Goal: Task Accomplishment & Management: Use online tool/utility

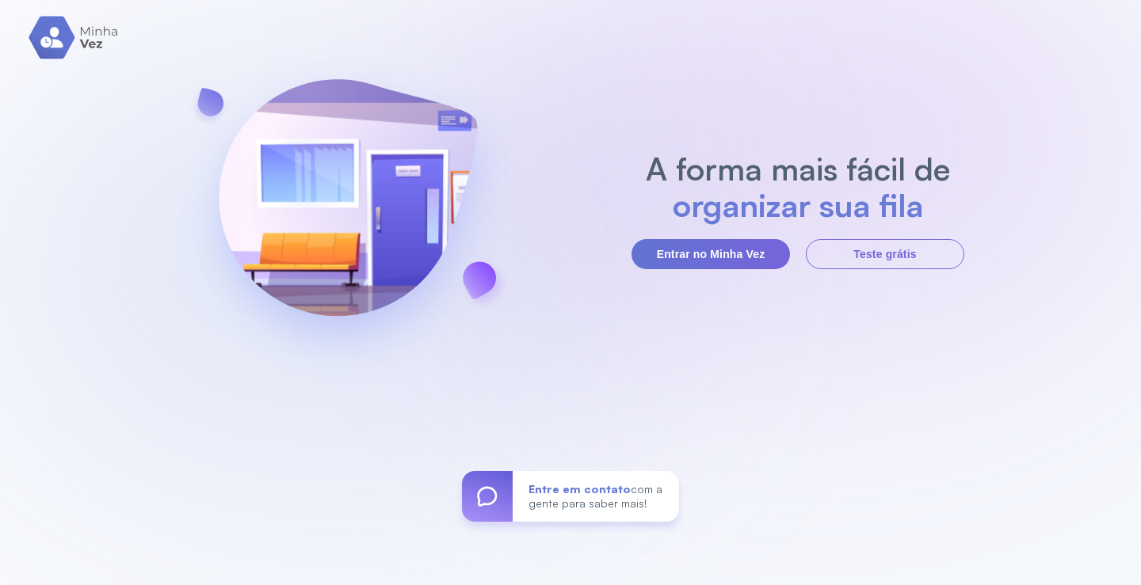
click at [747, 247] on button "Entrar no Minha Vez" at bounding box center [710, 254] width 158 height 30
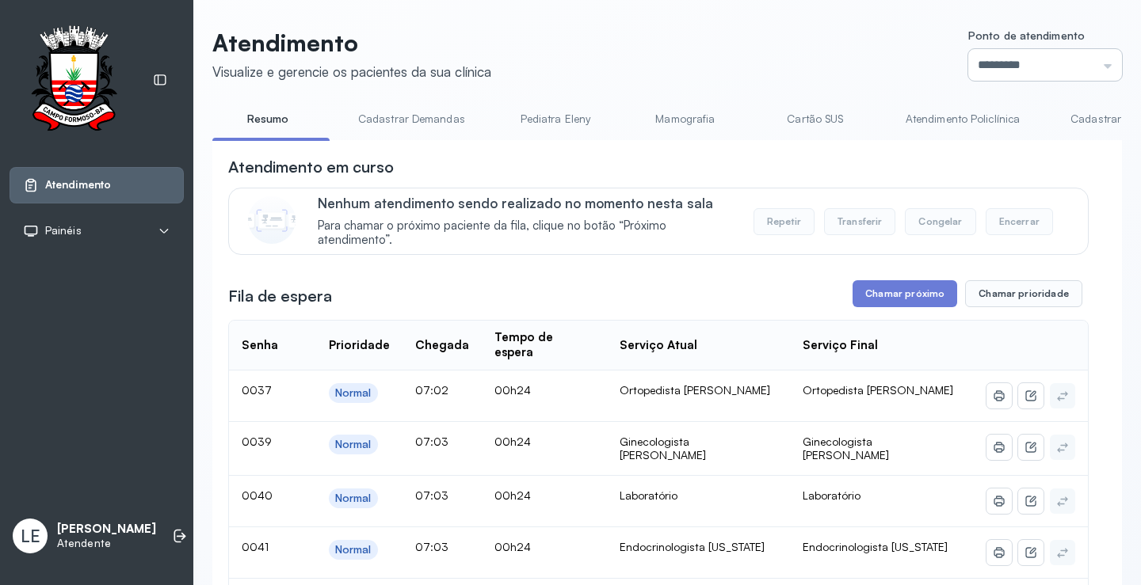
click at [1052, 63] on input "*********" at bounding box center [1045, 65] width 154 height 32
type input "*********"
click at [930, 303] on button "Chamar próximo" at bounding box center [904, 293] width 105 height 27
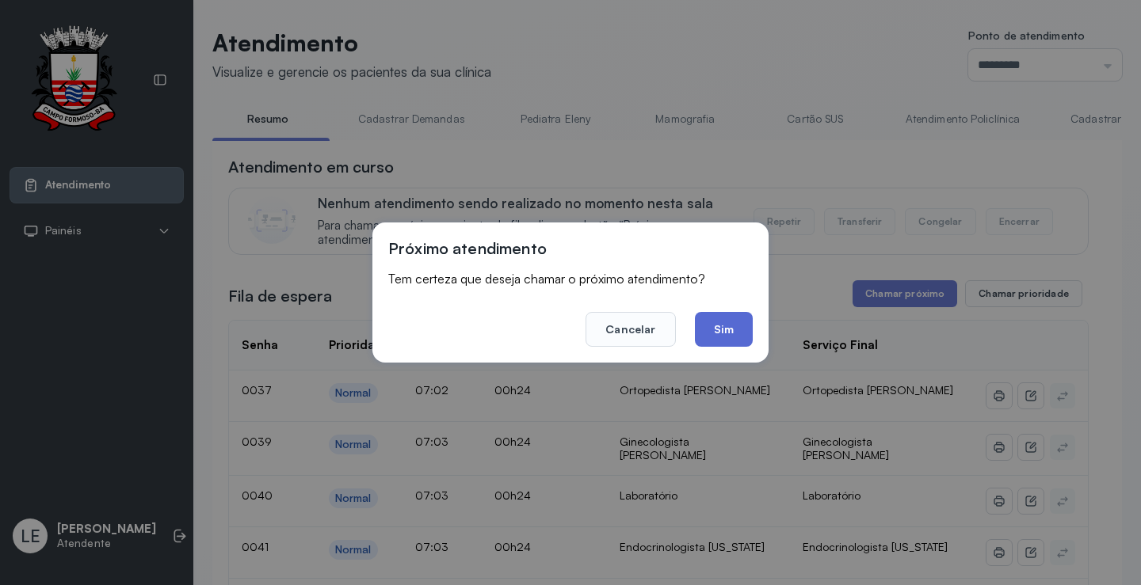
click at [737, 338] on button "Sim" at bounding box center [724, 329] width 58 height 35
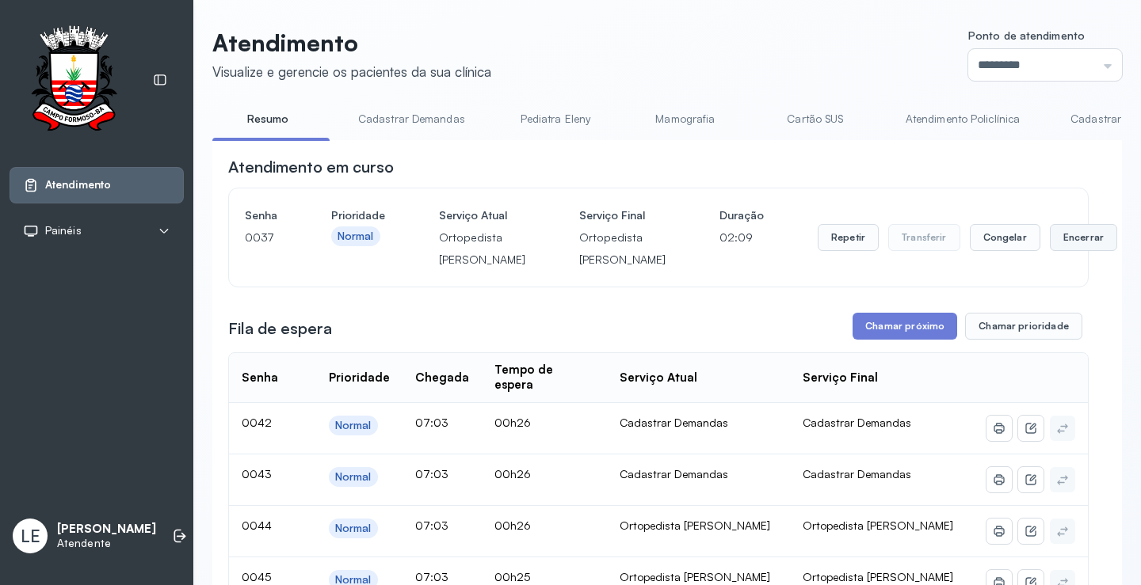
click at [1049, 251] on button "Encerrar" at bounding box center [1082, 237] width 67 height 27
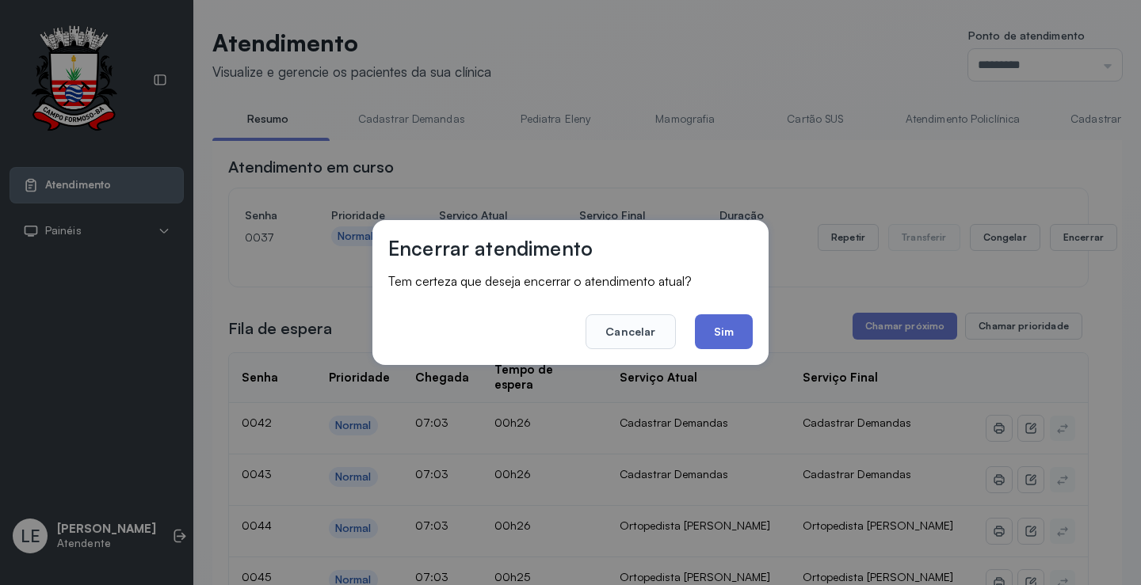
click at [723, 333] on button "Sim" at bounding box center [724, 331] width 58 height 35
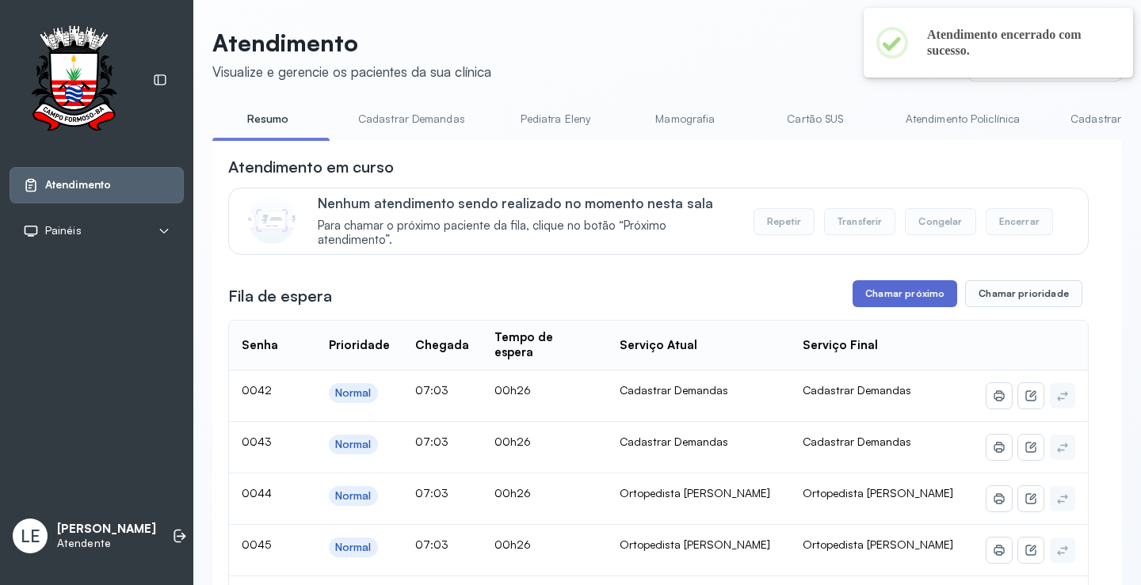
click at [891, 290] on button "Chamar próximo" at bounding box center [904, 293] width 105 height 27
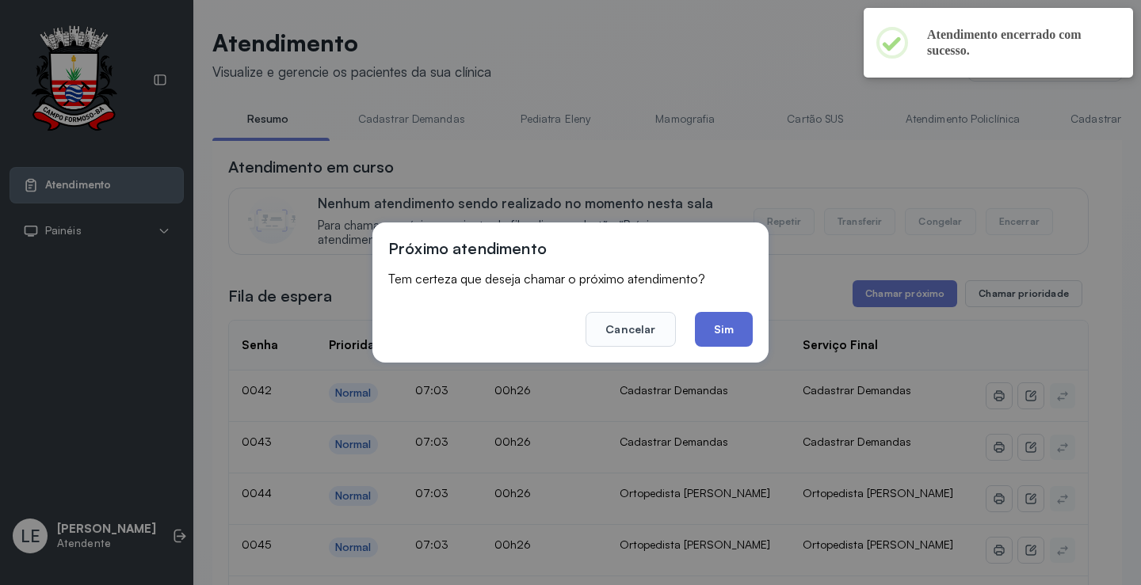
click at [727, 316] on button "Sim" at bounding box center [724, 329] width 58 height 35
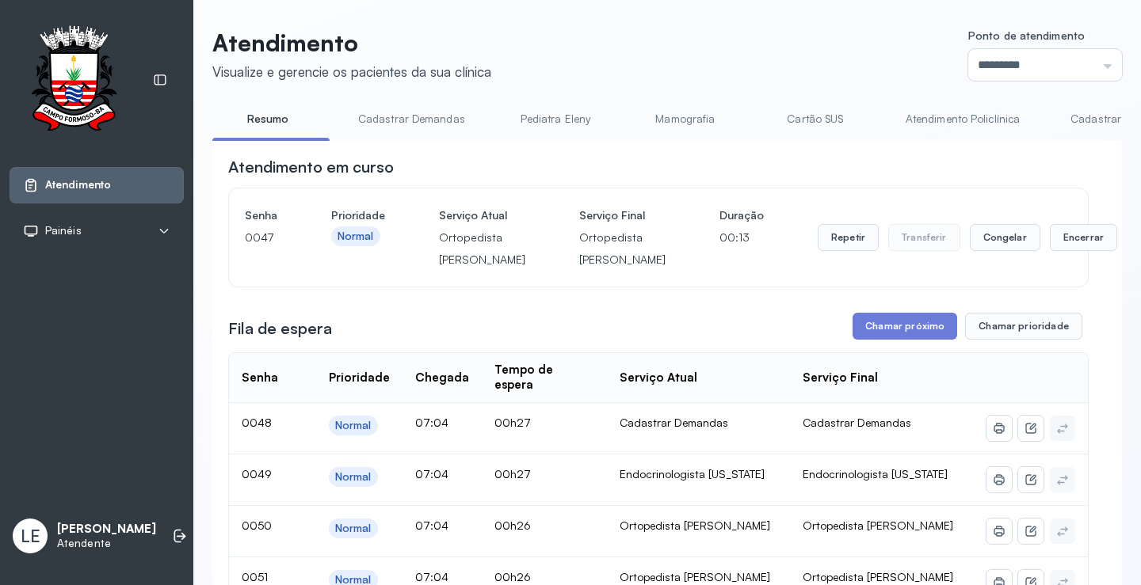
click at [77, 228] on span "Painéis" at bounding box center [63, 230] width 36 height 13
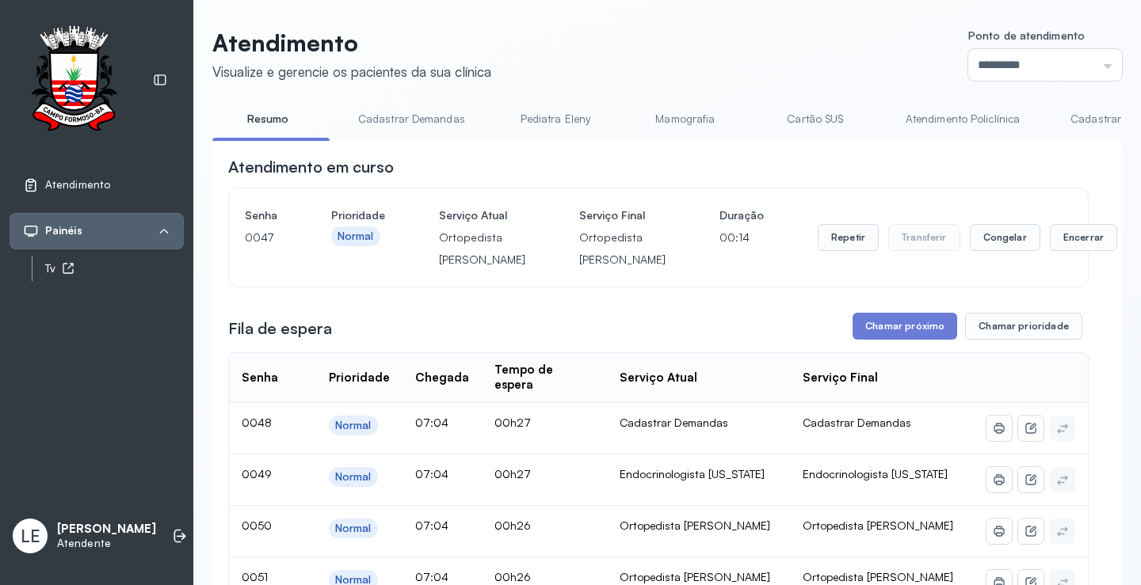
click at [49, 259] on link "Tv" at bounding box center [114, 269] width 139 height 20
click at [969, 249] on button "Congelar" at bounding box center [1004, 237] width 70 height 27
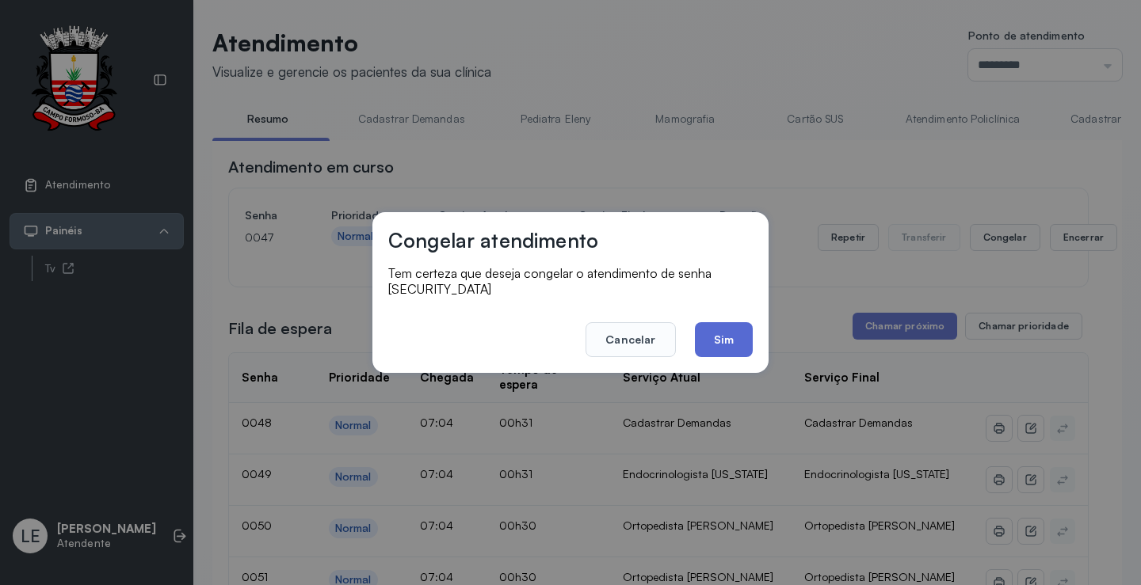
click at [739, 335] on button "Sim" at bounding box center [724, 339] width 58 height 35
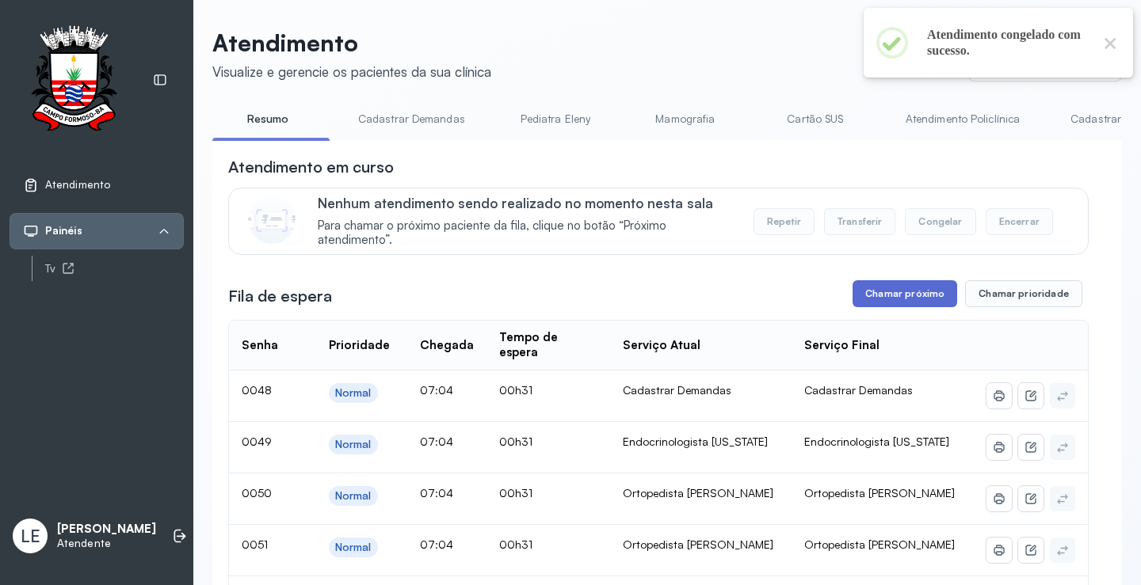
click at [904, 299] on button "Chamar próximo" at bounding box center [904, 293] width 105 height 27
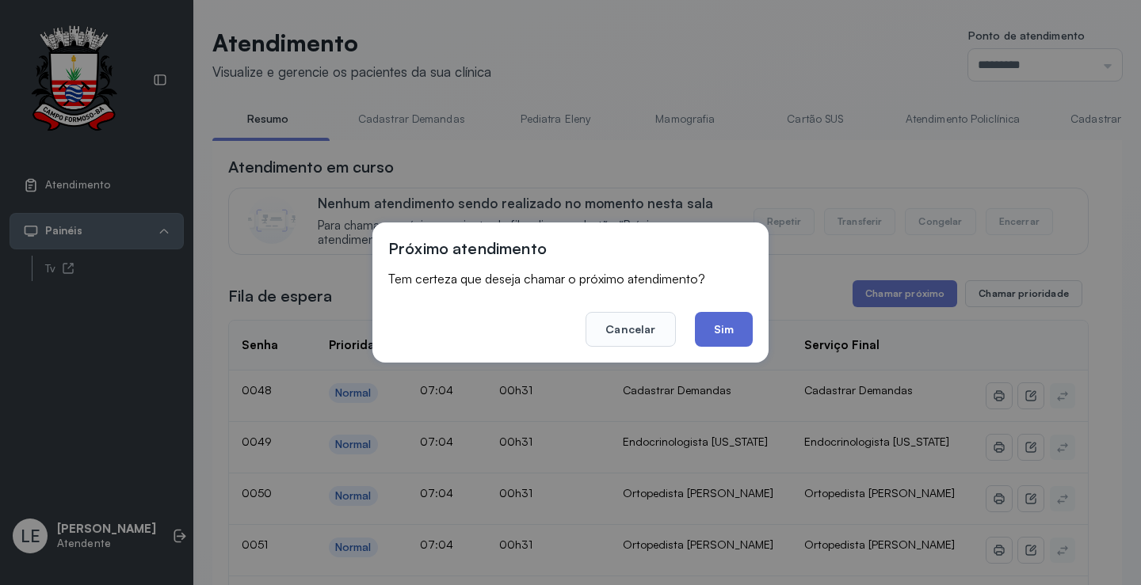
click at [729, 330] on button "Sim" at bounding box center [724, 329] width 58 height 35
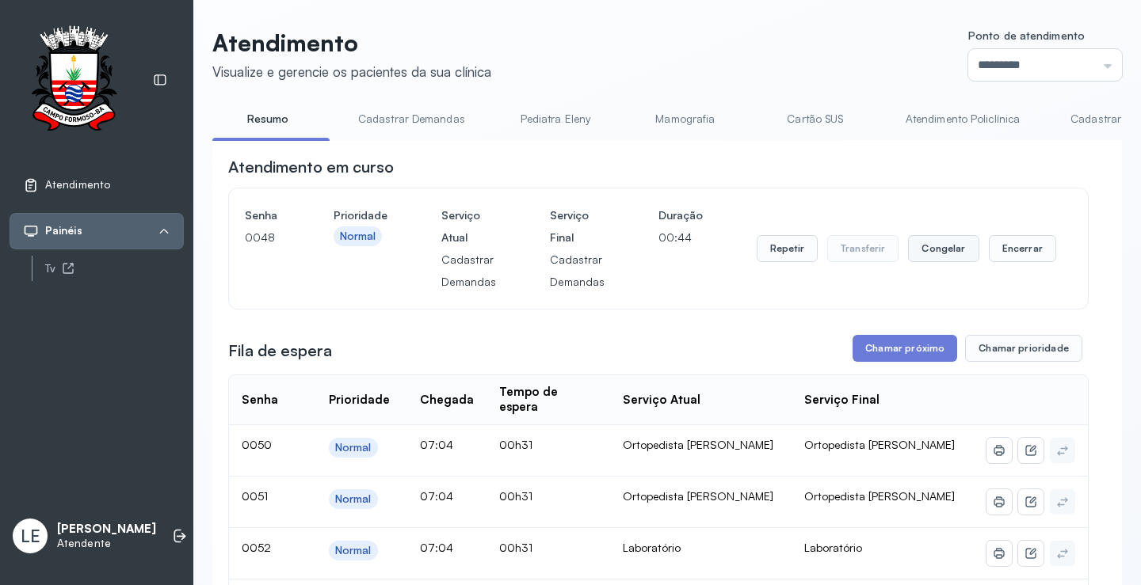
click at [950, 254] on button "Congelar" at bounding box center [943, 248] width 70 height 27
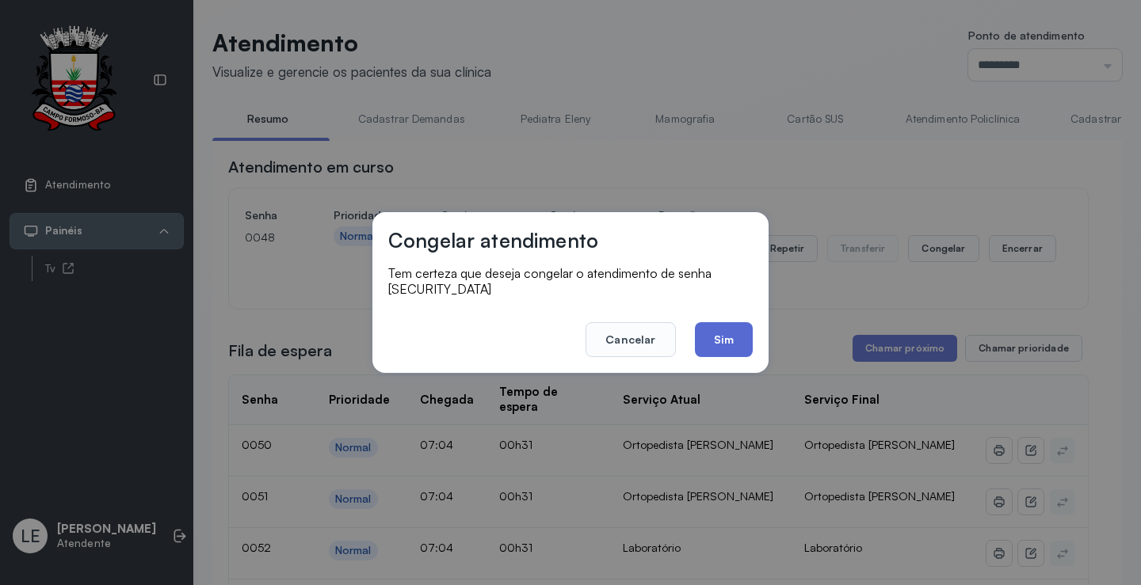
click at [729, 330] on button "Sim" at bounding box center [724, 339] width 58 height 35
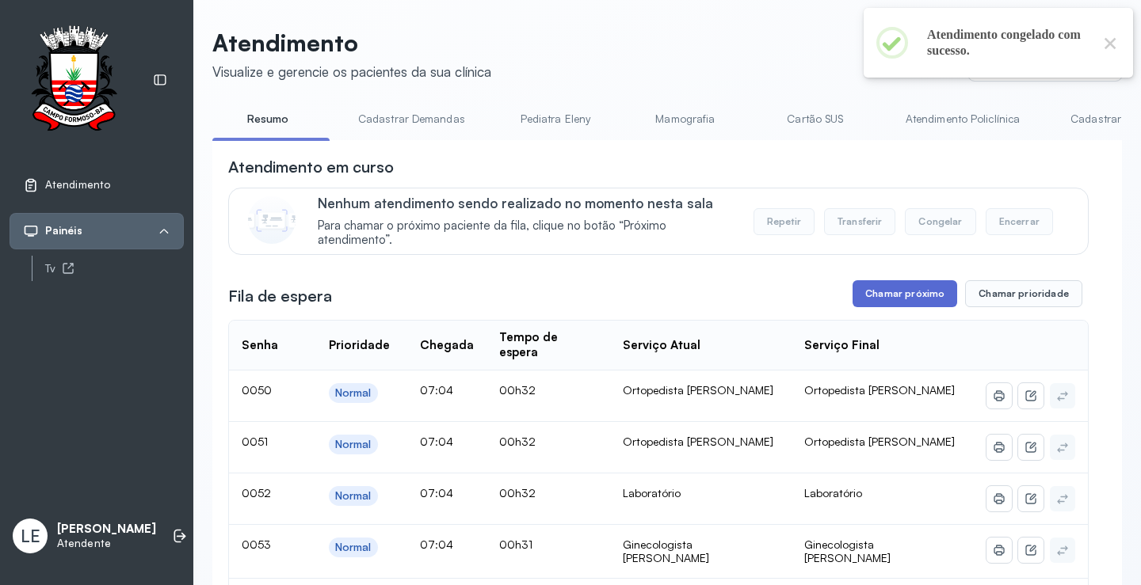
click at [929, 297] on button "Chamar próximo" at bounding box center [904, 293] width 105 height 27
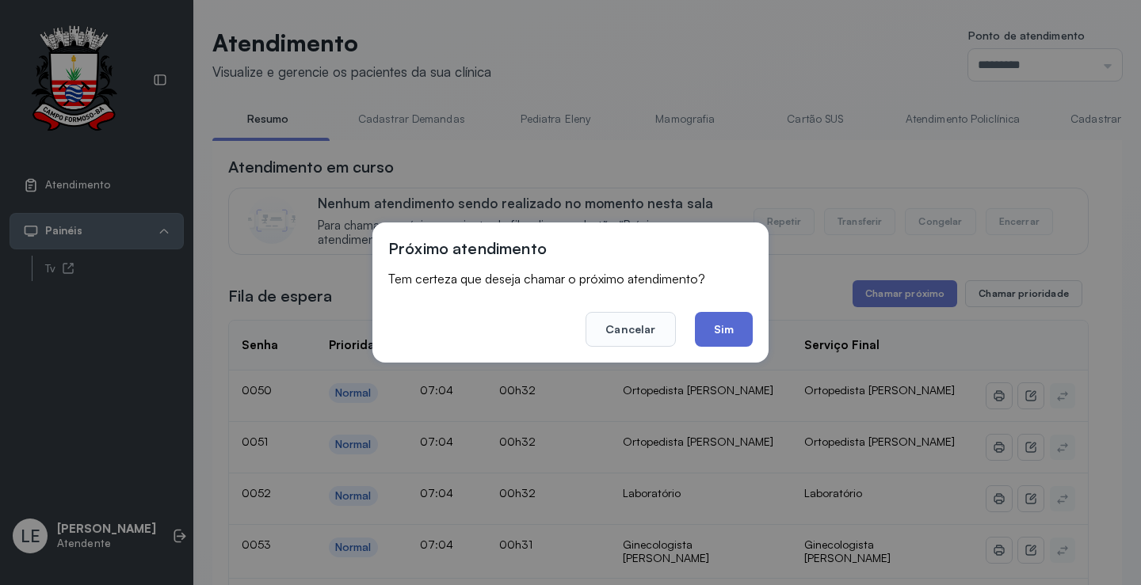
click at [734, 330] on button "Sim" at bounding box center [724, 329] width 58 height 35
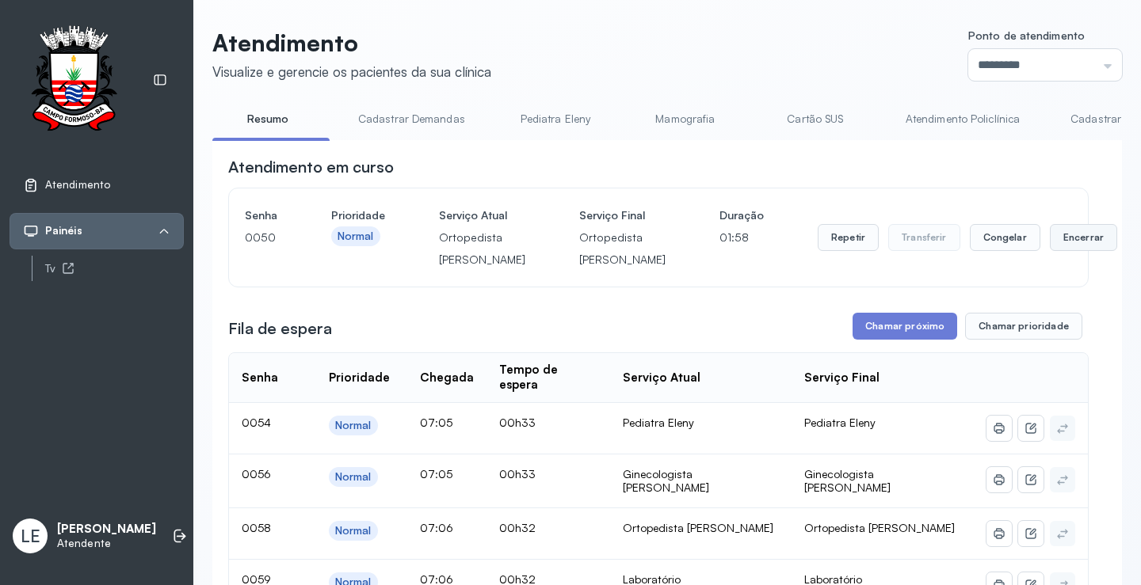
click at [1049, 251] on button "Encerrar" at bounding box center [1082, 237] width 67 height 27
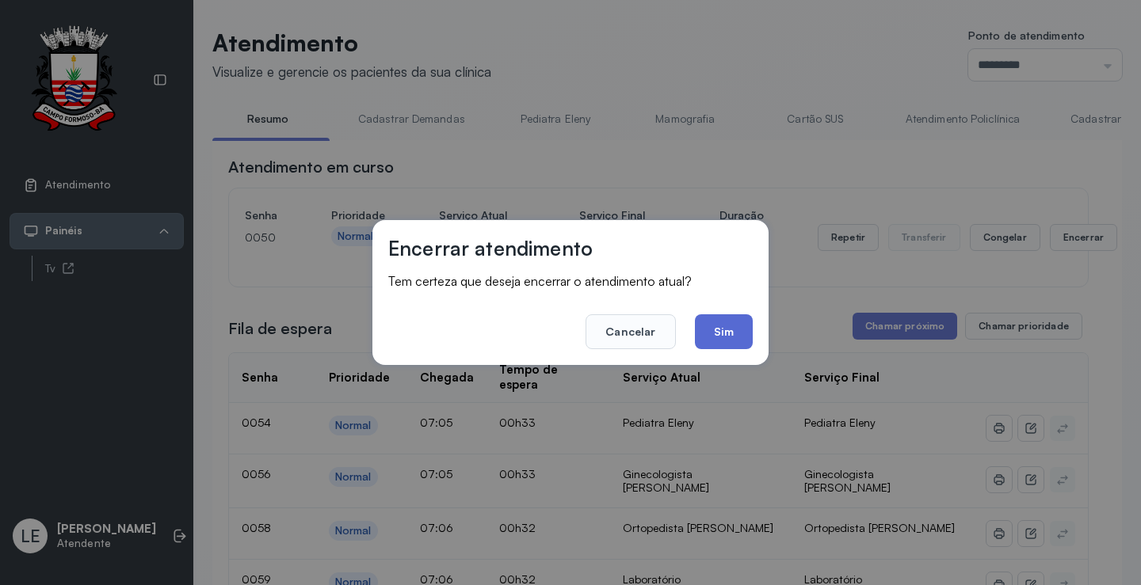
click at [710, 326] on button "Sim" at bounding box center [724, 331] width 58 height 35
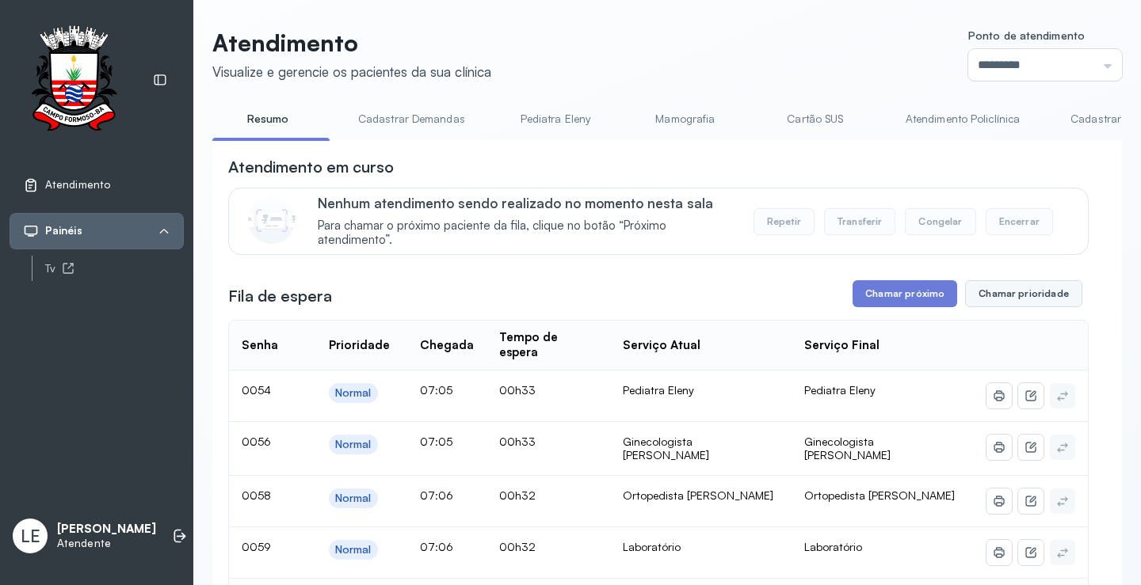
click at [991, 288] on button "Chamar prioridade" at bounding box center [1023, 293] width 117 height 27
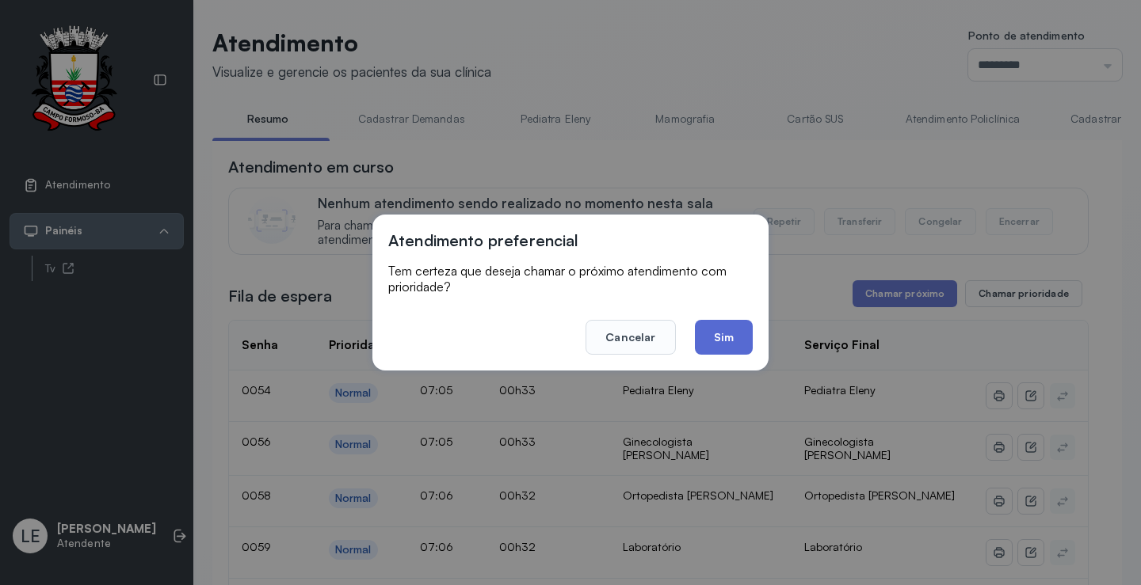
click at [709, 334] on button "Sim" at bounding box center [724, 337] width 58 height 35
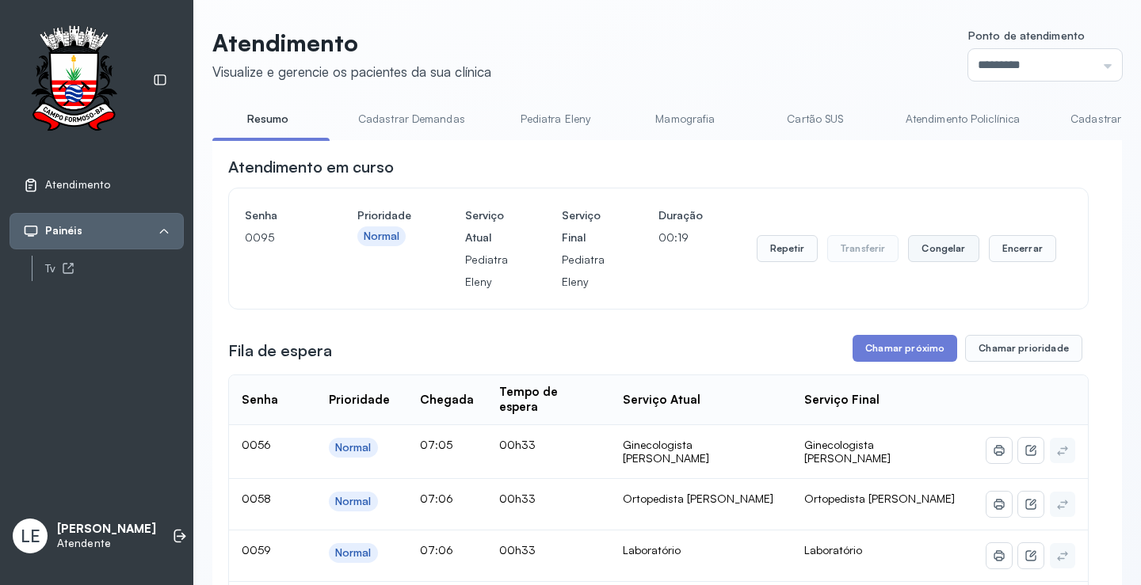
click at [946, 253] on button "Congelar" at bounding box center [943, 248] width 70 height 27
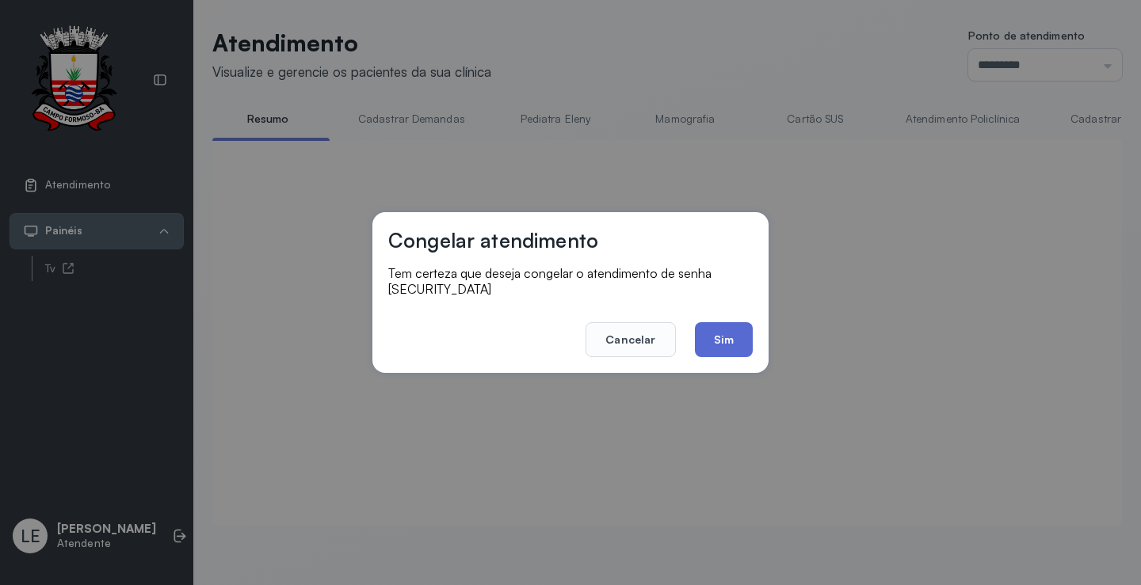
click at [718, 322] on button "Sim" at bounding box center [724, 339] width 58 height 35
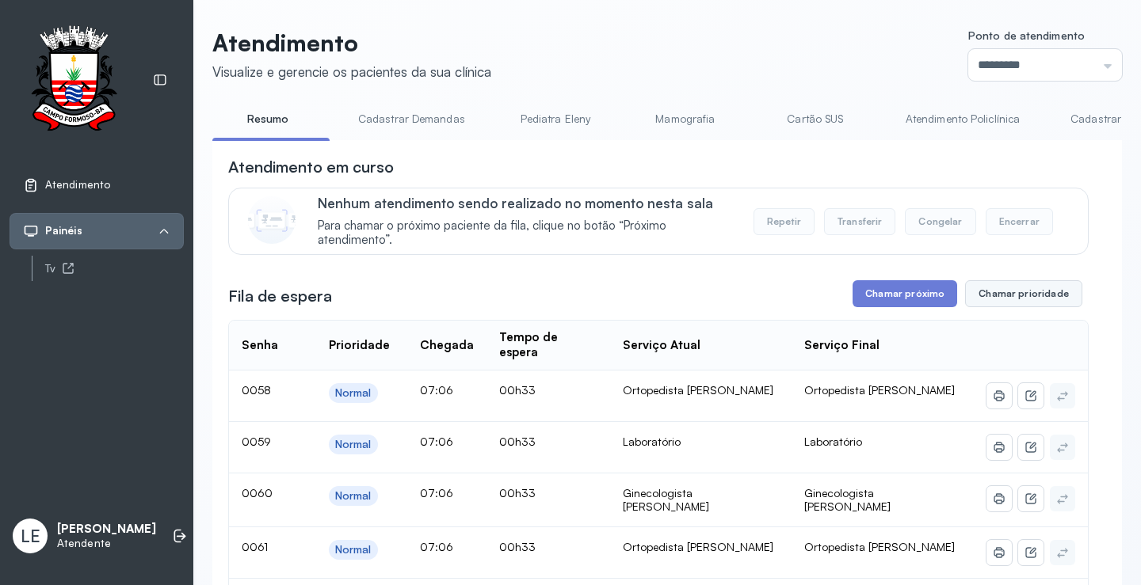
click at [981, 292] on button "Chamar prioridade" at bounding box center [1023, 293] width 117 height 27
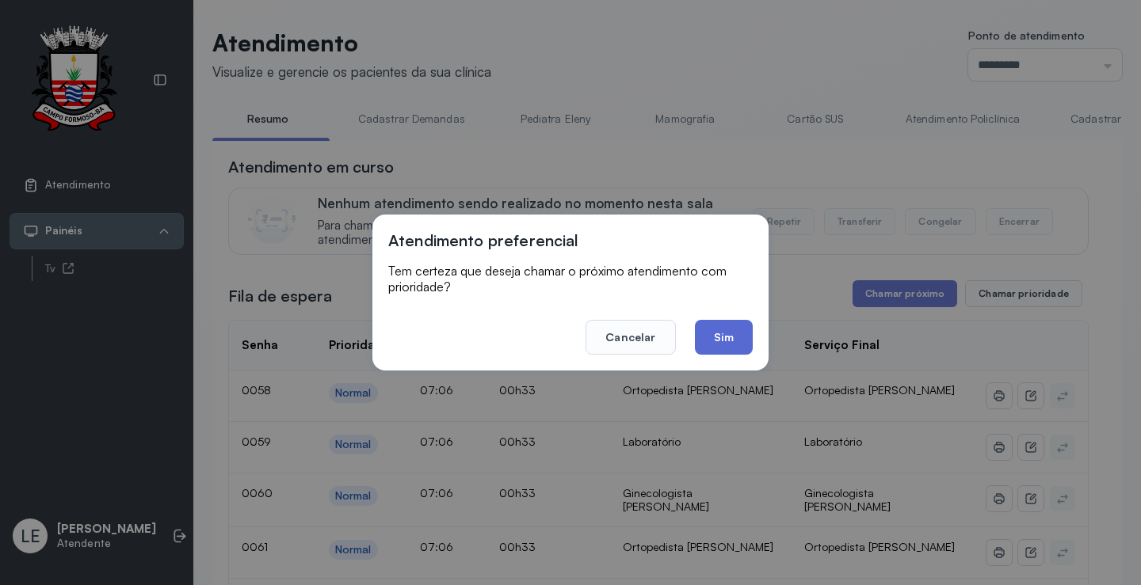
click at [720, 335] on button "Sim" at bounding box center [724, 337] width 58 height 35
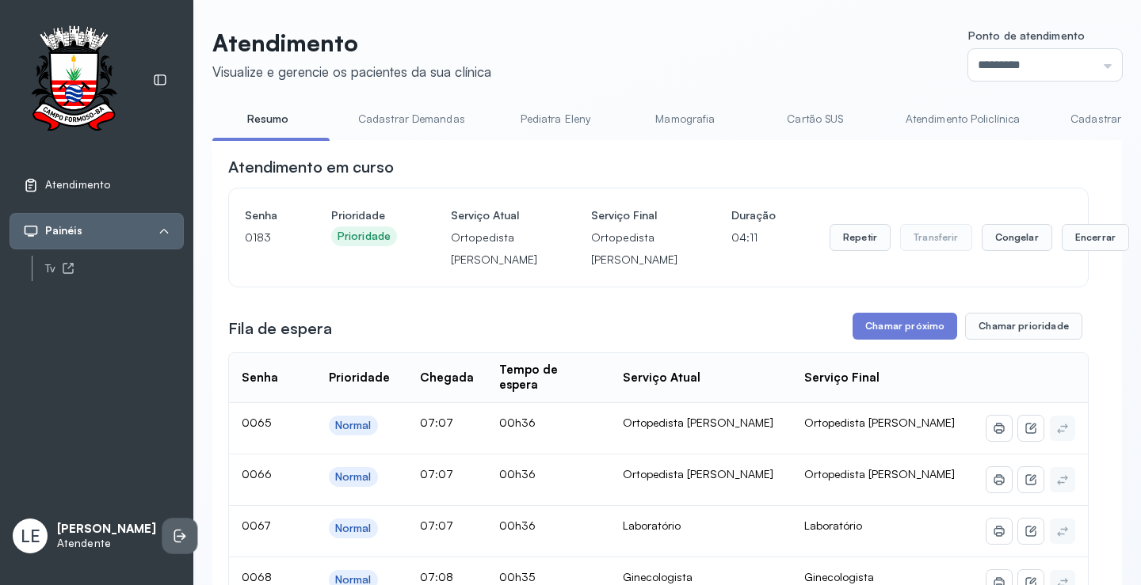
click at [172, 537] on icon at bounding box center [180, 536] width 16 height 16
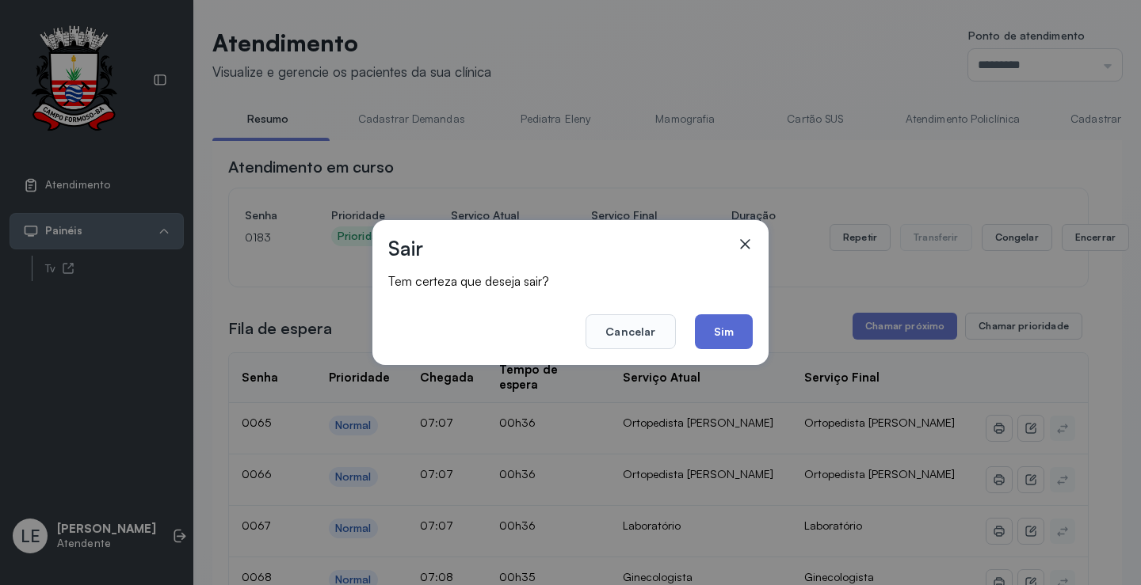
click at [718, 341] on button "Sim" at bounding box center [724, 331] width 58 height 35
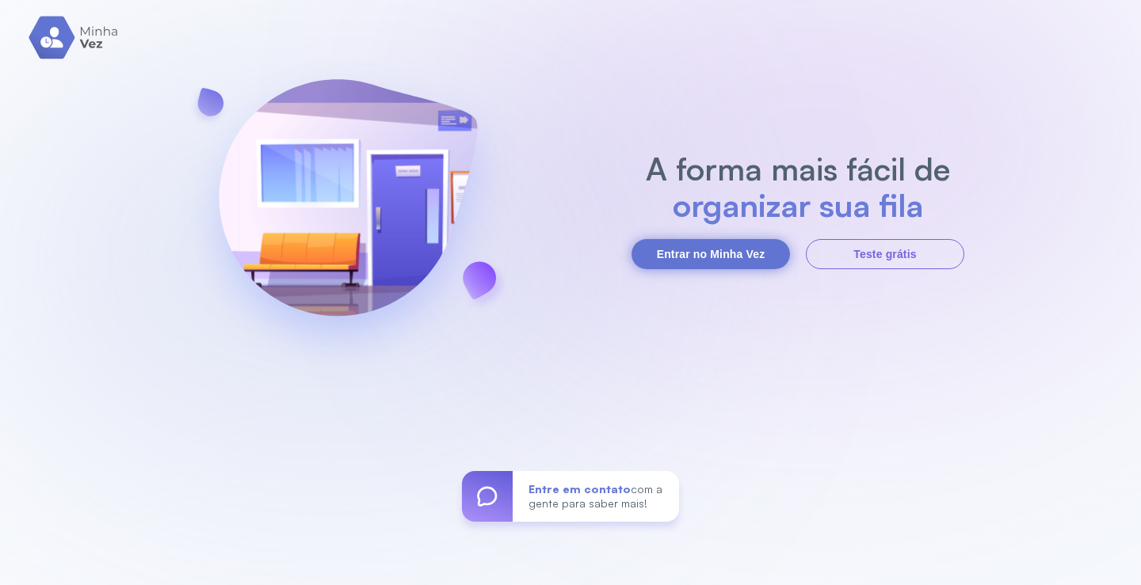
click at [706, 249] on button "Entrar no Minha Vez" at bounding box center [710, 254] width 158 height 30
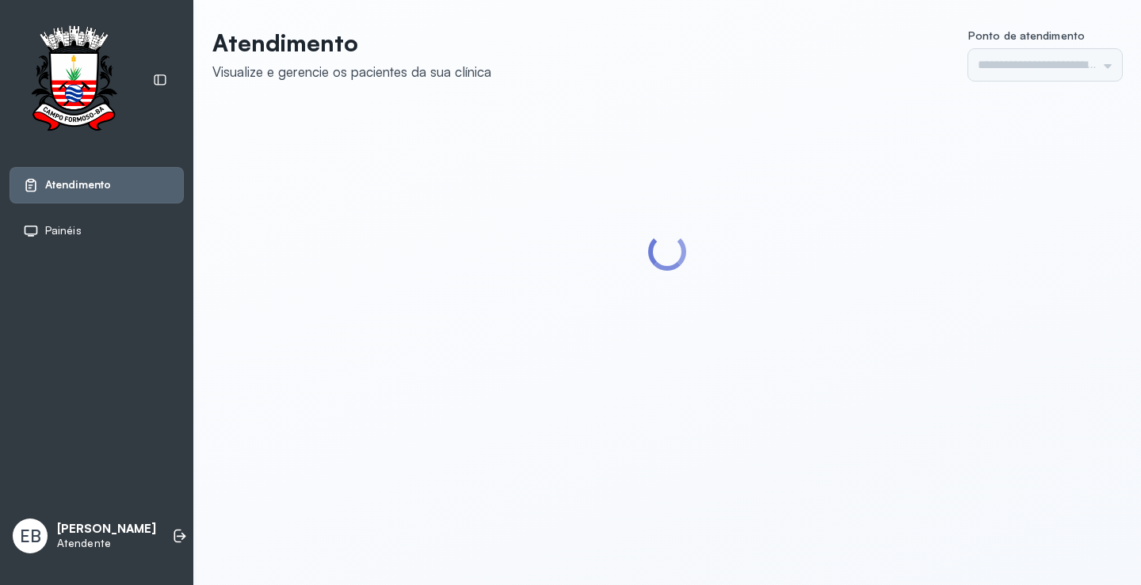
type input "*********"
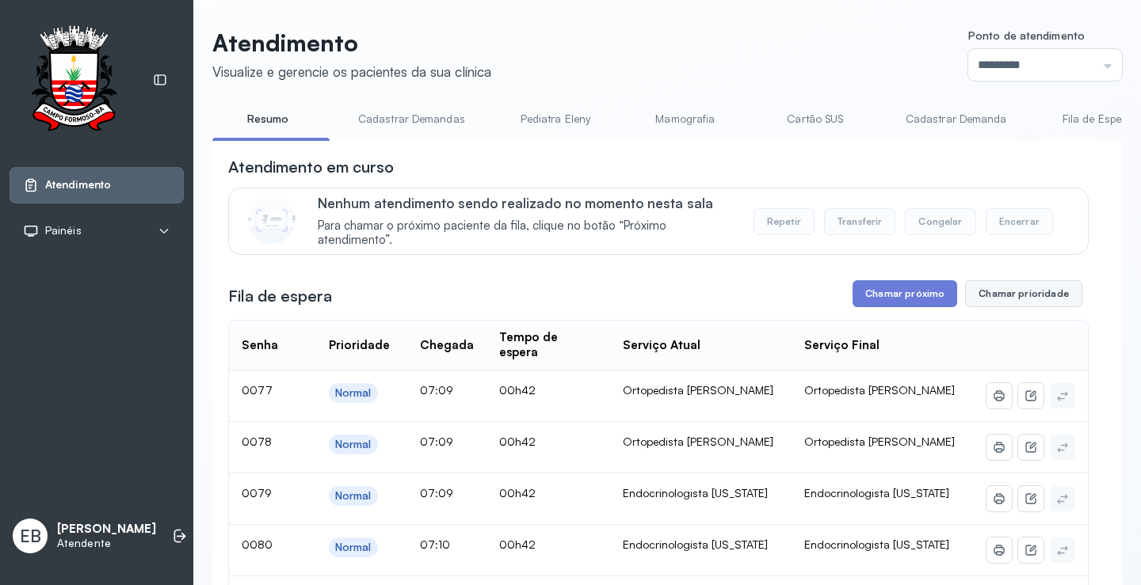
click at [992, 303] on button "Chamar prioridade" at bounding box center [1023, 293] width 117 height 27
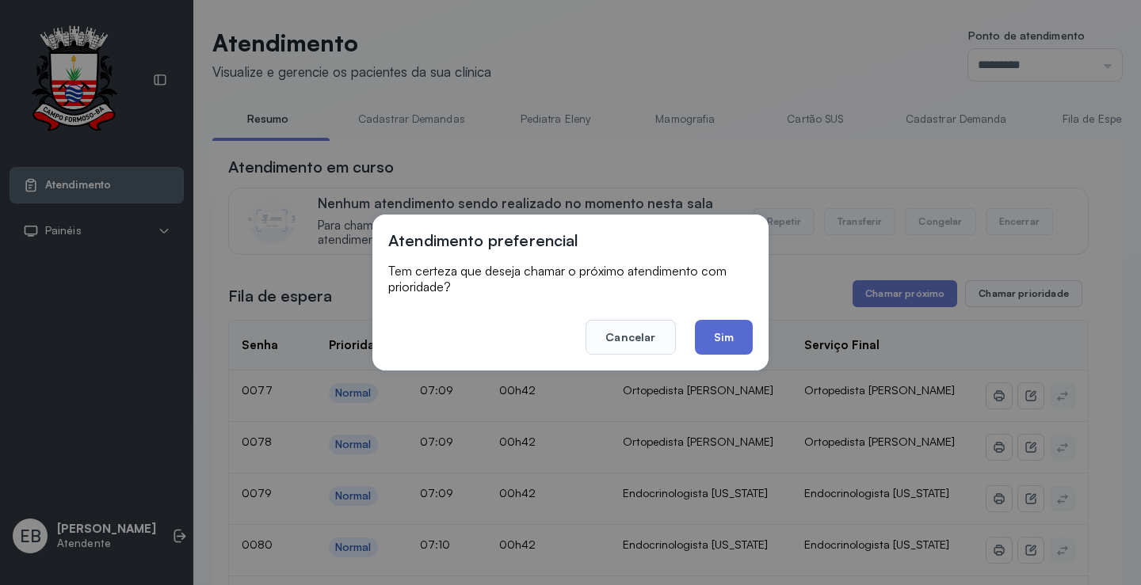
click at [735, 329] on button "Sim" at bounding box center [724, 337] width 58 height 35
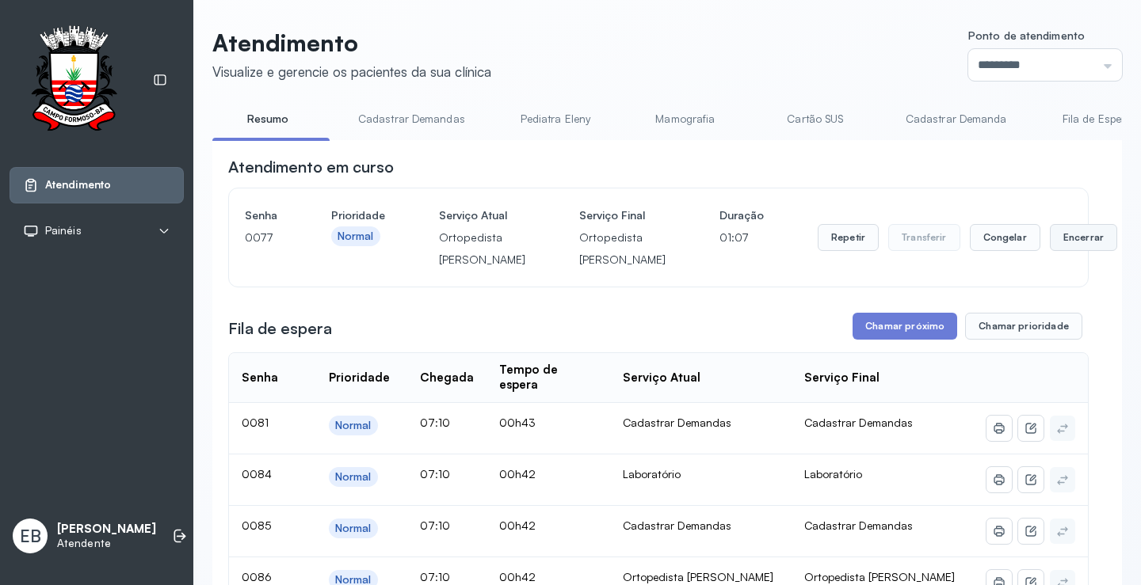
click at [1049, 249] on button "Encerrar" at bounding box center [1082, 237] width 67 height 27
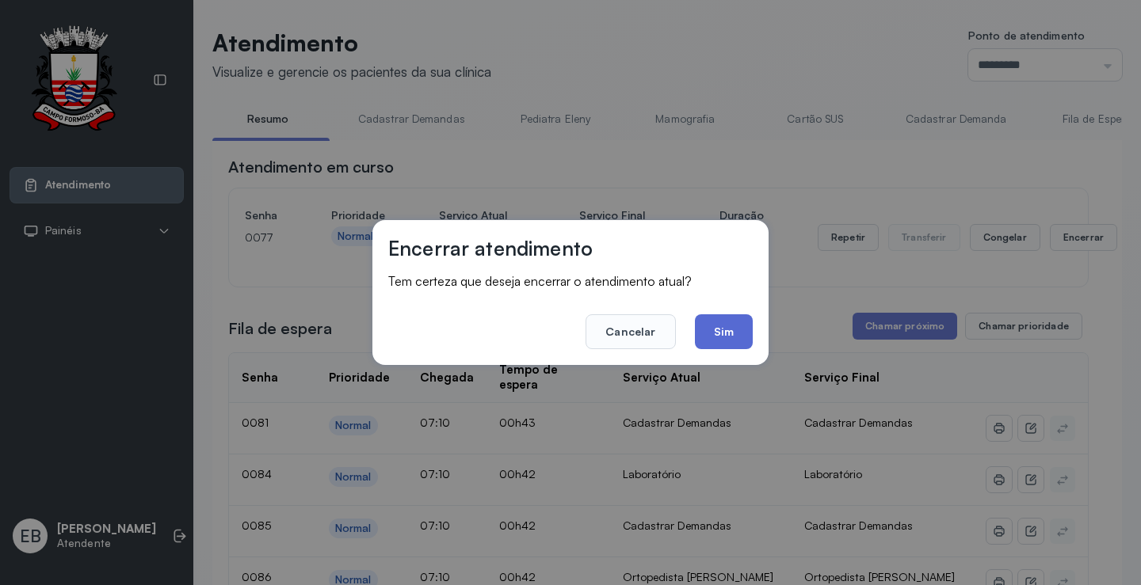
click at [737, 333] on button "Sim" at bounding box center [724, 331] width 58 height 35
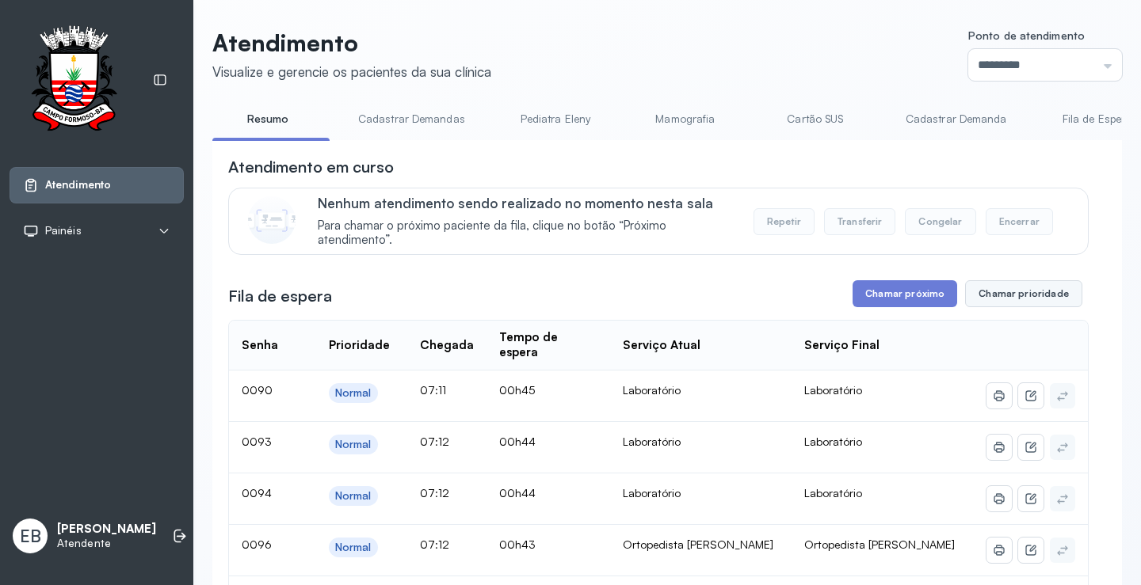
click at [1036, 298] on button "Chamar prioridade" at bounding box center [1023, 293] width 117 height 27
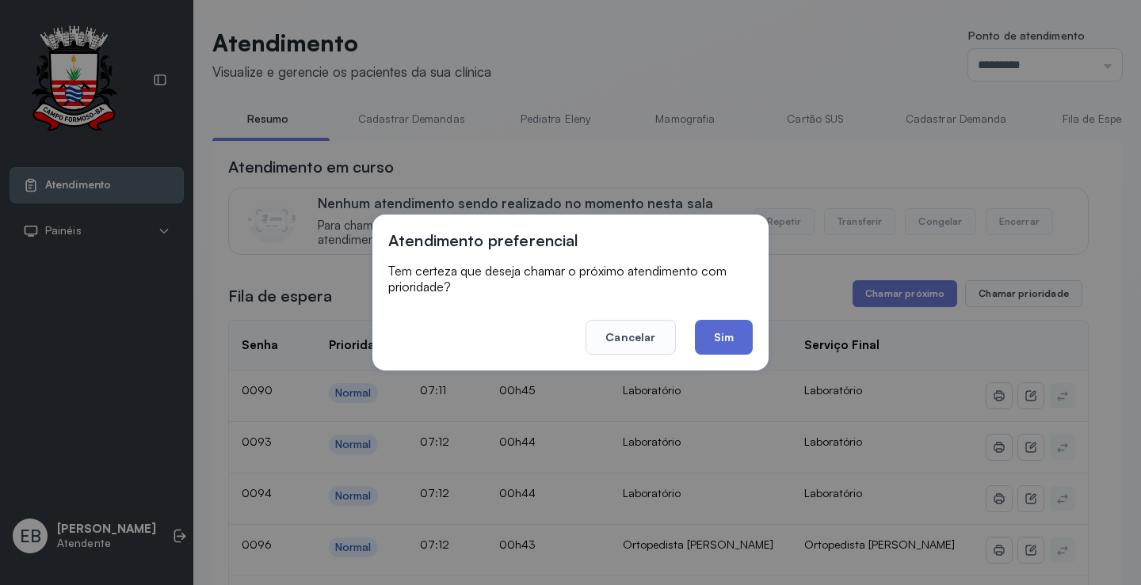
click at [729, 338] on button "Sim" at bounding box center [724, 337] width 58 height 35
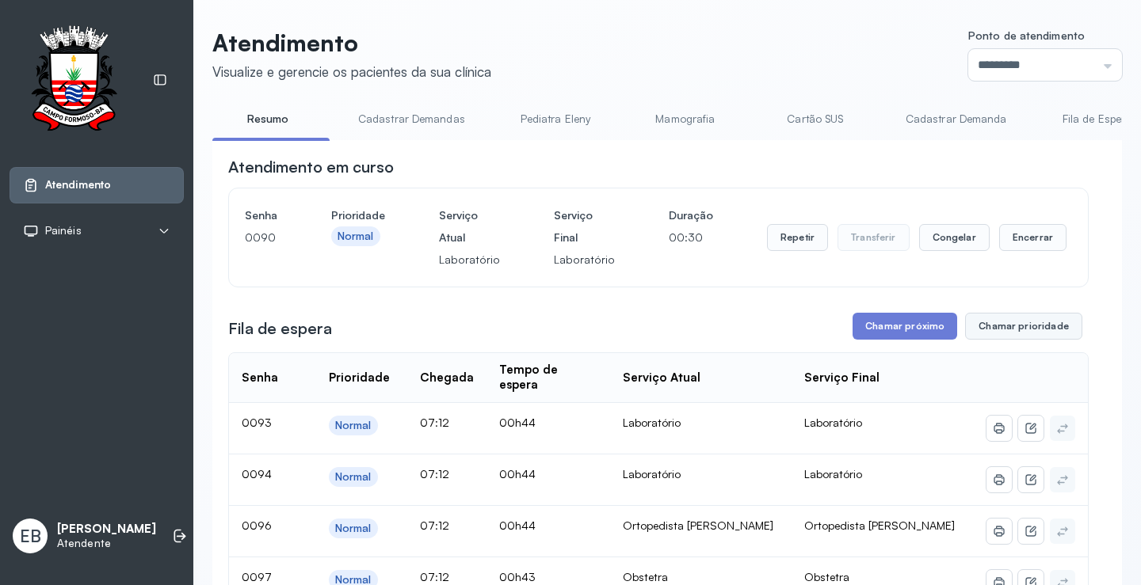
click at [981, 325] on button "Chamar prioridade" at bounding box center [1023, 326] width 117 height 27
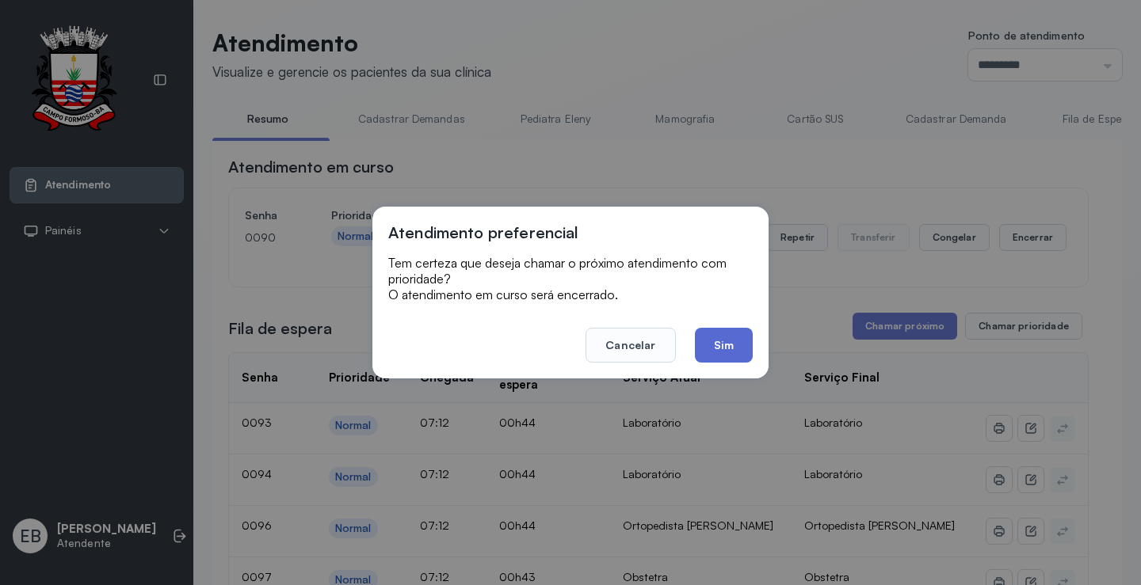
click at [730, 334] on button "Sim" at bounding box center [724, 345] width 58 height 35
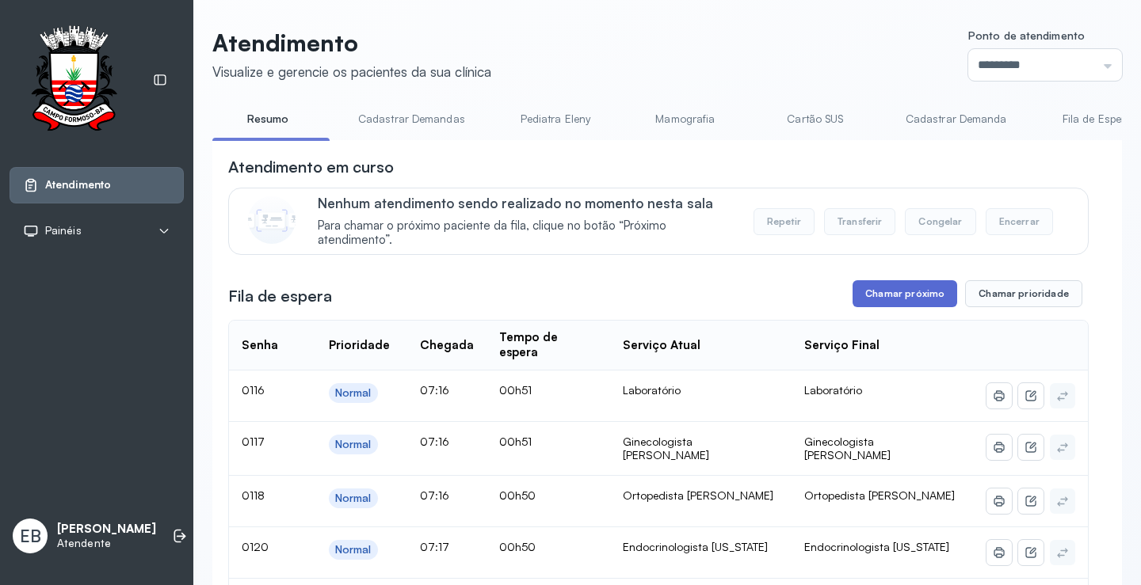
click at [923, 296] on button "Chamar próximo" at bounding box center [904, 293] width 105 height 27
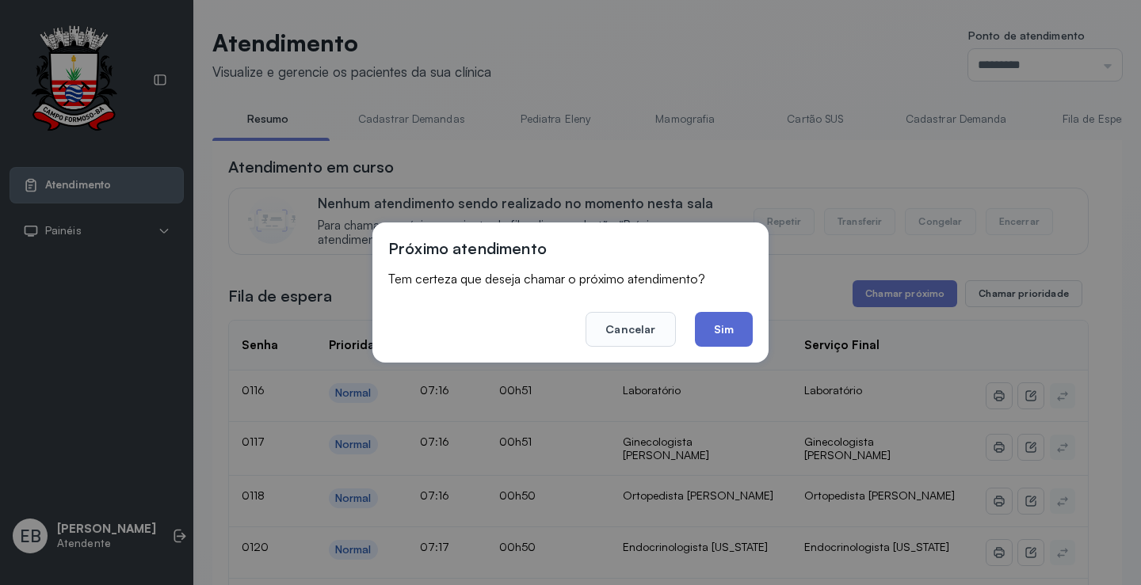
click at [739, 328] on button "Sim" at bounding box center [724, 329] width 58 height 35
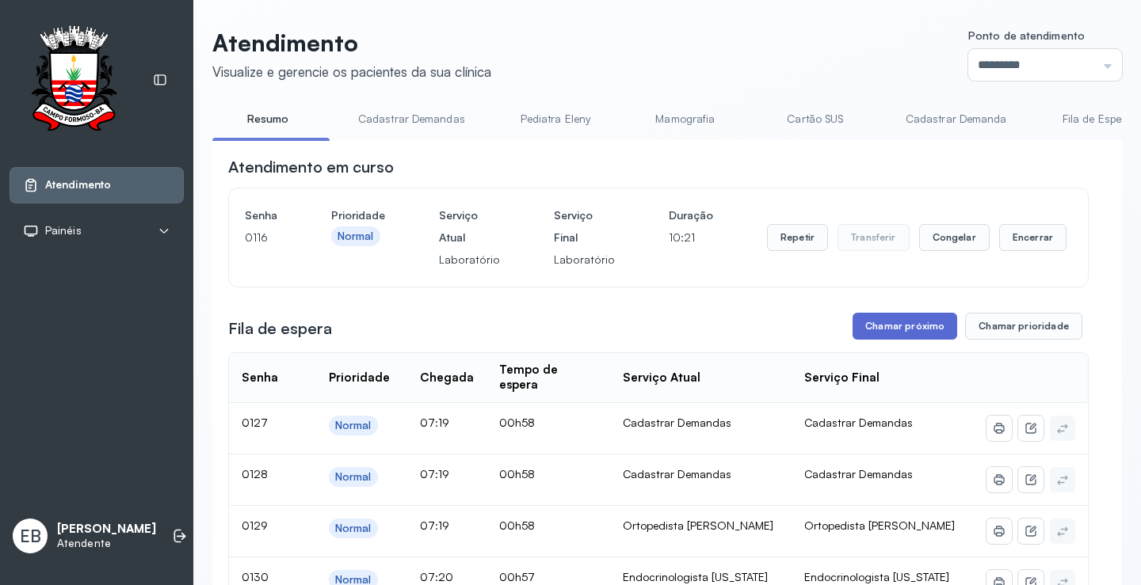
click at [888, 321] on button "Chamar próximo" at bounding box center [904, 326] width 105 height 27
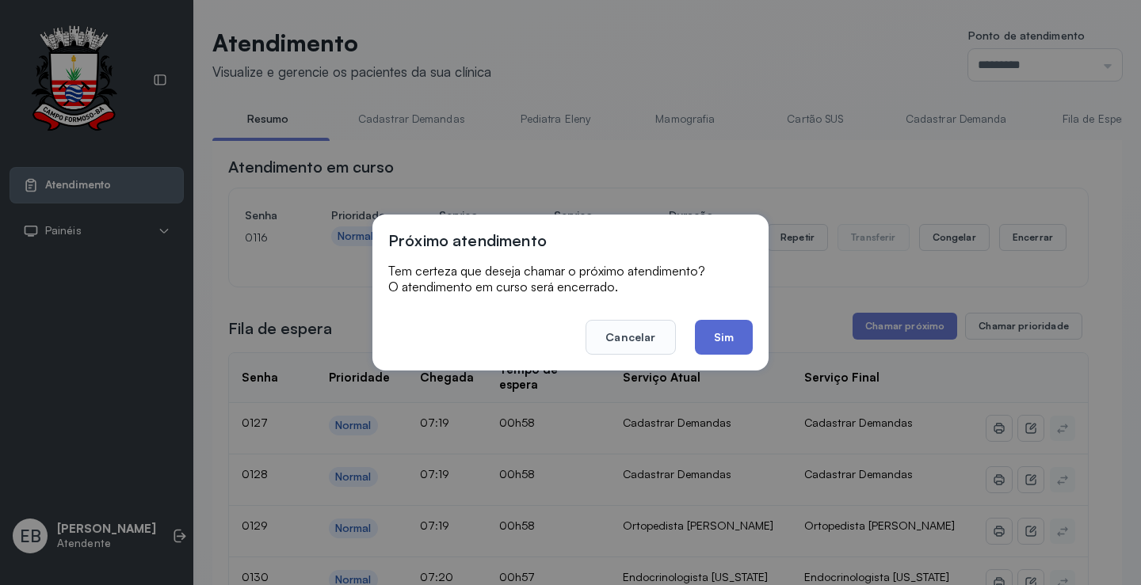
click at [726, 345] on button "Sim" at bounding box center [724, 337] width 58 height 35
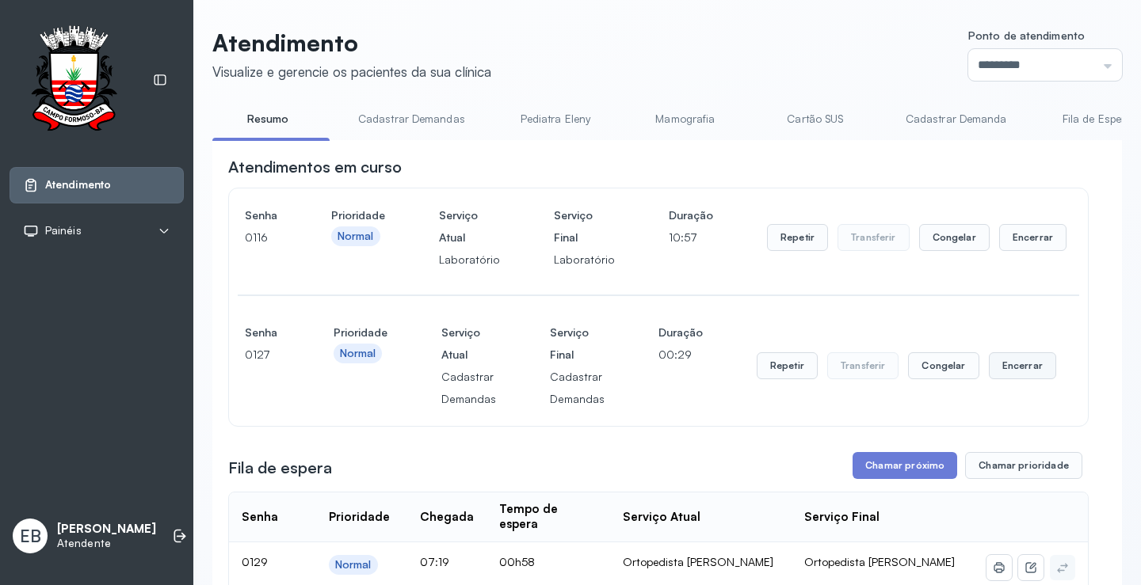
click at [1003, 372] on button "Encerrar" at bounding box center [1021, 365] width 67 height 27
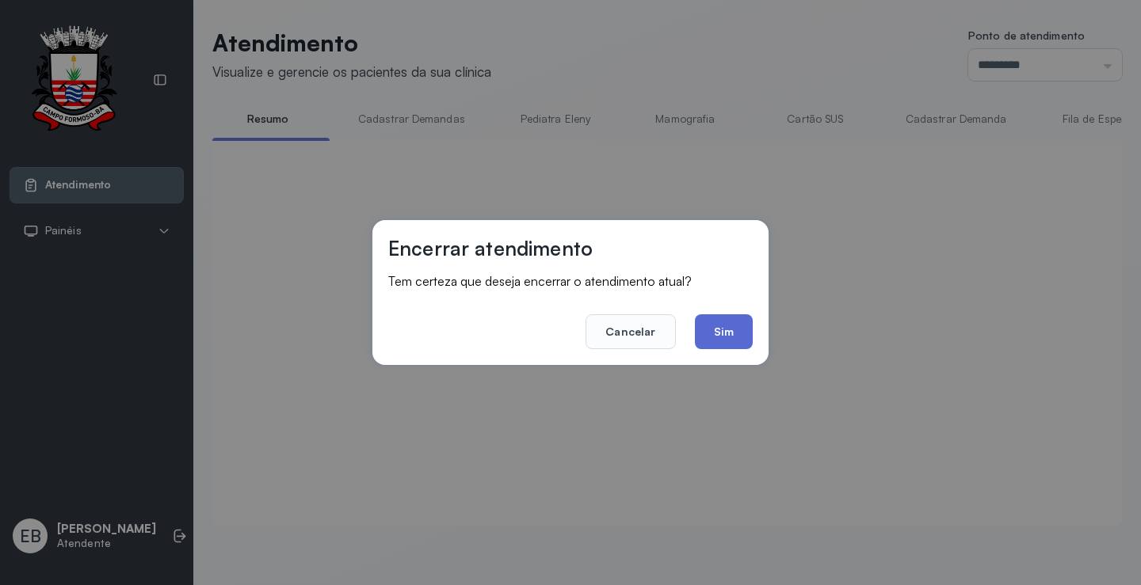
click at [740, 338] on button "Sim" at bounding box center [724, 331] width 58 height 35
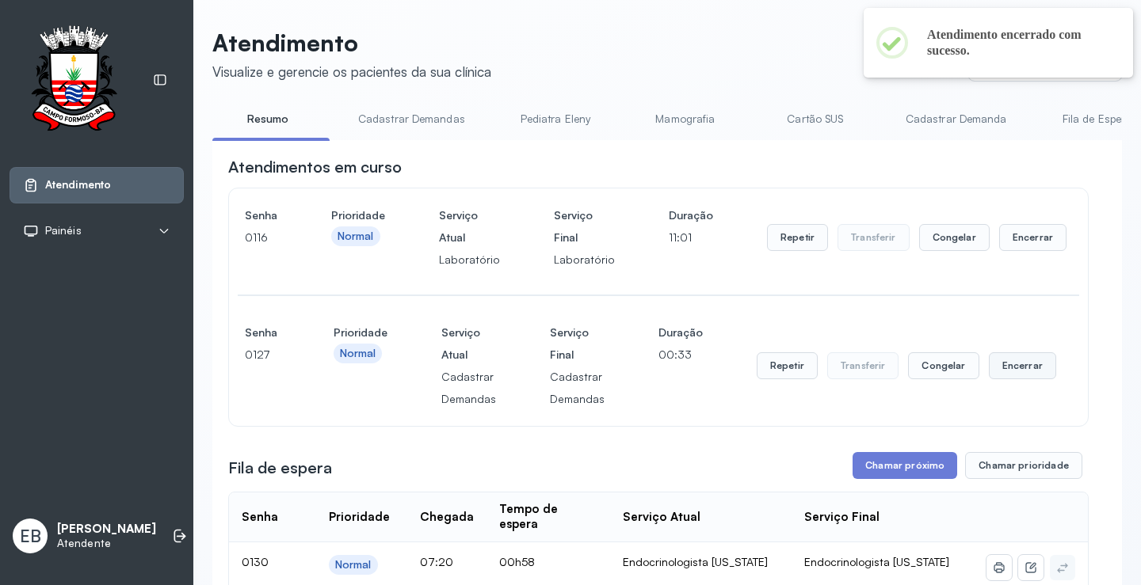
click at [1014, 371] on button "Encerrar" at bounding box center [1021, 365] width 67 height 27
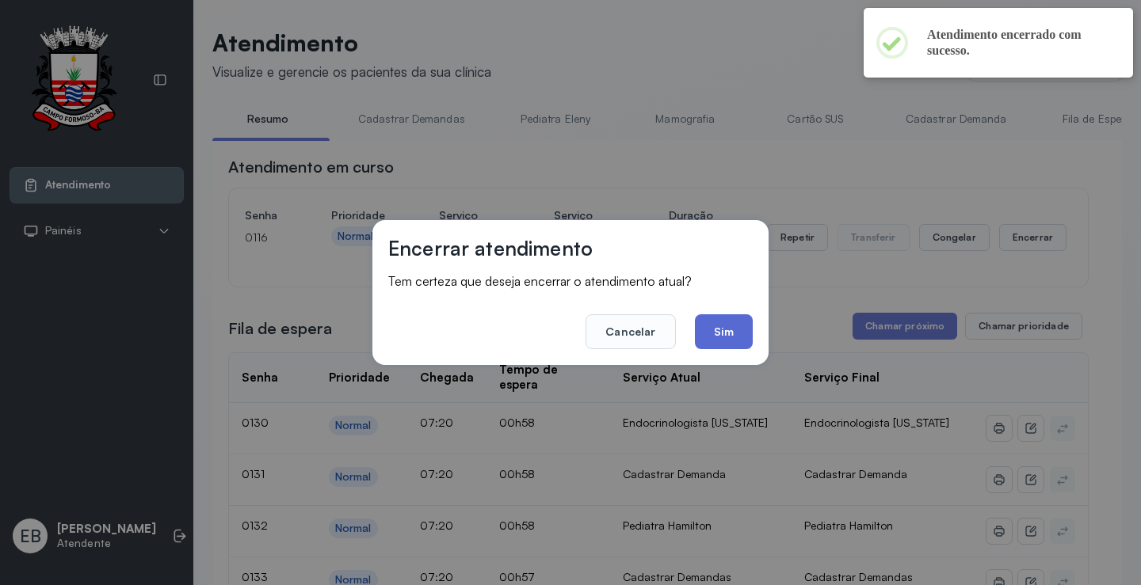
drag, startPoint x: 725, startPoint y: 334, endPoint x: 735, endPoint y: 334, distance: 10.3
click at [726, 334] on button "Sim" at bounding box center [724, 331] width 58 height 35
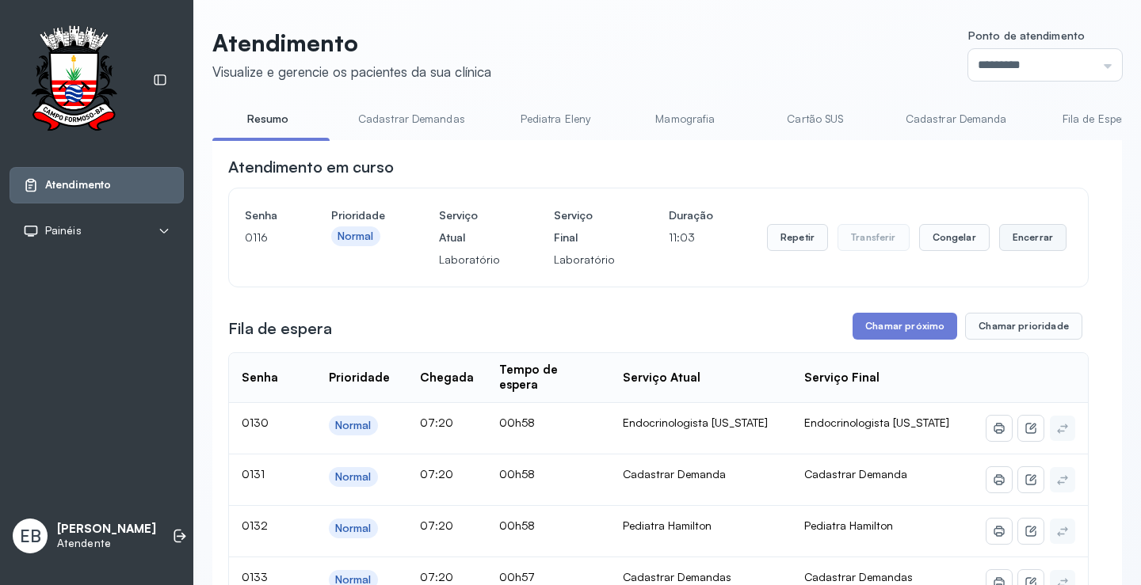
click at [1017, 246] on button "Encerrar" at bounding box center [1032, 237] width 67 height 27
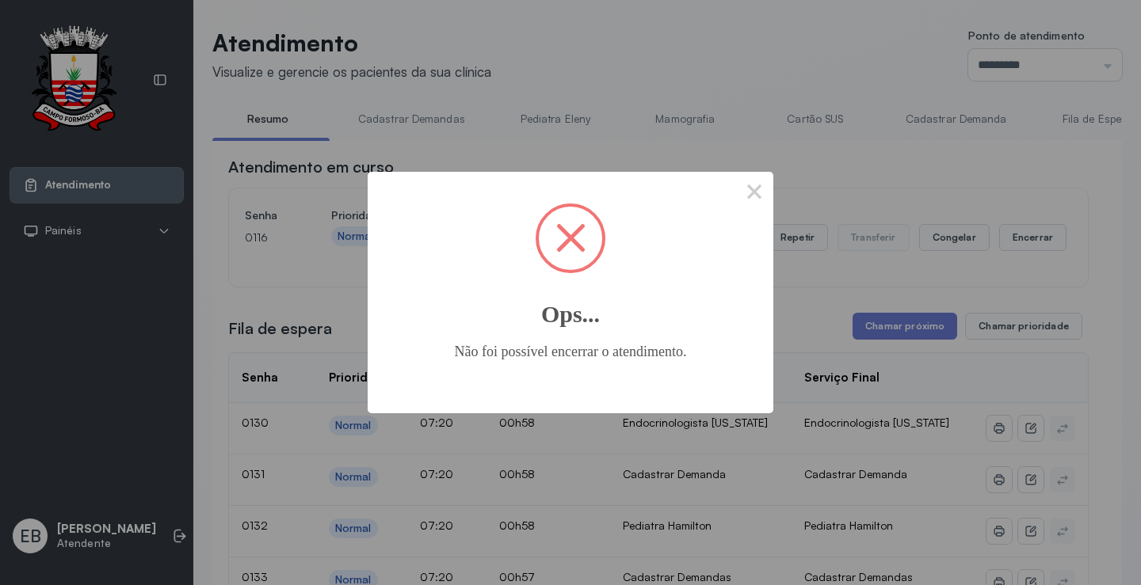
click at [1006, 241] on div "× Ops... Não foi possível encerrar o atendimento. OK No Cancel" at bounding box center [570, 292] width 1141 height 585
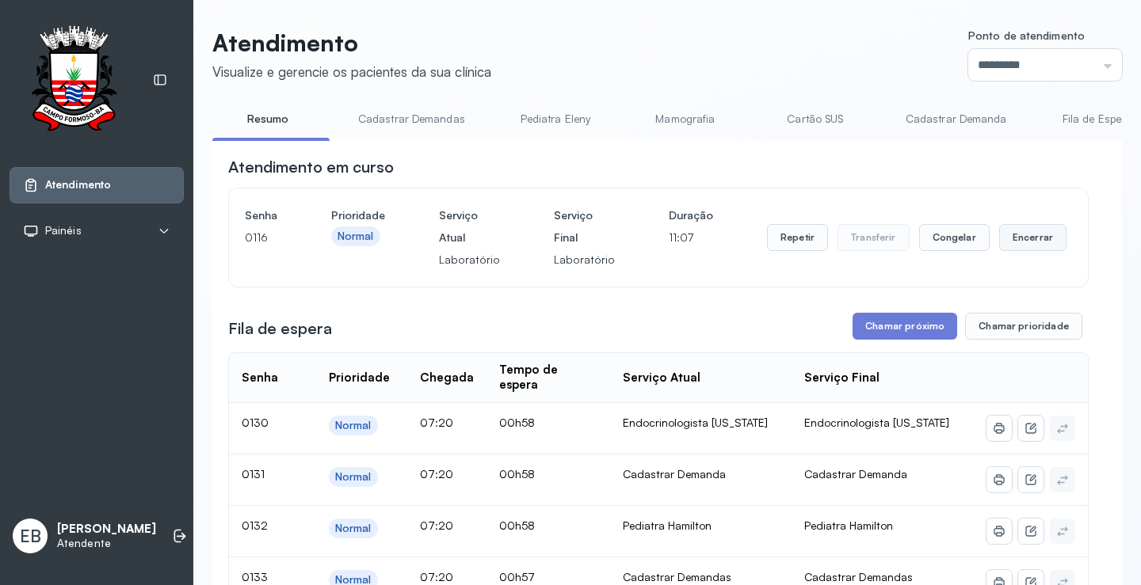
click at [1003, 238] on button "Encerrar" at bounding box center [1032, 237] width 67 height 27
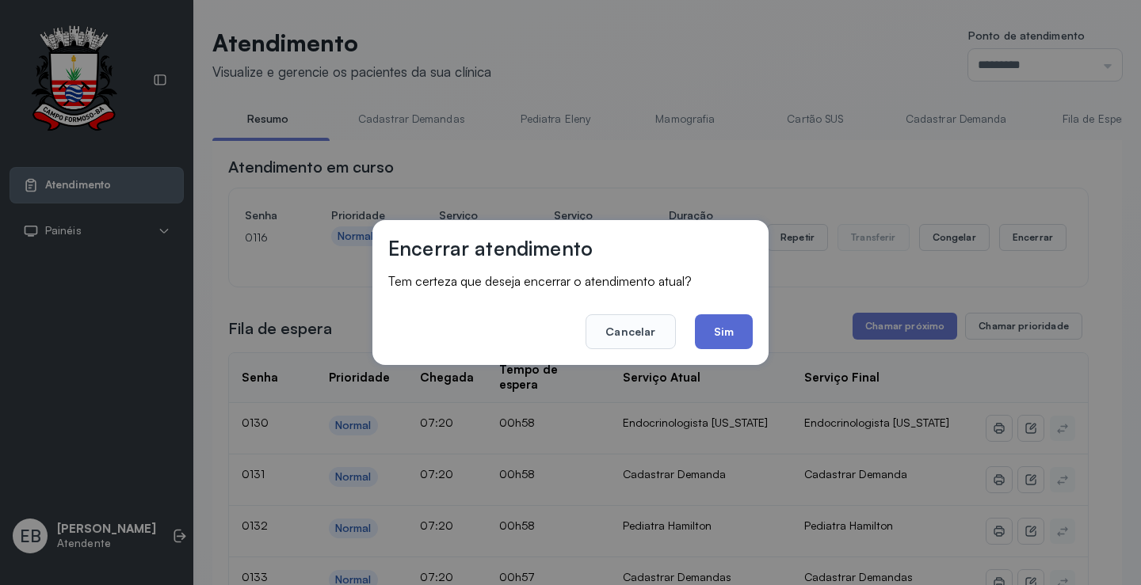
click at [721, 318] on button "Sim" at bounding box center [724, 331] width 58 height 35
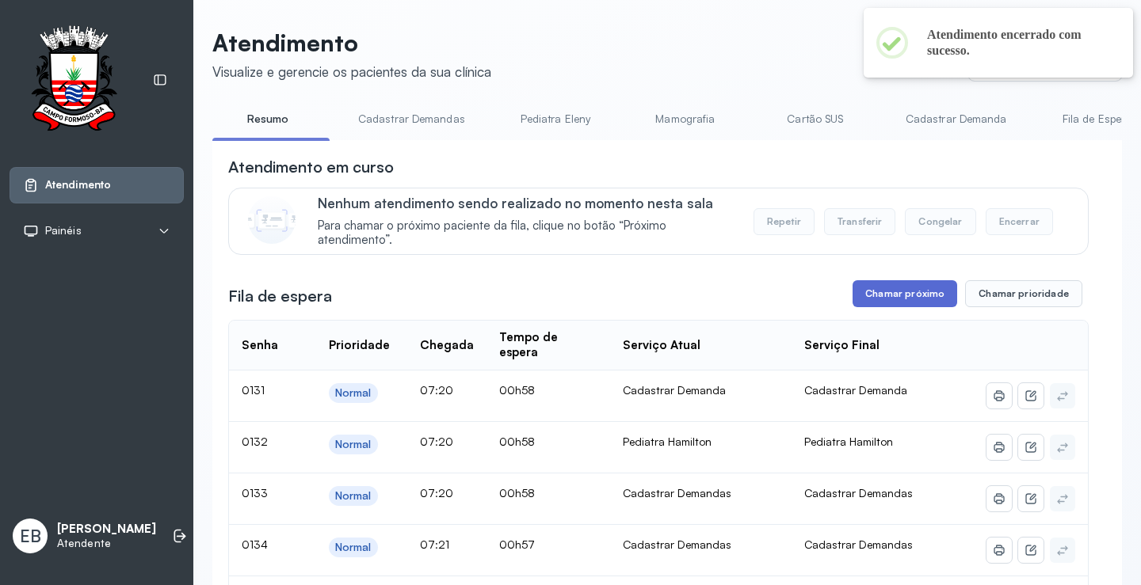
click at [904, 299] on button "Chamar próximo" at bounding box center [904, 293] width 105 height 27
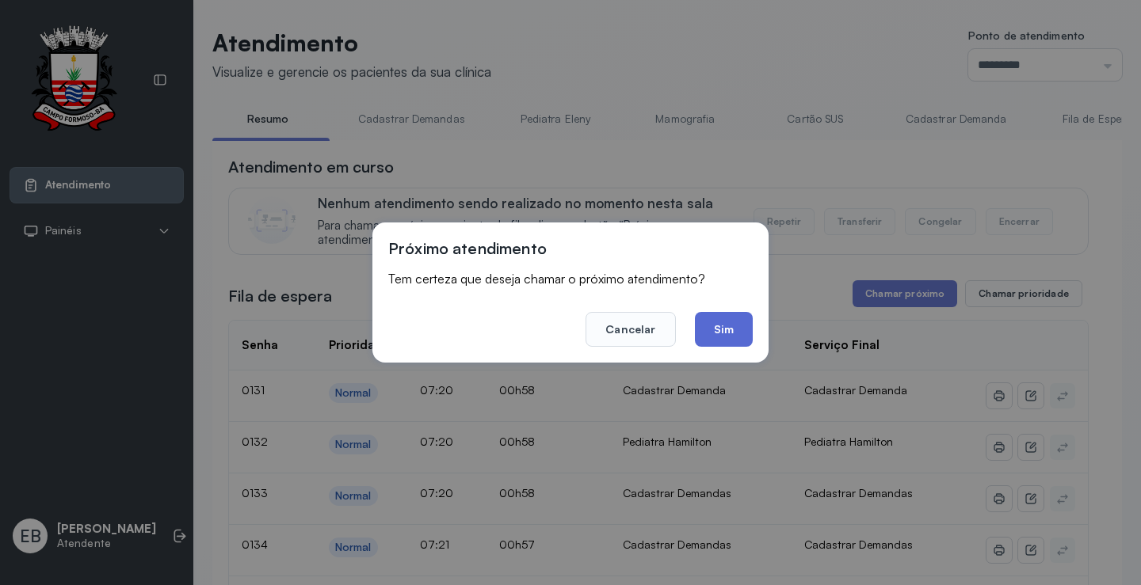
click at [734, 335] on button "Sim" at bounding box center [724, 329] width 58 height 35
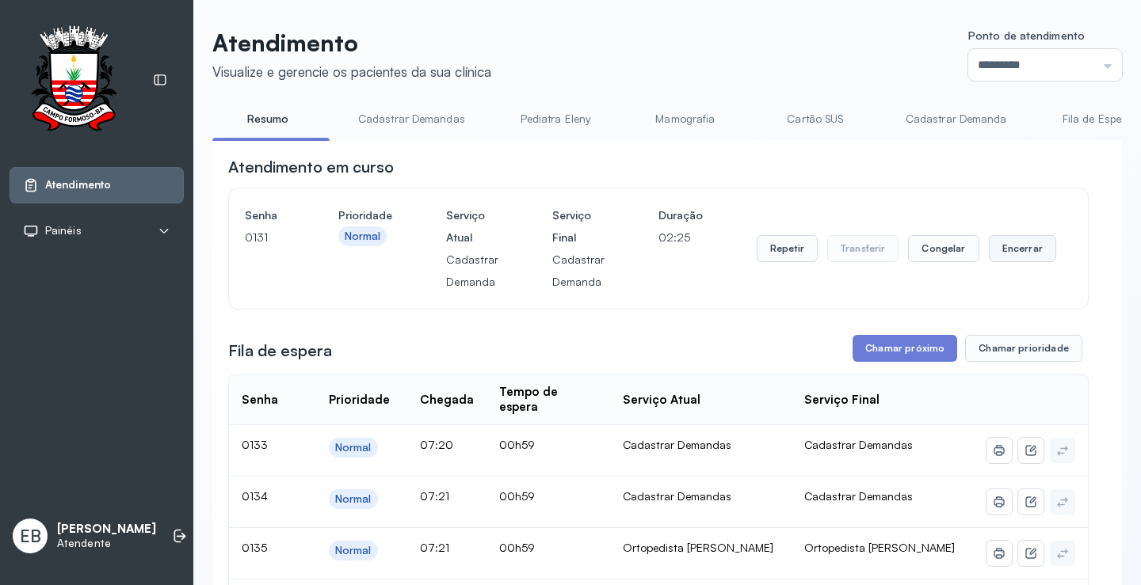
click at [1025, 248] on button "Encerrar" at bounding box center [1021, 248] width 67 height 27
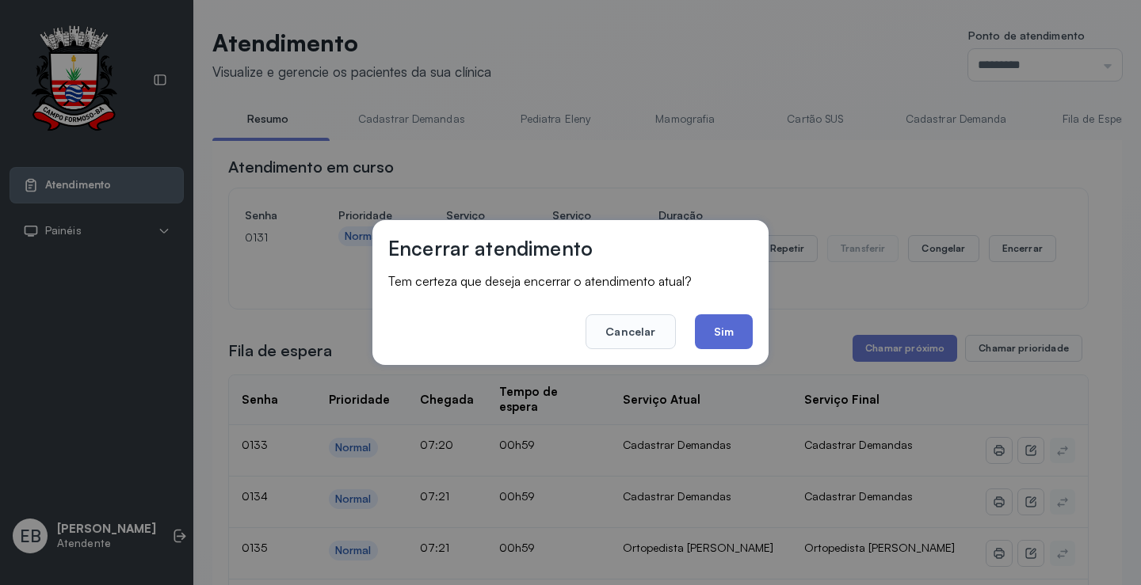
click at [729, 333] on button "Sim" at bounding box center [724, 331] width 58 height 35
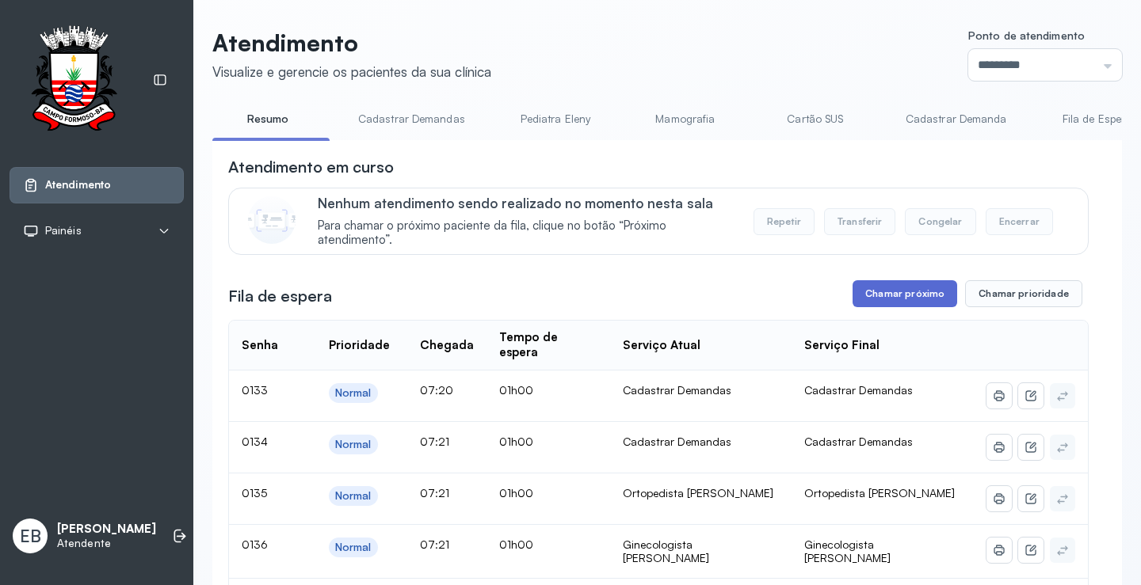
click at [906, 288] on button "Chamar próximo" at bounding box center [904, 293] width 105 height 27
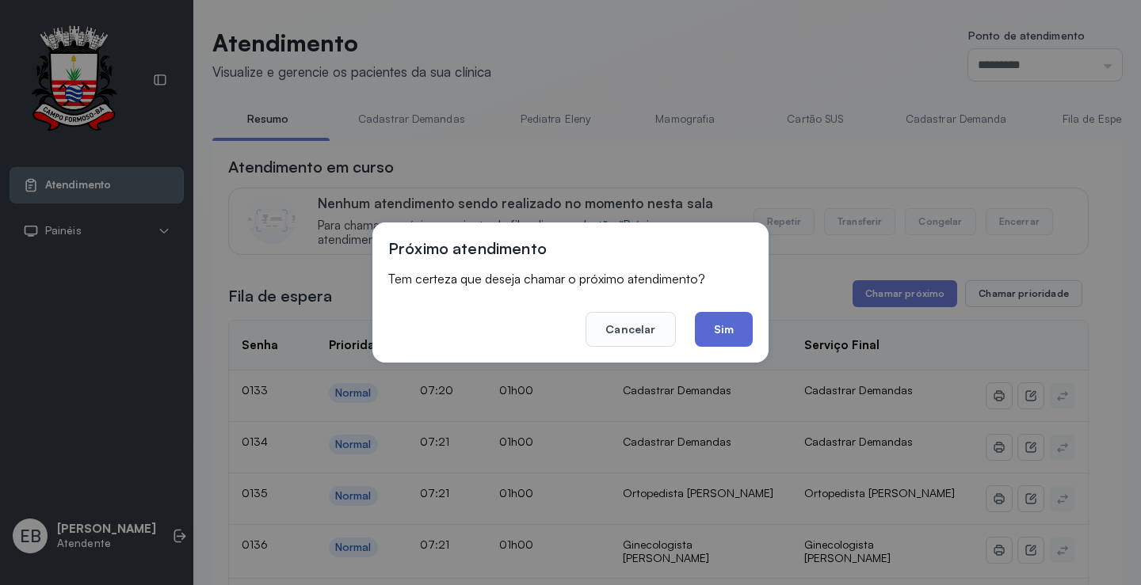
click at [743, 326] on button "Sim" at bounding box center [724, 329] width 58 height 35
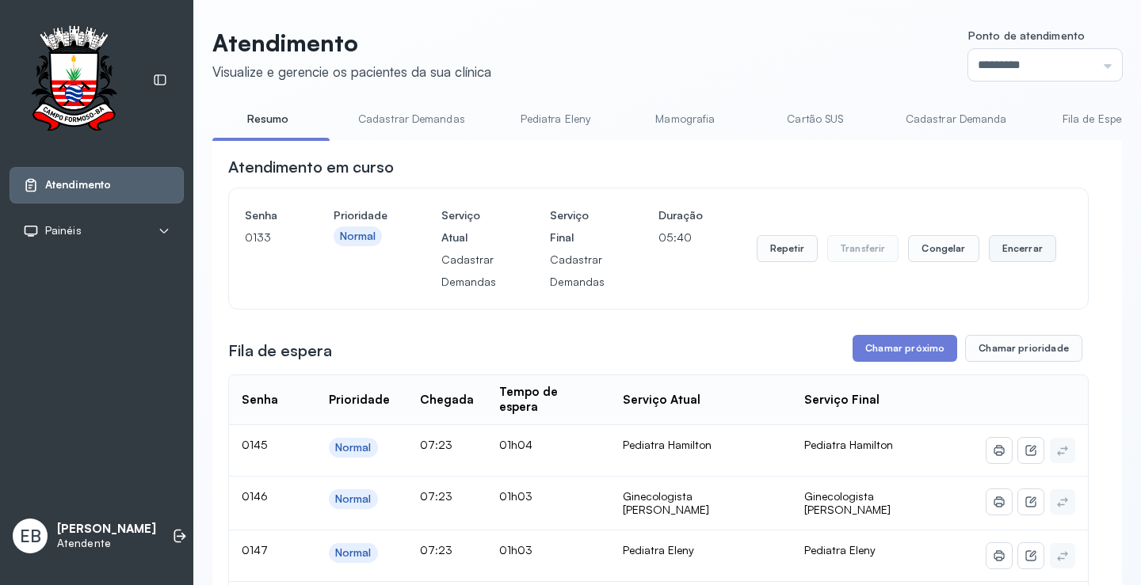
click at [999, 257] on button "Encerrar" at bounding box center [1021, 248] width 67 height 27
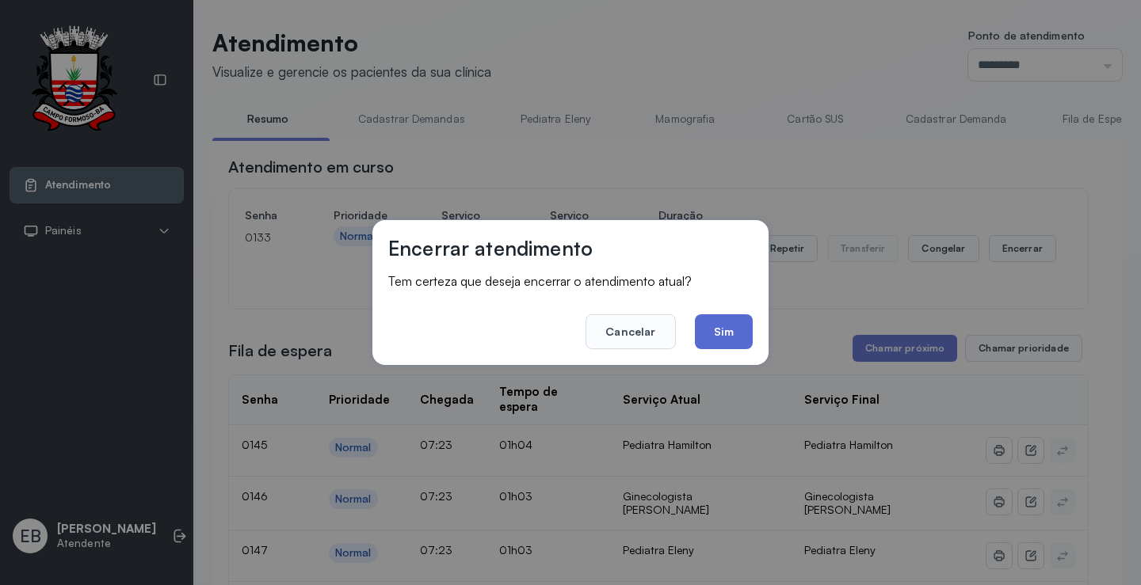
click at [725, 333] on button "Sim" at bounding box center [724, 331] width 58 height 35
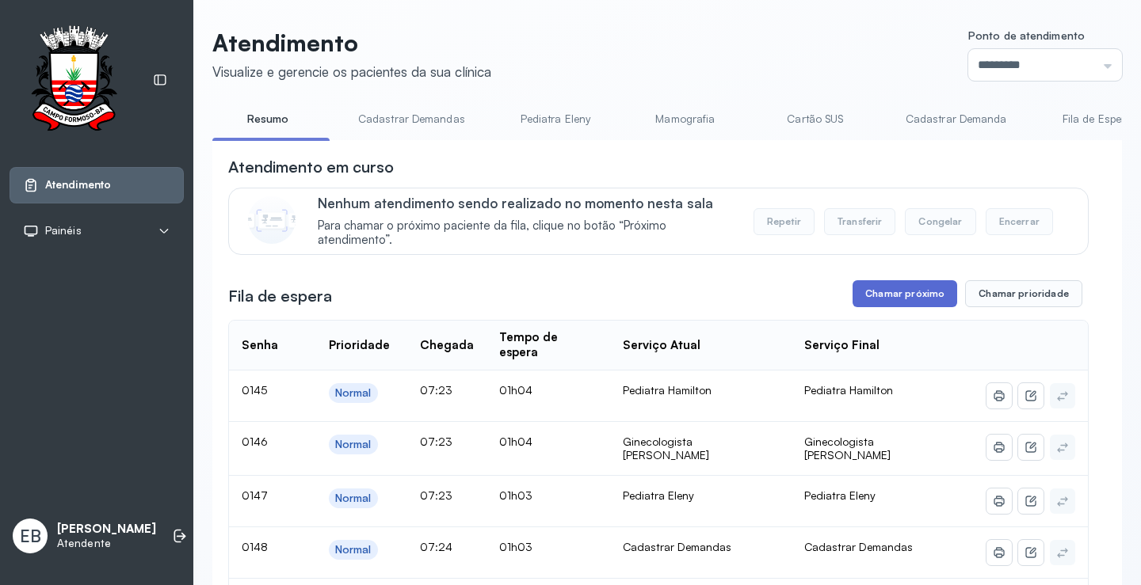
click at [902, 301] on button "Chamar próximo" at bounding box center [904, 293] width 105 height 27
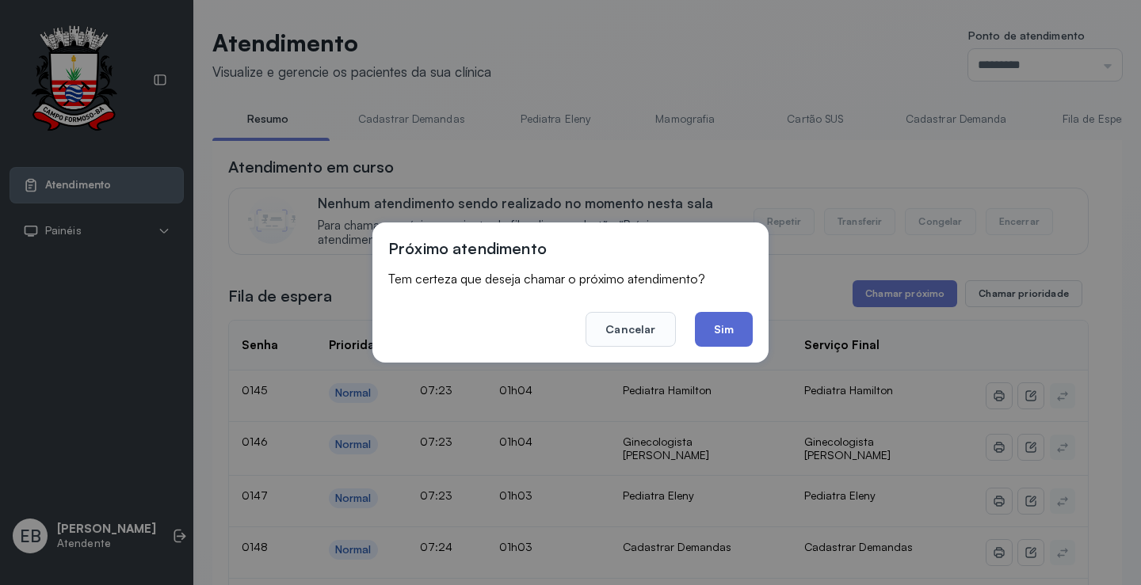
click at [723, 327] on button "Sim" at bounding box center [724, 329] width 58 height 35
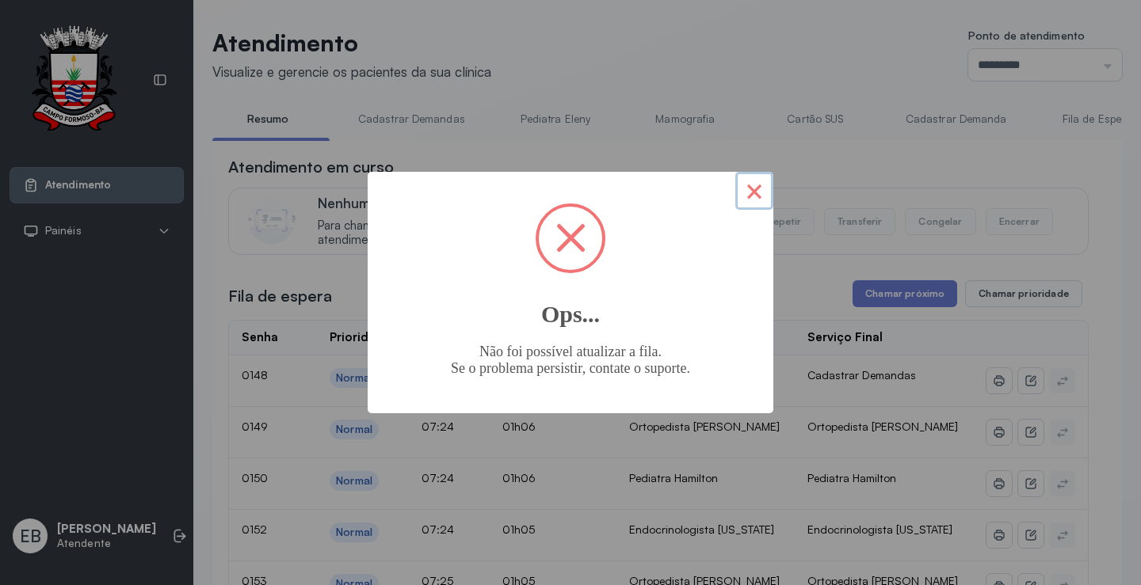
click at [760, 188] on button "×" at bounding box center [754, 191] width 38 height 38
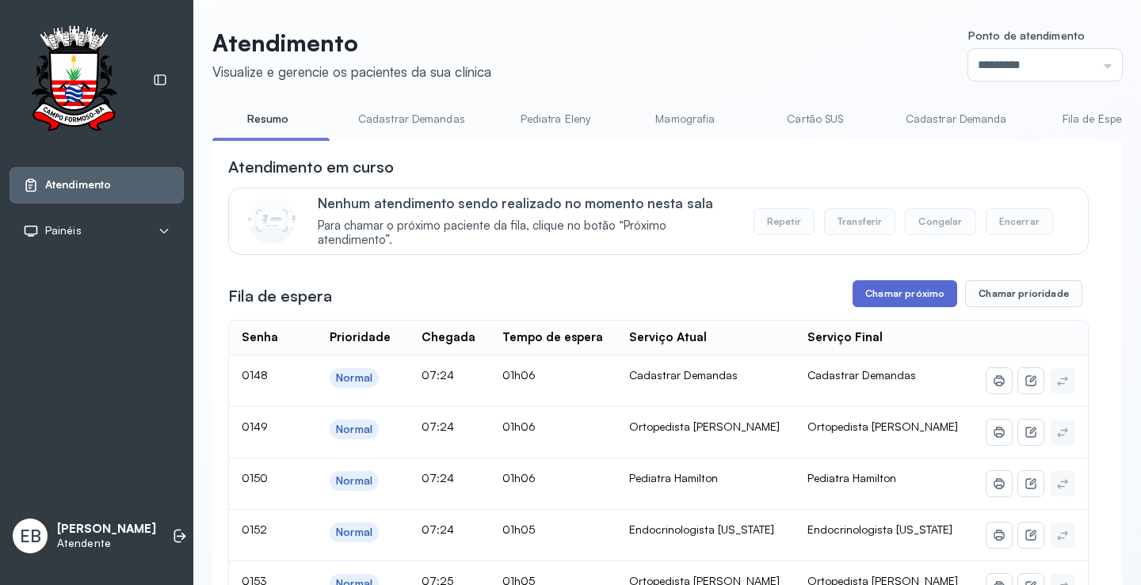
click at [922, 296] on button "Chamar próximo" at bounding box center [904, 293] width 105 height 27
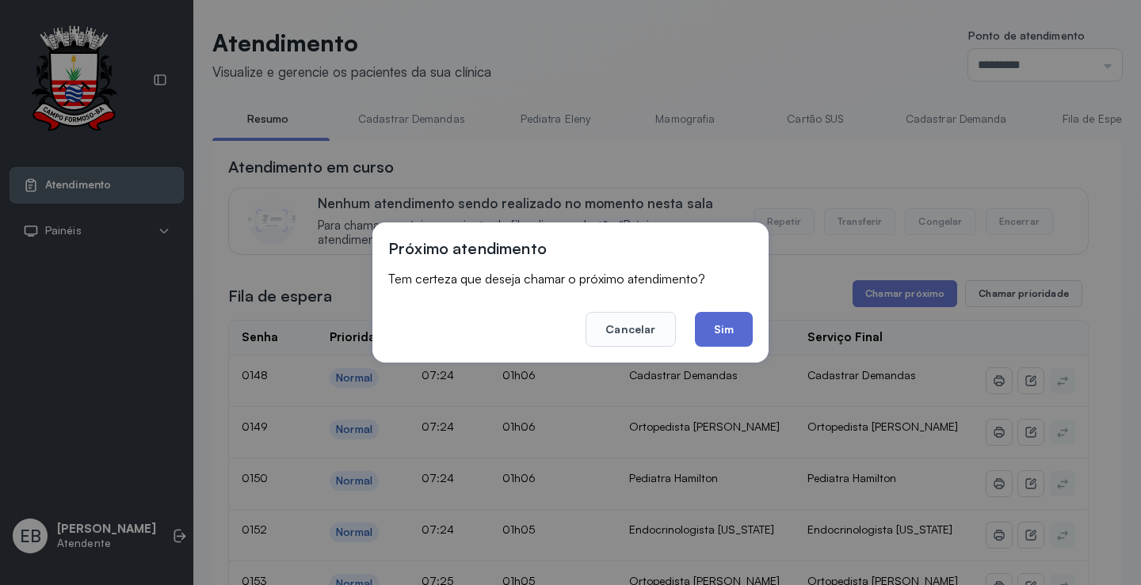
click at [745, 325] on button "Sim" at bounding box center [724, 329] width 58 height 35
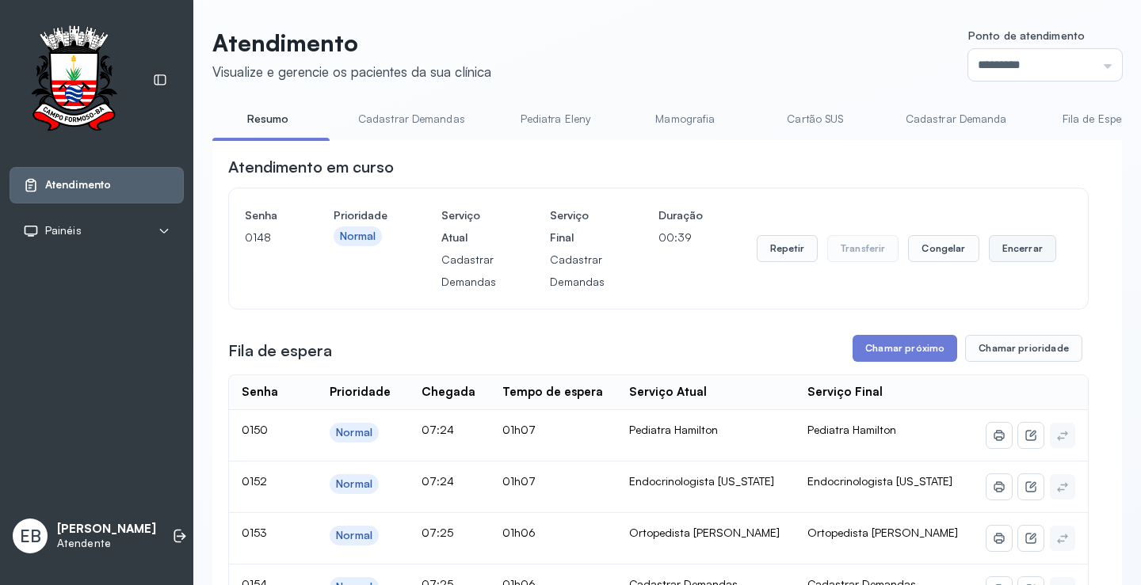
click at [994, 246] on button "Encerrar" at bounding box center [1021, 248] width 67 height 27
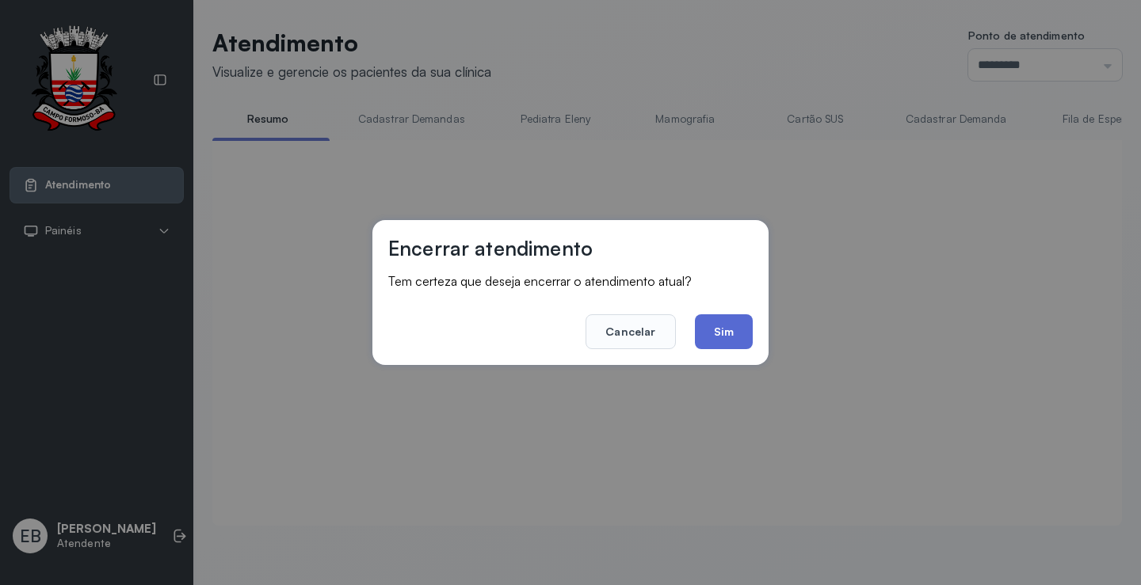
click at [718, 323] on button "Sim" at bounding box center [724, 331] width 58 height 35
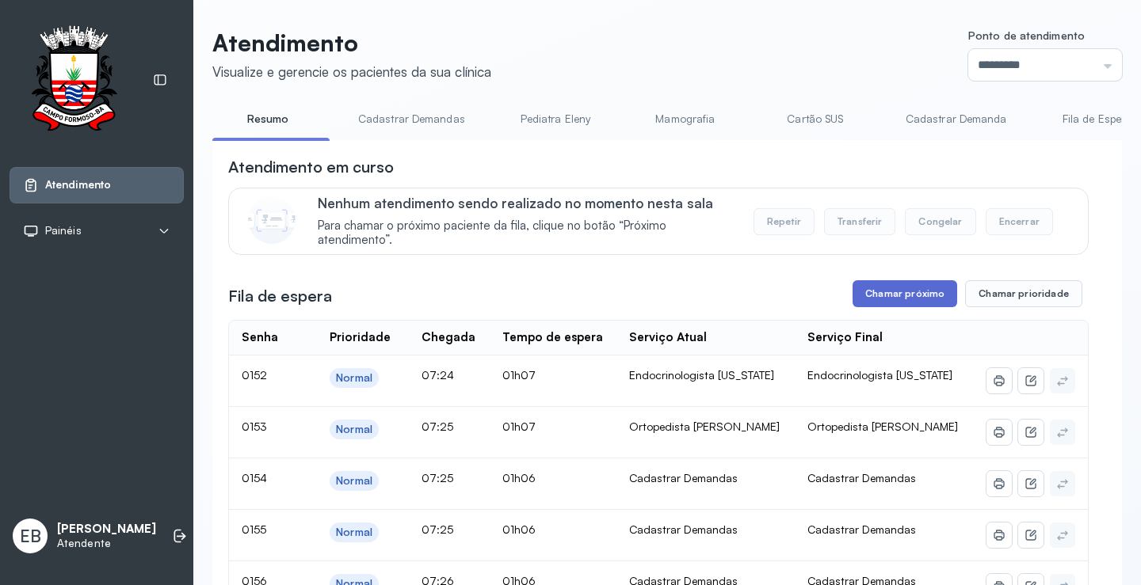
click at [886, 300] on button "Chamar próximo" at bounding box center [904, 293] width 105 height 27
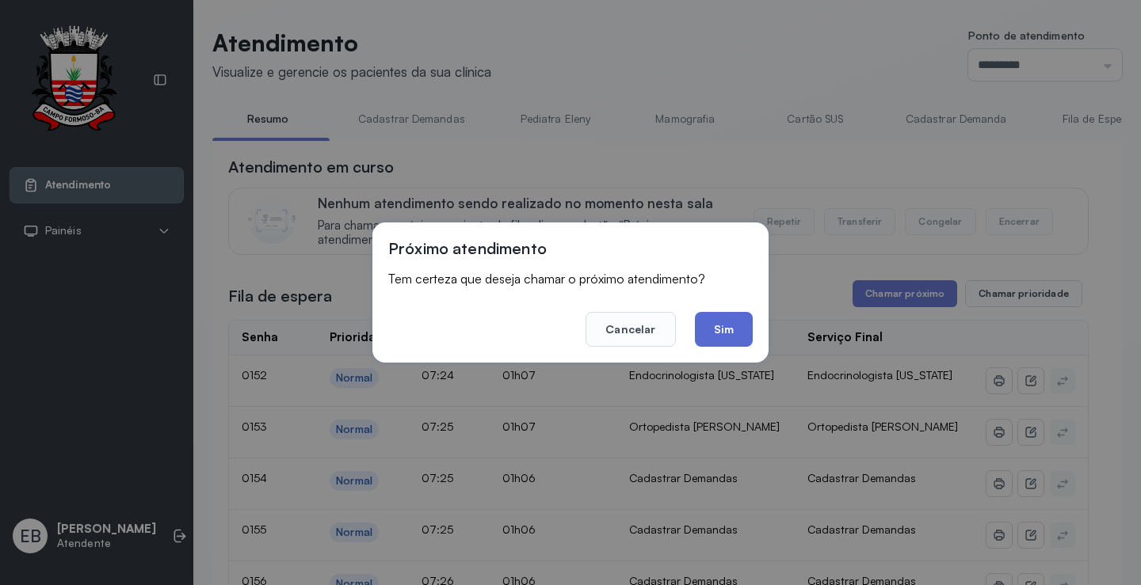
click at [741, 342] on button "Sim" at bounding box center [724, 329] width 58 height 35
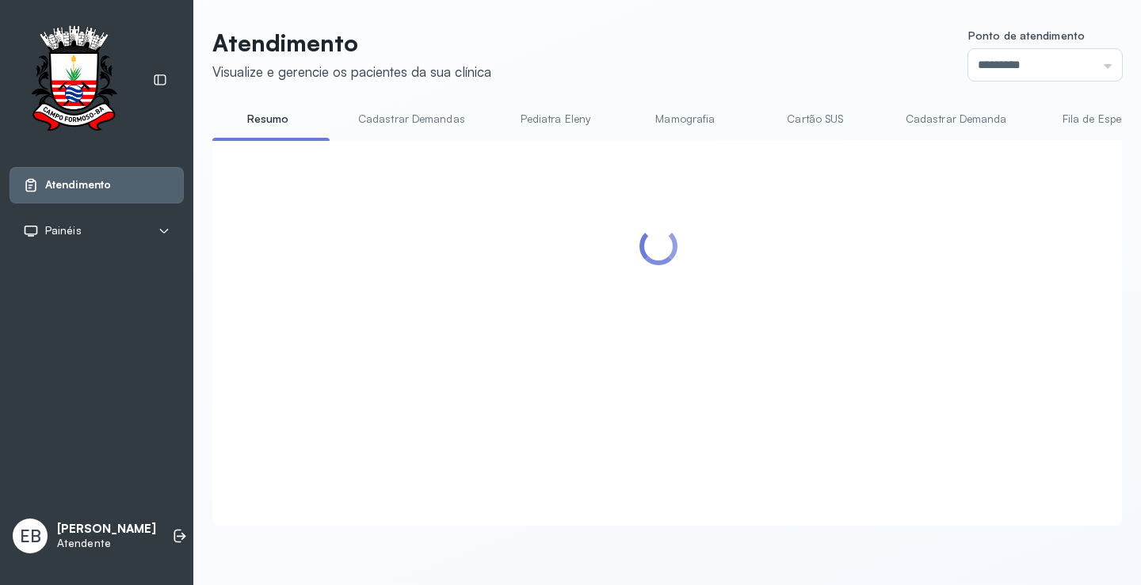
click at [1073, 239] on div at bounding box center [658, 314] width 860 height 316
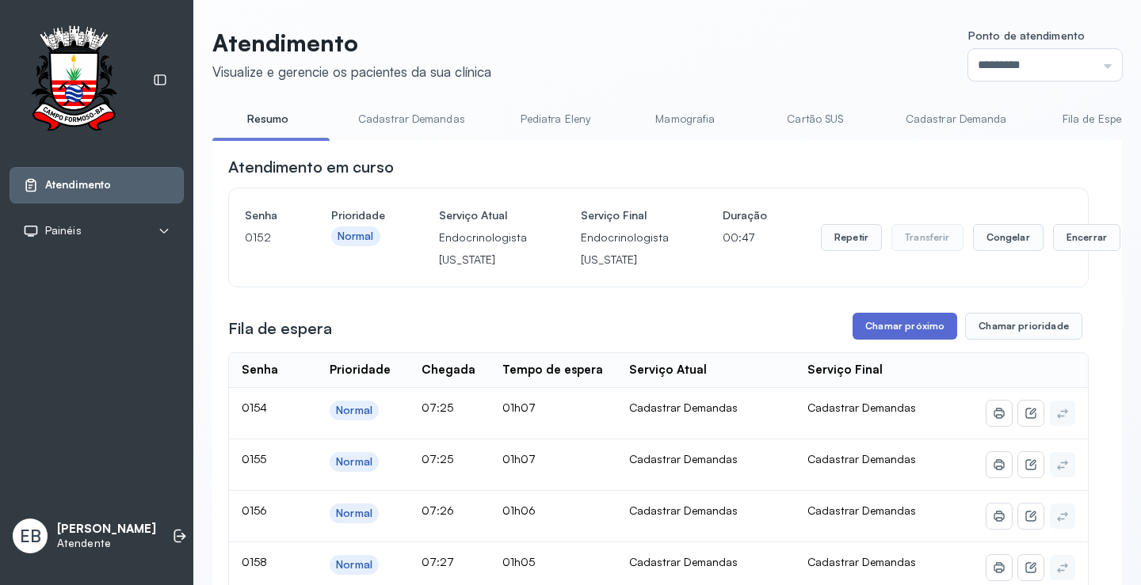
click at [919, 329] on button "Chamar próximo" at bounding box center [904, 326] width 105 height 27
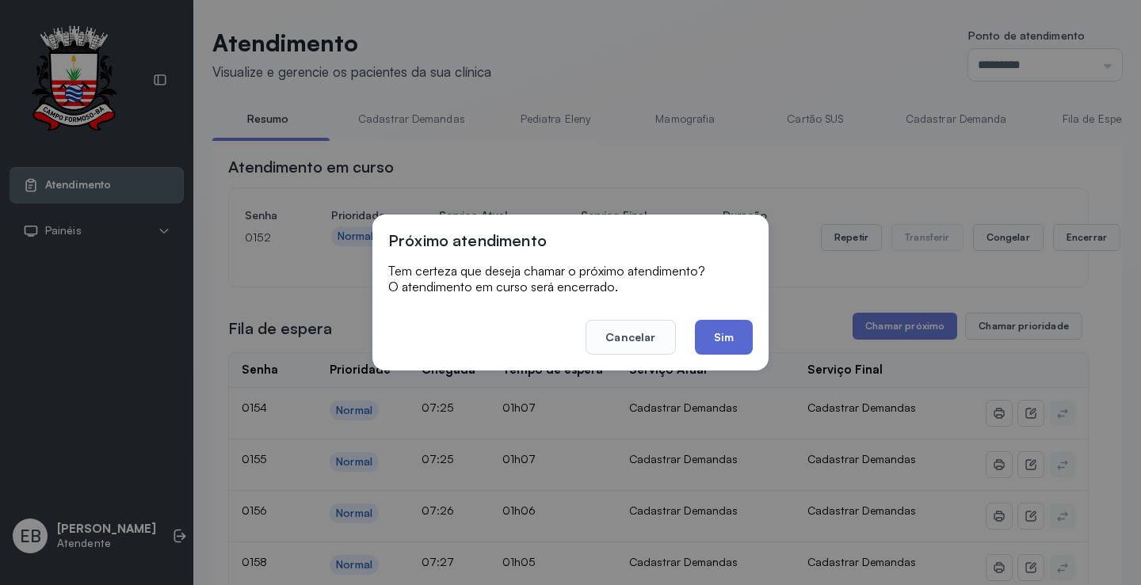
click at [732, 349] on button "Sim" at bounding box center [724, 337] width 58 height 35
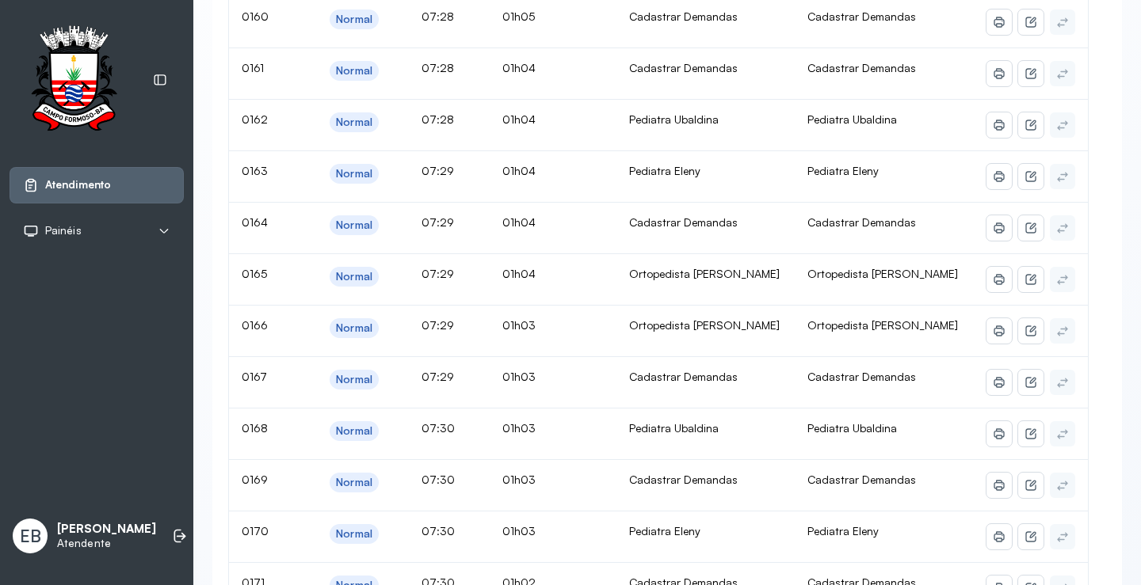
scroll to position [238, 0]
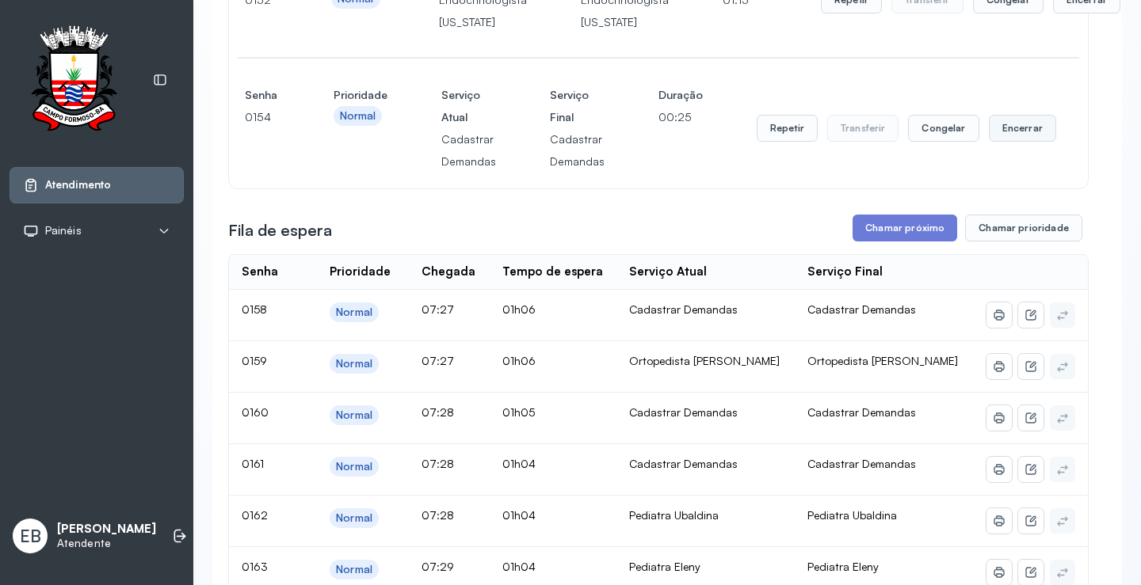
click at [1019, 120] on button "Encerrar" at bounding box center [1021, 128] width 67 height 27
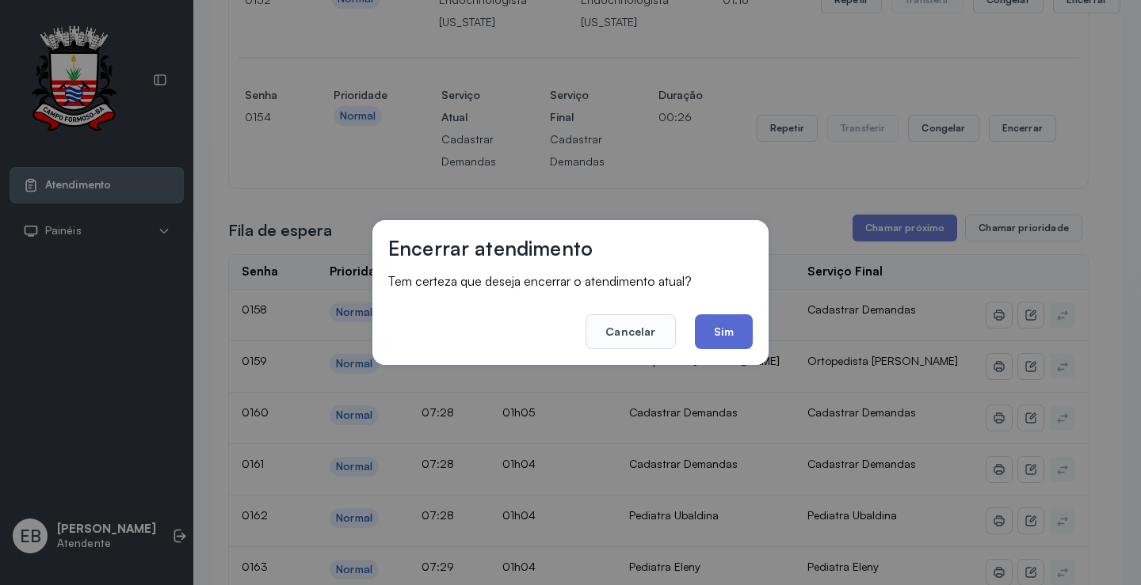
click at [737, 339] on button "Sim" at bounding box center [724, 331] width 58 height 35
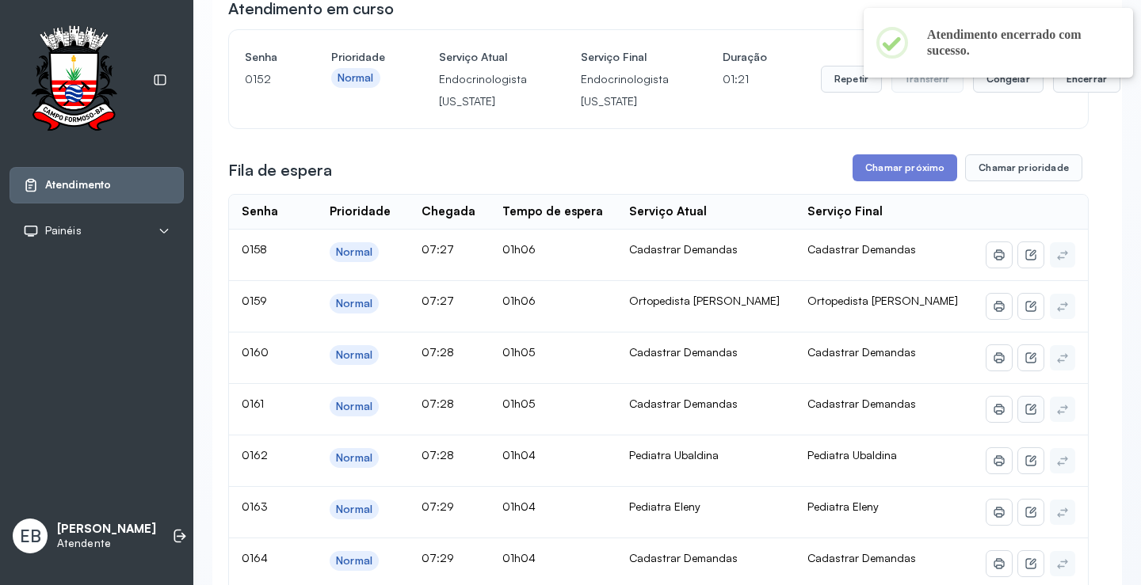
scroll to position [0, 0]
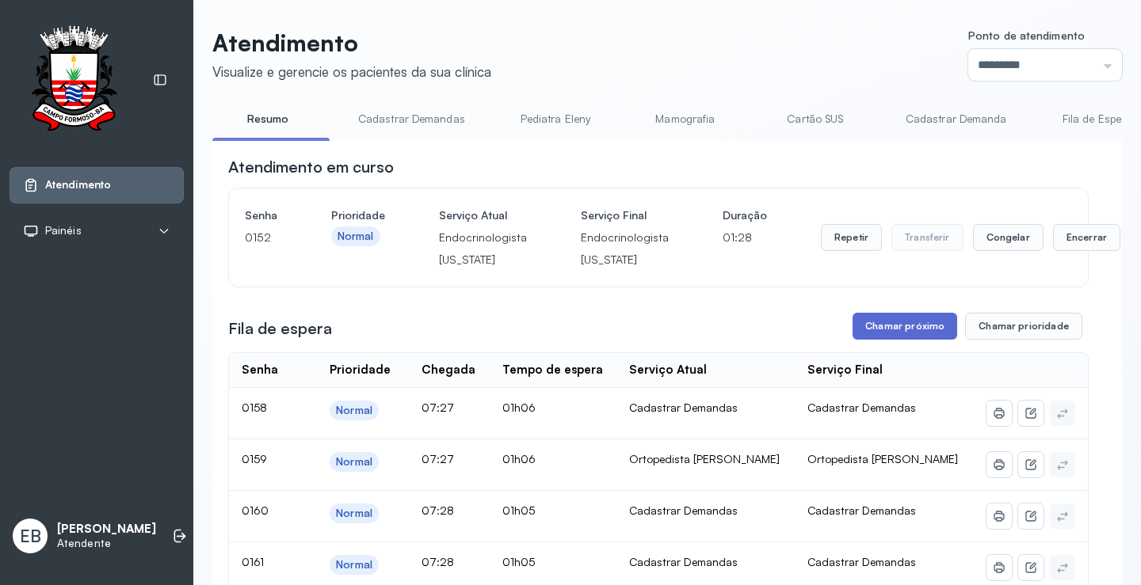
click at [933, 333] on button "Chamar próximo" at bounding box center [904, 326] width 105 height 27
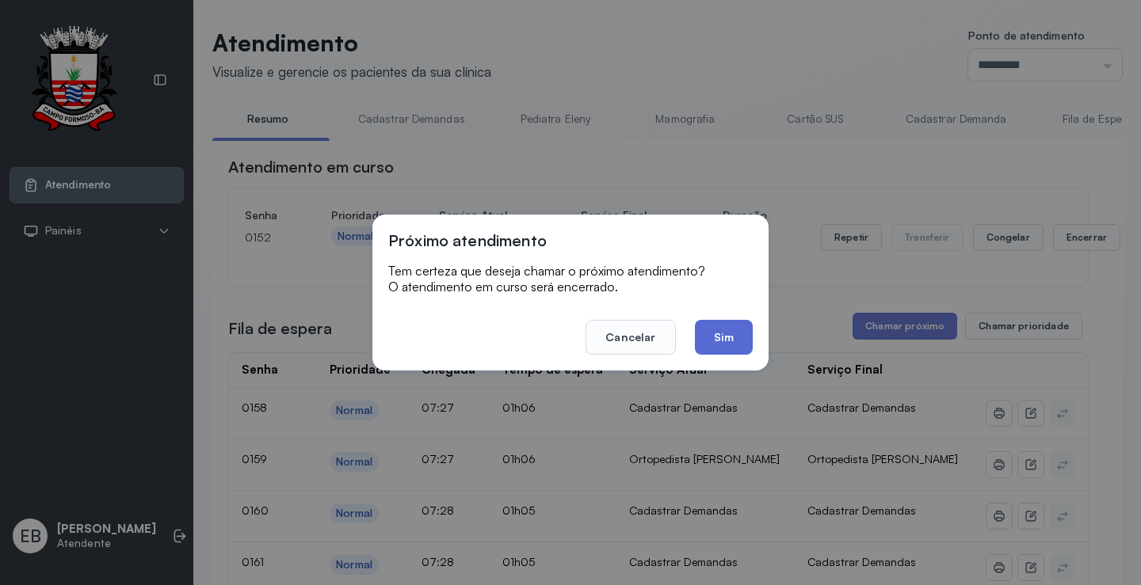
click at [729, 339] on button "Sim" at bounding box center [724, 337] width 58 height 35
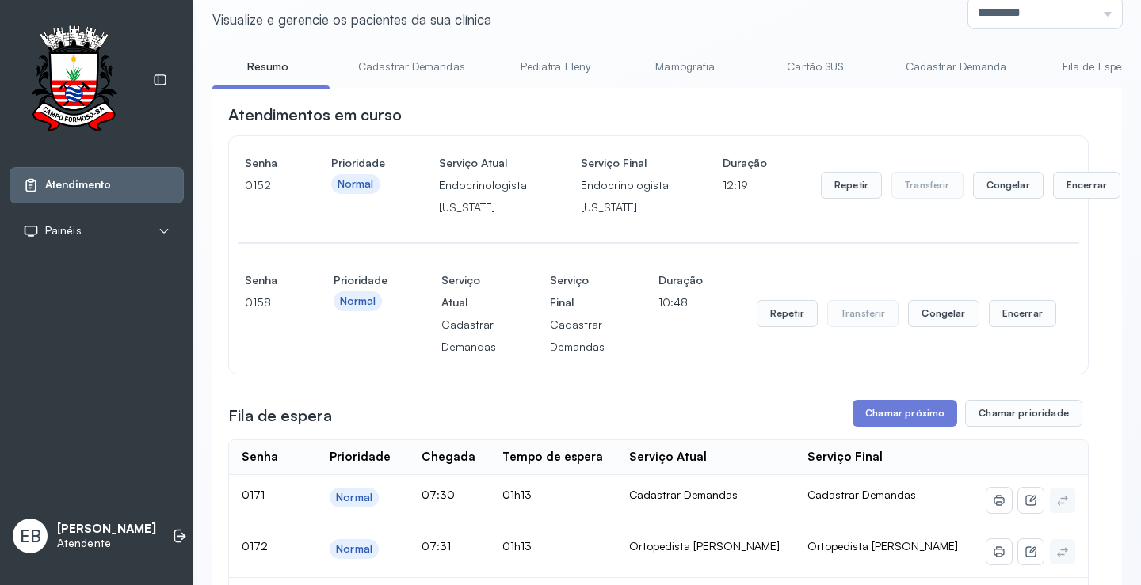
scroll to position [80, 0]
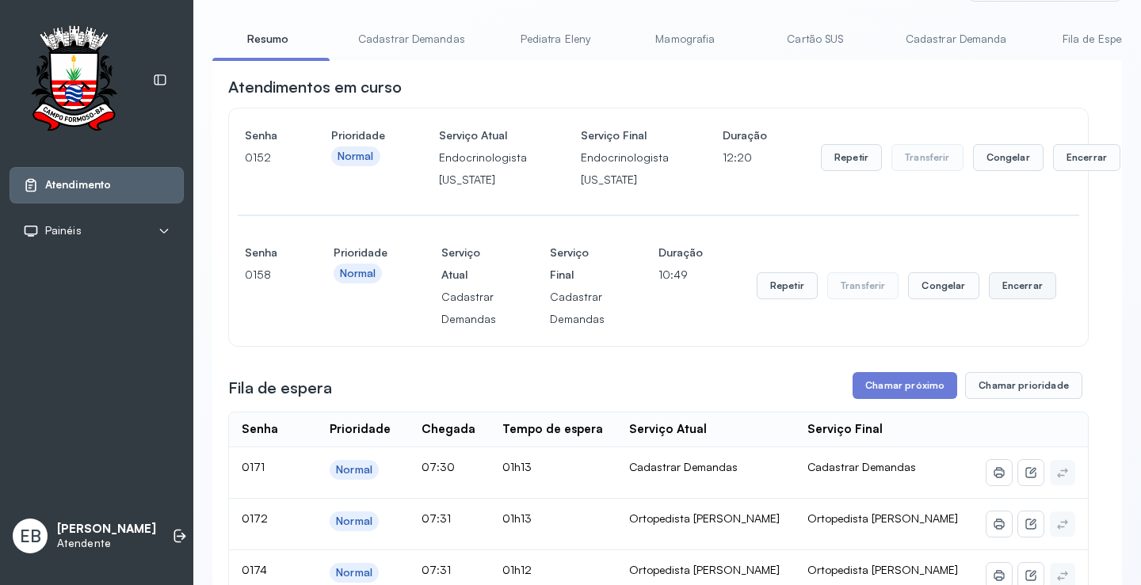
click at [1010, 292] on button "Encerrar" at bounding box center [1021, 285] width 67 height 27
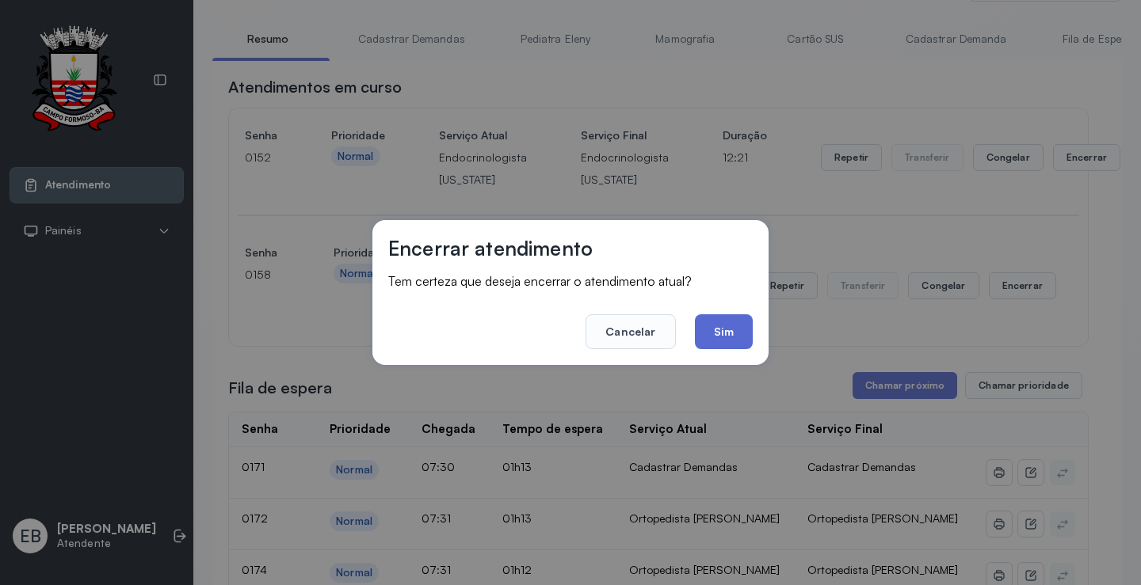
click at [734, 338] on button "Sim" at bounding box center [724, 331] width 58 height 35
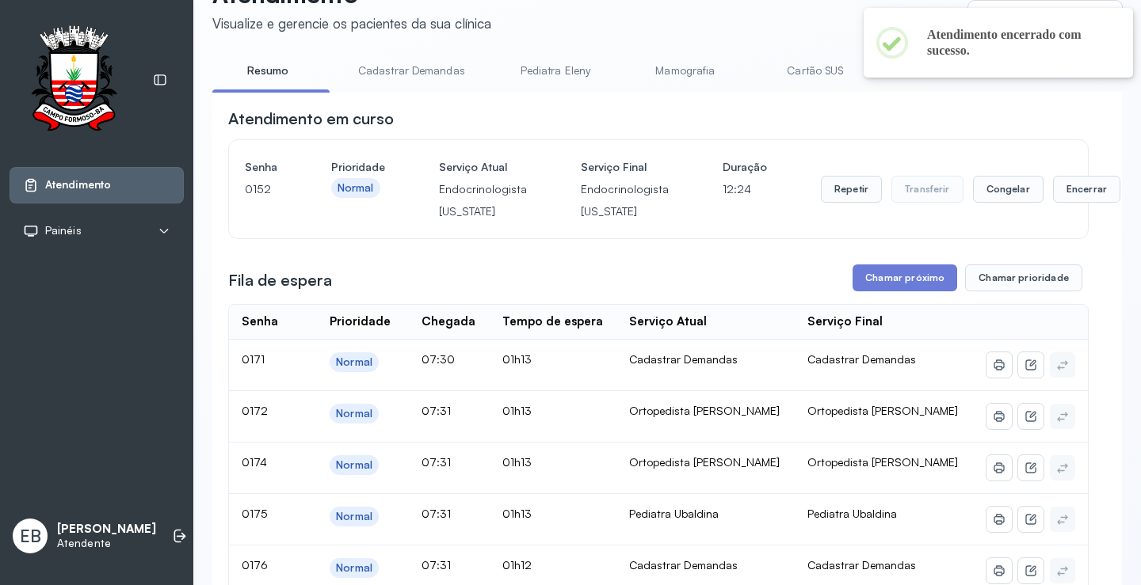
scroll to position [1, 0]
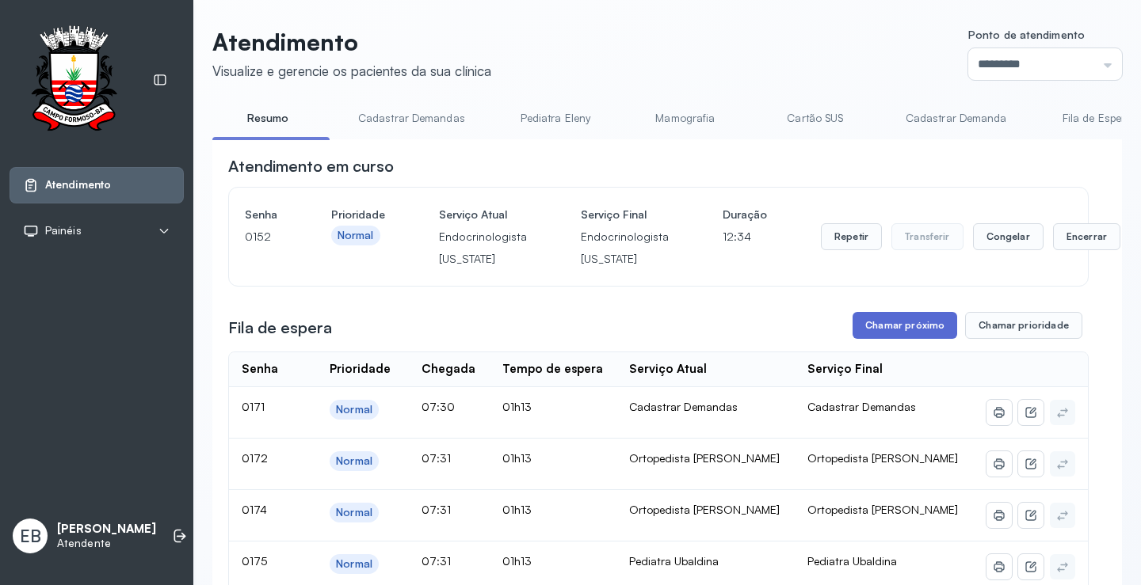
click at [891, 322] on button "Chamar próximo" at bounding box center [904, 325] width 105 height 27
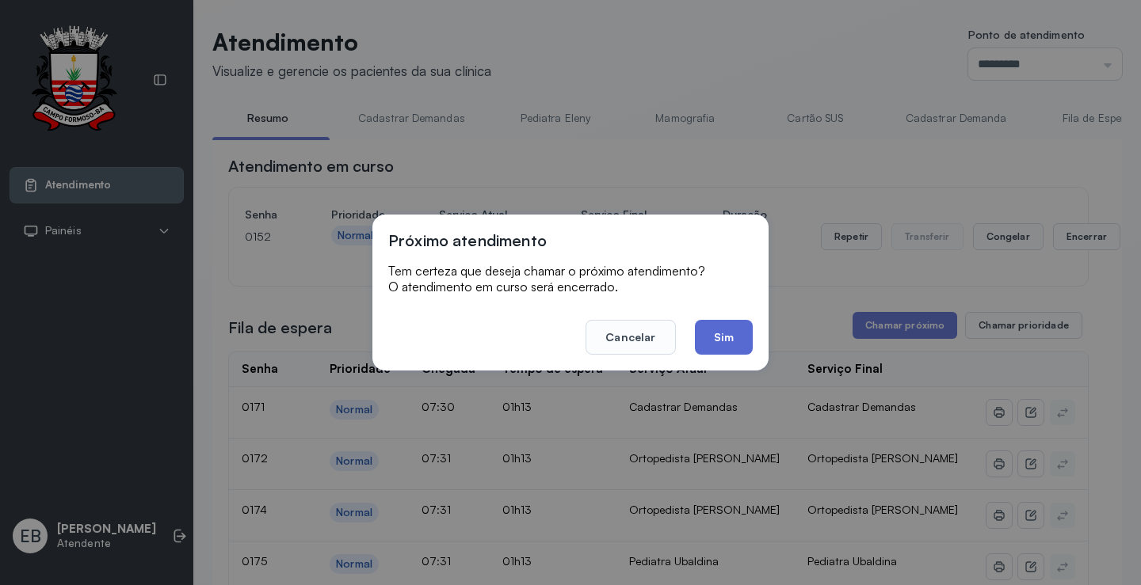
click at [719, 338] on button "Sim" at bounding box center [724, 337] width 58 height 35
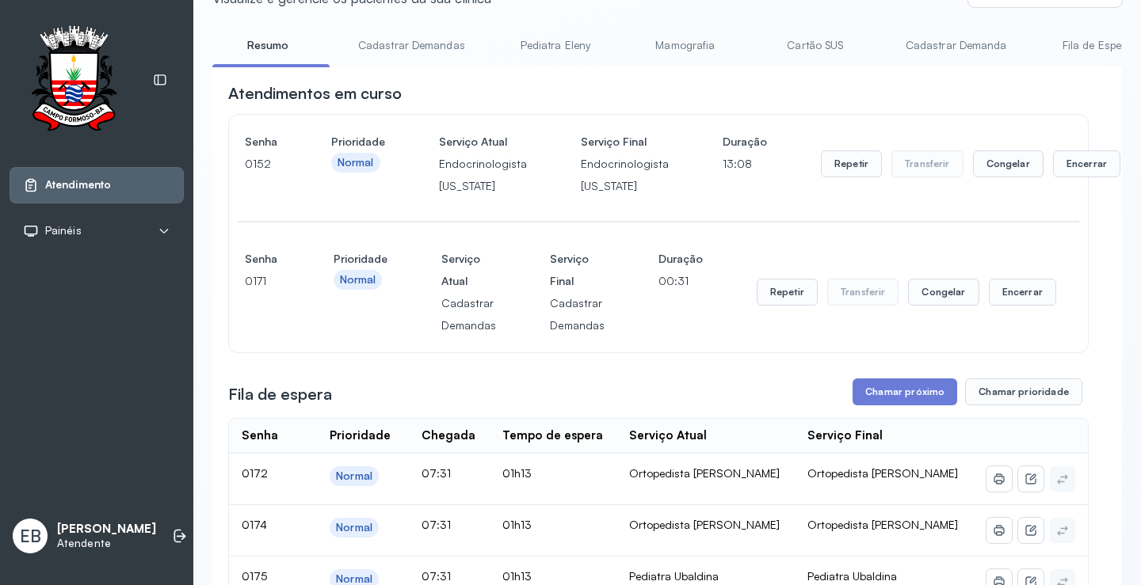
scroll to position [158, 0]
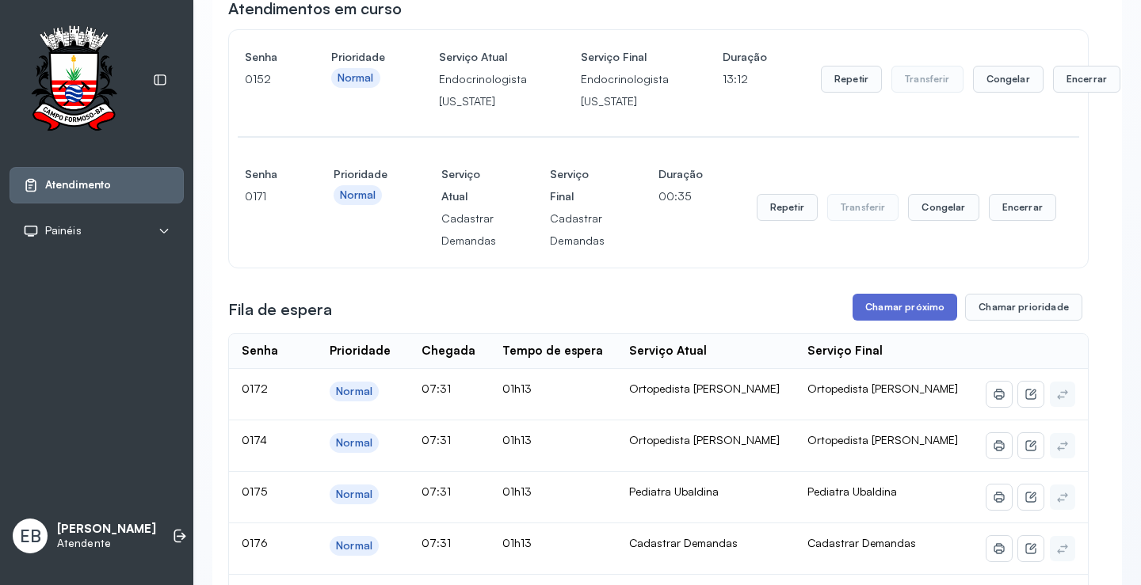
click at [914, 311] on button "Chamar próximo" at bounding box center [904, 307] width 105 height 27
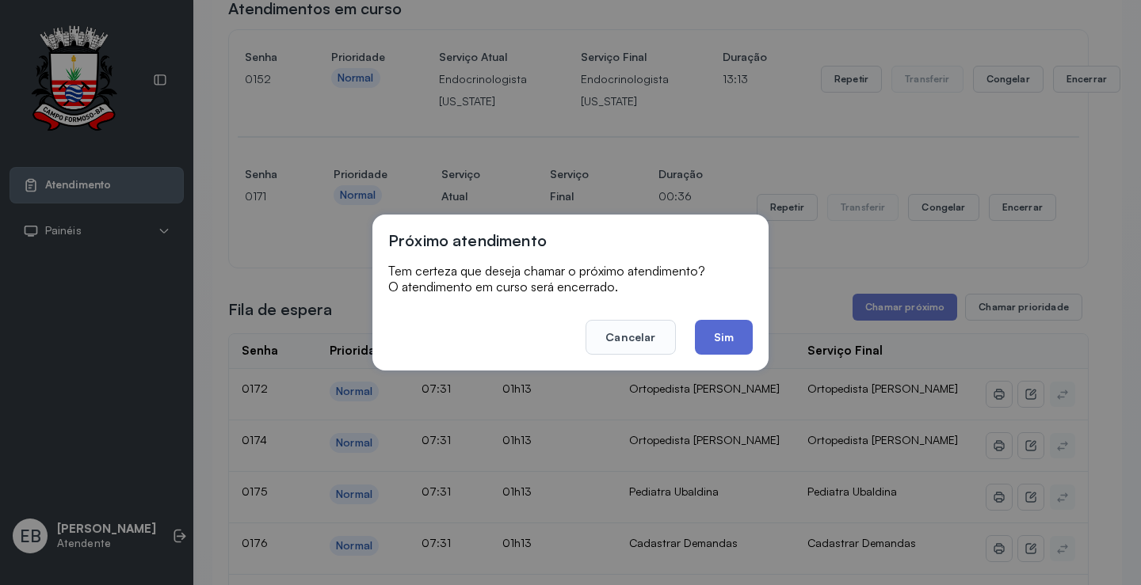
click at [722, 341] on button "Sim" at bounding box center [724, 337] width 58 height 35
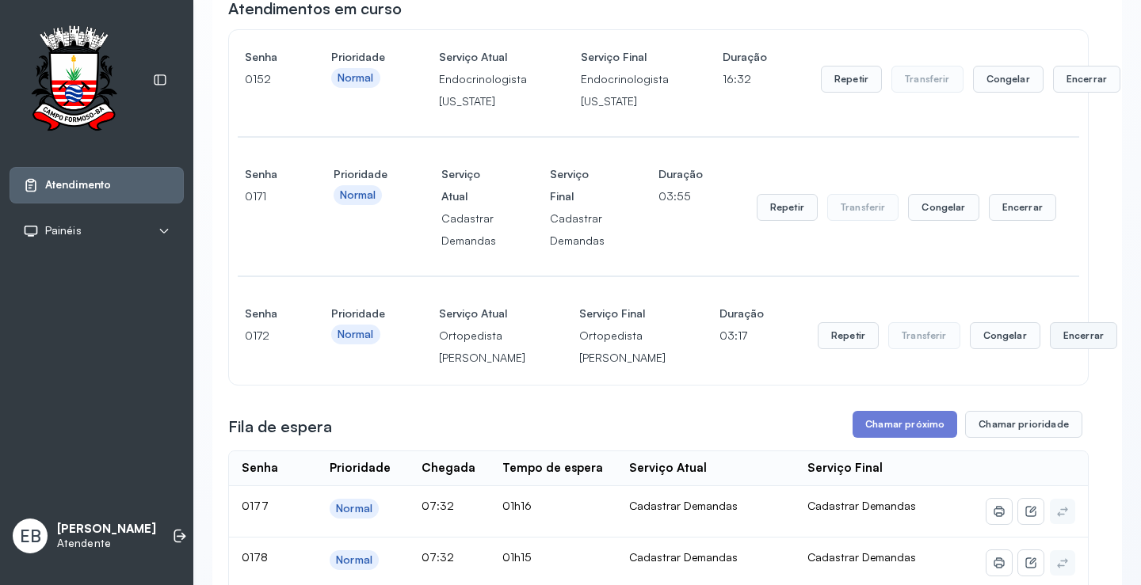
click at [1049, 349] on button "Encerrar" at bounding box center [1082, 335] width 67 height 27
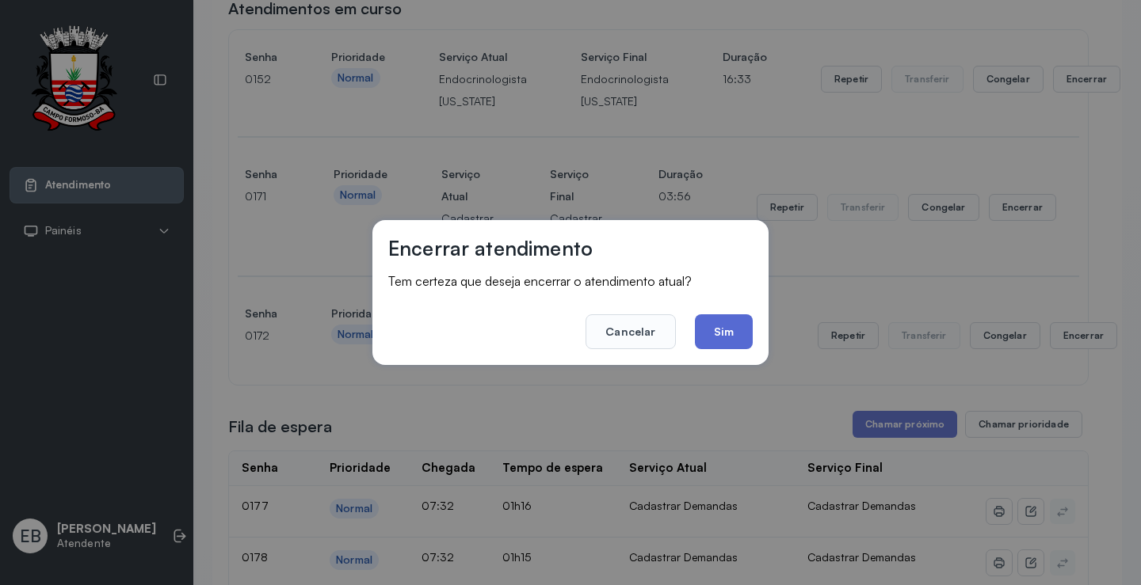
click at [714, 332] on button "Sim" at bounding box center [724, 331] width 58 height 35
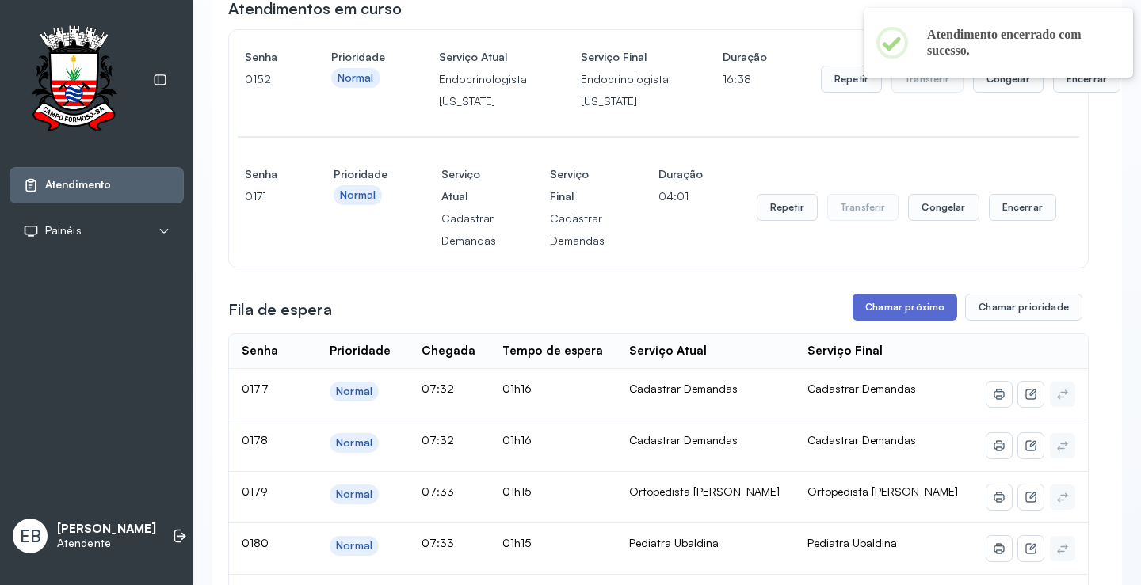
click at [920, 305] on button "Chamar próximo" at bounding box center [904, 307] width 105 height 27
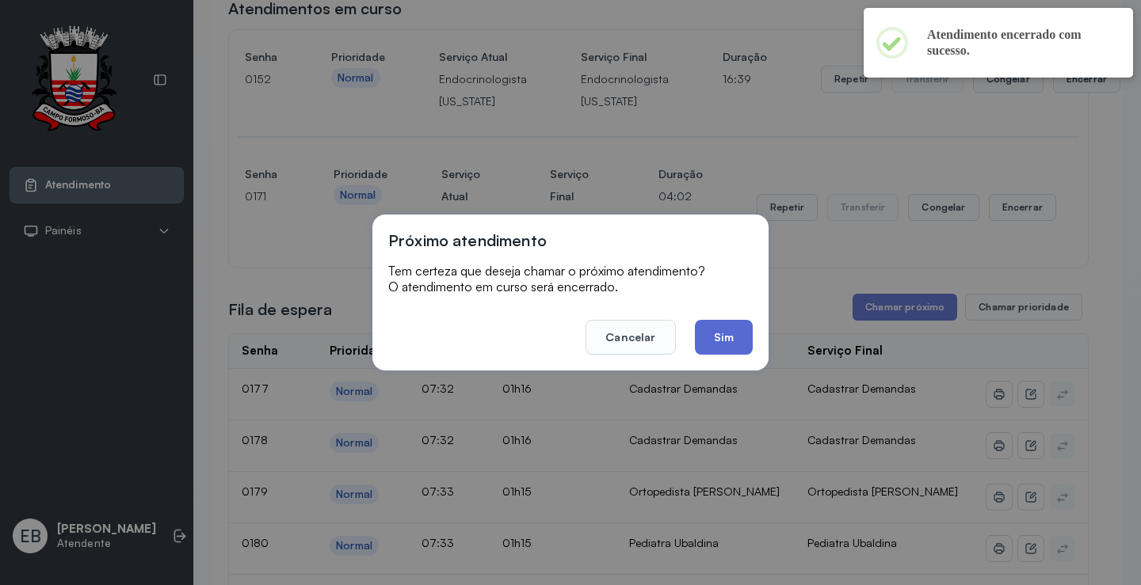
click at [726, 341] on button "Sim" at bounding box center [724, 337] width 58 height 35
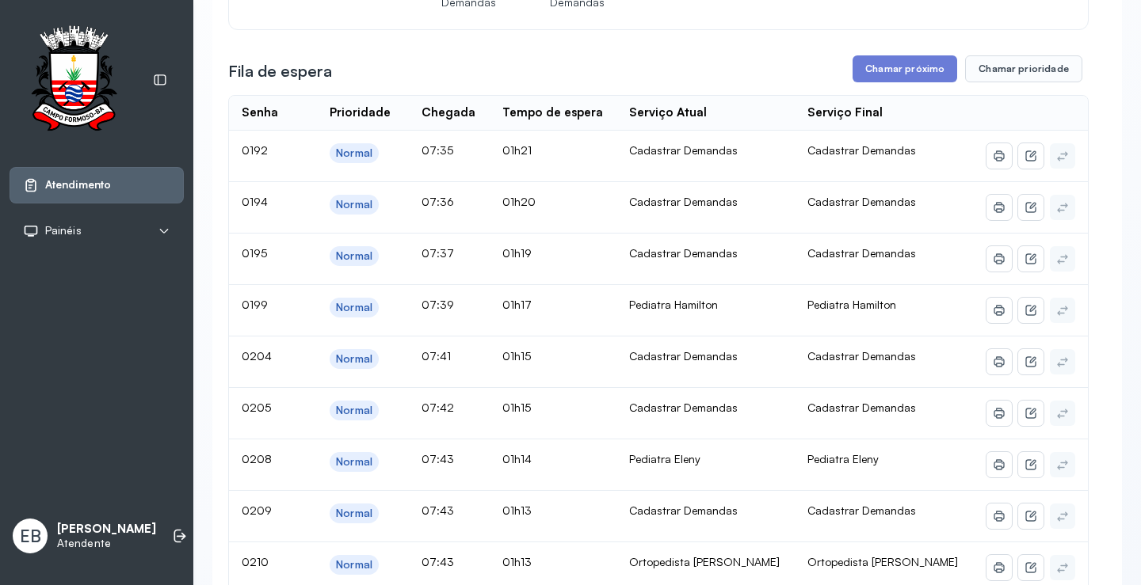
scroll to position [317, 0]
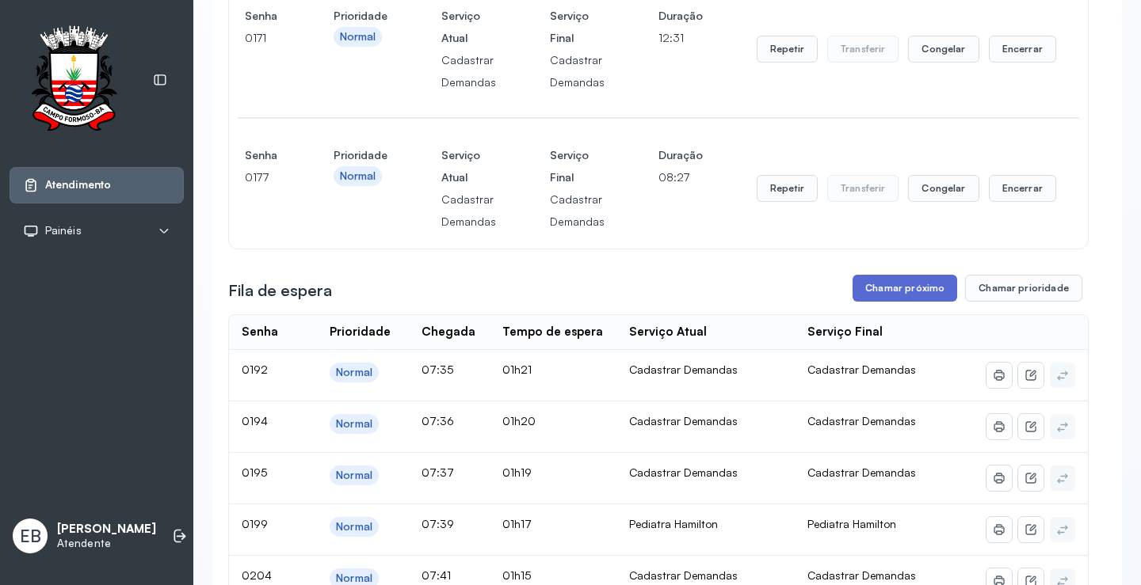
click at [890, 288] on button "Chamar próximo" at bounding box center [904, 288] width 105 height 27
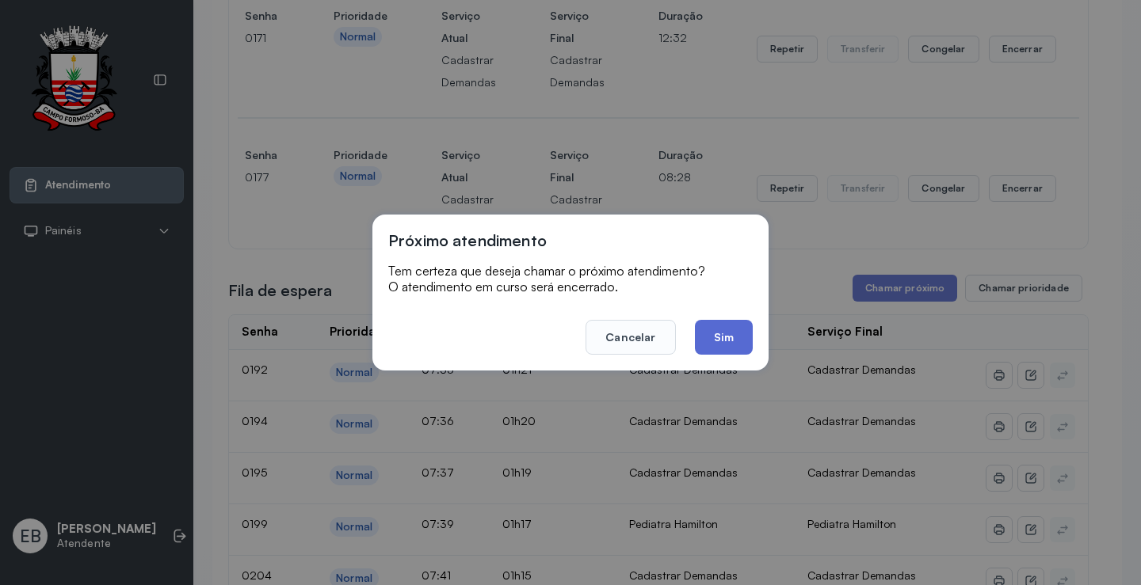
click at [735, 337] on button "Sim" at bounding box center [724, 337] width 58 height 35
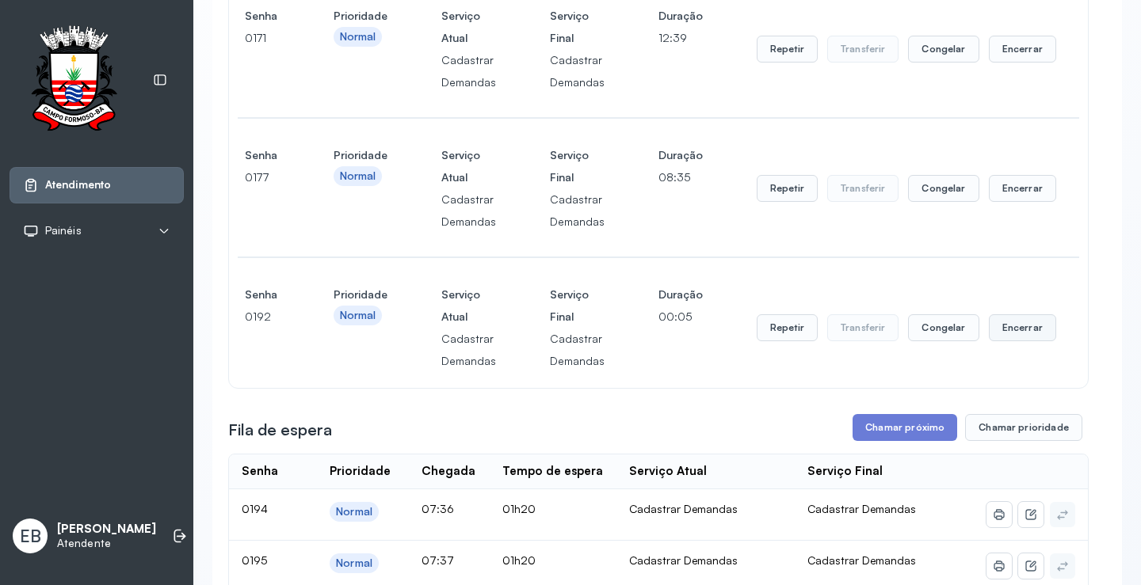
click at [1016, 330] on button "Encerrar" at bounding box center [1021, 327] width 67 height 27
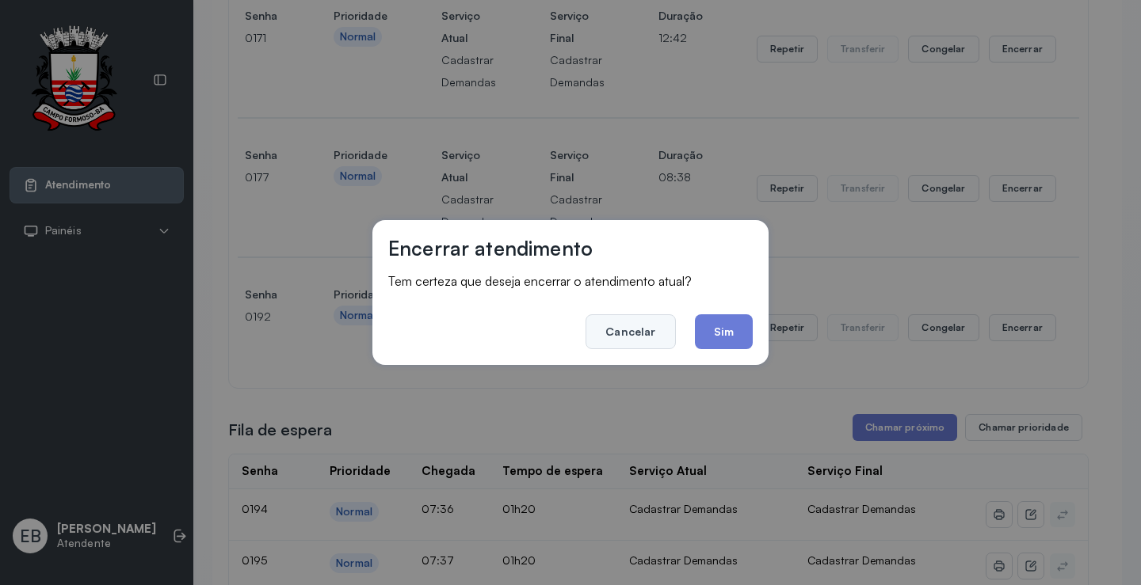
click at [642, 325] on button "Cancelar" at bounding box center [629, 331] width 89 height 35
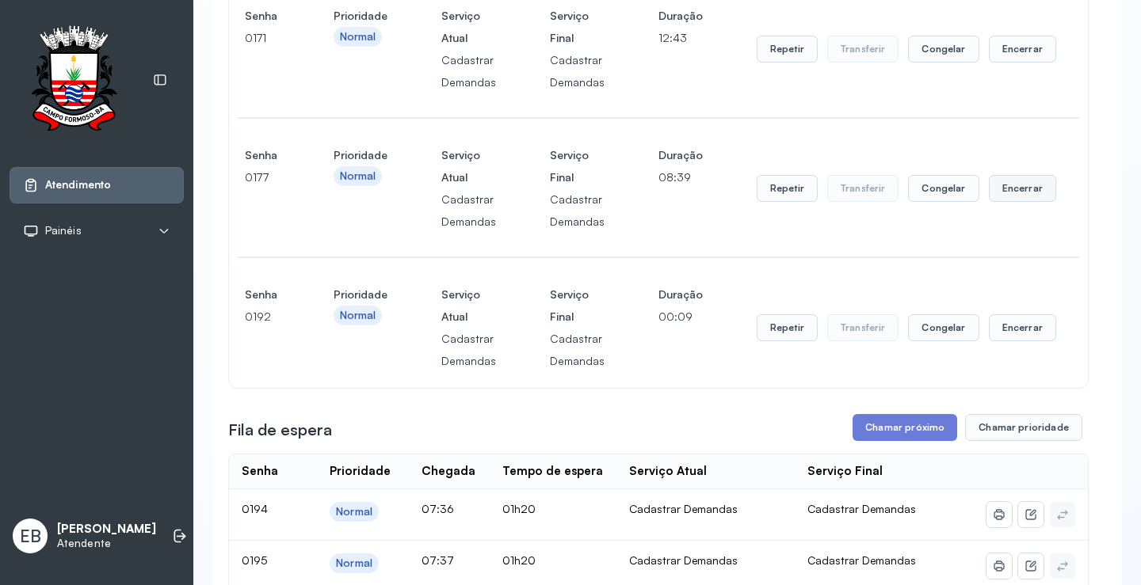
click at [1012, 200] on button "Encerrar" at bounding box center [1021, 188] width 67 height 27
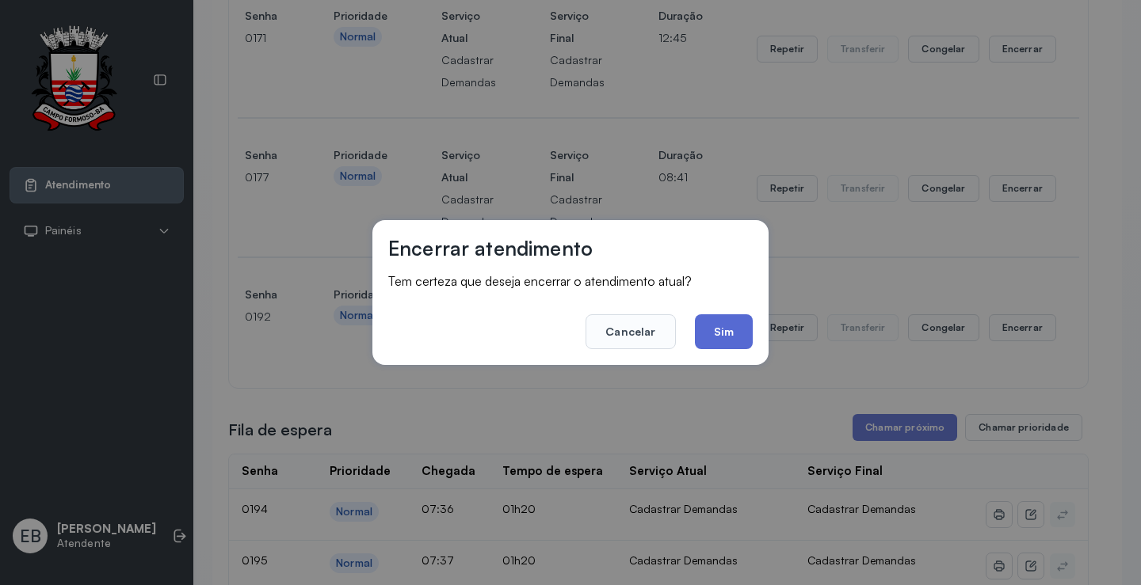
click at [733, 326] on button "Sim" at bounding box center [724, 331] width 58 height 35
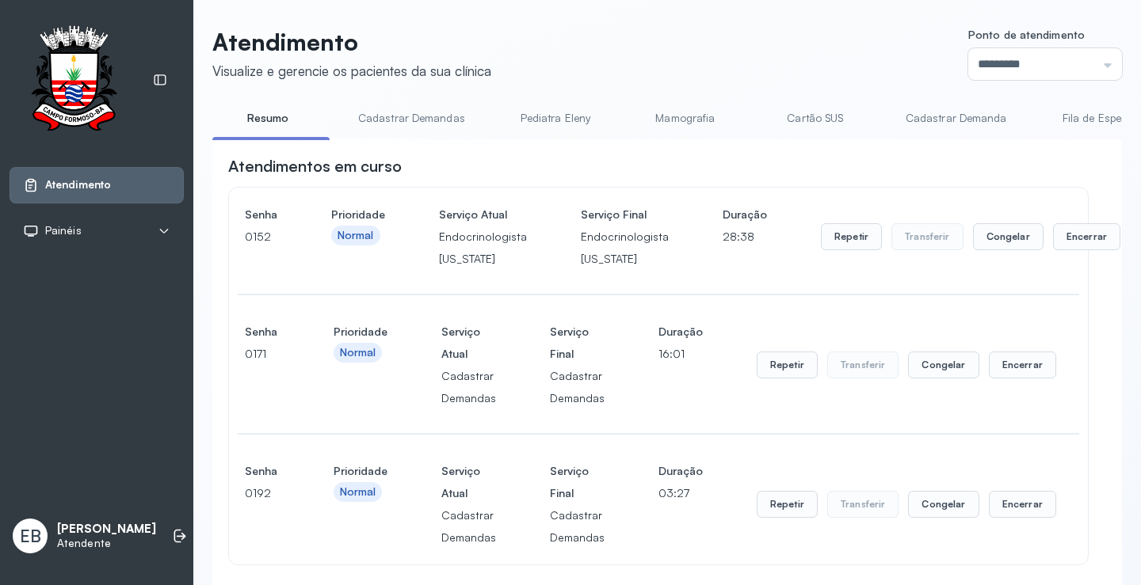
scroll to position [238, 0]
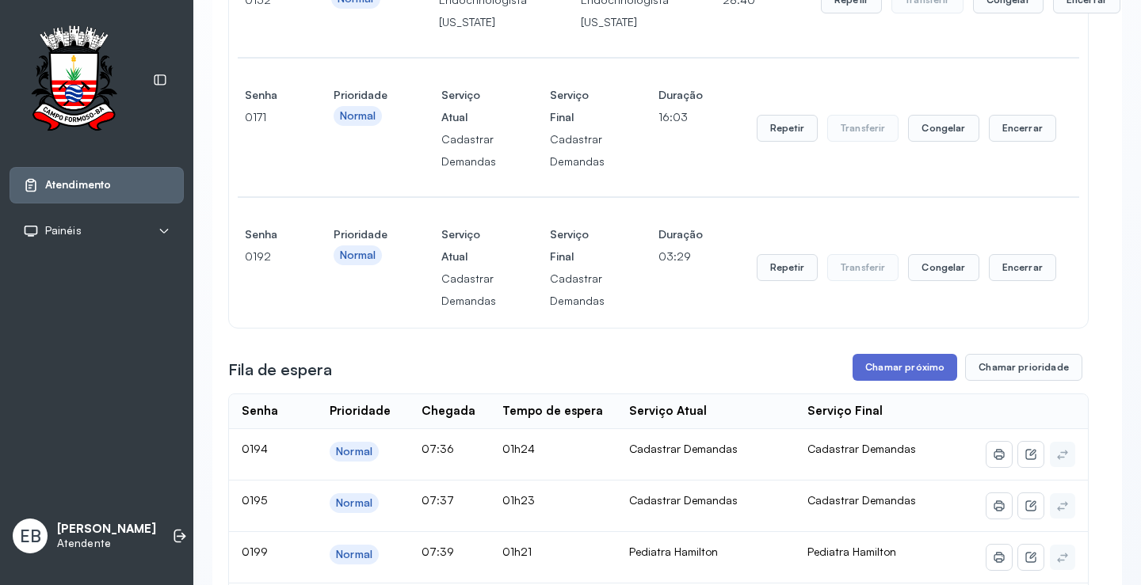
click at [914, 374] on button "Chamar próximo" at bounding box center [904, 367] width 105 height 27
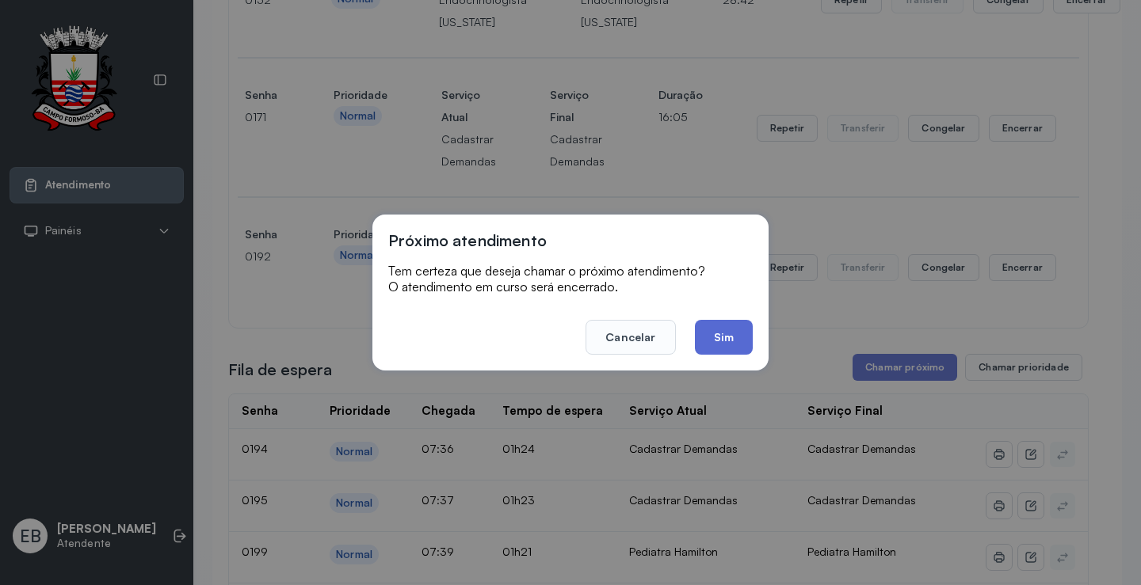
click at [731, 333] on button "Sim" at bounding box center [724, 337] width 58 height 35
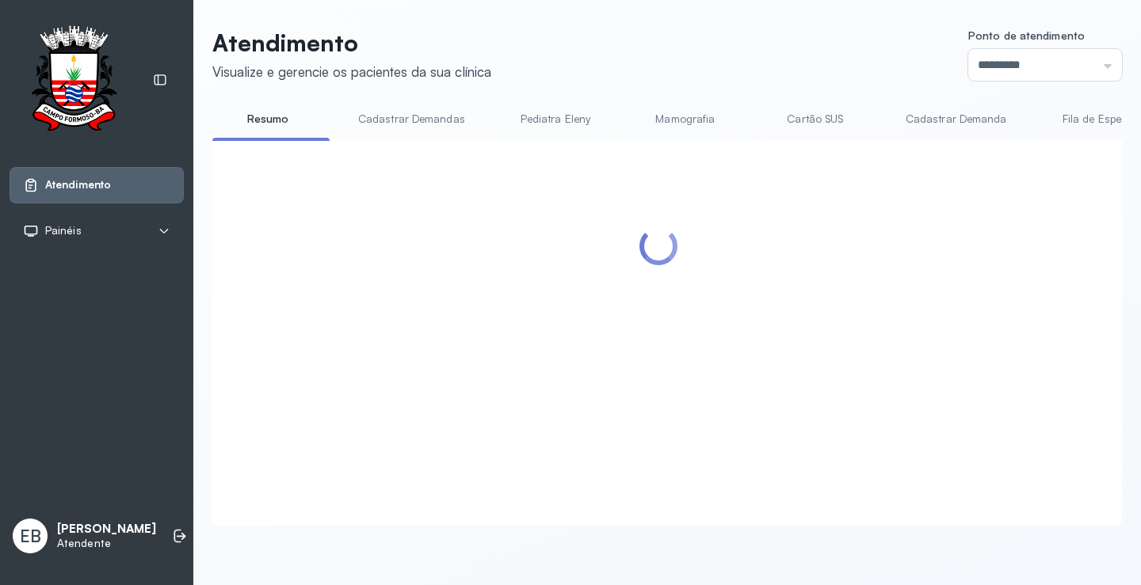
scroll to position [0, 0]
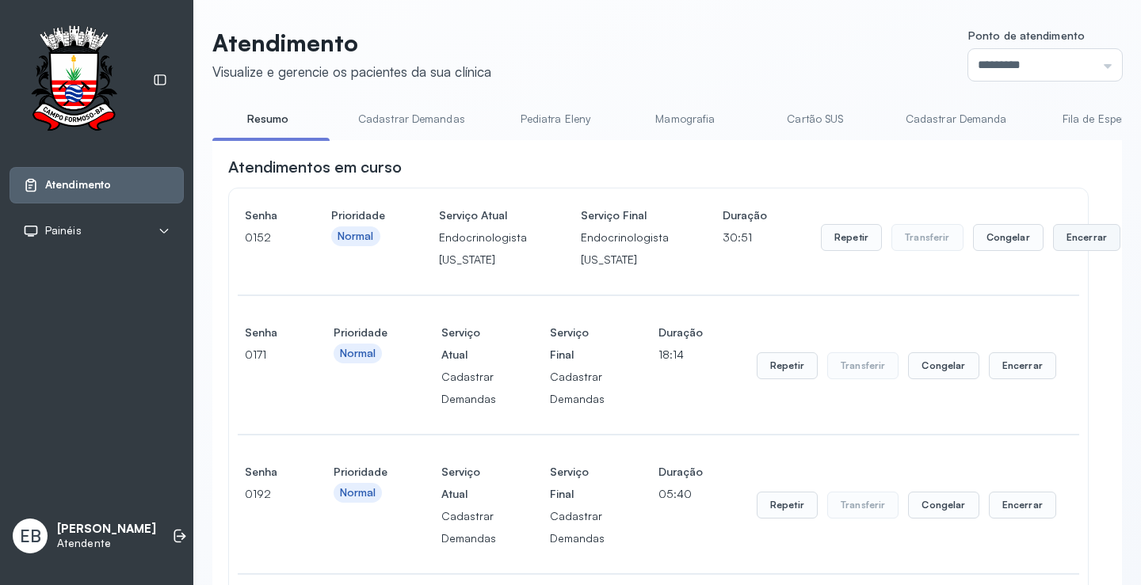
click at [1084, 241] on button "Encerrar" at bounding box center [1086, 237] width 67 height 27
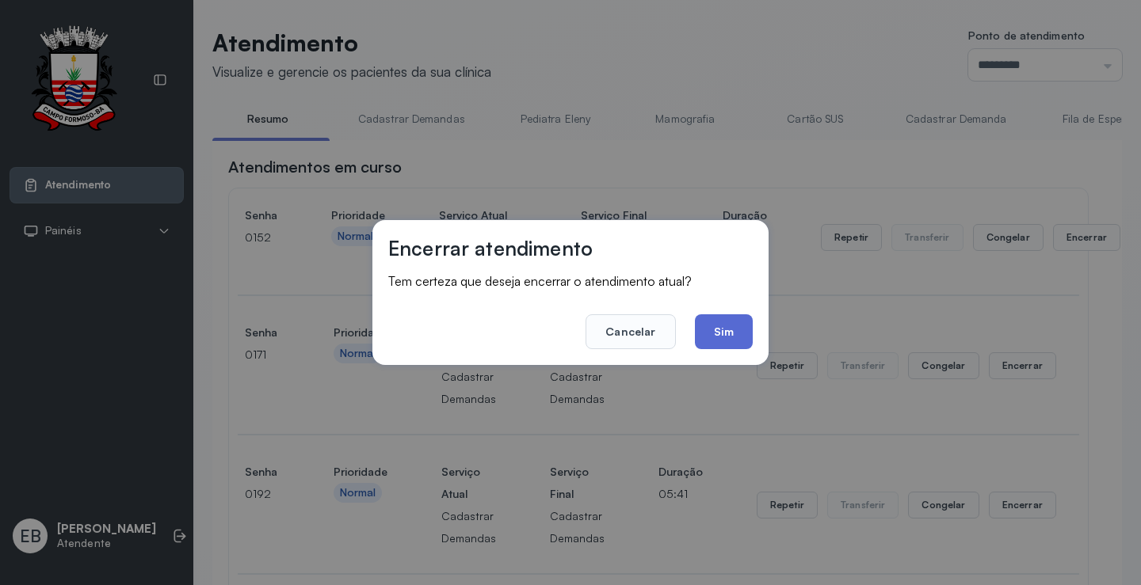
click at [745, 335] on button "Sim" at bounding box center [724, 331] width 58 height 35
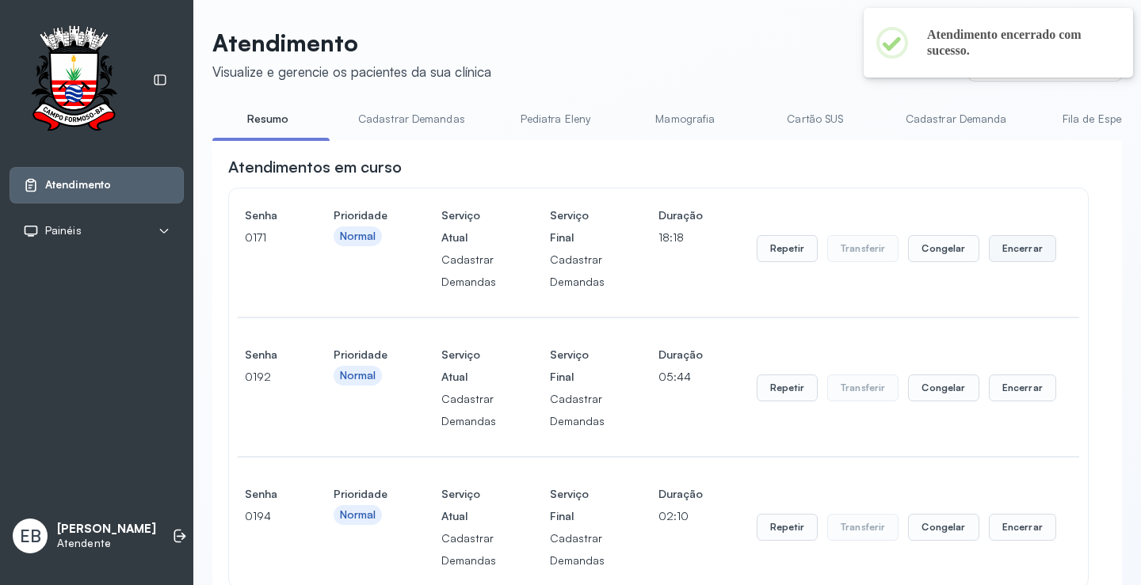
click at [1011, 250] on button "Encerrar" at bounding box center [1021, 248] width 67 height 27
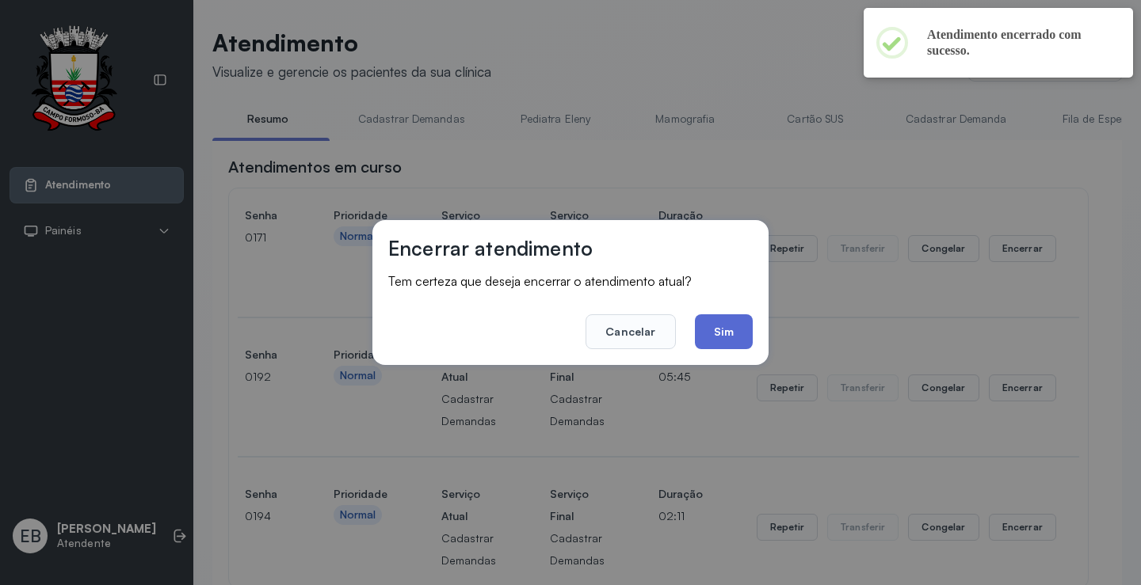
click at [725, 322] on button "Sim" at bounding box center [724, 331] width 58 height 35
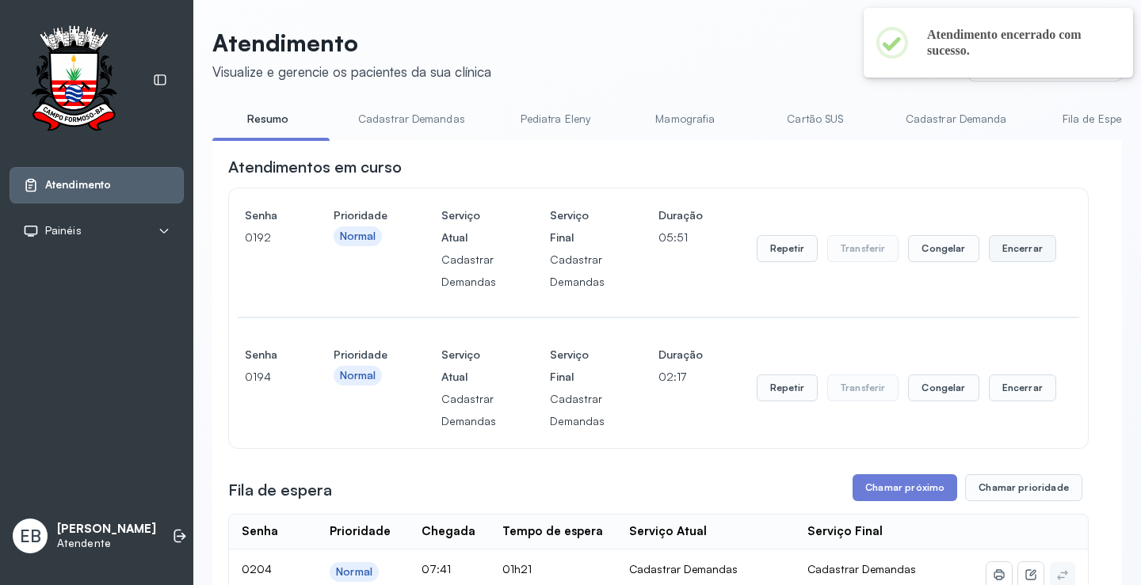
click at [1016, 250] on button "Encerrar" at bounding box center [1021, 248] width 67 height 27
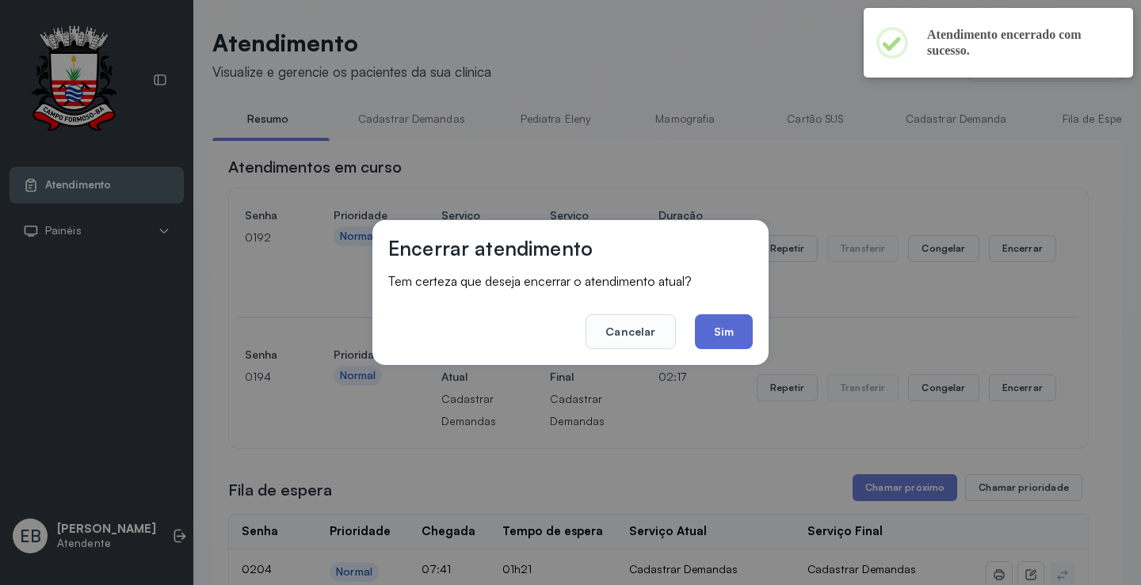
click at [722, 325] on button "Sim" at bounding box center [724, 331] width 58 height 35
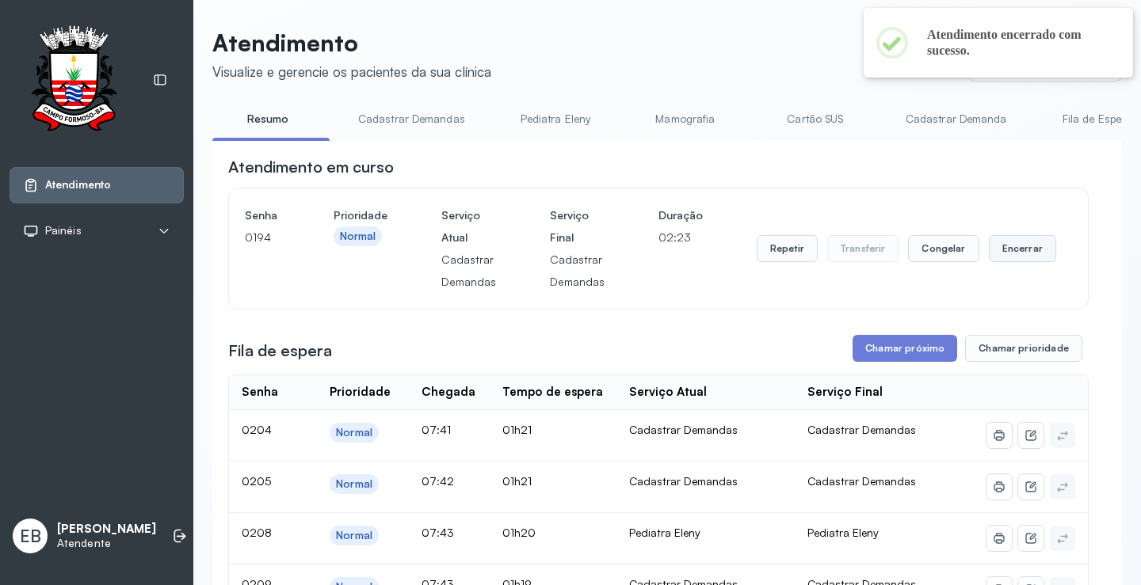
click at [1029, 246] on button "Encerrar" at bounding box center [1021, 248] width 67 height 27
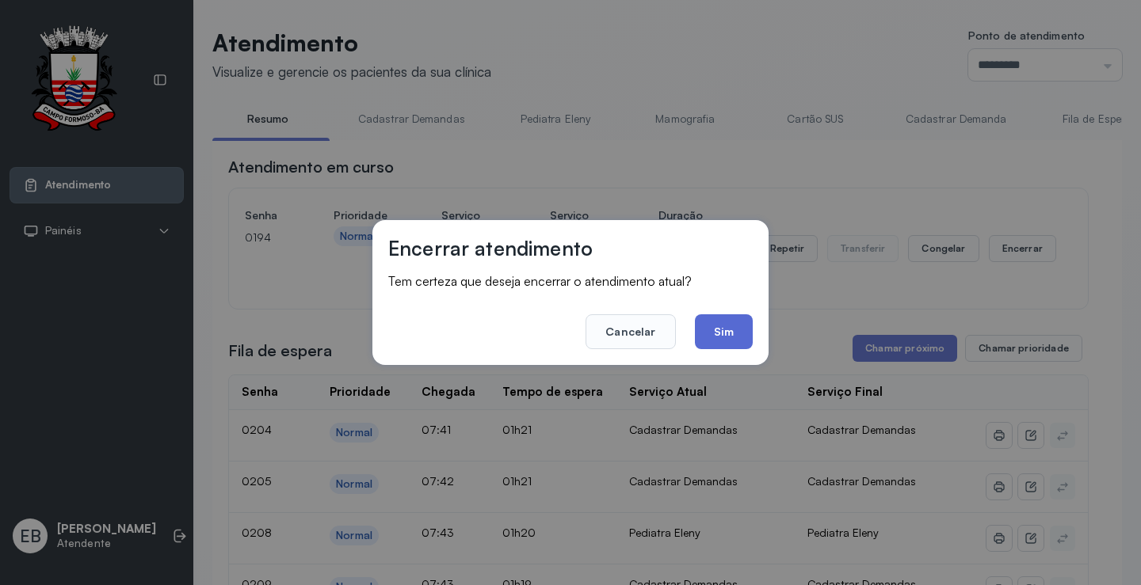
click at [745, 326] on button "Sim" at bounding box center [724, 331] width 58 height 35
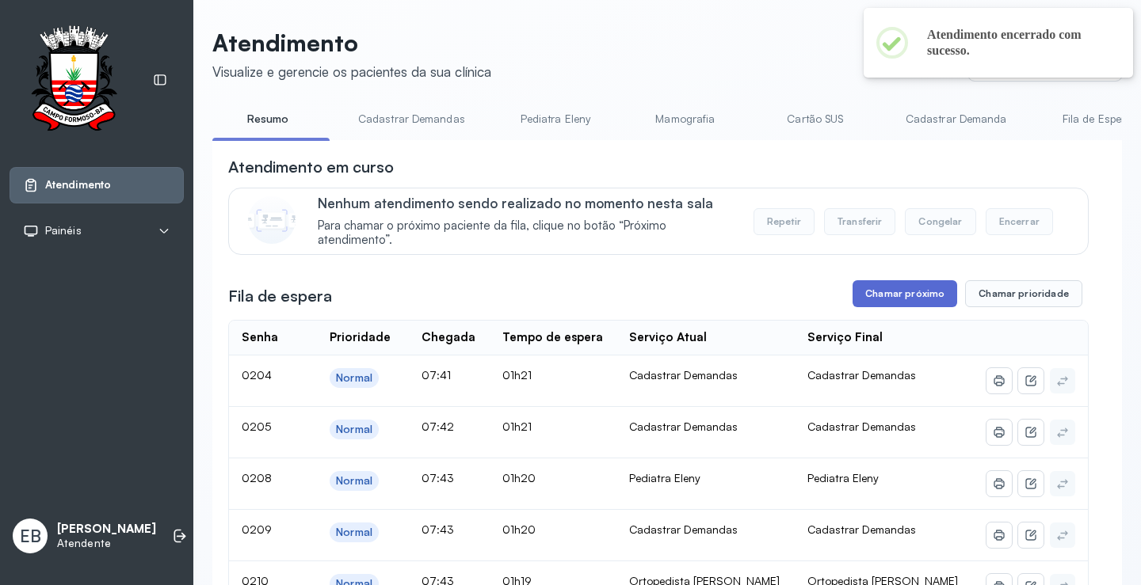
click at [900, 295] on button "Chamar próximo" at bounding box center [904, 293] width 105 height 27
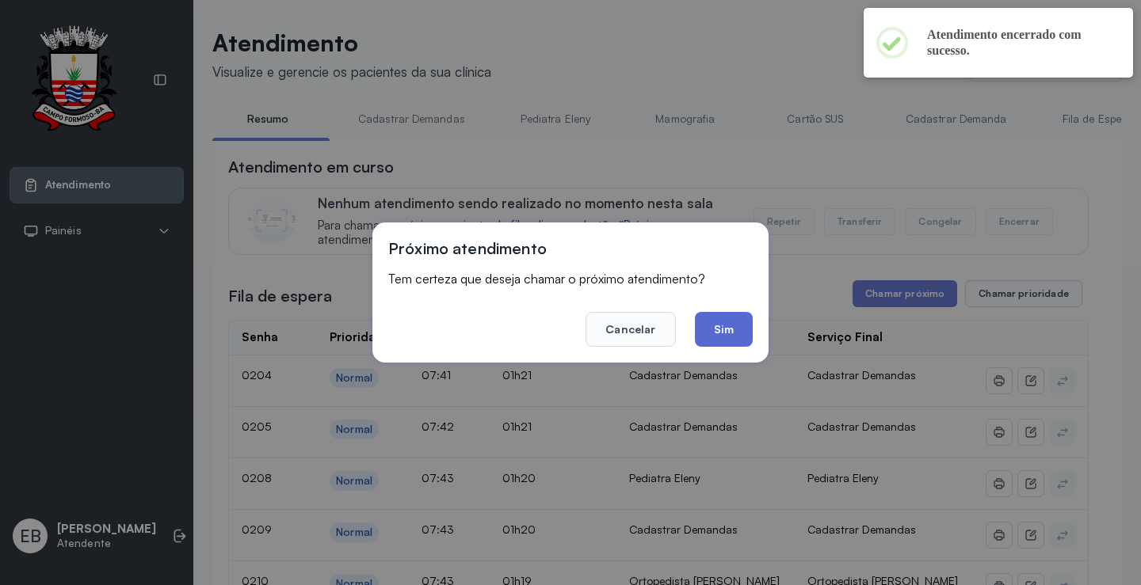
click at [737, 324] on button "Sim" at bounding box center [724, 329] width 58 height 35
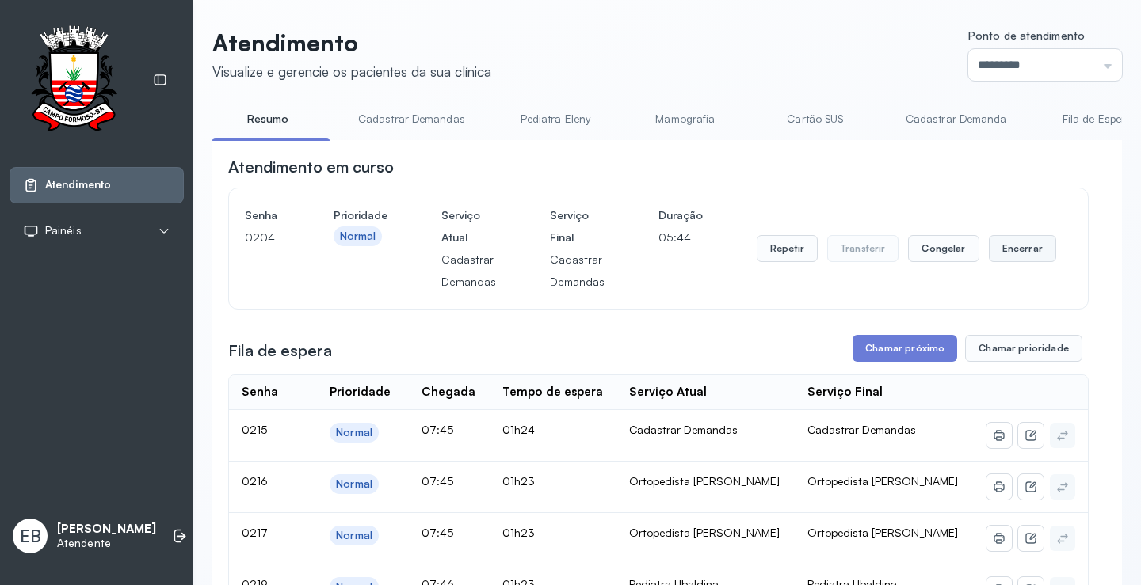
click at [1004, 251] on button "Encerrar" at bounding box center [1021, 248] width 67 height 27
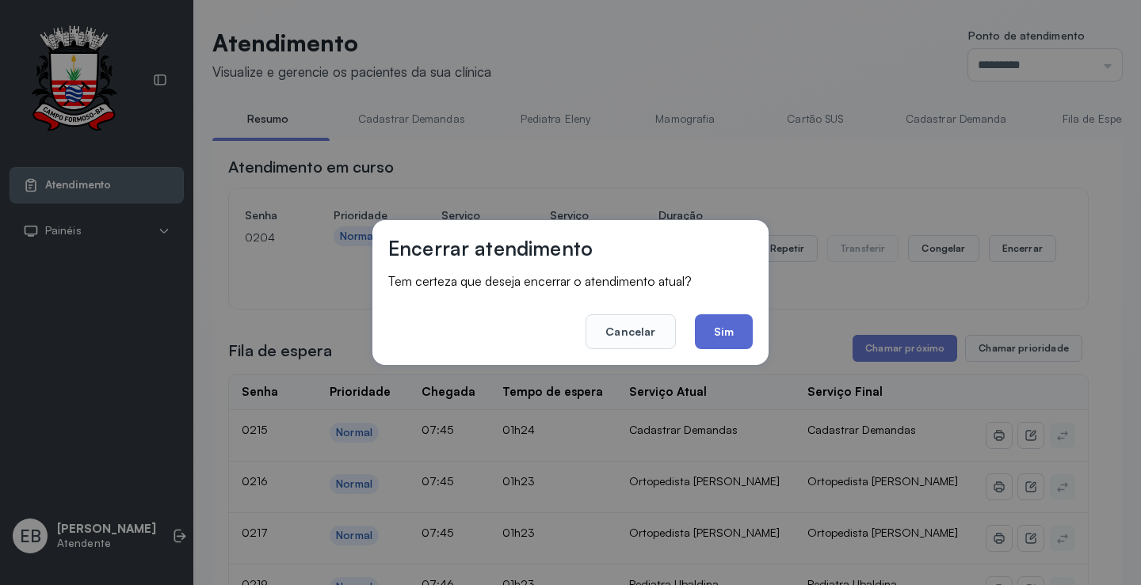
click at [727, 325] on button "Sim" at bounding box center [724, 331] width 58 height 35
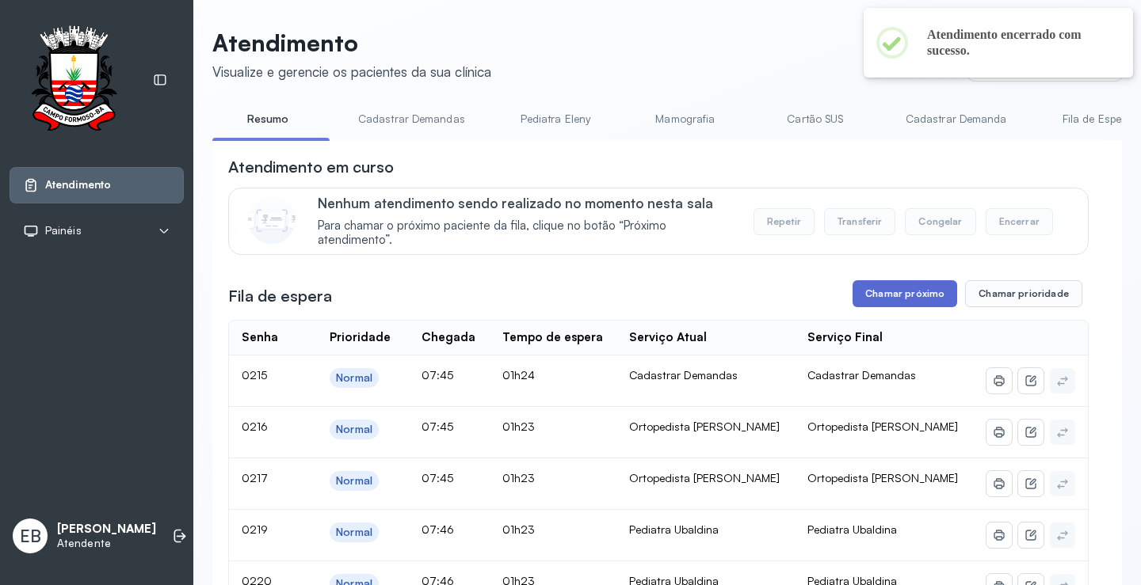
click at [925, 299] on button "Chamar próximo" at bounding box center [904, 293] width 105 height 27
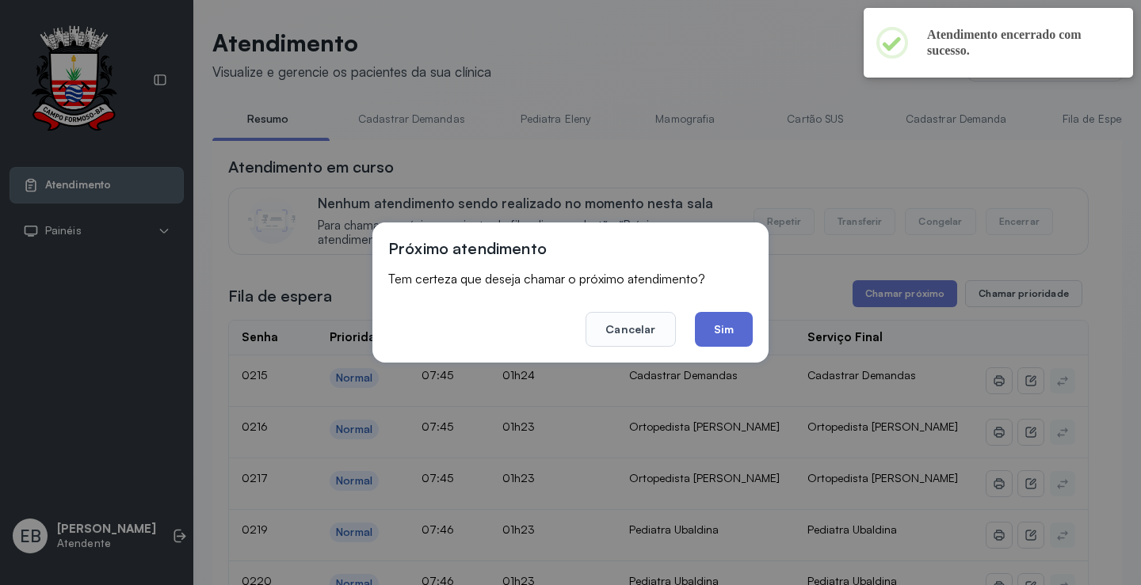
click at [717, 322] on button "Sim" at bounding box center [724, 329] width 58 height 35
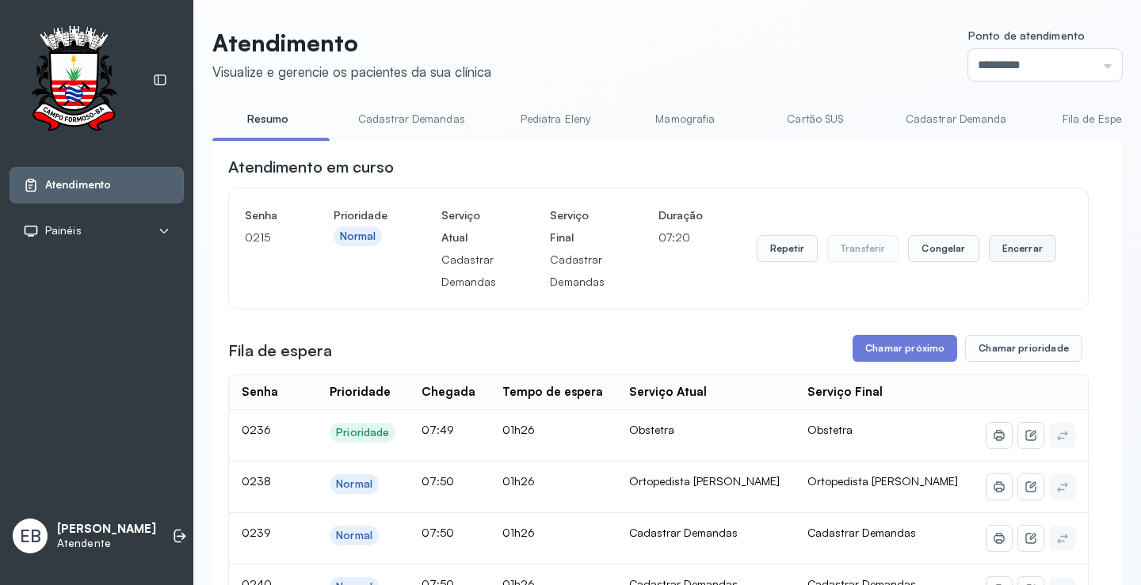
click at [1019, 253] on button "Encerrar" at bounding box center [1021, 248] width 67 height 27
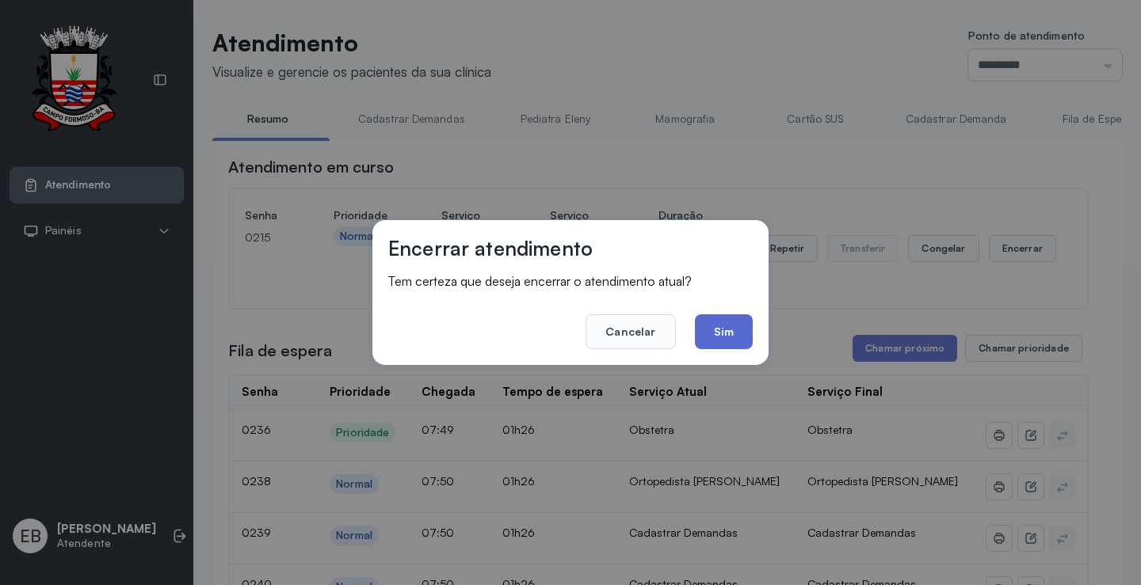
click at [726, 329] on button "Sim" at bounding box center [724, 331] width 58 height 35
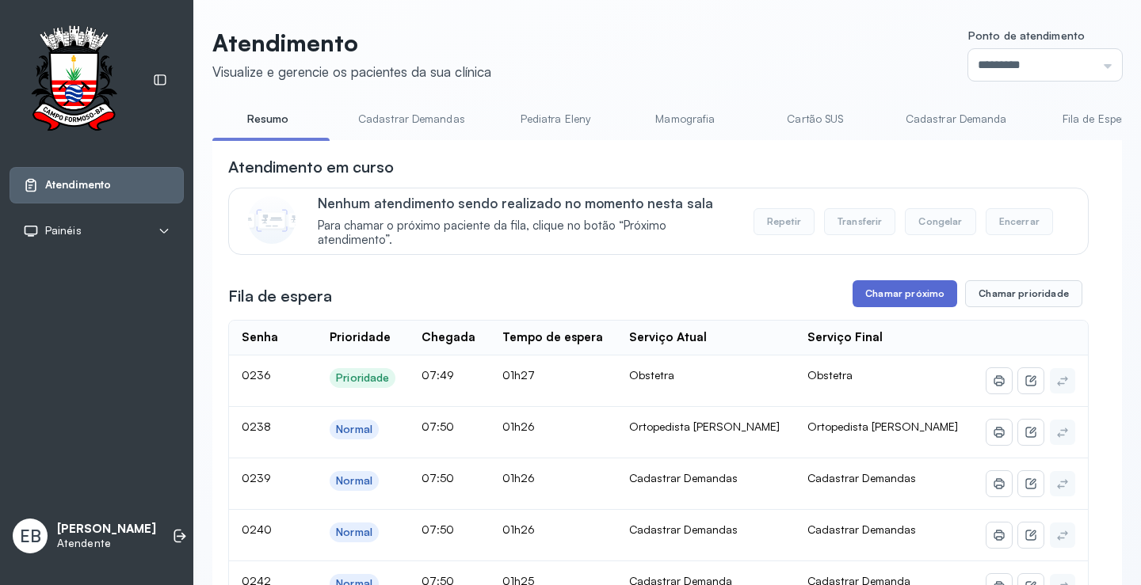
click at [931, 297] on button "Chamar próximo" at bounding box center [904, 293] width 105 height 27
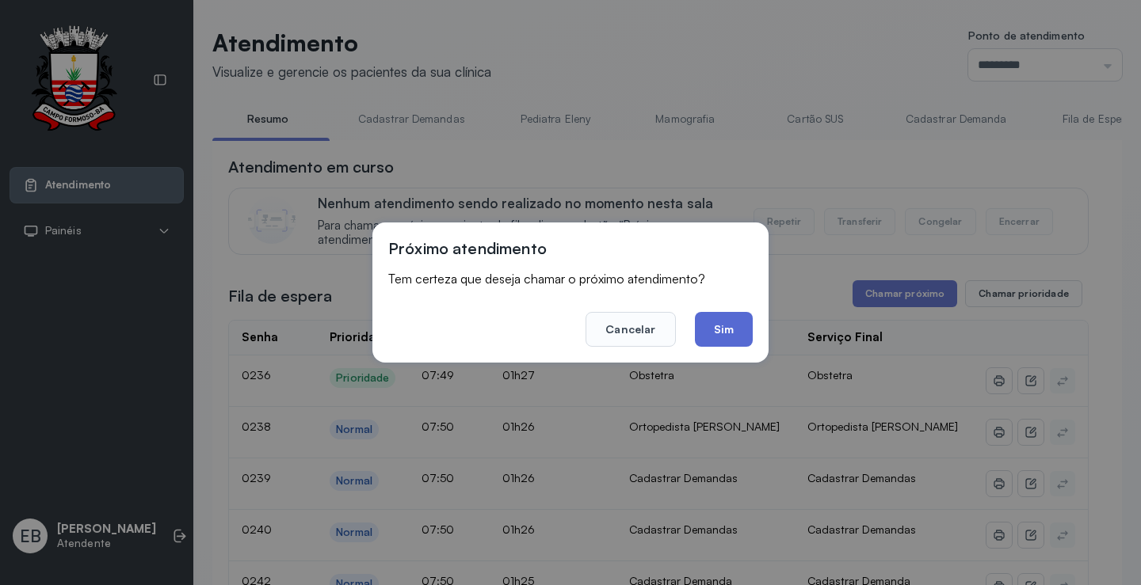
click at [748, 329] on button "Sim" at bounding box center [724, 329] width 58 height 35
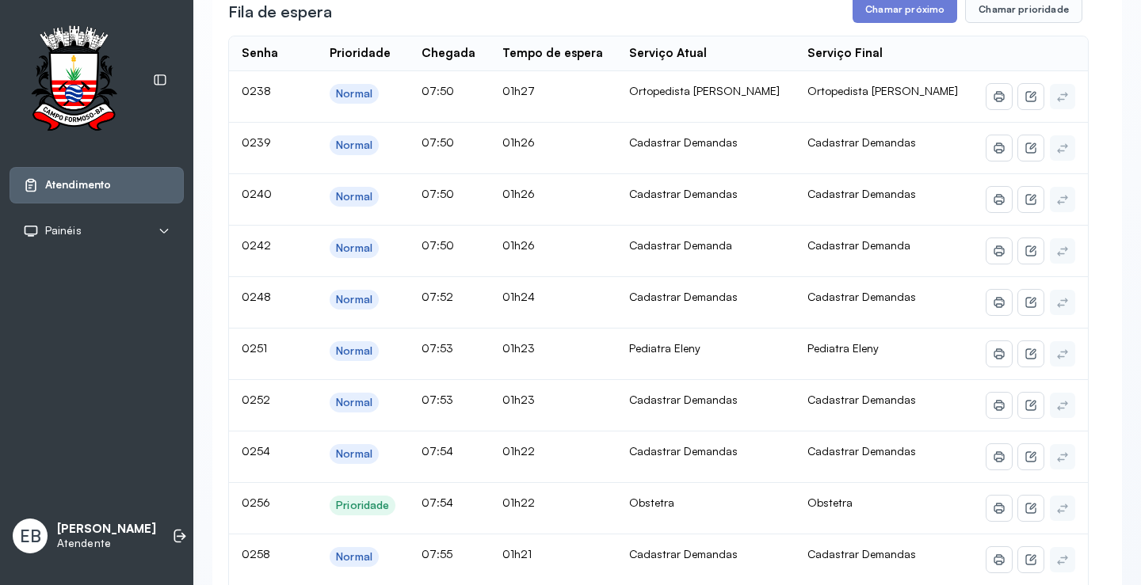
scroll to position [79, 0]
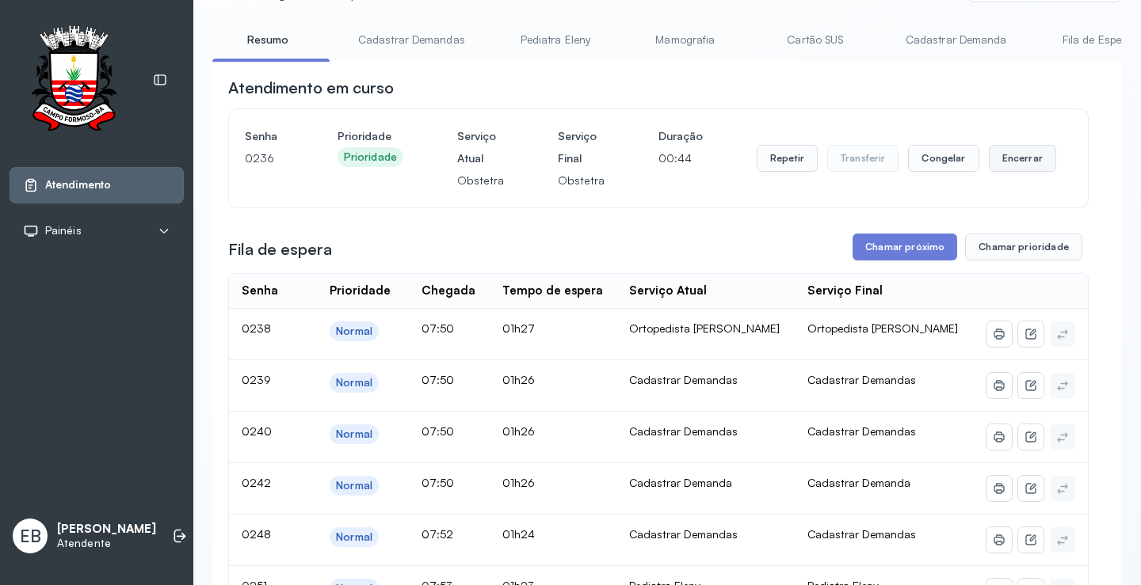
click at [1004, 162] on button "Encerrar" at bounding box center [1021, 158] width 67 height 27
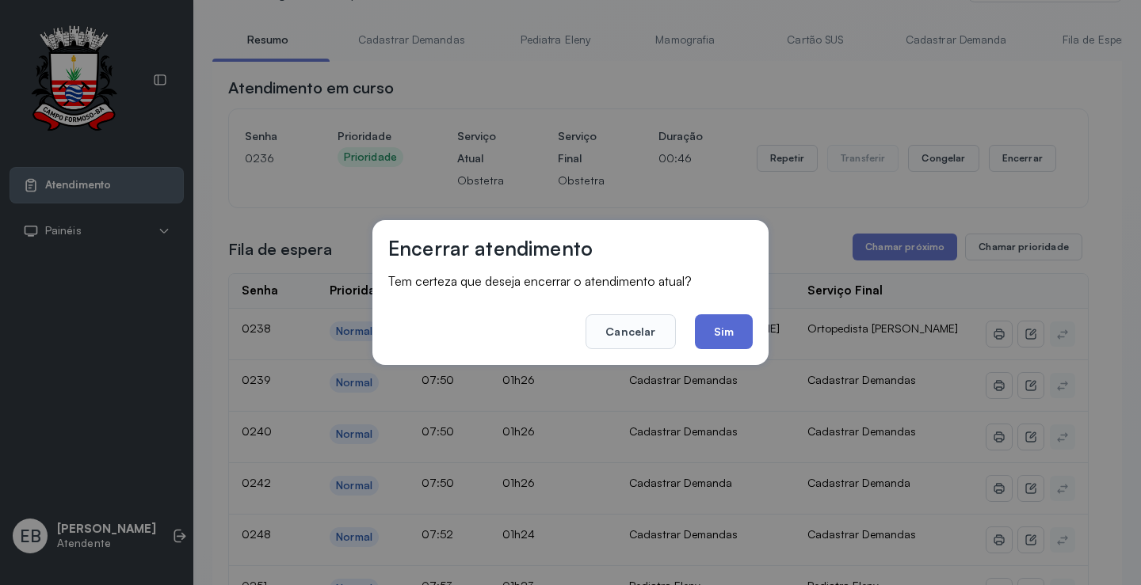
click at [727, 340] on button "Sim" at bounding box center [724, 331] width 58 height 35
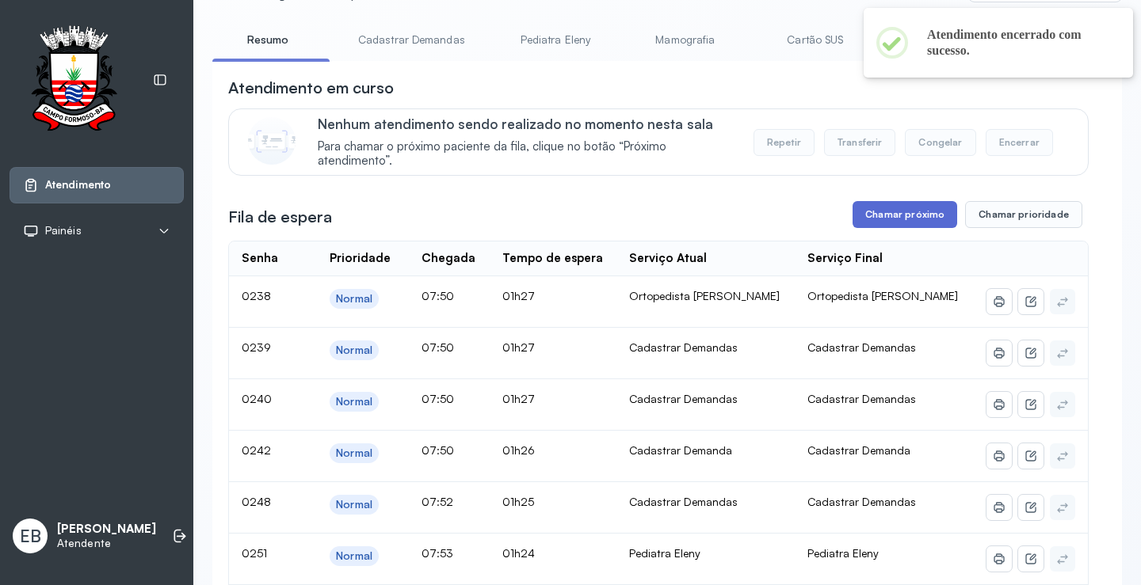
click at [901, 209] on button "Chamar próximo" at bounding box center [904, 214] width 105 height 27
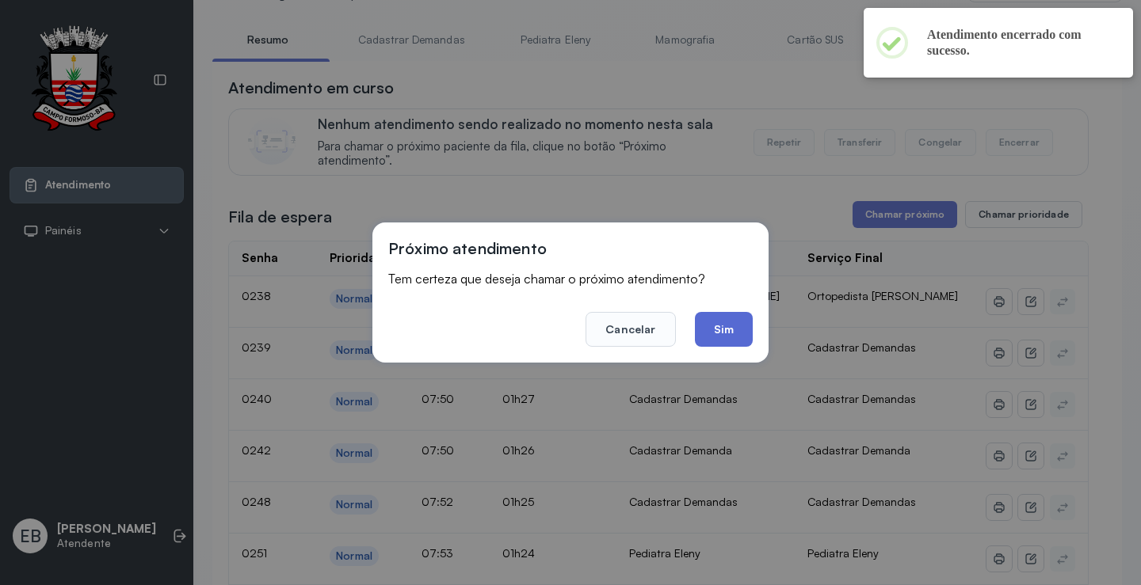
click at [737, 325] on button "Sim" at bounding box center [724, 329] width 58 height 35
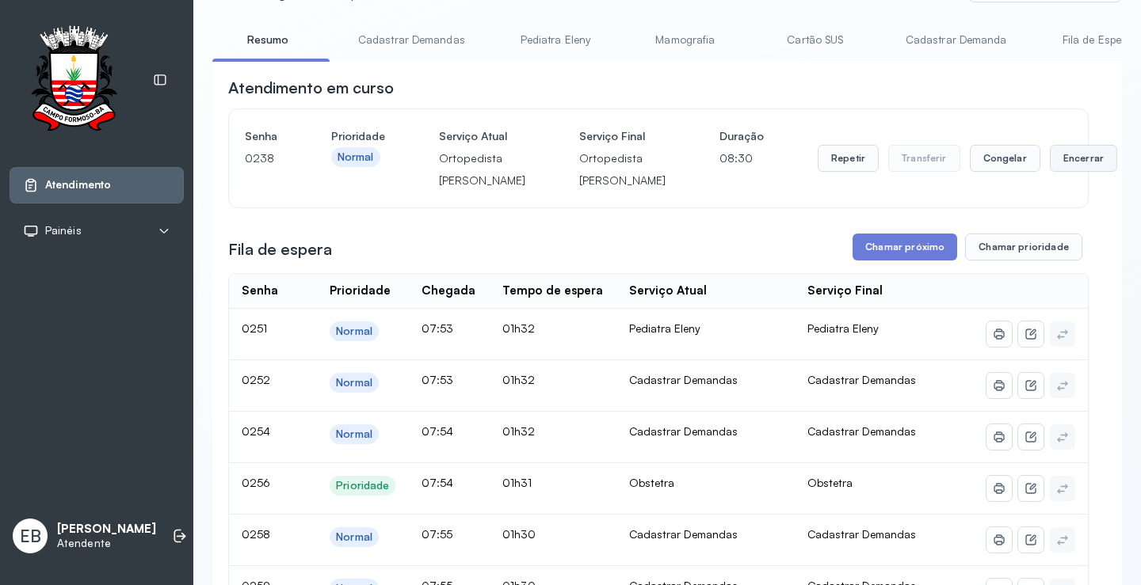
click at [1049, 167] on button "Encerrar" at bounding box center [1082, 158] width 67 height 27
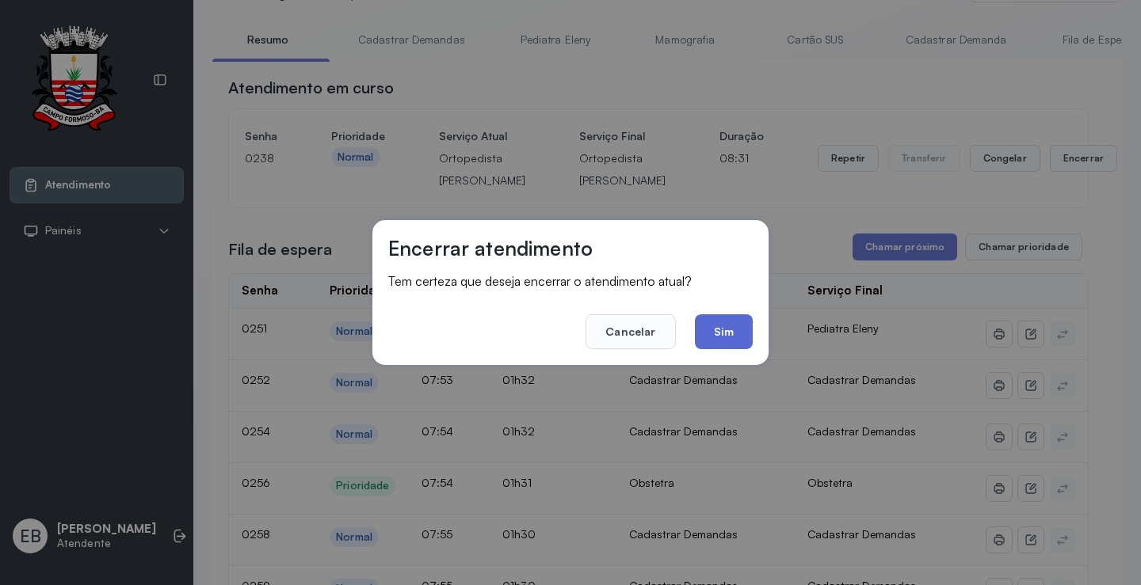
click at [722, 324] on button "Sim" at bounding box center [724, 331] width 58 height 35
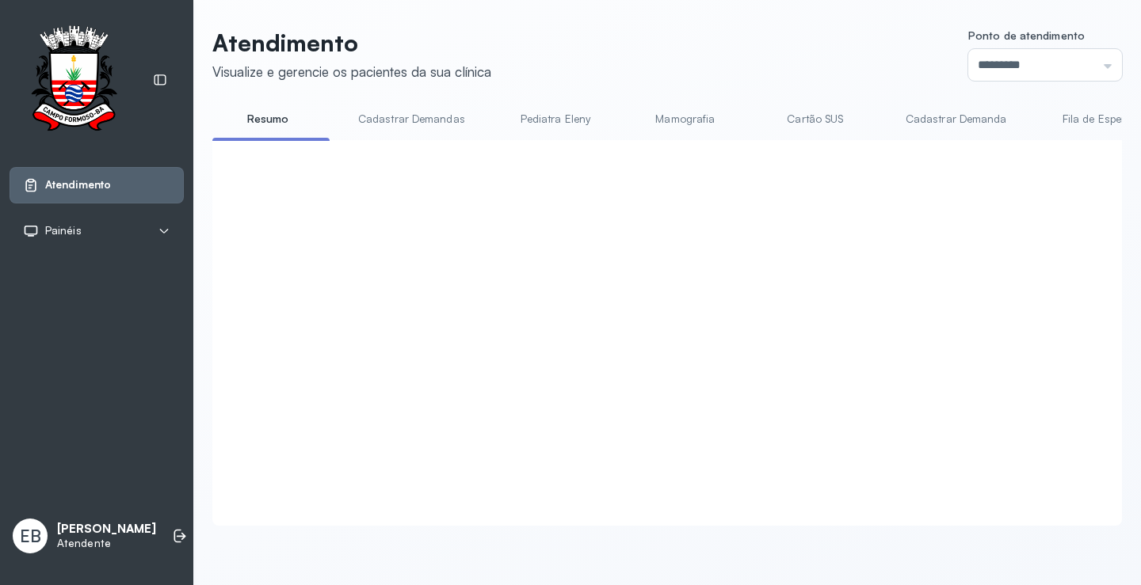
click button "Chamar próximo"
click button "Sim"
click button "Encerrar"
click button "Sim"
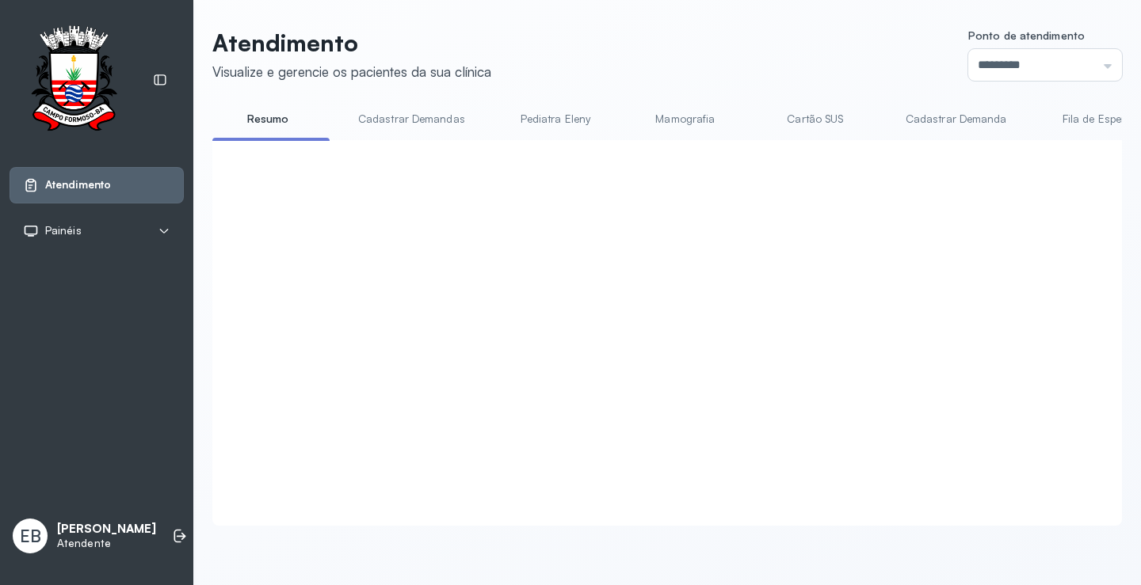
click button "Chamar próximo"
click button "Sim"
click button "Encerrar"
click button "Sim"
click button "Chamar próximo"
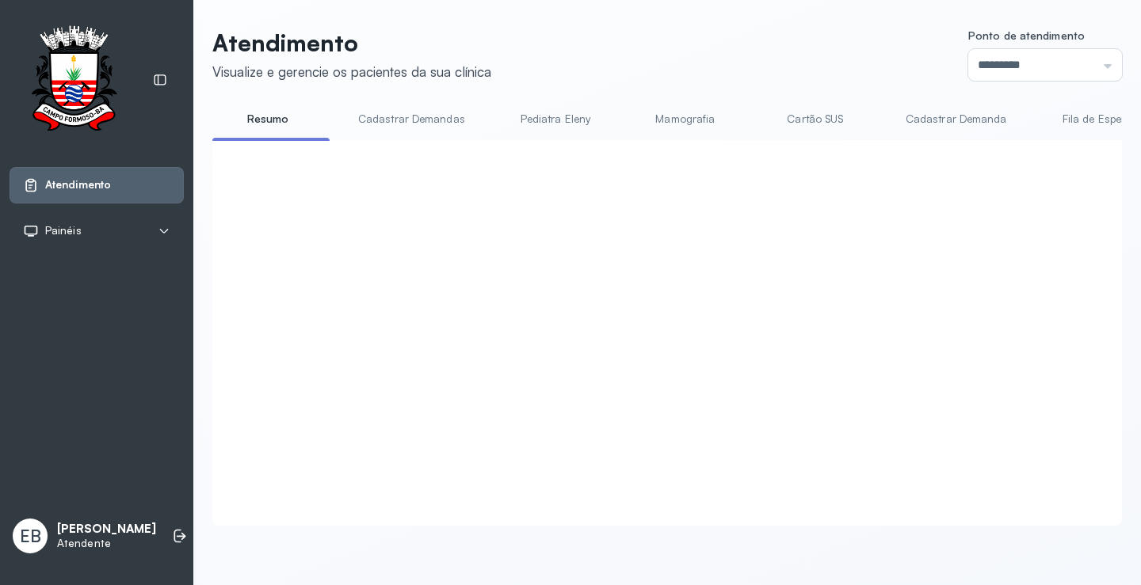
click button "Sim"
click button "Encerrar"
click button "Sim"
click button "Chamar próximo"
click button "Sim"
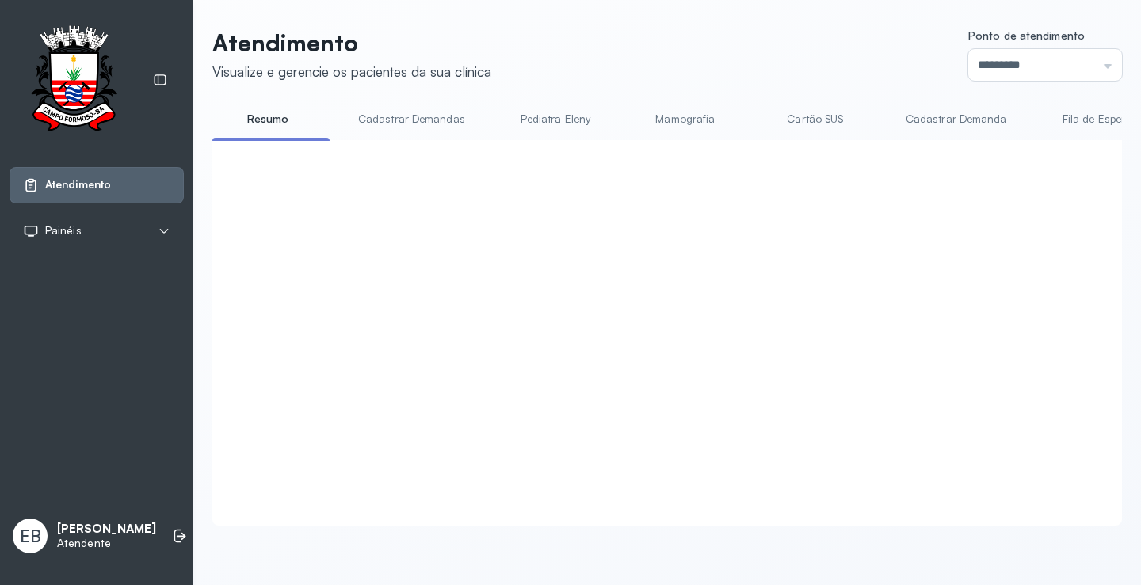
click button "Chamar próximo"
click button "Sim"
click button "Encerrar"
click button "Sim"
click button "Chamar próximo"
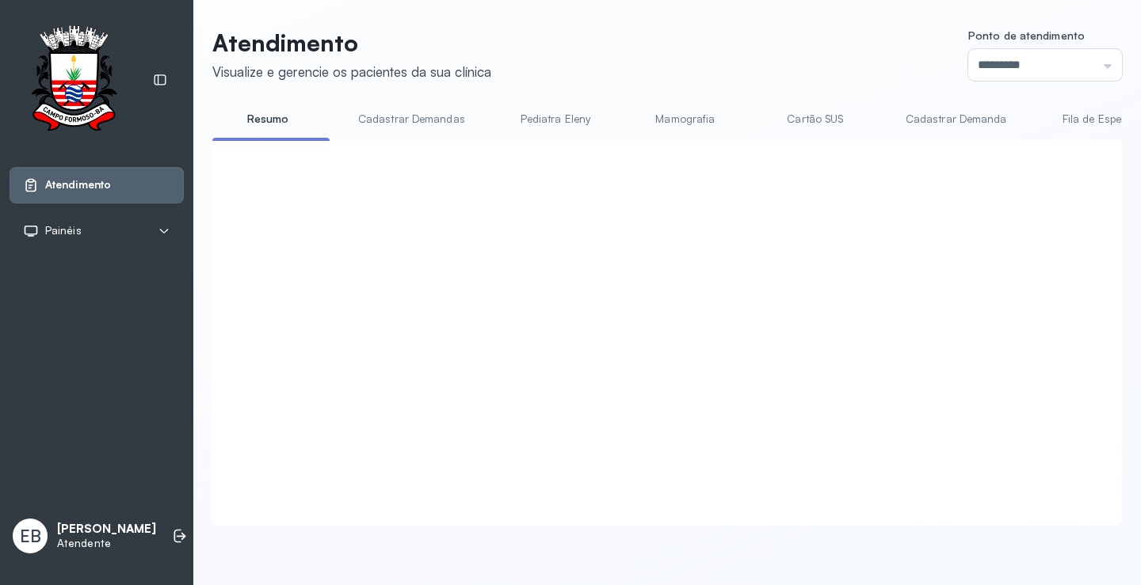
click button "Sim"
click button "Encerrar"
click button "Sim"
click button "Encerrar"
click button "Sim"
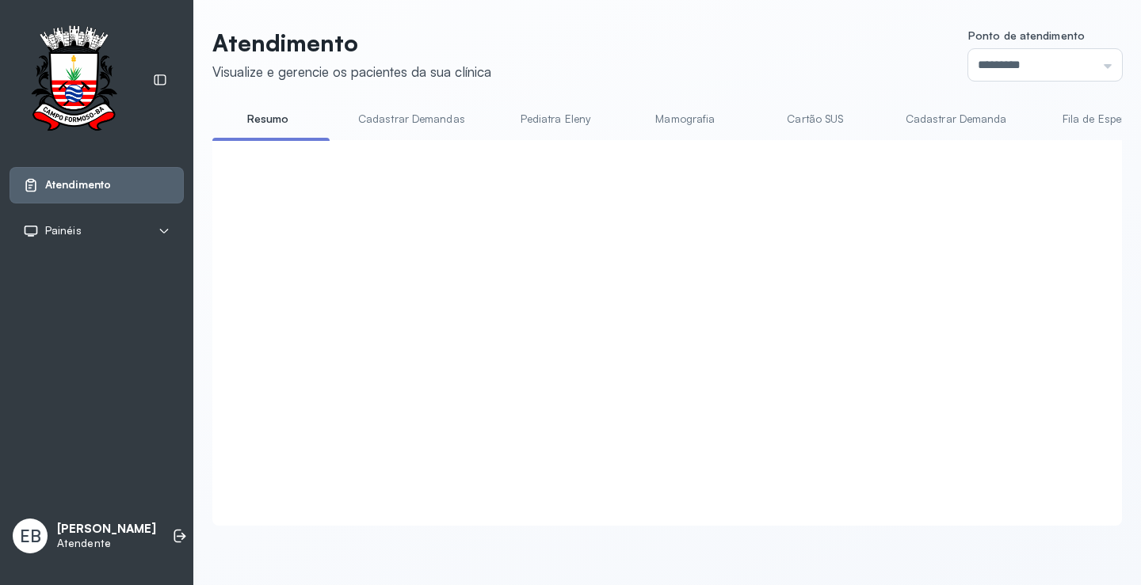
click button "Chamar próximo"
click button "Sim"
click button "Encerrar"
click button "Sim"
click button "Chamar próximo"
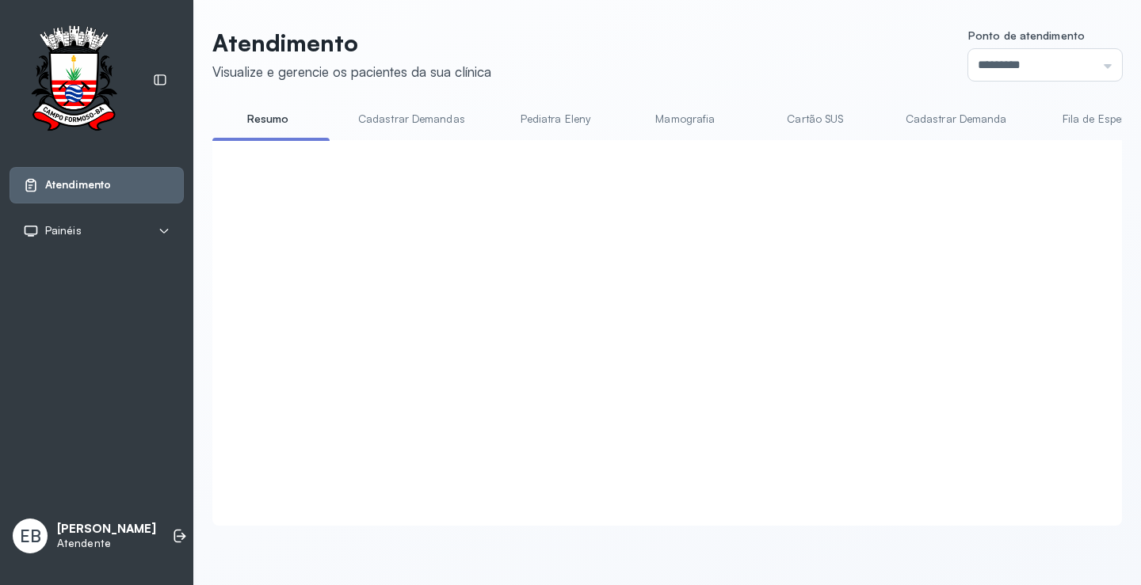
click button "Sim"
click button "Encerrar"
click button "Sim"
click button "Chamar próximo"
click button "Sim"
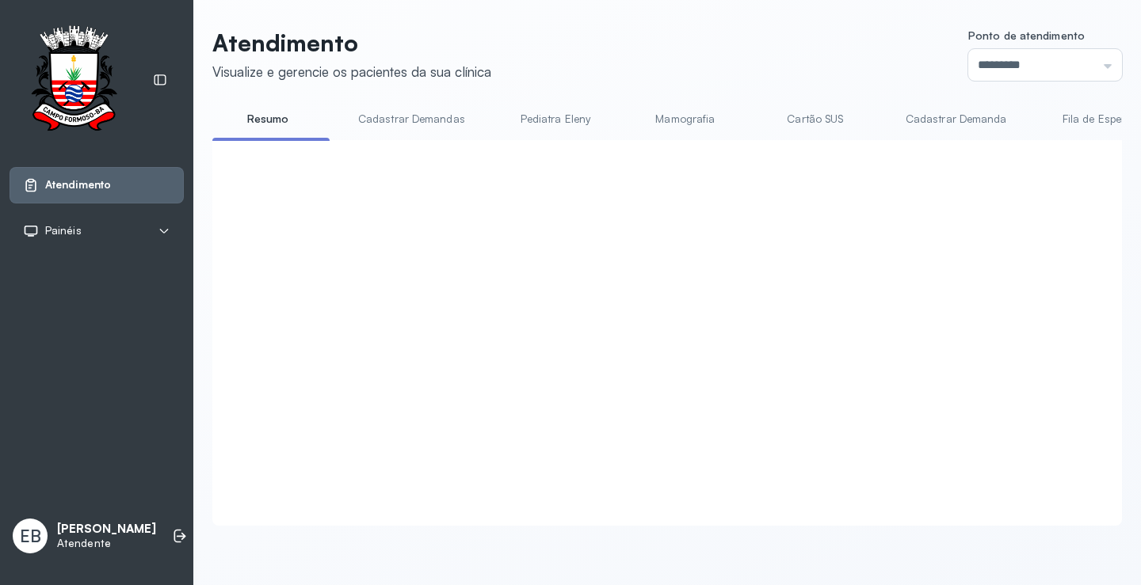
click at [748, 325] on div at bounding box center [658, 314] width 860 height 316
click button "Encerrar"
click button "Sim"
click button "Chamar próximo"
click button "Sim"
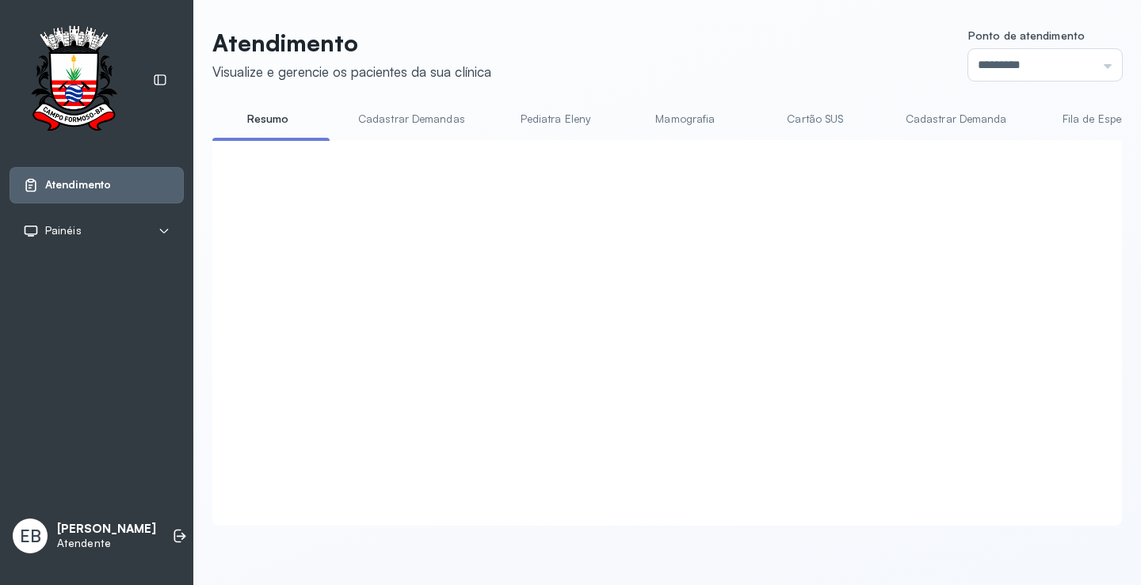
scroll to position [158, 0]
click button "Chamar próximo"
click button "Sim"
click button "Encerrar"
click button "Sim"
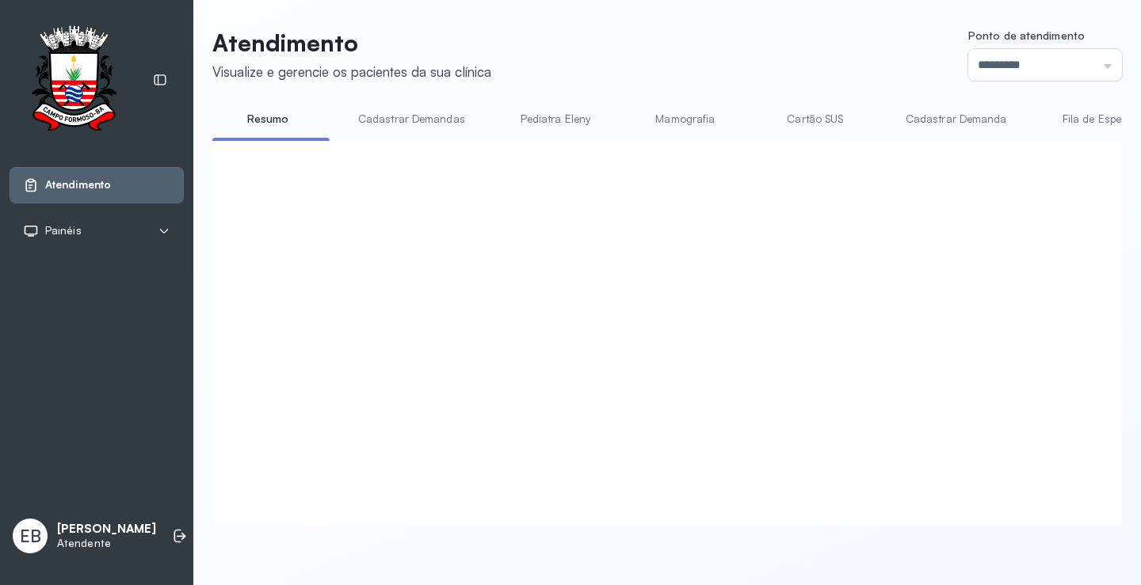
scroll to position [79, 0]
click button "Encerrar"
click button "Sim"
click button "Chamar próximo"
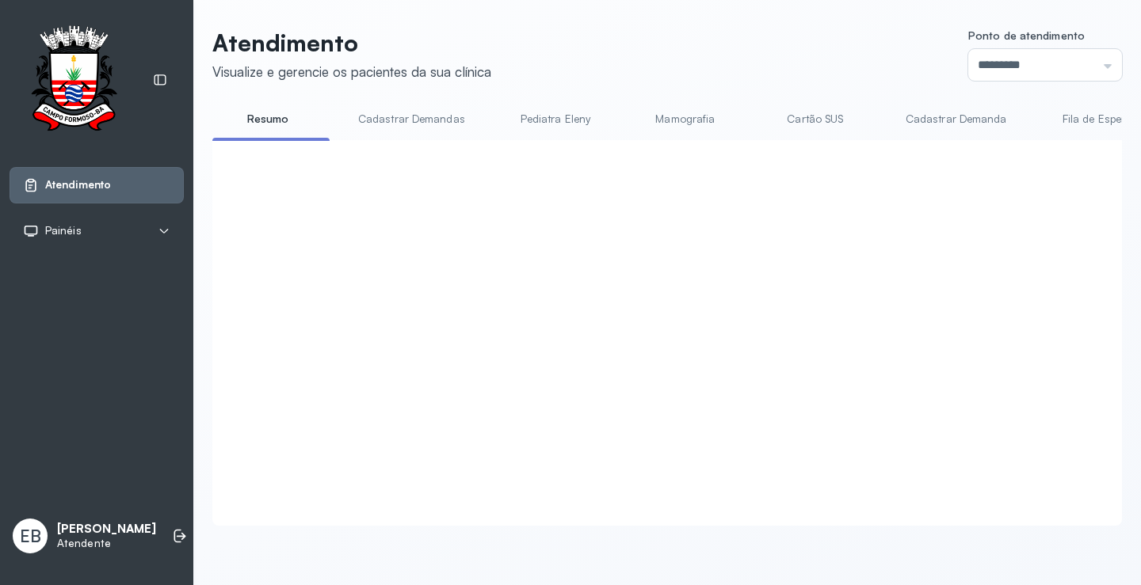
click button "Sim"
click at [172, 535] on icon at bounding box center [180, 536] width 16 height 16
click button "Sim"
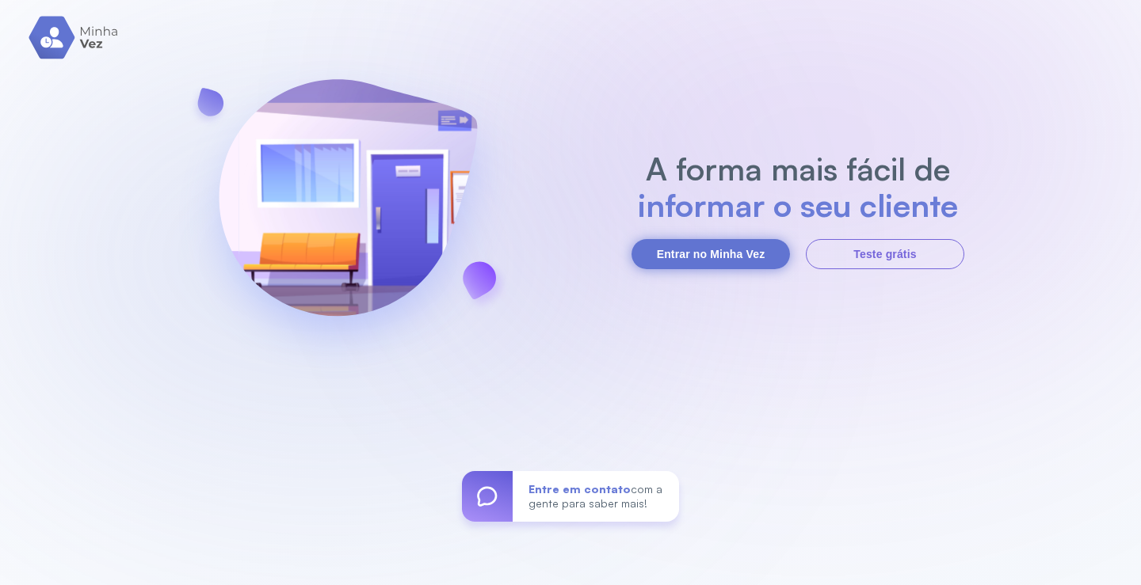
click at [764, 247] on button "Entrar no Minha Vez" at bounding box center [710, 254] width 158 height 30
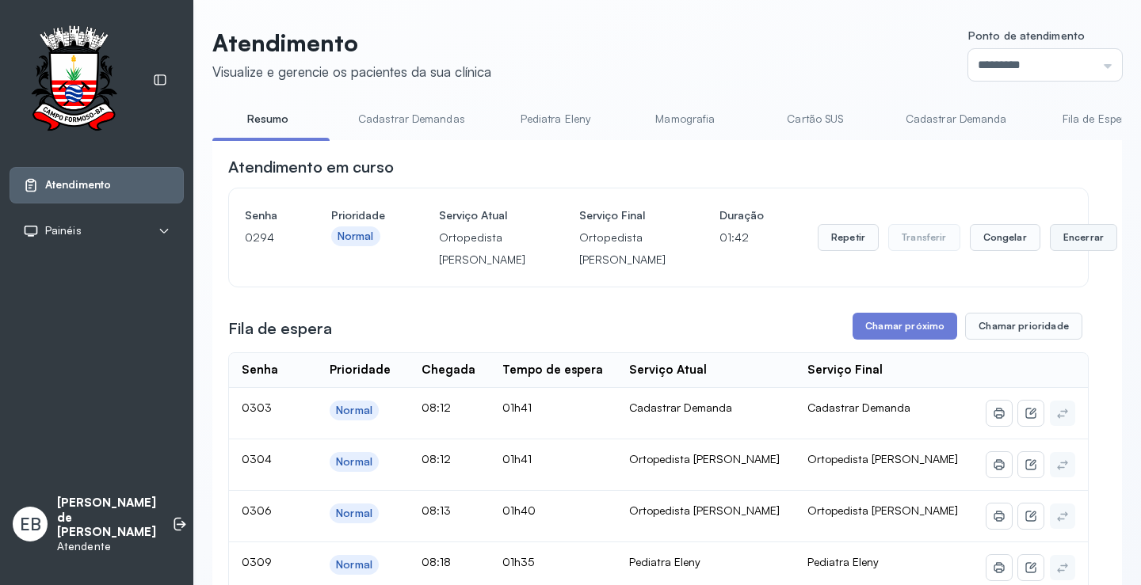
click at [1049, 249] on button "Encerrar" at bounding box center [1082, 237] width 67 height 27
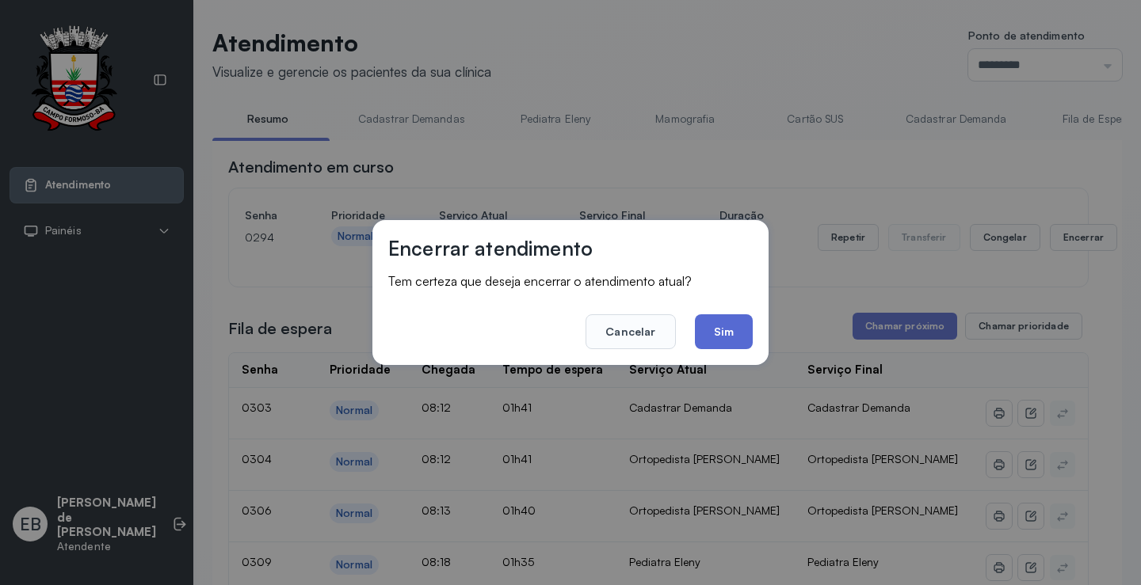
click at [722, 328] on button "Sim" at bounding box center [724, 331] width 58 height 35
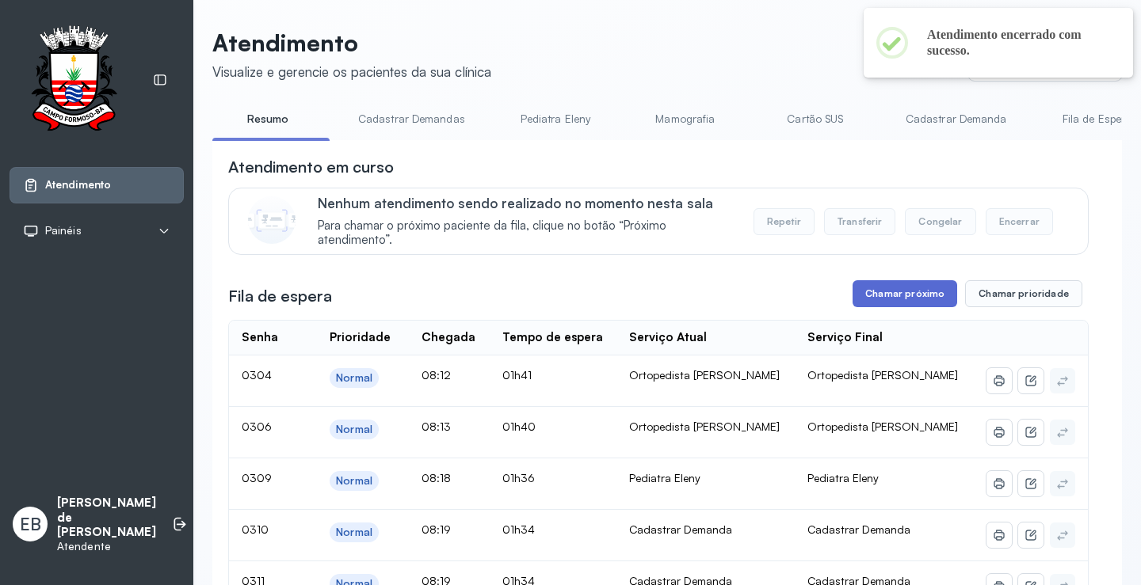
click at [901, 293] on button "Chamar próximo" at bounding box center [904, 293] width 105 height 27
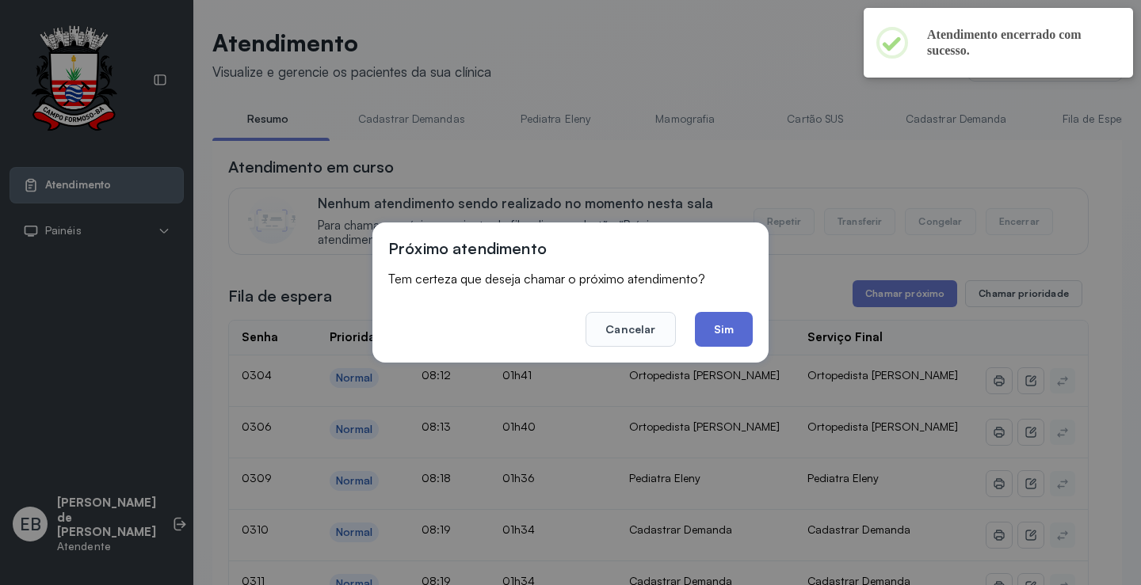
click at [718, 326] on button "Sim" at bounding box center [724, 329] width 58 height 35
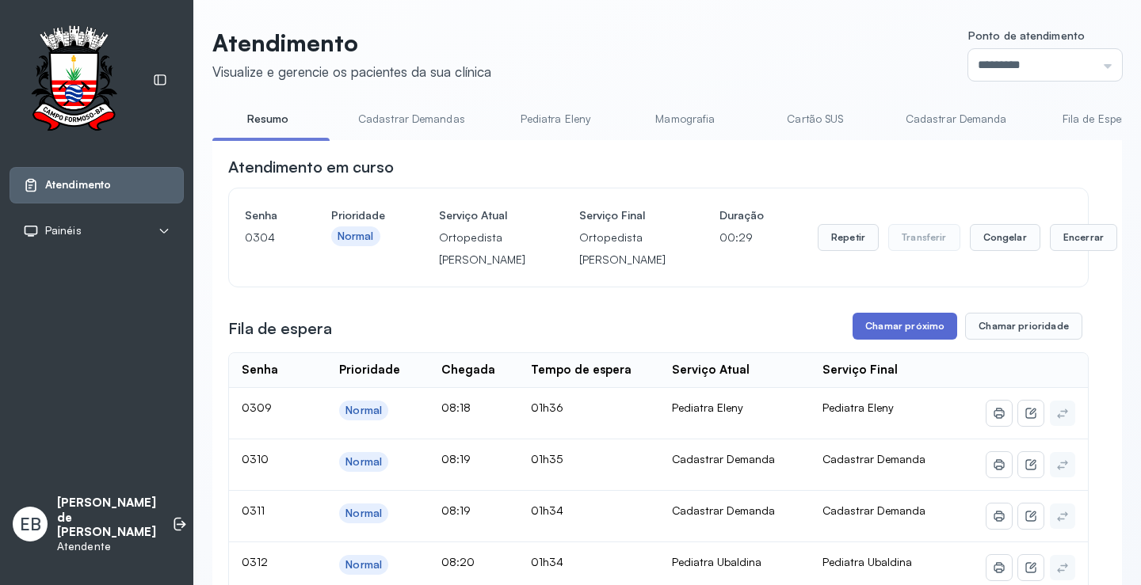
click at [925, 340] on button "Chamar próximo" at bounding box center [904, 326] width 105 height 27
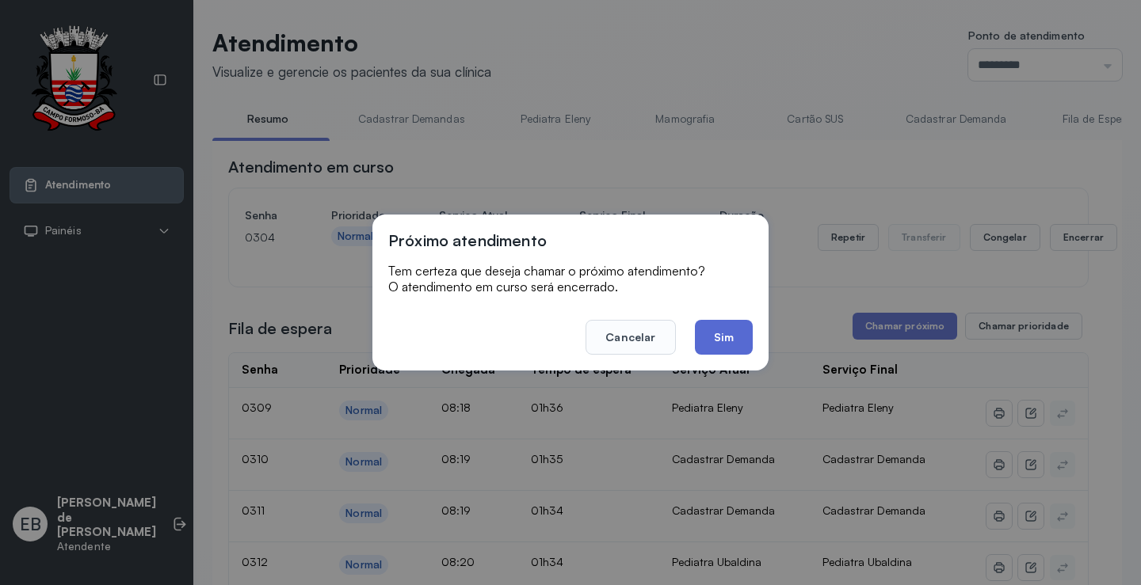
click at [729, 335] on button "Sim" at bounding box center [724, 337] width 58 height 35
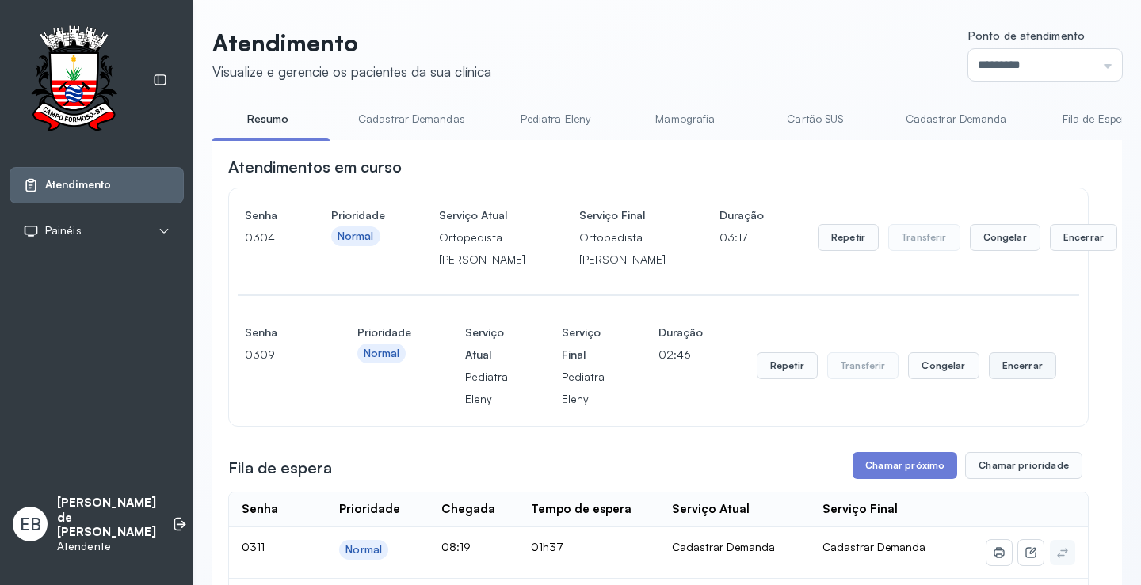
click at [1007, 379] on button "Encerrar" at bounding box center [1021, 365] width 67 height 27
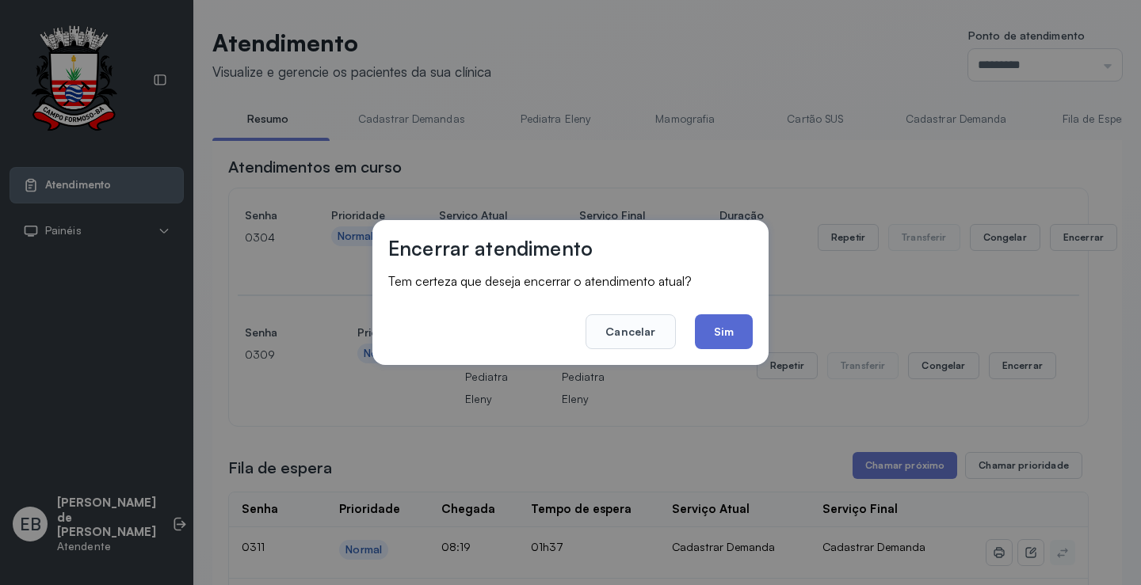
click at [736, 326] on button "Sim" at bounding box center [724, 331] width 58 height 35
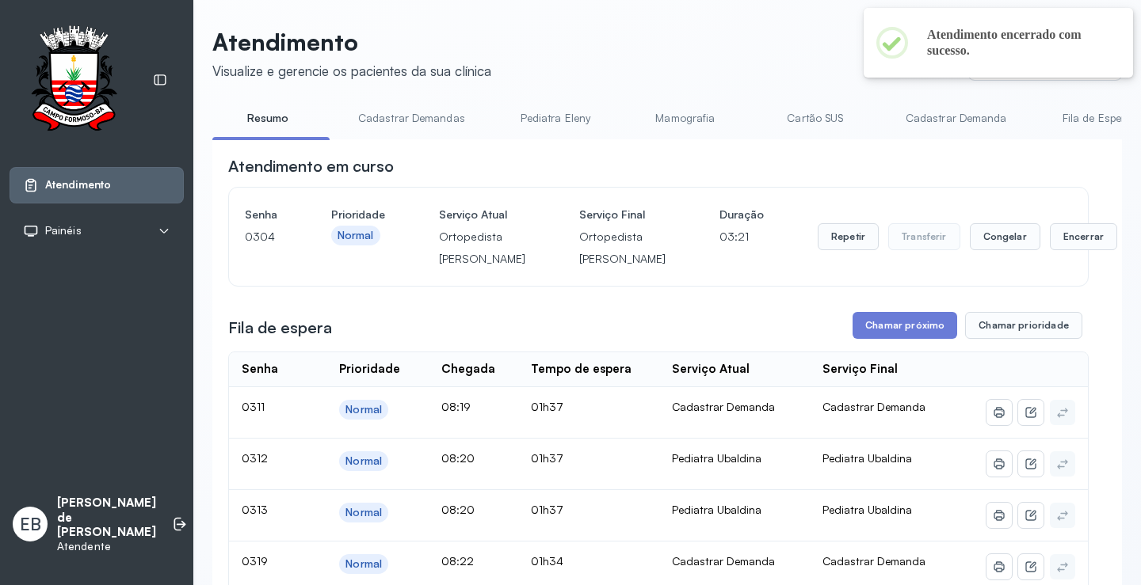
scroll to position [158, 0]
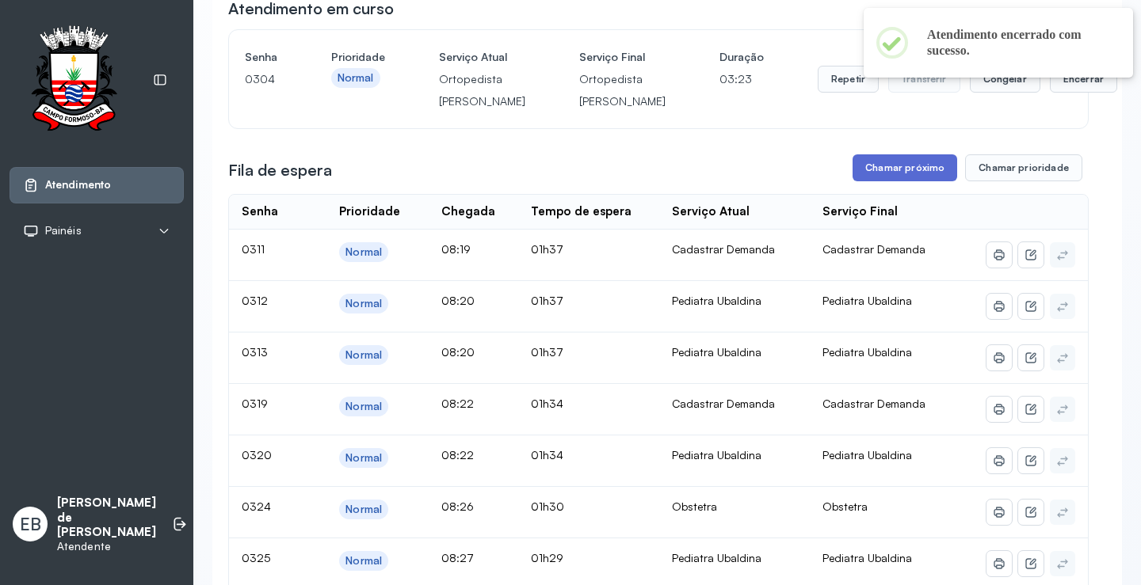
click at [912, 181] on button "Chamar próximo" at bounding box center [904, 167] width 105 height 27
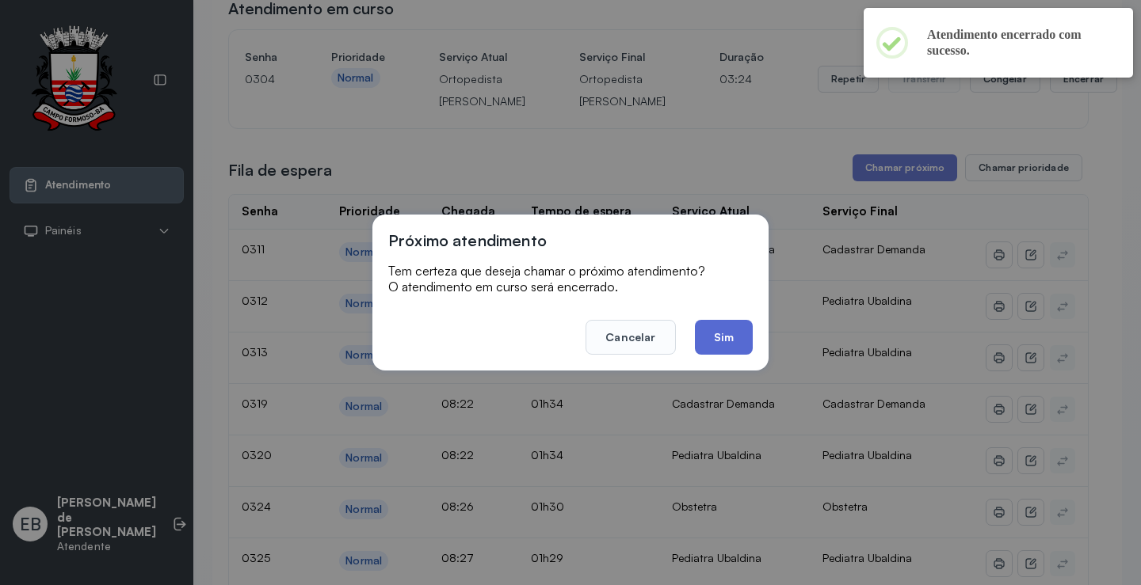
click at [729, 333] on button "Sim" at bounding box center [724, 337] width 58 height 35
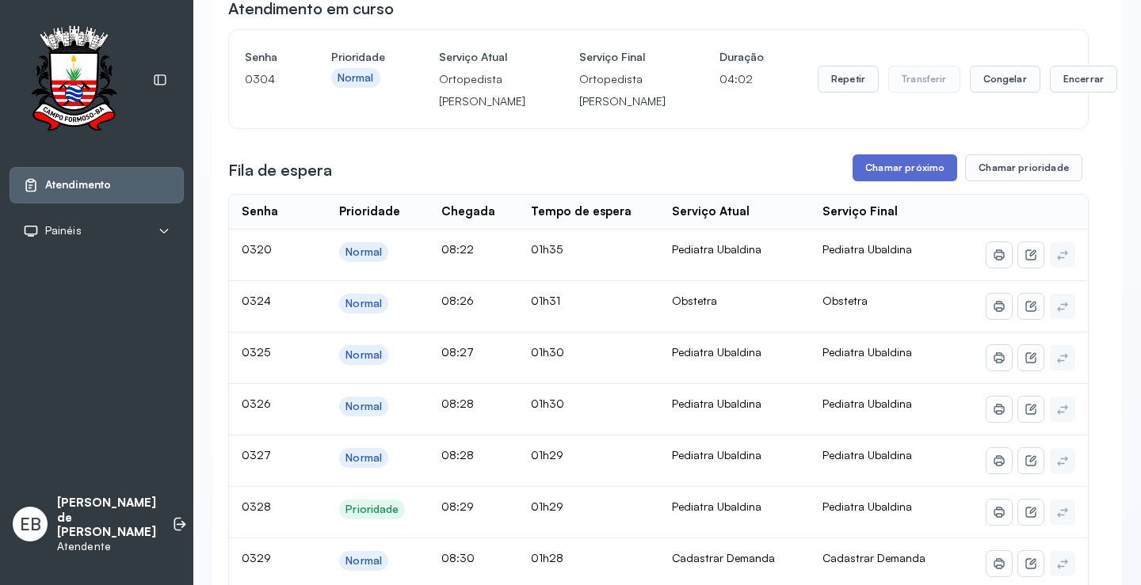
click at [914, 181] on button "Chamar próximo" at bounding box center [904, 167] width 105 height 27
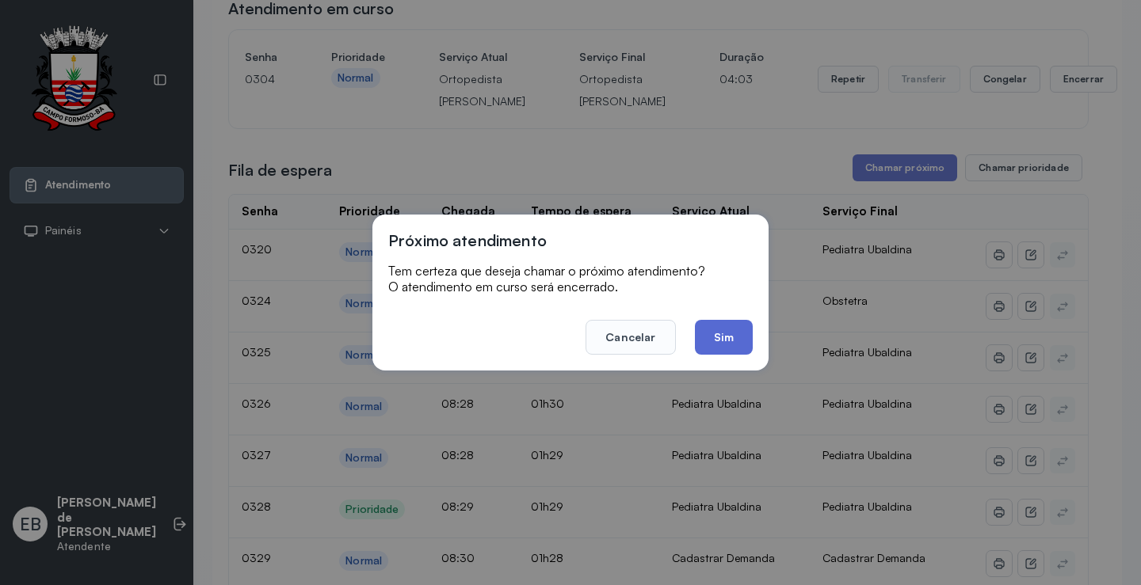
click at [718, 341] on button "Sim" at bounding box center [724, 337] width 58 height 35
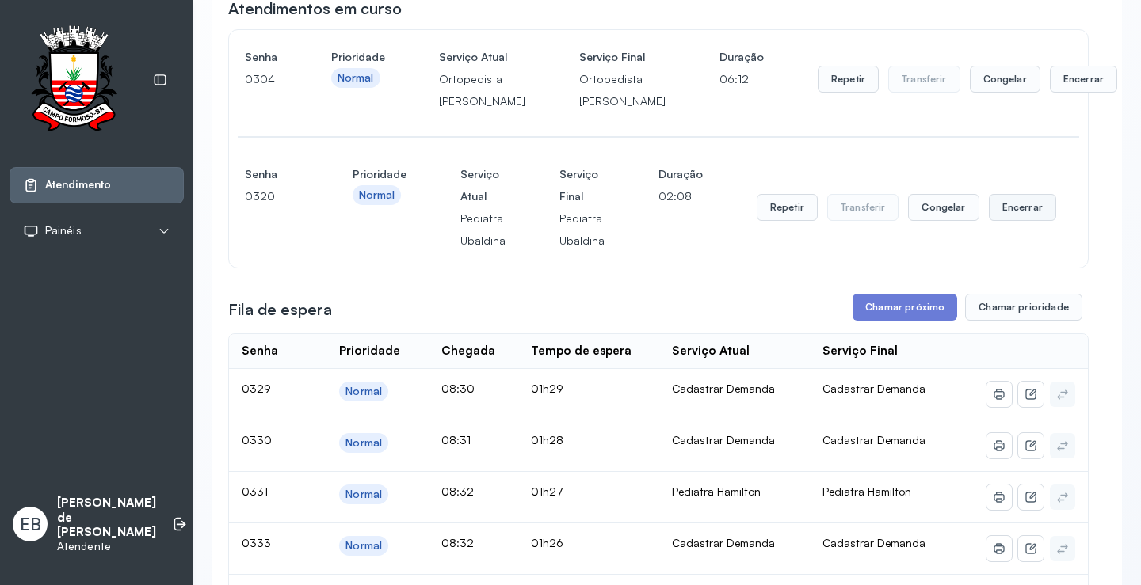
click at [1038, 221] on button "Encerrar" at bounding box center [1021, 207] width 67 height 27
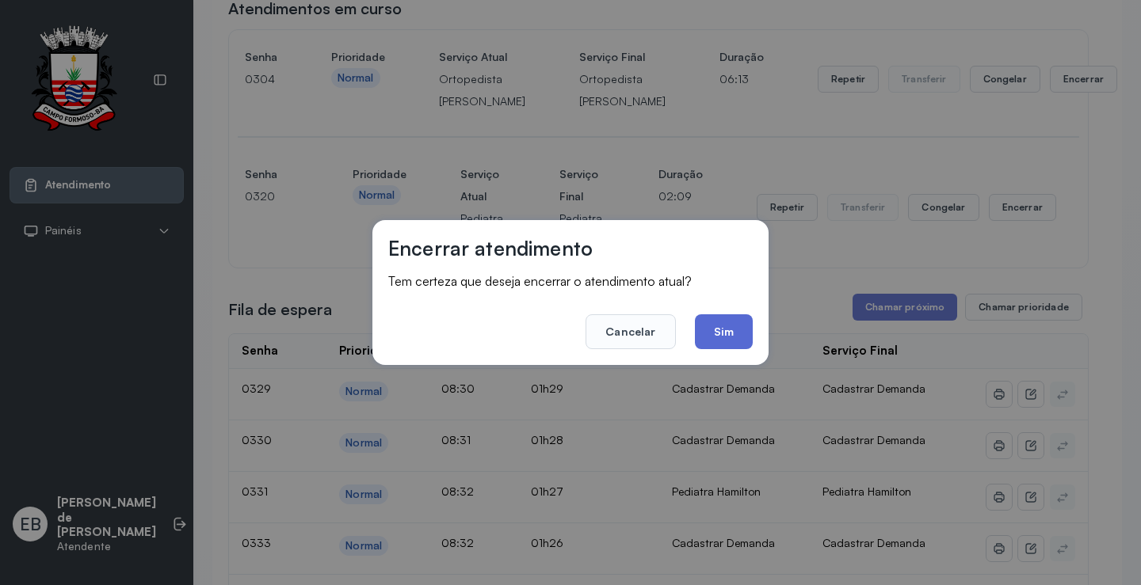
click at [727, 323] on button "Sim" at bounding box center [724, 331] width 58 height 35
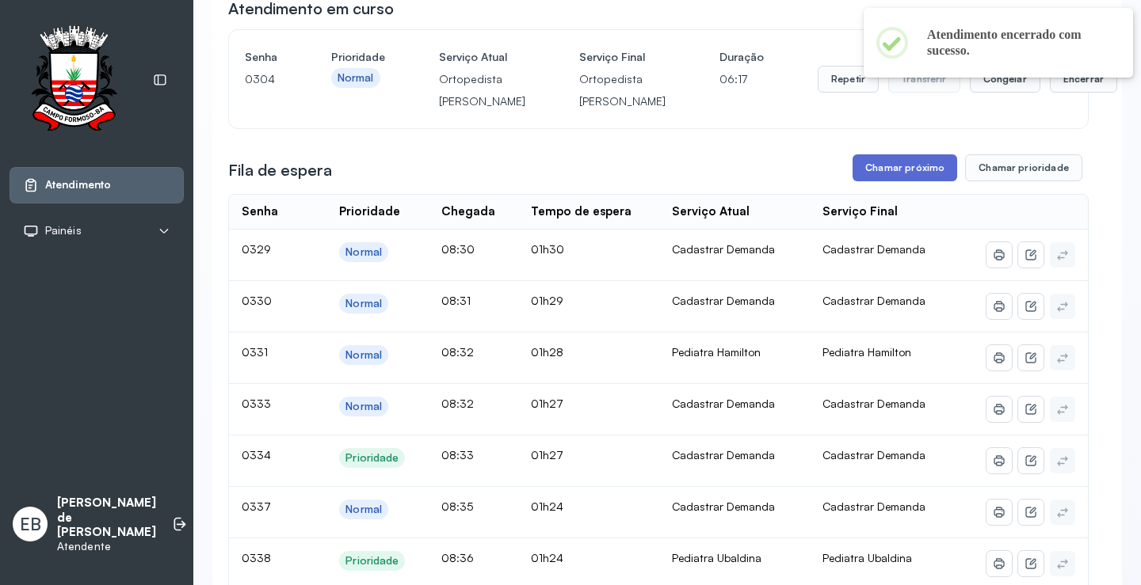
click at [917, 181] on button "Chamar próximo" at bounding box center [904, 167] width 105 height 27
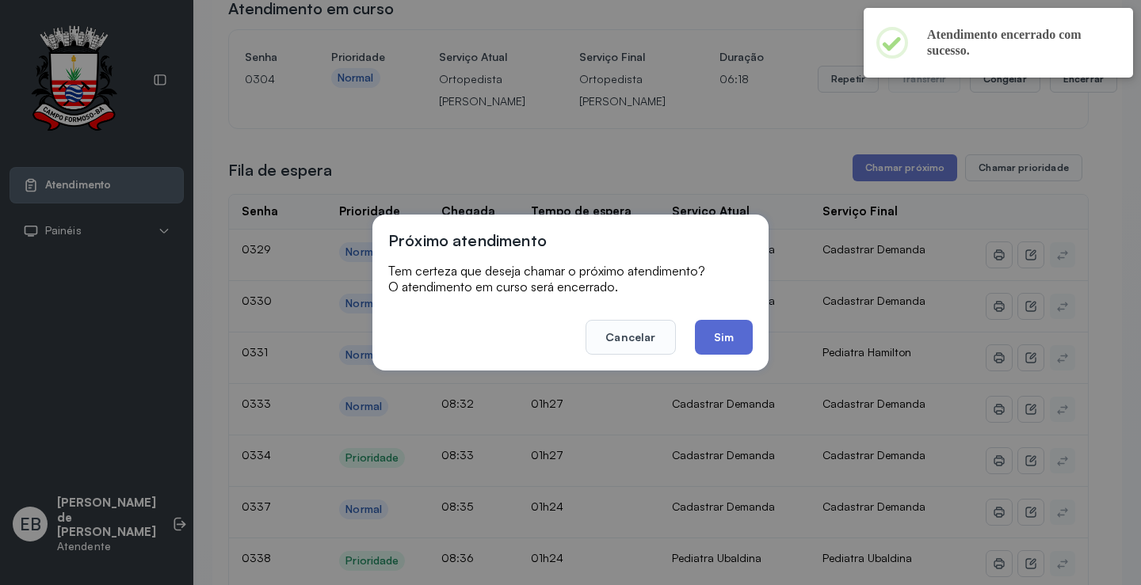
click at [729, 338] on button "Sim" at bounding box center [724, 337] width 58 height 35
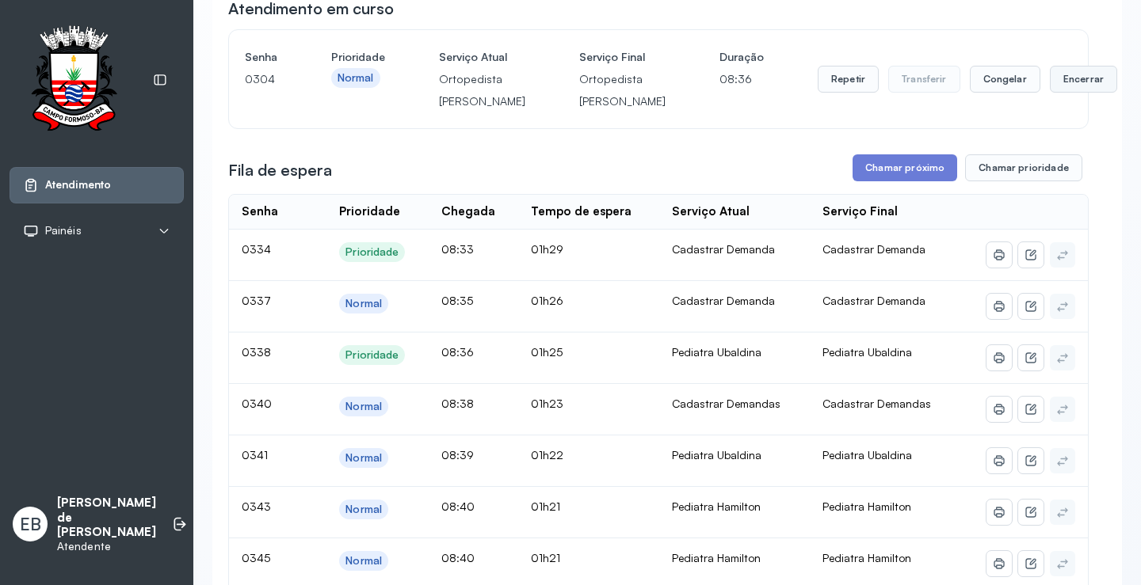
click at [1049, 93] on button "Encerrar" at bounding box center [1082, 79] width 67 height 27
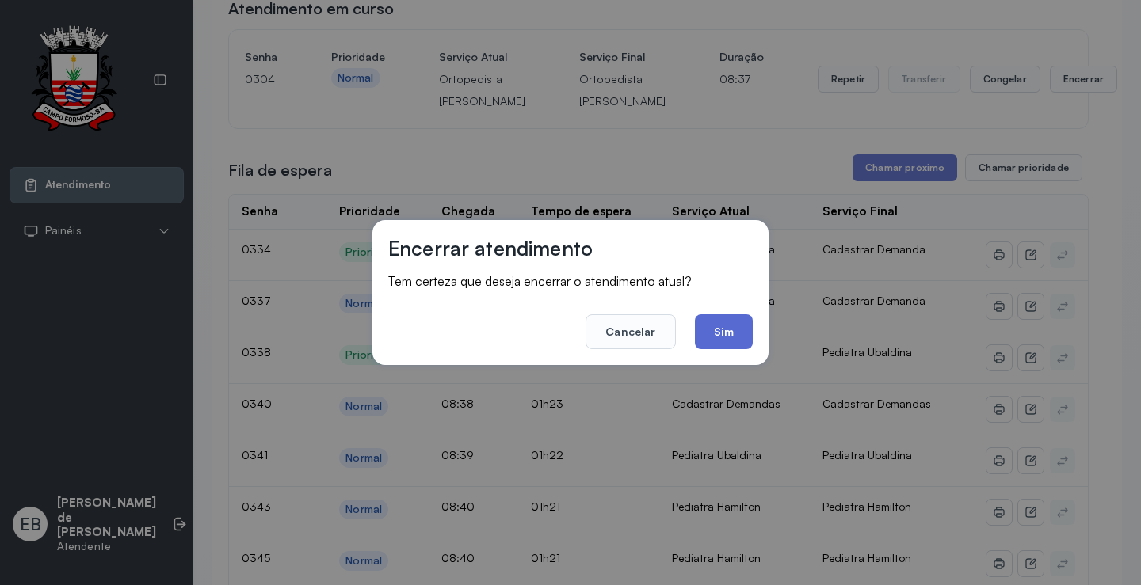
click at [718, 328] on button "Sim" at bounding box center [724, 331] width 58 height 35
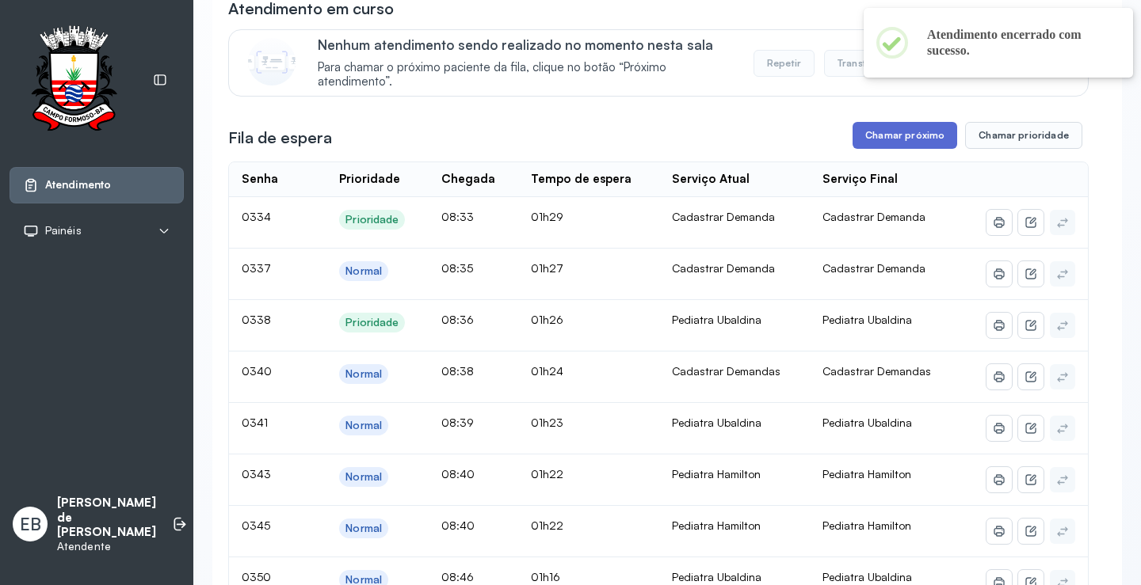
click at [911, 143] on button "Chamar próximo" at bounding box center [904, 135] width 105 height 27
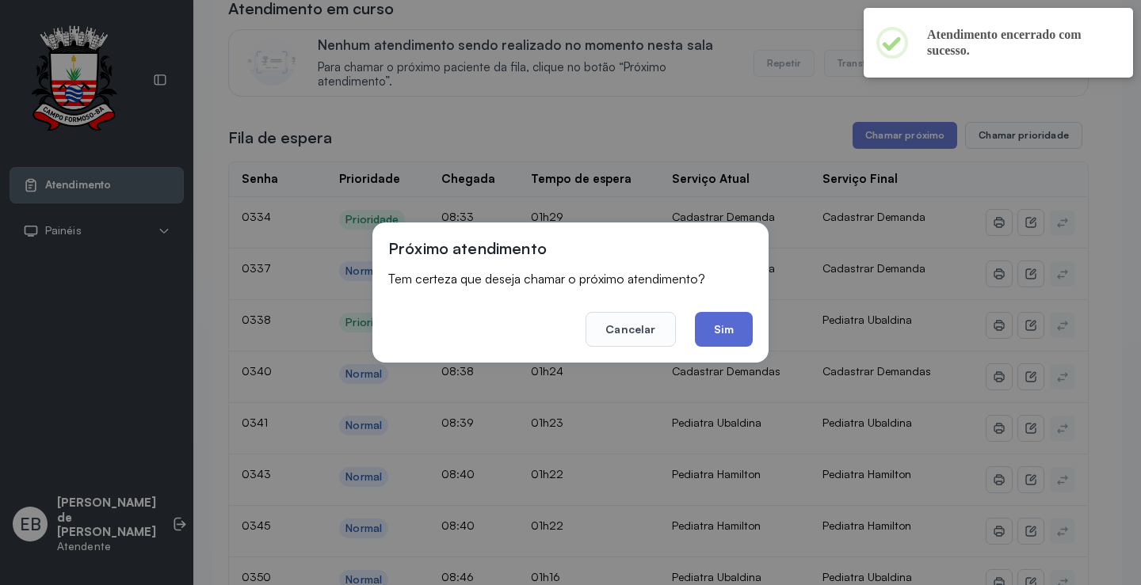
click at [727, 326] on button "Sim" at bounding box center [724, 329] width 58 height 35
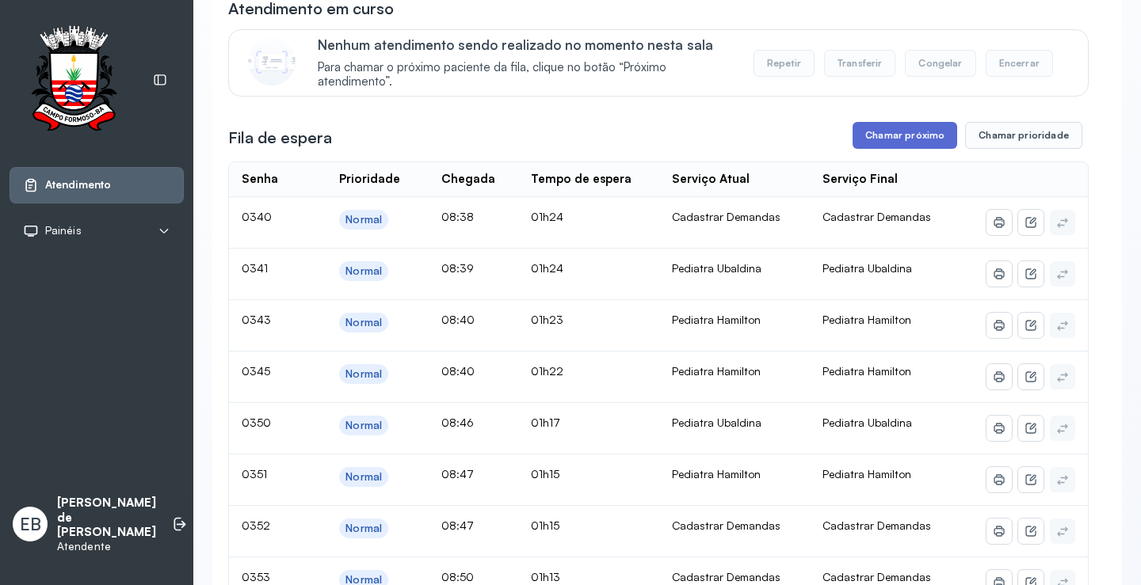
click at [891, 142] on button "Chamar próximo" at bounding box center [904, 135] width 105 height 27
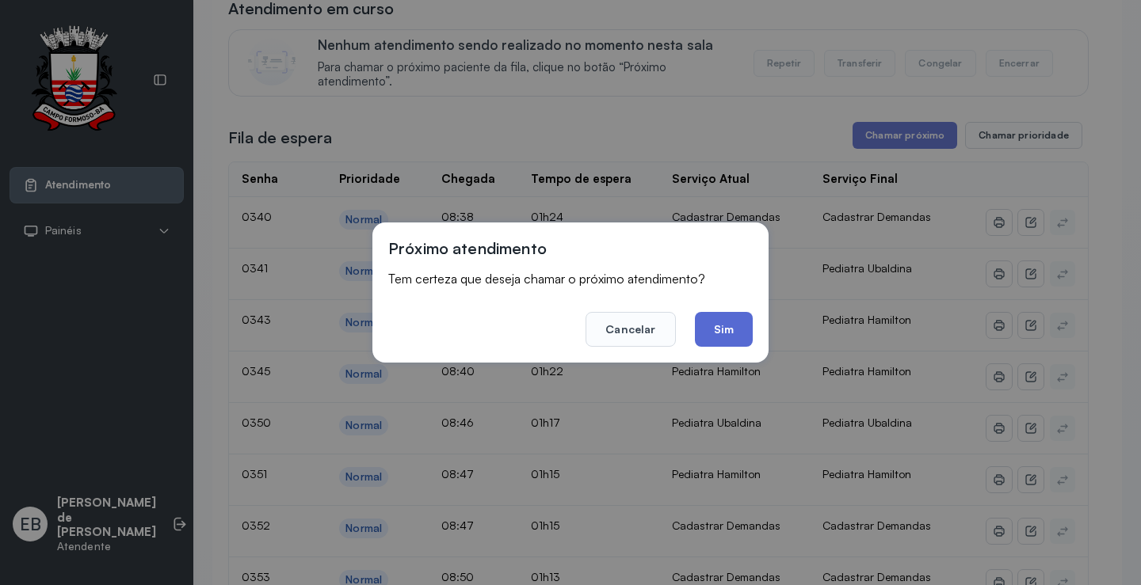
click at [729, 323] on button "Sim" at bounding box center [724, 329] width 58 height 35
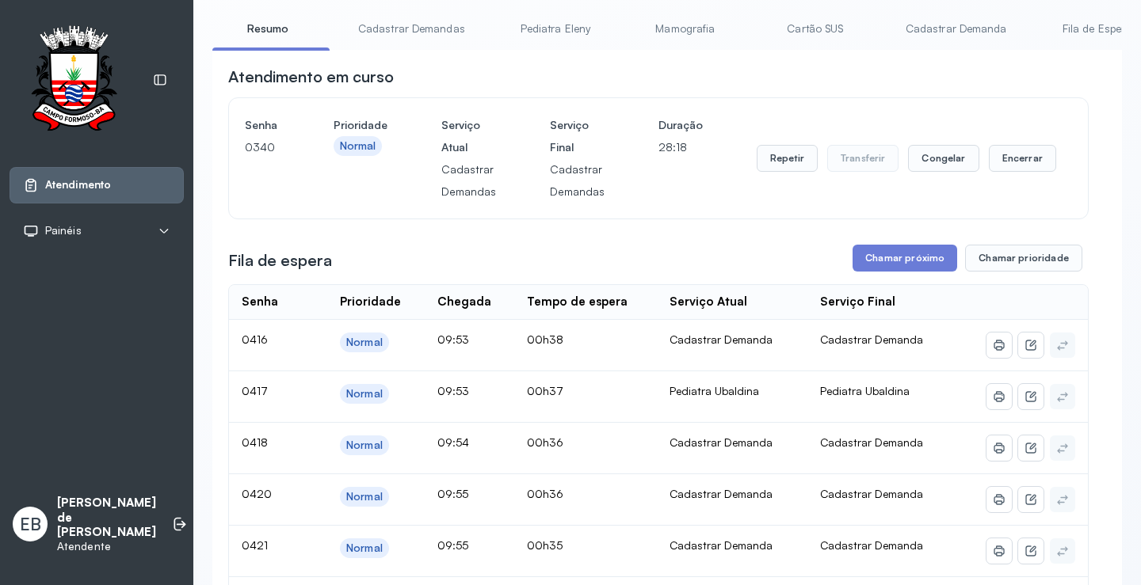
scroll to position [0, 0]
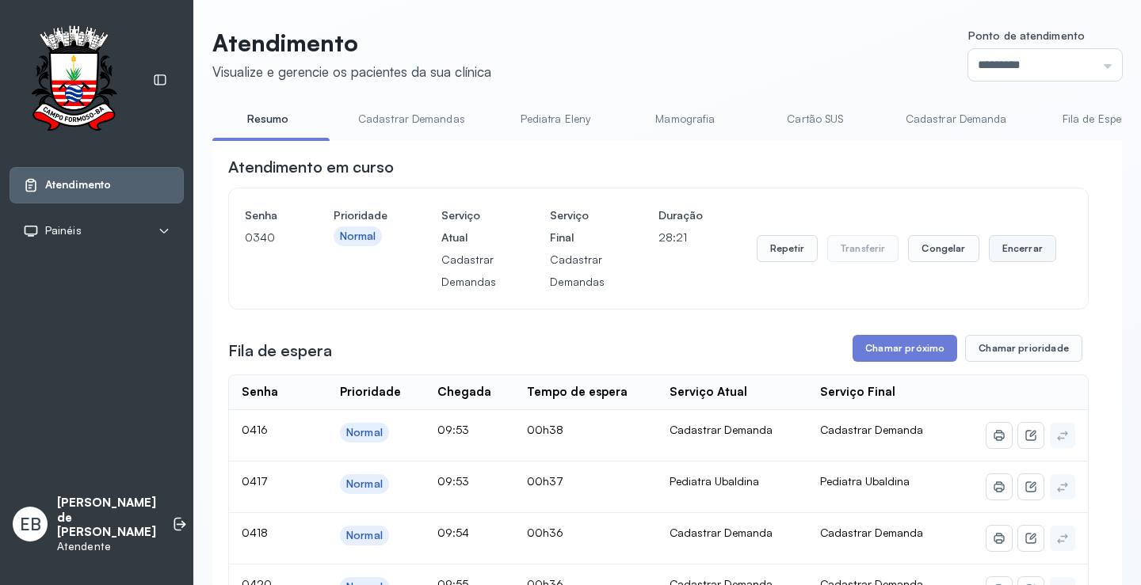
click at [1000, 251] on button "Encerrar" at bounding box center [1021, 248] width 67 height 27
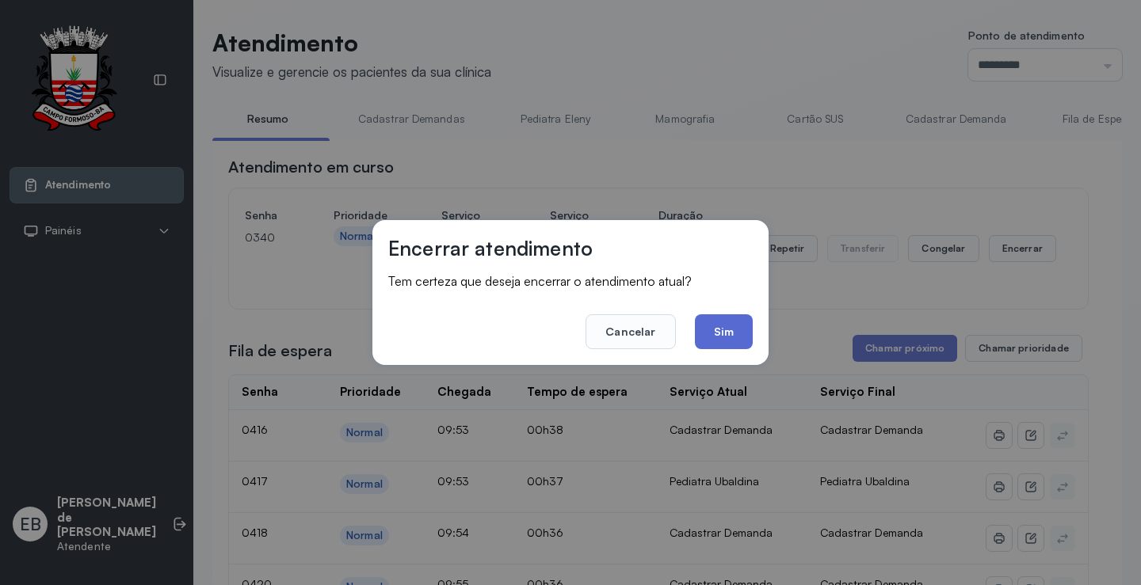
click at [712, 337] on button "Sim" at bounding box center [724, 331] width 58 height 35
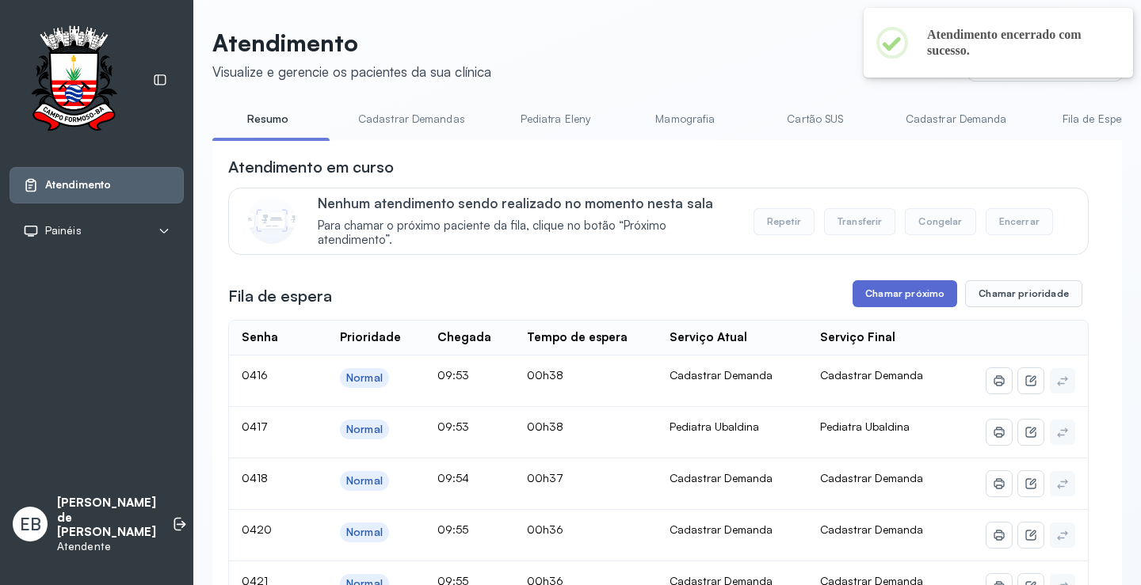
click at [923, 295] on button "Chamar próximo" at bounding box center [904, 293] width 105 height 27
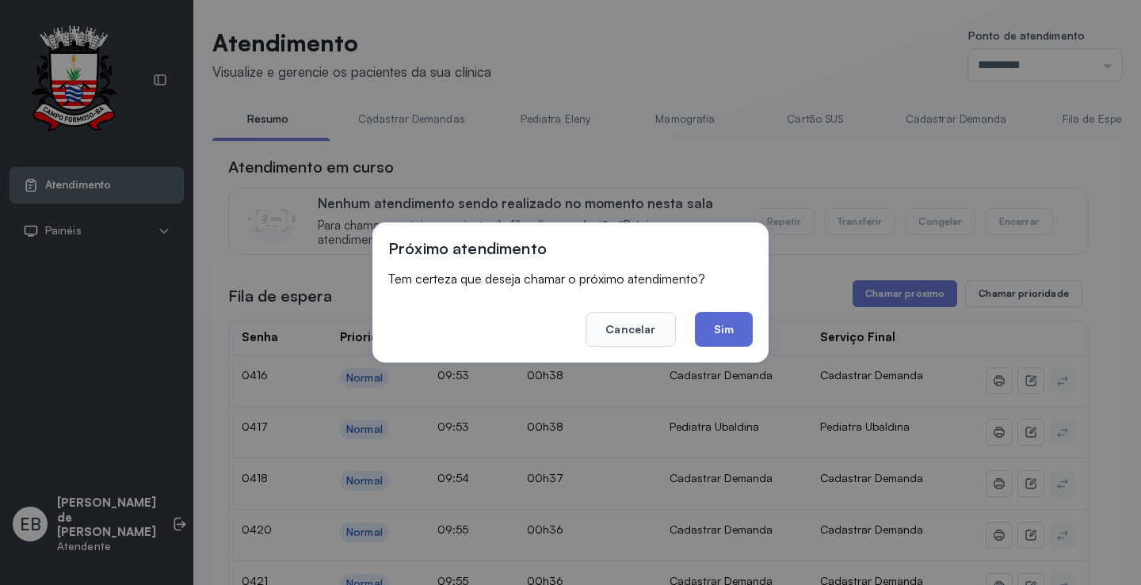
click at [741, 331] on button "Sim" at bounding box center [724, 329] width 58 height 35
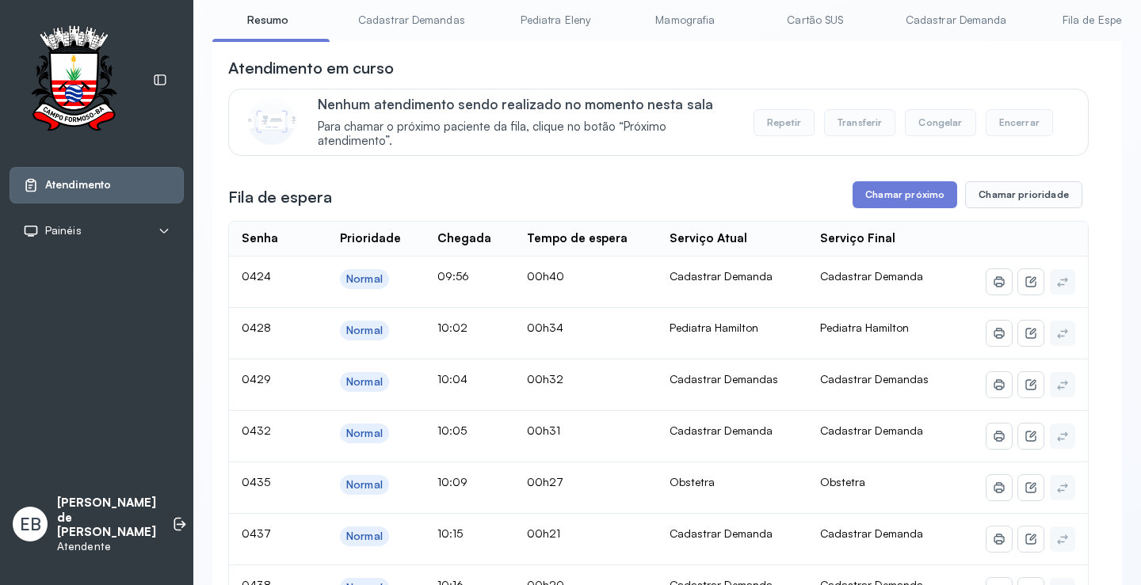
scroll to position [79, 0]
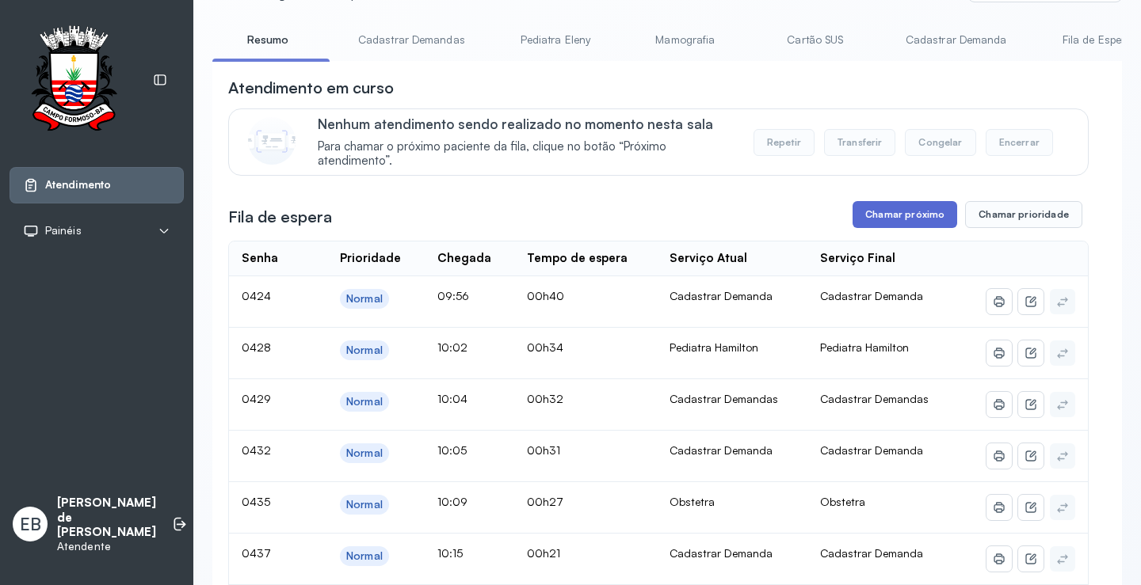
click at [931, 215] on button "Chamar próximo" at bounding box center [904, 214] width 105 height 27
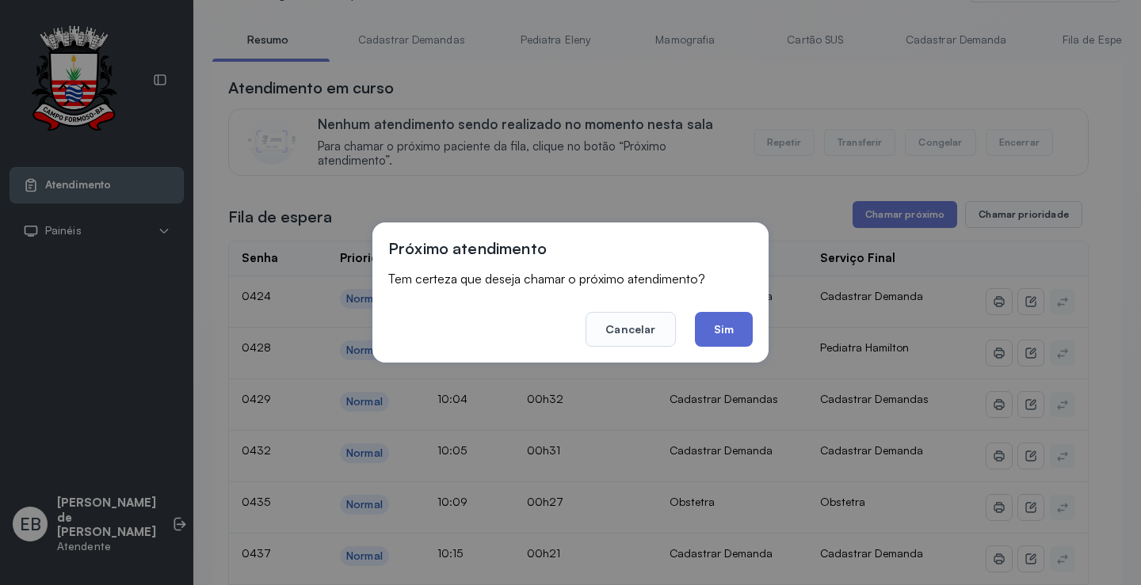
click at [736, 326] on button "Sim" at bounding box center [724, 329] width 58 height 35
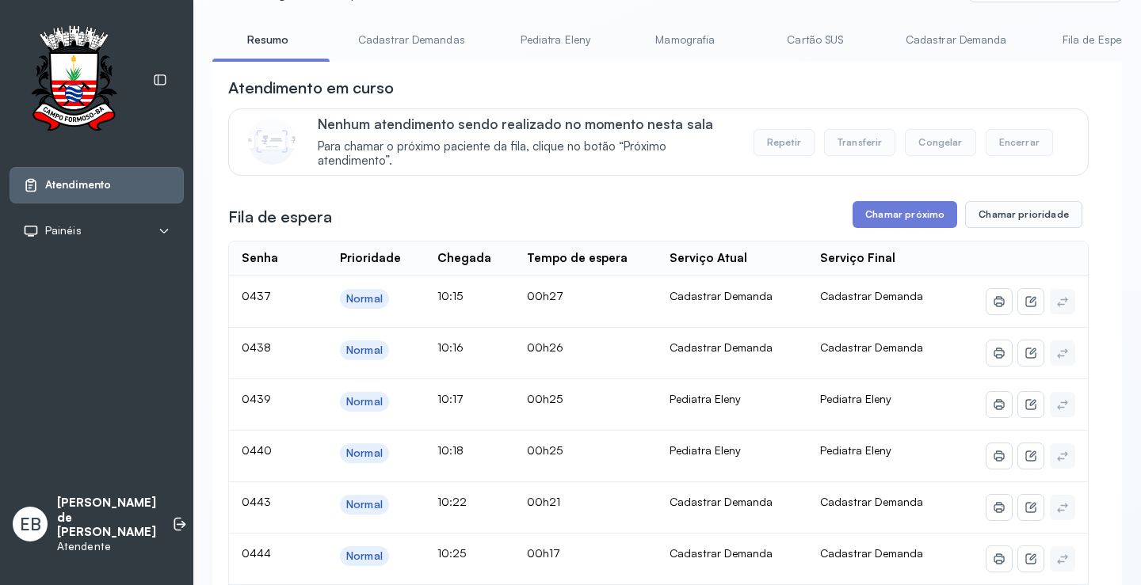
scroll to position [158, 0]
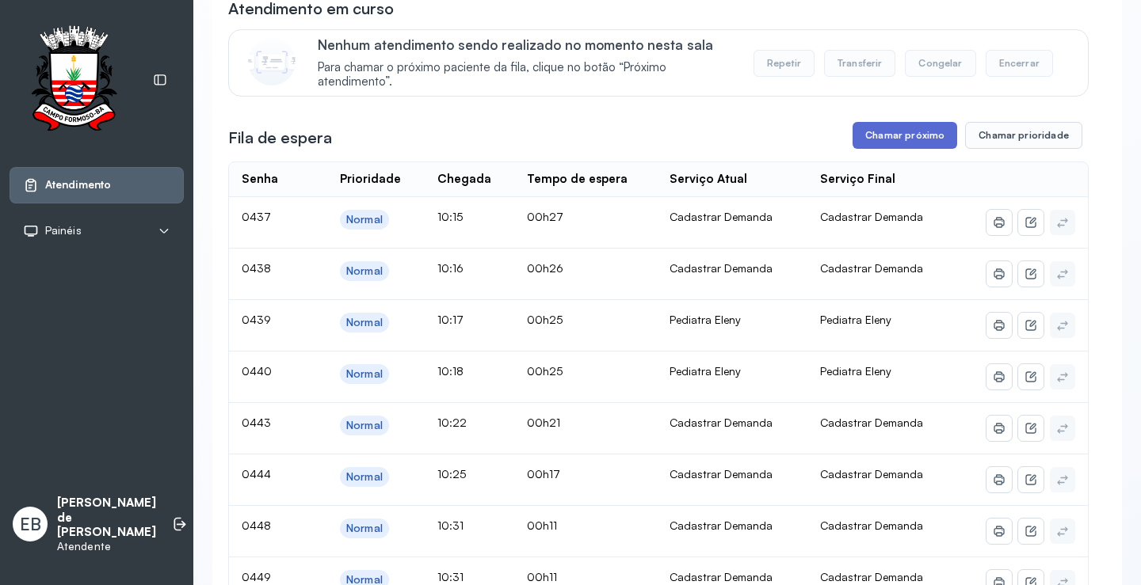
click at [897, 143] on button "Chamar próximo" at bounding box center [904, 135] width 105 height 27
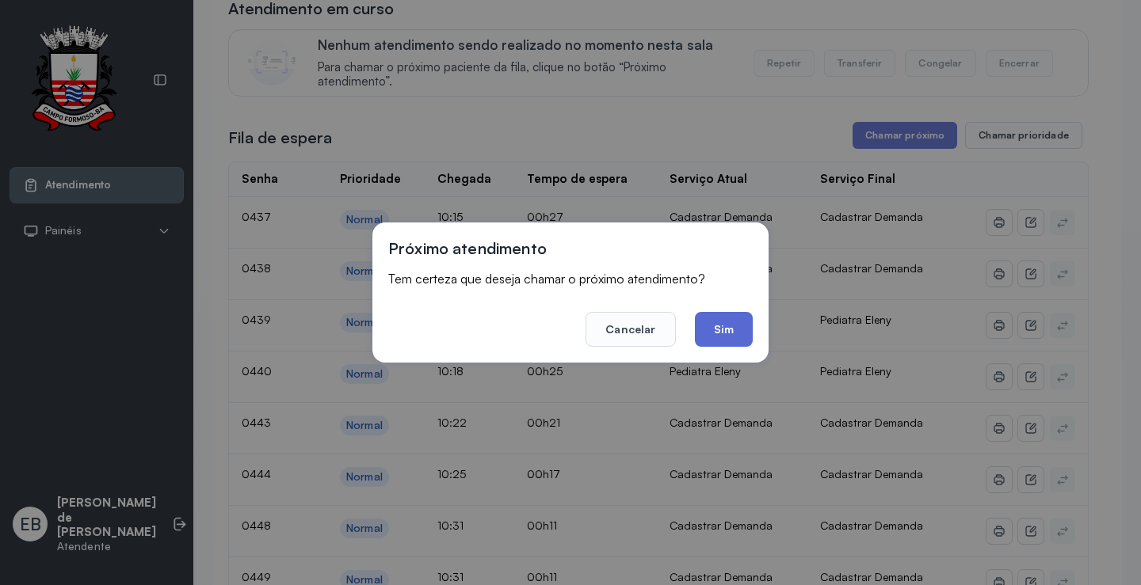
click at [725, 328] on button "Sim" at bounding box center [724, 329] width 58 height 35
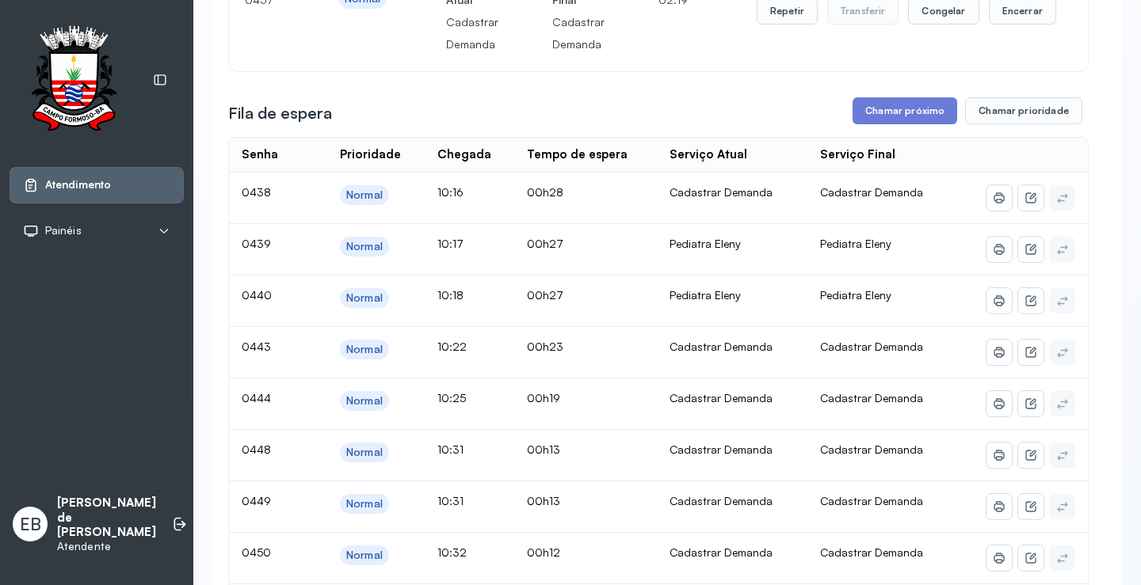
scroll to position [79, 0]
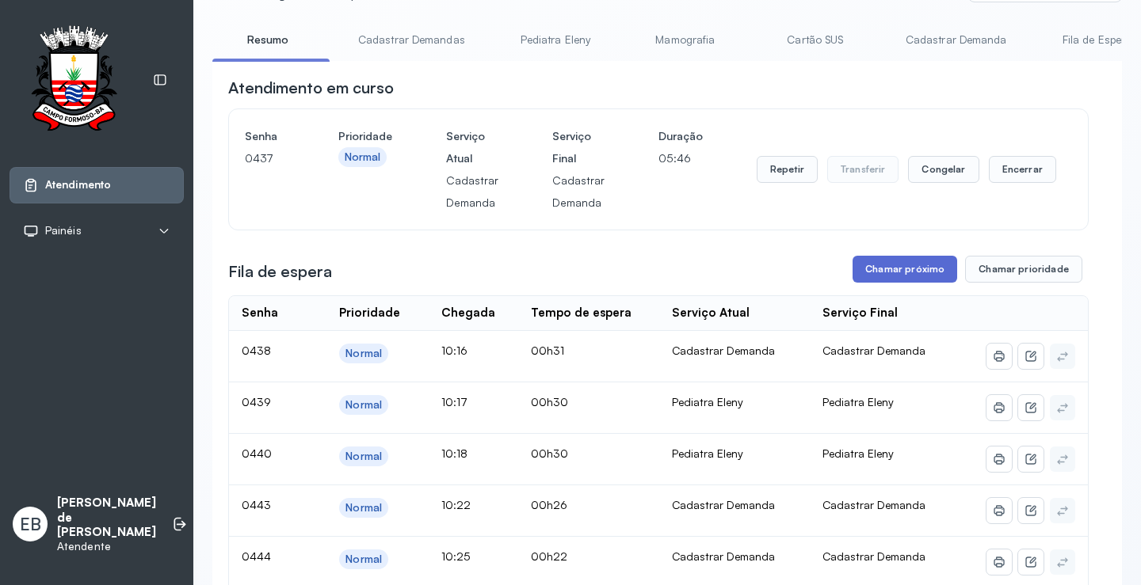
click at [922, 276] on button "Chamar próximo" at bounding box center [904, 269] width 105 height 27
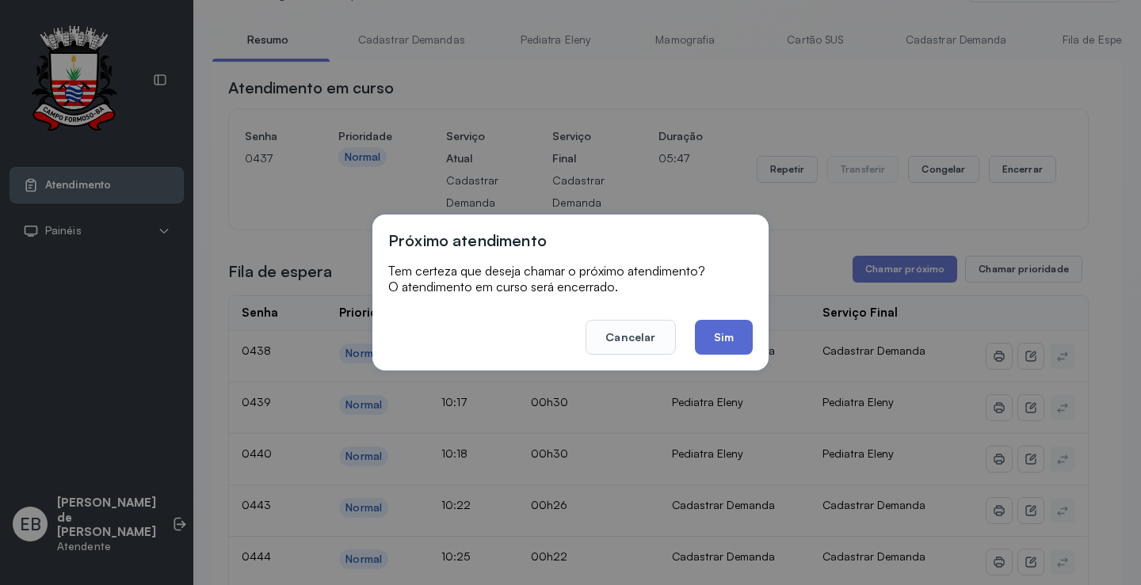
click at [725, 337] on button "Sim" at bounding box center [724, 337] width 58 height 35
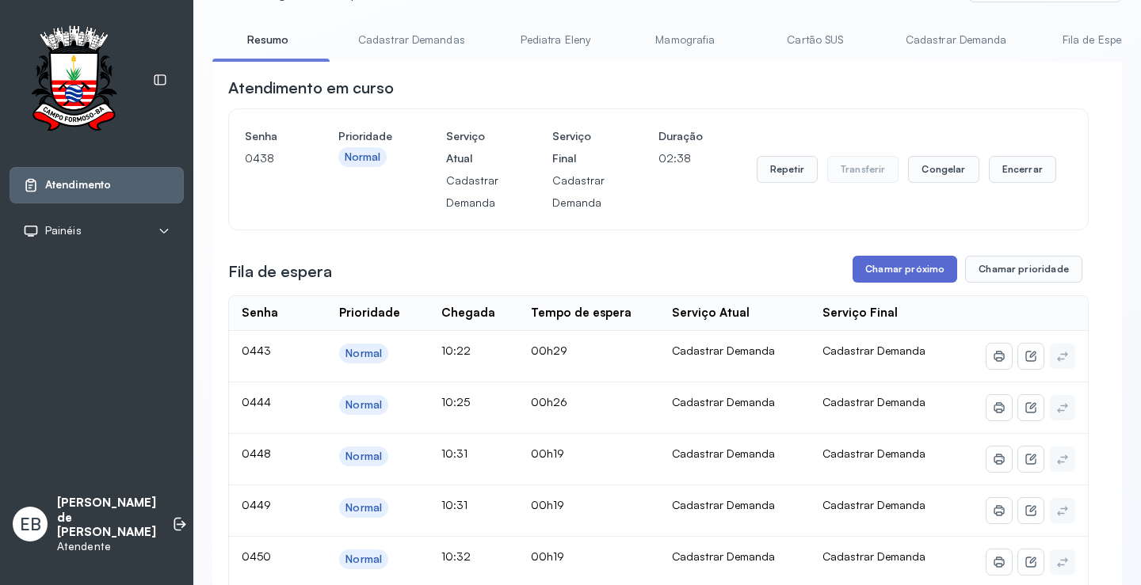
click at [892, 268] on button "Chamar próximo" at bounding box center [904, 269] width 105 height 27
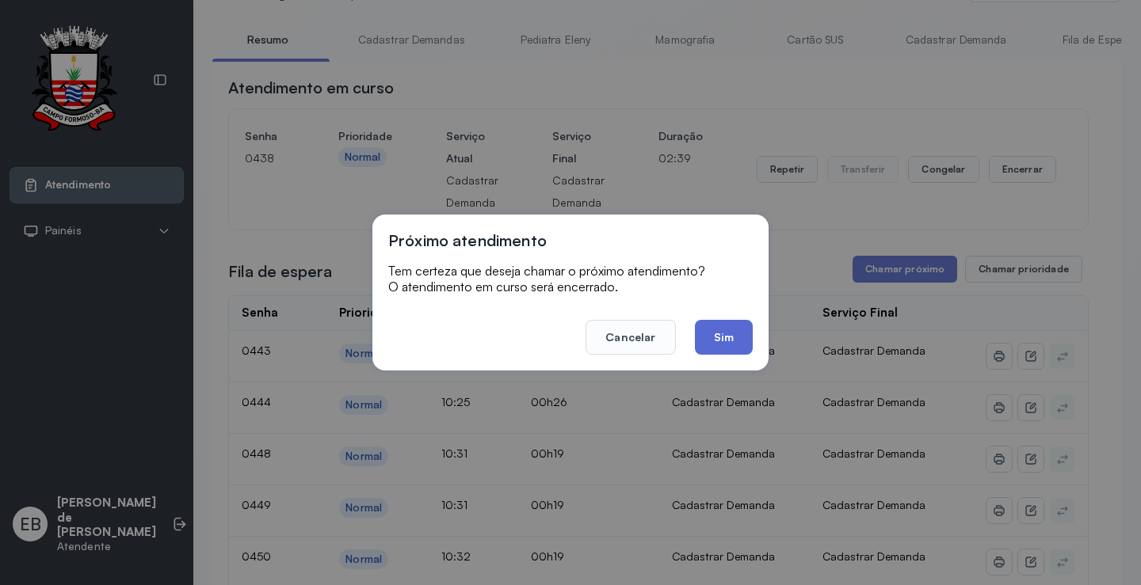
click at [731, 344] on button "Sim" at bounding box center [724, 337] width 58 height 35
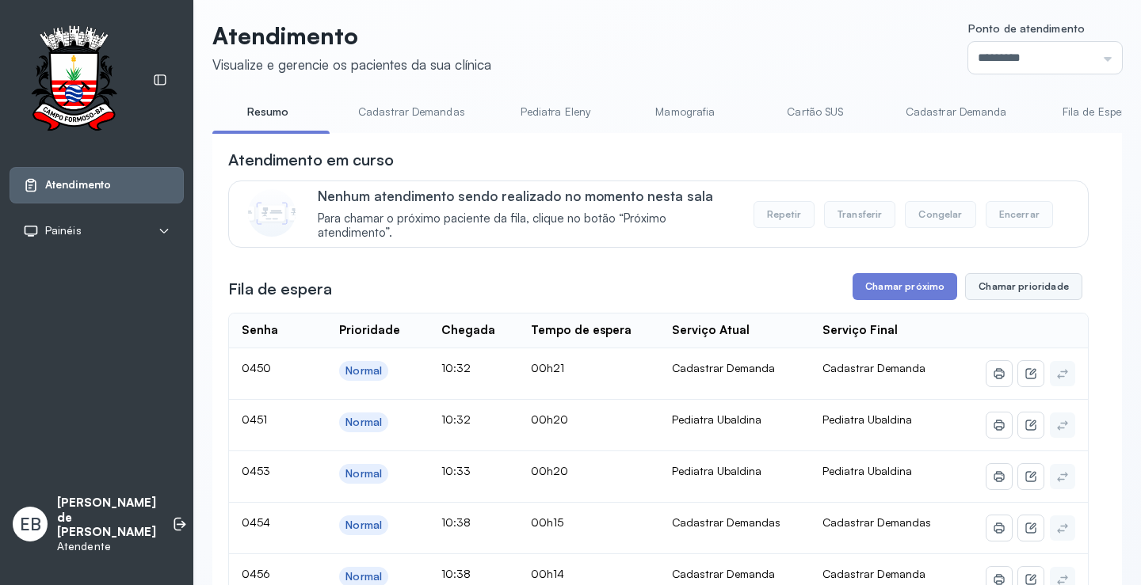
scroll to position [0, 0]
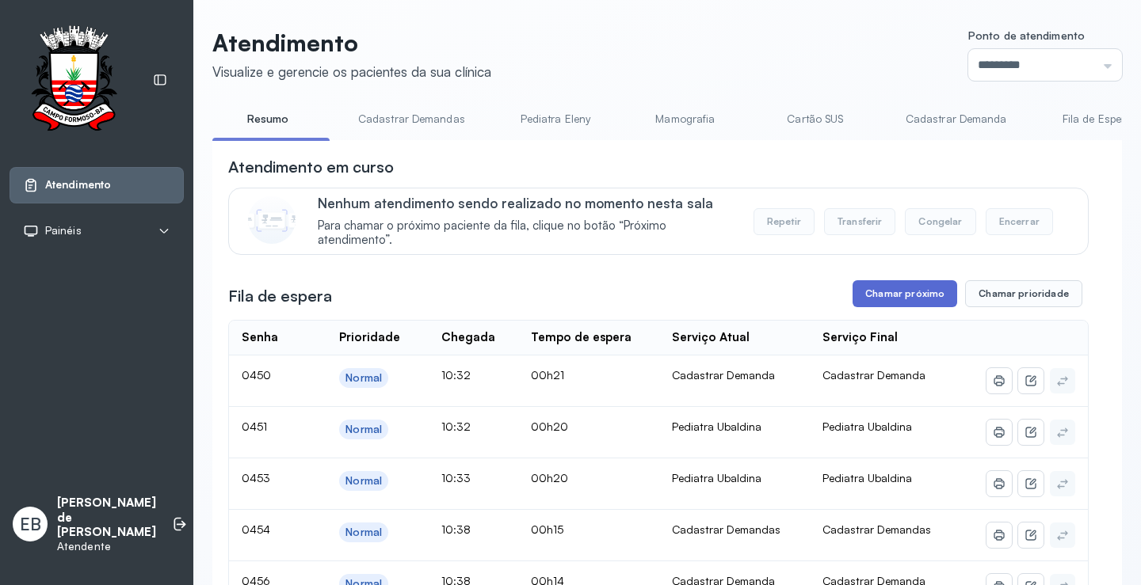
click at [904, 297] on button "Chamar próximo" at bounding box center [904, 293] width 105 height 27
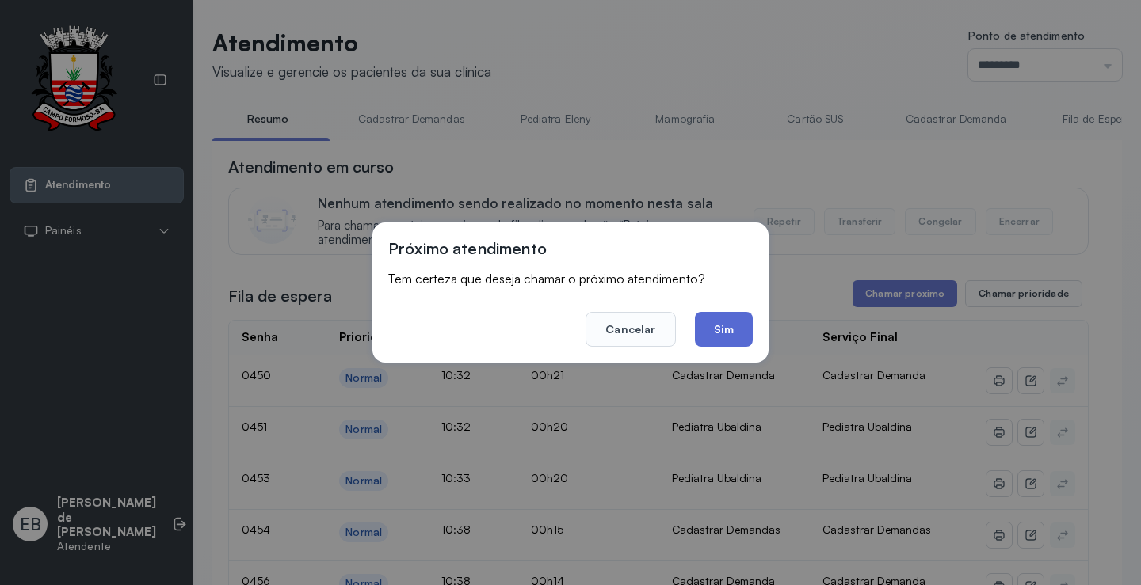
click at [722, 326] on button "Sim" at bounding box center [724, 329] width 58 height 35
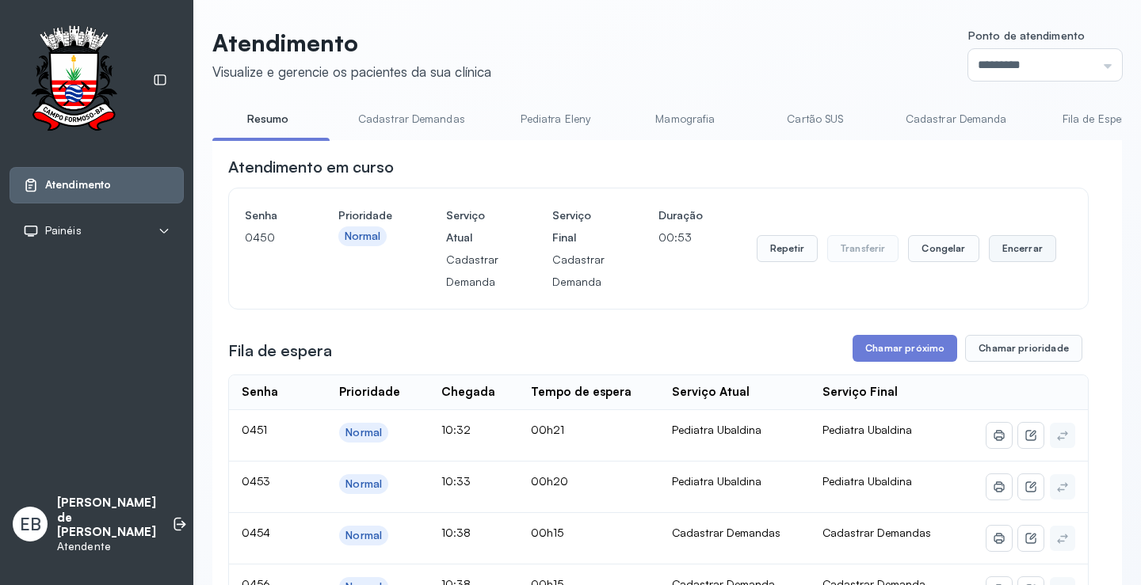
click at [1000, 255] on button "Encerrar" at bounding box center [1021, 248] width 67 height 27
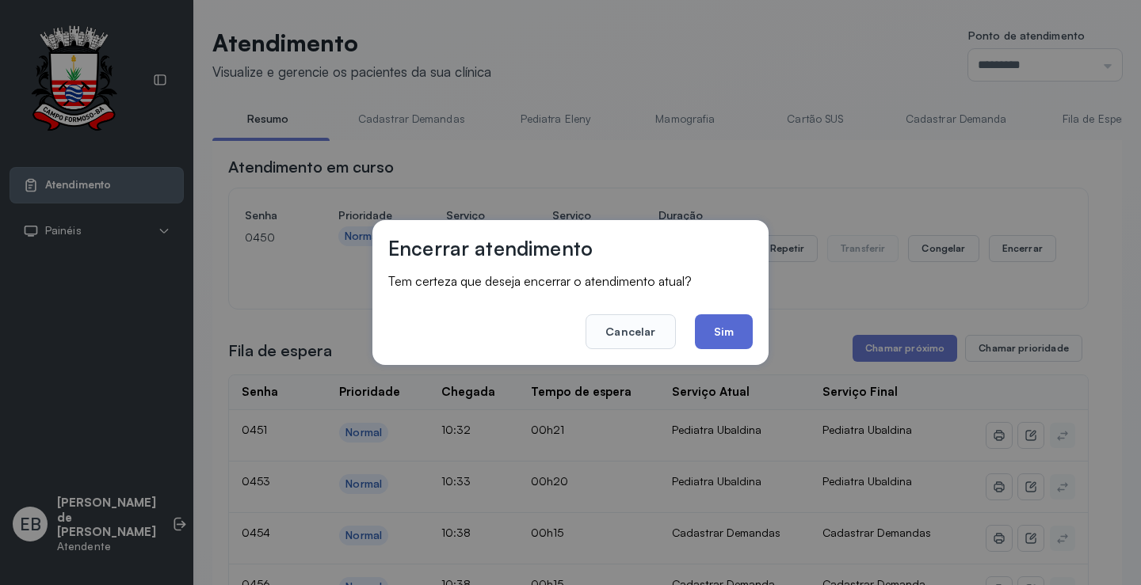
click at [715, 333] on button "Sim" at bounding box center [724, 331] width 58 height 35
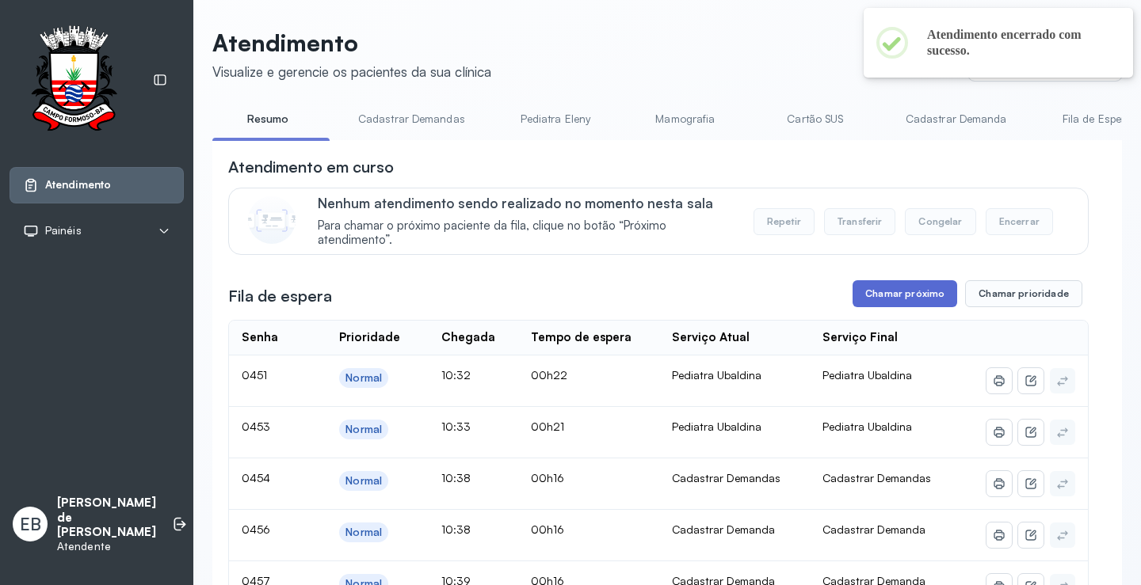
click at [897, 295] on button "Chamar próximo" at bounding box center [904, 293] width 105 height 27
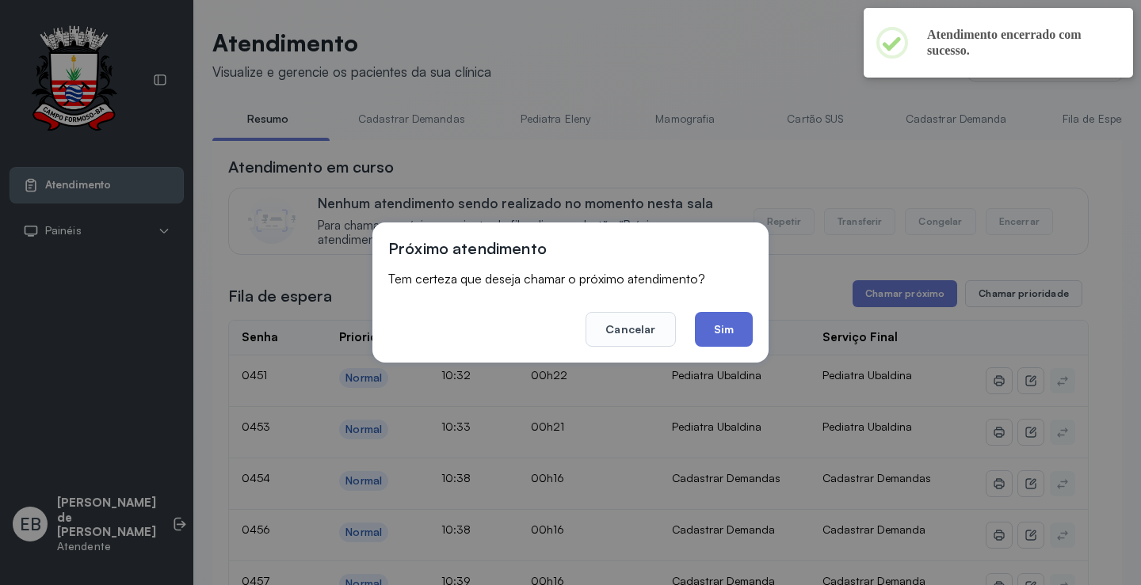
click at [742, 334] on button "Sim" at bounding box center [724, 329] width 58 height 35
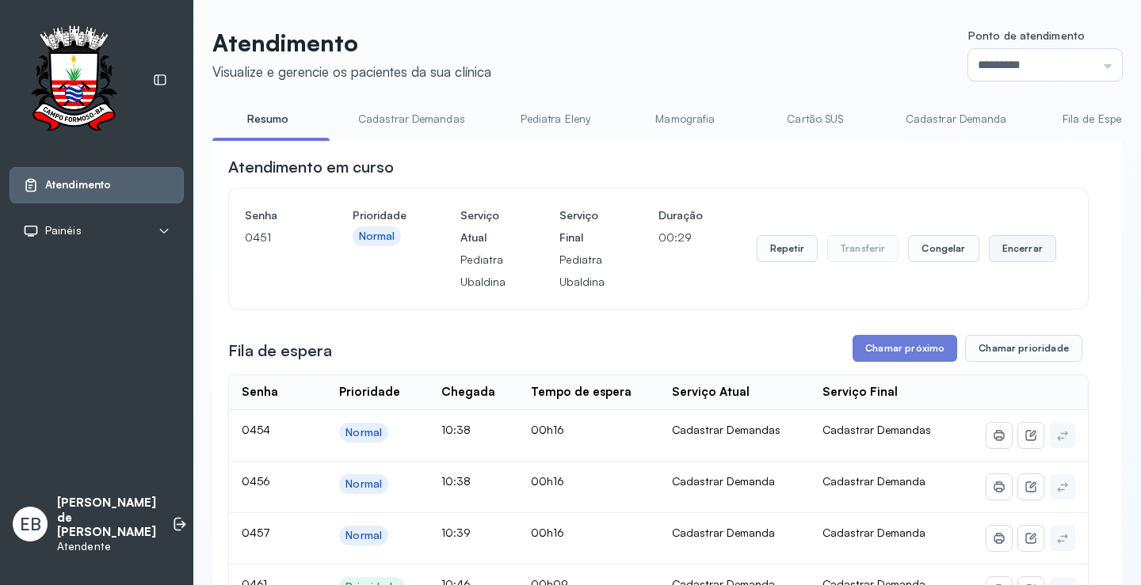
click at [1012, 246] on button "Encerrar" at bounding box center [1021, 248] width 67 height 27
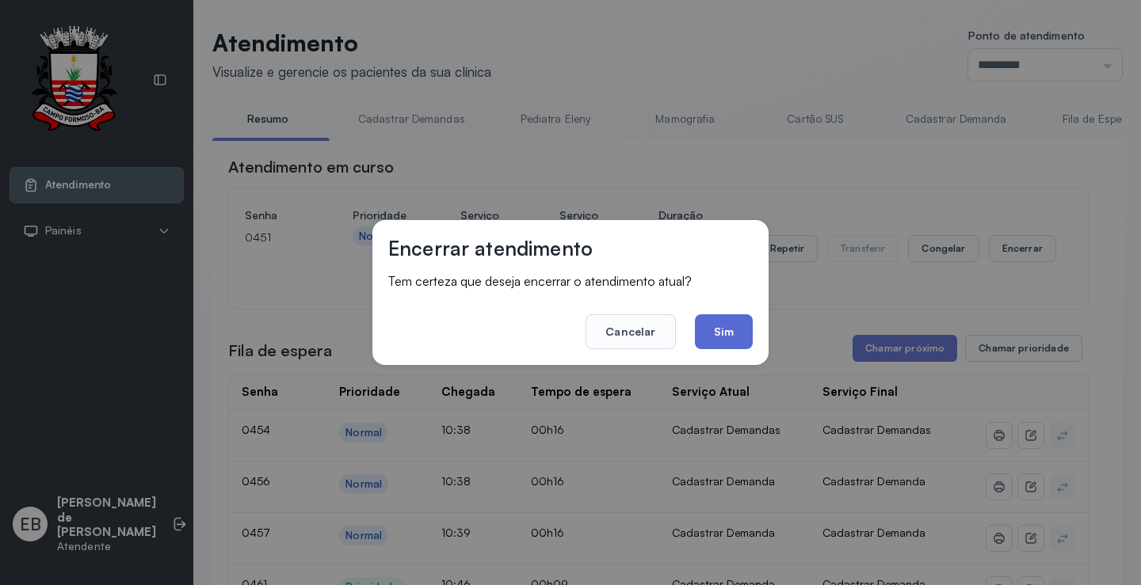
click at [737, 326] on button "Sim" at bounding box center [724, 331] width 58 height 35
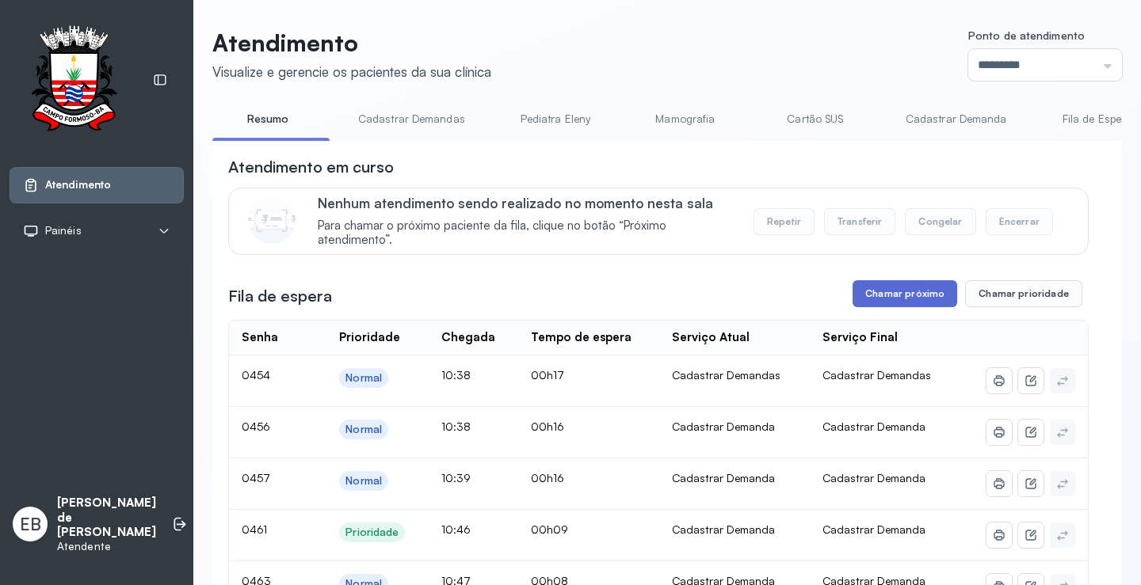
click at [886, 303] on button "Chamar próximo" at bounding box center [904, 293] width 105 height 27
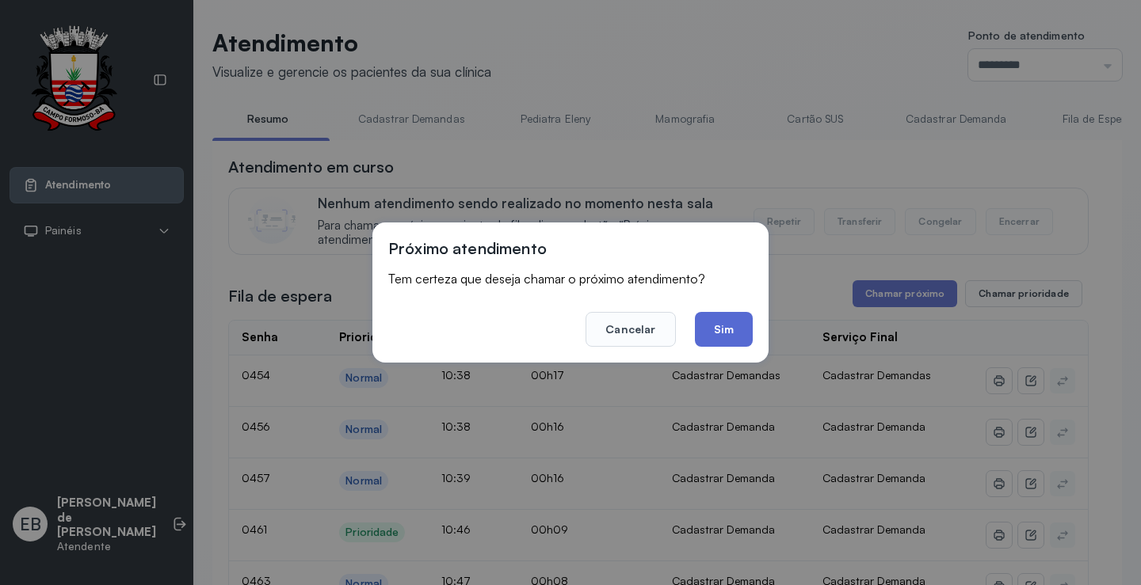
click at [746, 329] on button "Sim" at bounding box center [724, 329] width 58 height 35
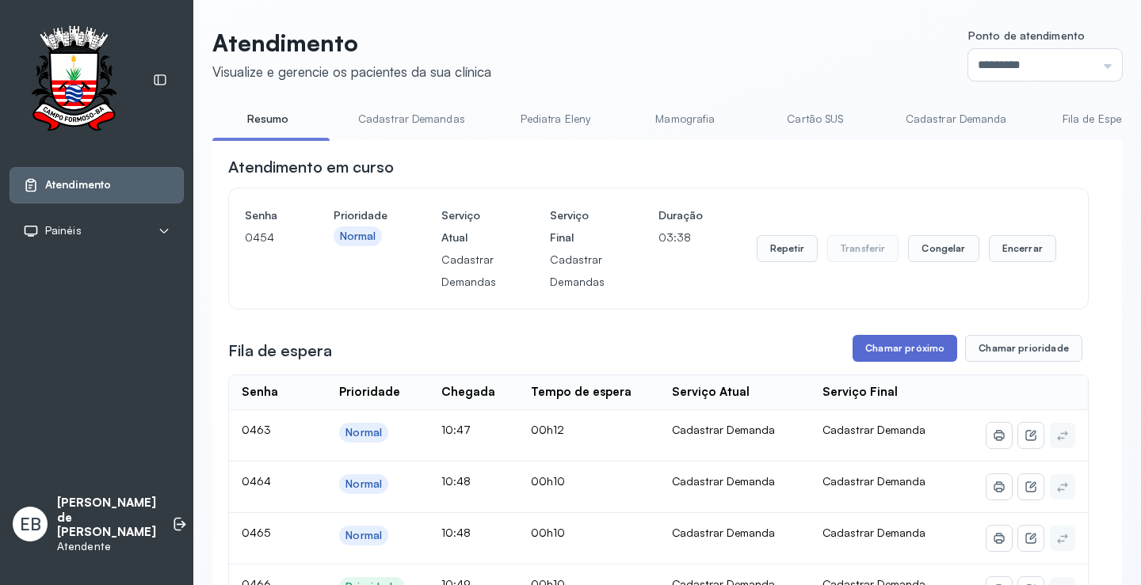
click at [878, 350] on button "Chamar próximo" at bounding box center [904, 348] width 105 height 27
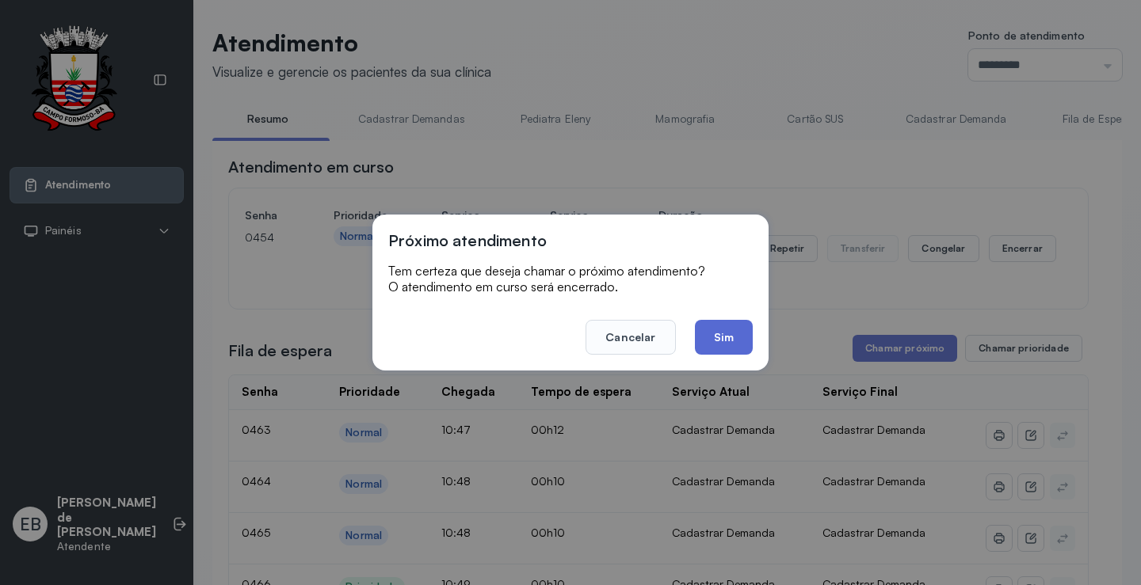
click at [703, 338] on button "Sim" at bounding box center [724, 337] width 58 height 35
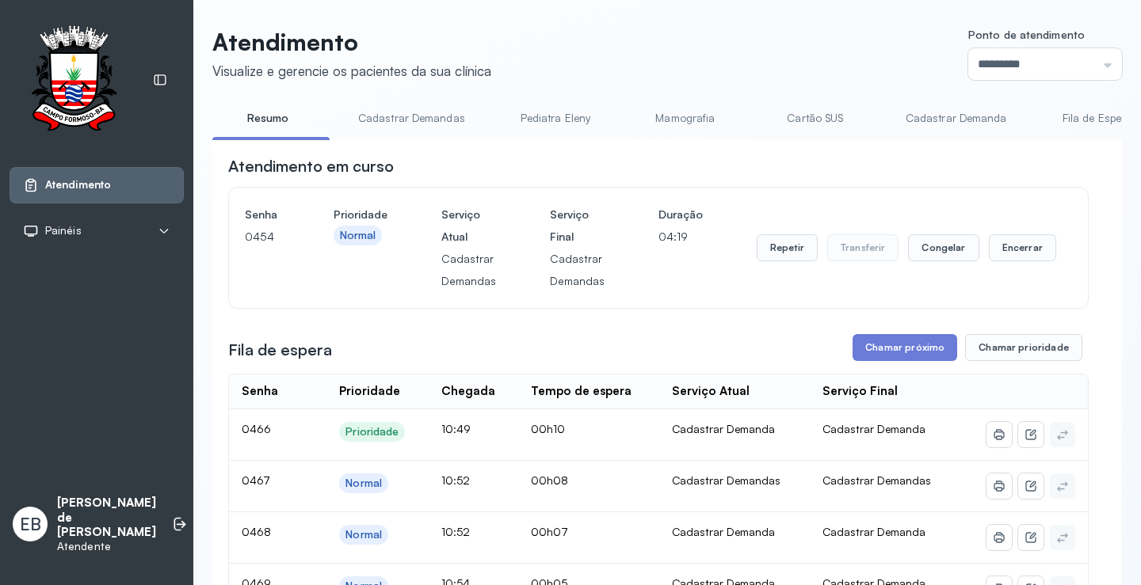
scroll to position [238, 0]
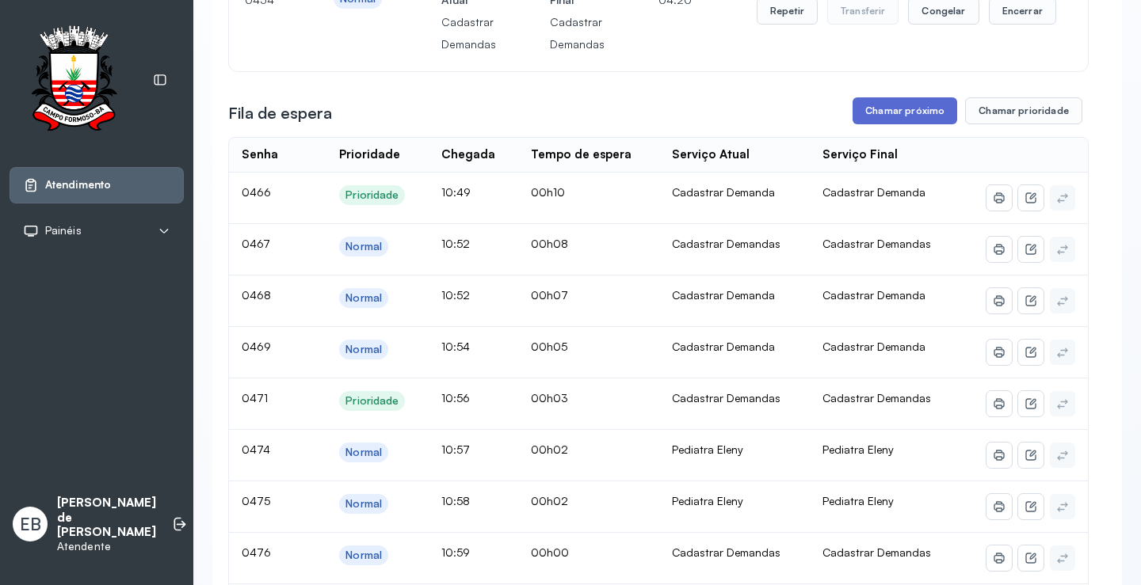
click at [899, 107] on button "Chamar próximo" at bounding box center [904, 110] width 105 height 27
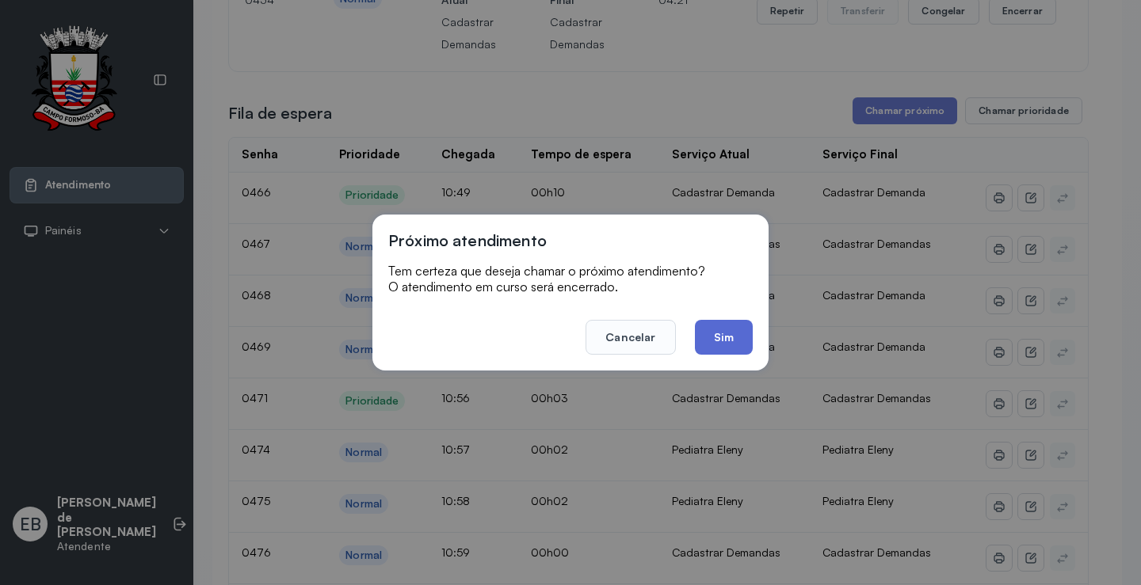
click at [739, 329] on button "Sim" at bounding box center [724, 337] width 58 height 35
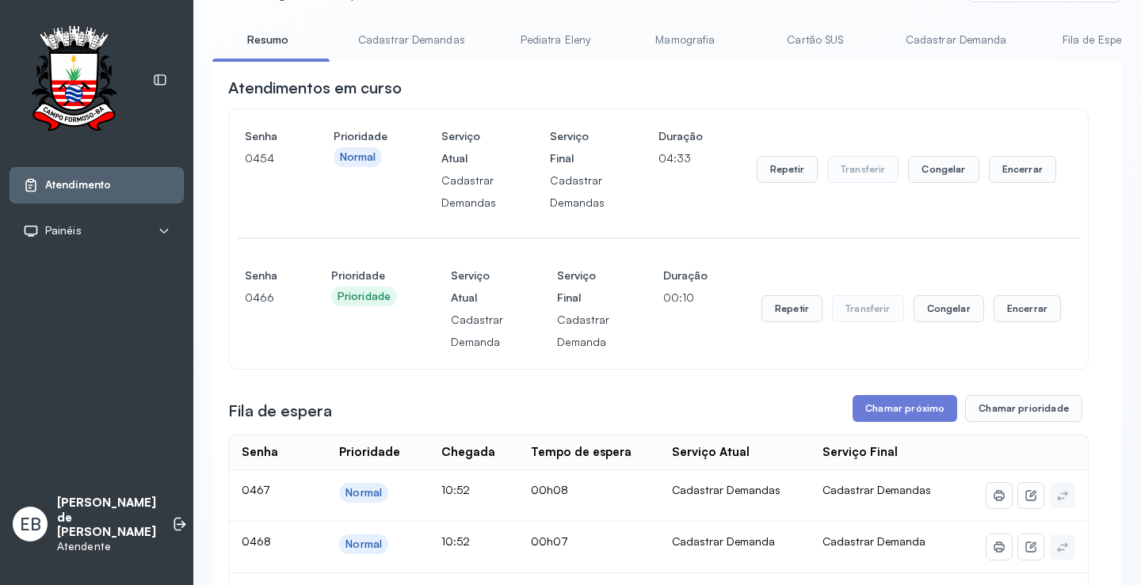
scroll to position [158, 0]
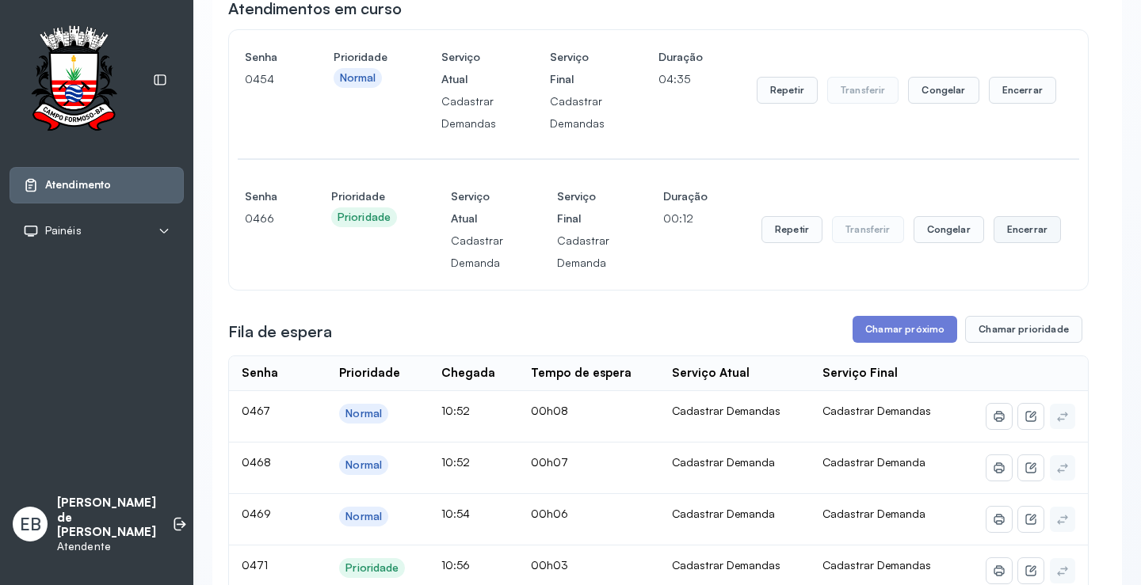
click at [1011, 229] on button "Encerrar" at bounding box center [1026, 229] width 67 height 27
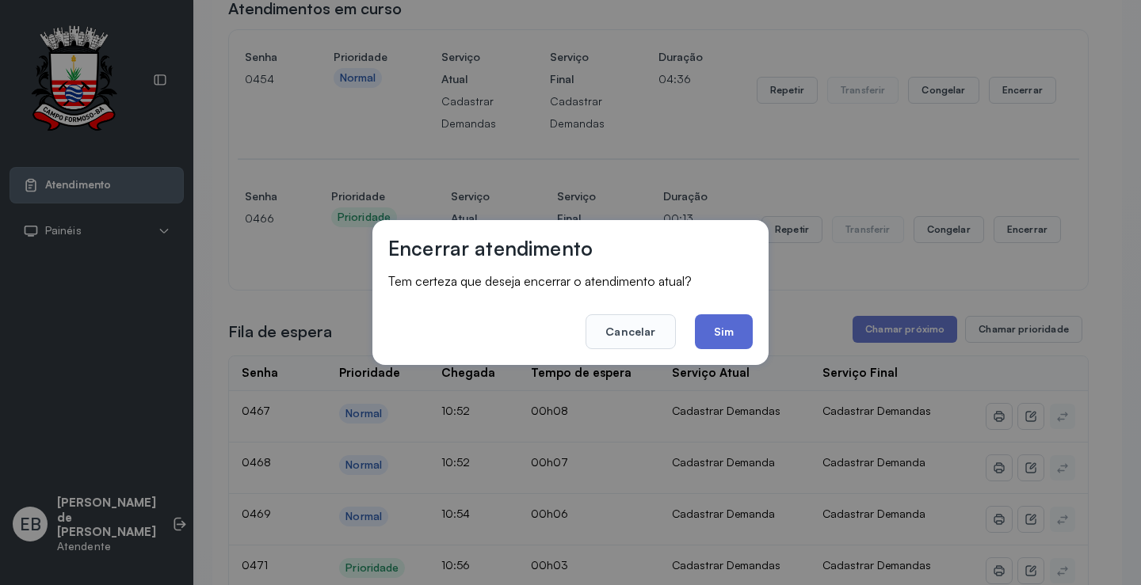
click at [703, 335] on button "Sim" at bounding box center [724, 331] width 58 height 35
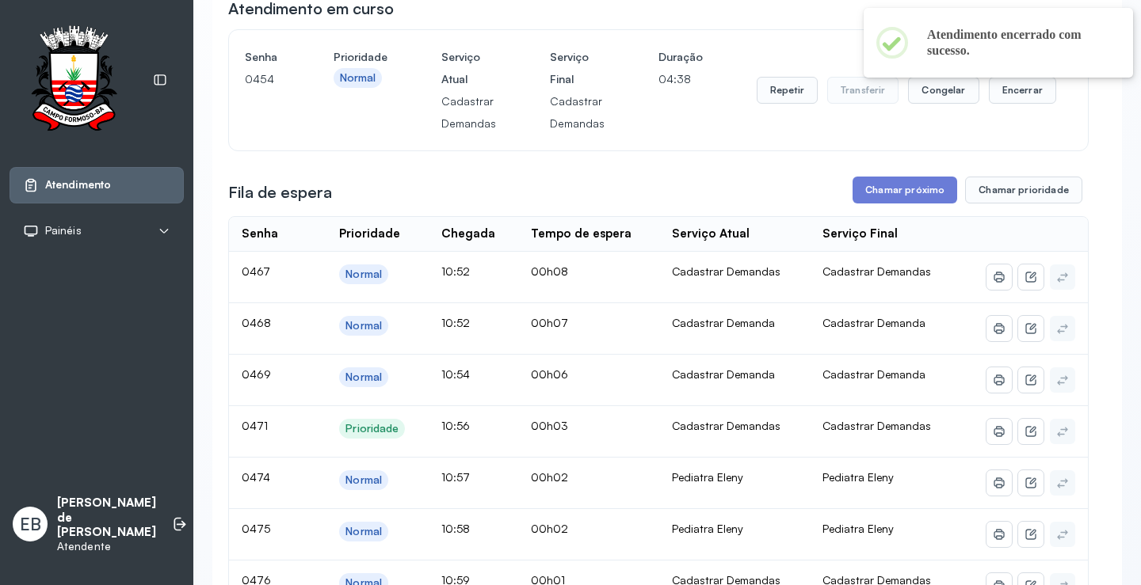
scroll to position [0, 0]
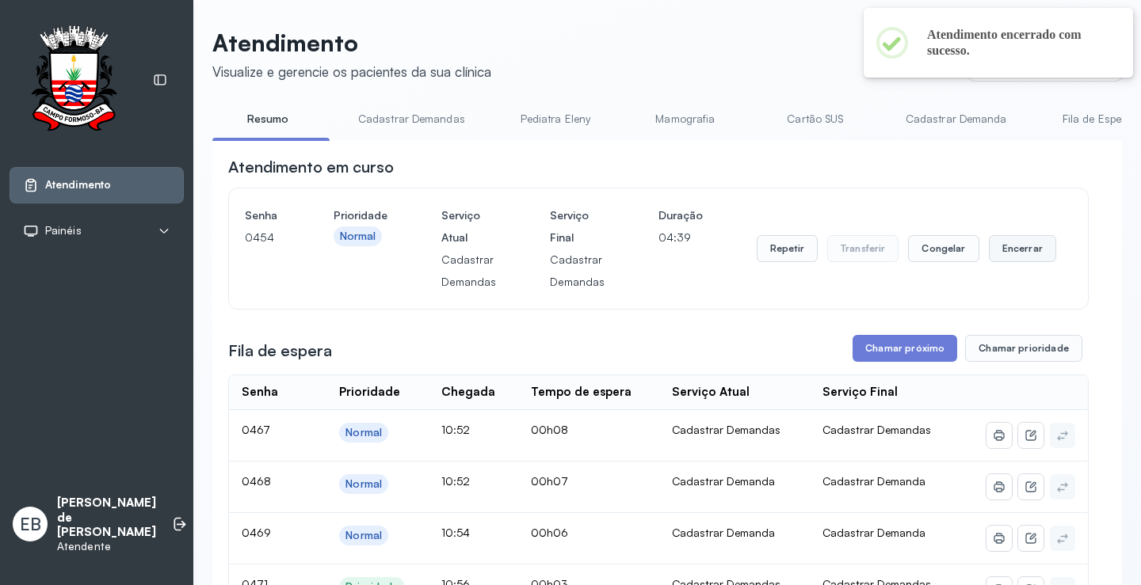
click at [1007, 257] on button "Encerrar" at bounding box center [1021, 248] width 67 height 27
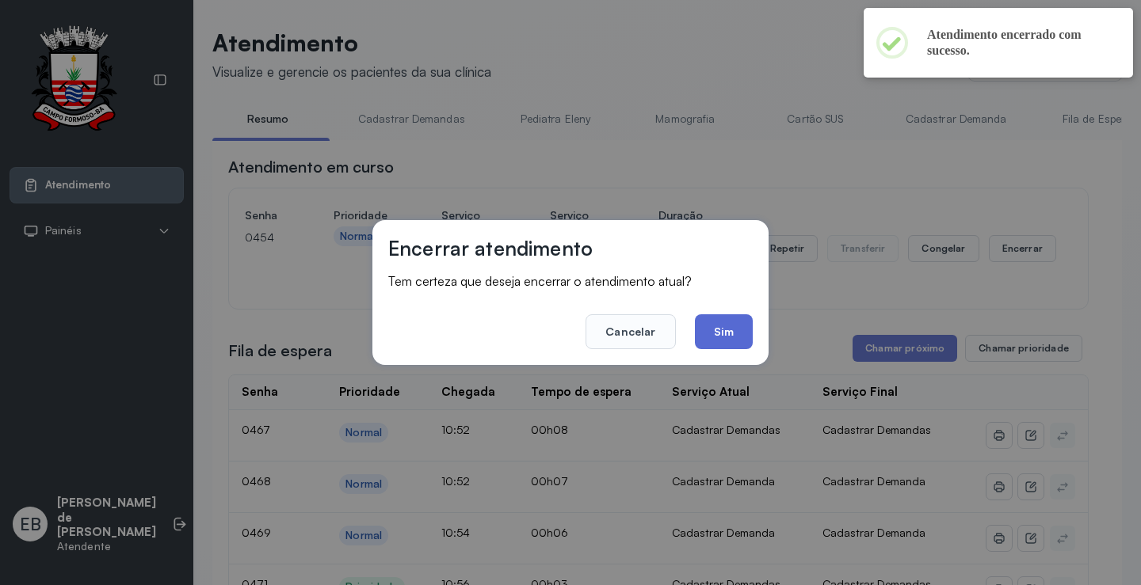
click at [724, 334] on button "Sim" at bounding box center [724, 331] width 58 height 35
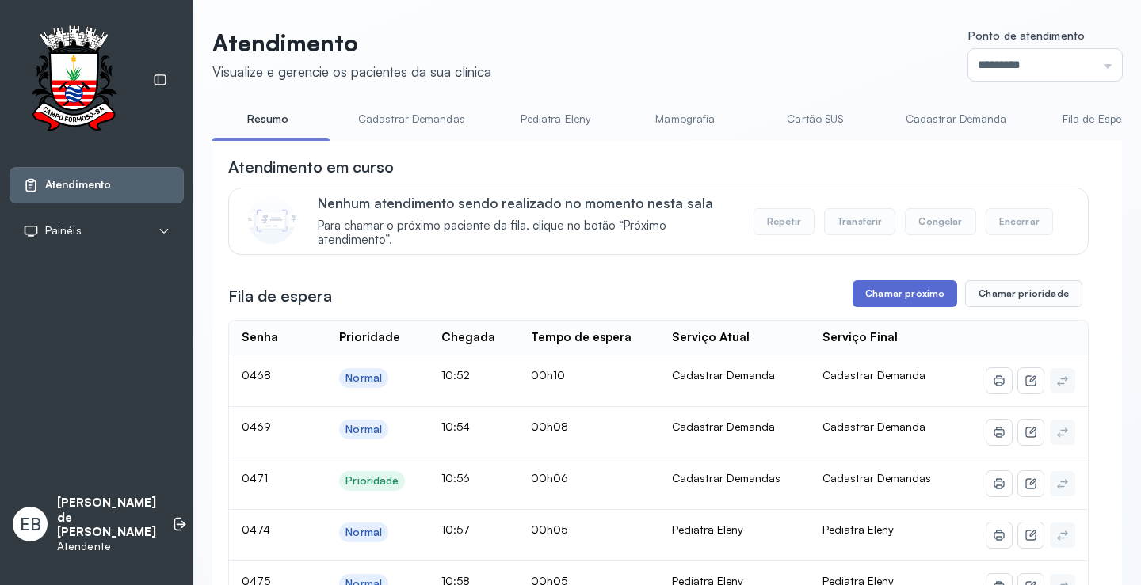
click at [902, 303] on button "Chamar próximo" at bounding box center [904, 293] width 105 height 27
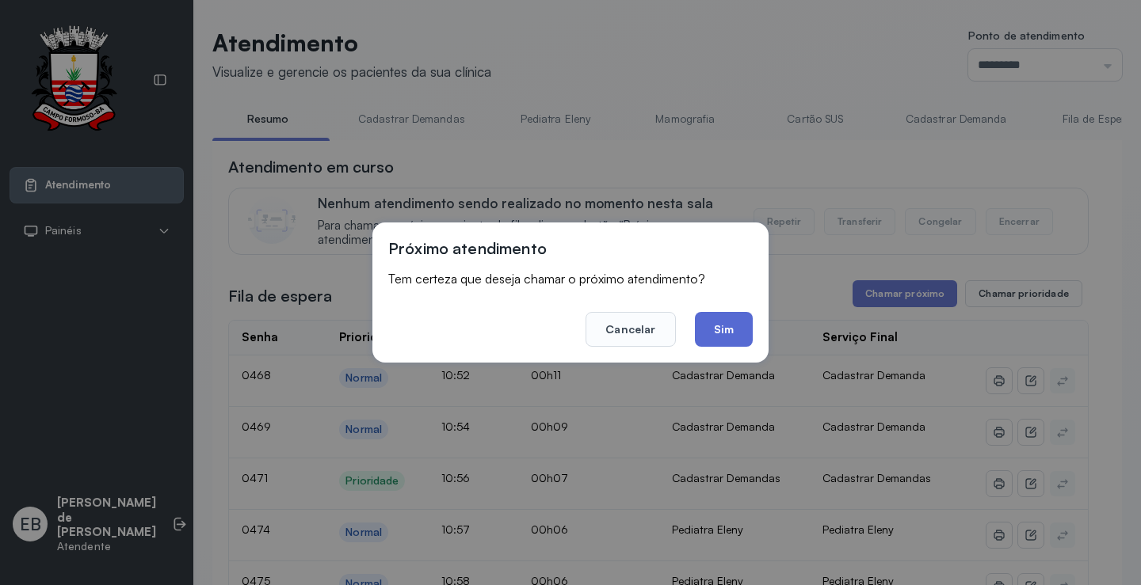
click at [717, 322] on button "Sim" at bounding box center [724, 329] width 58 height 35
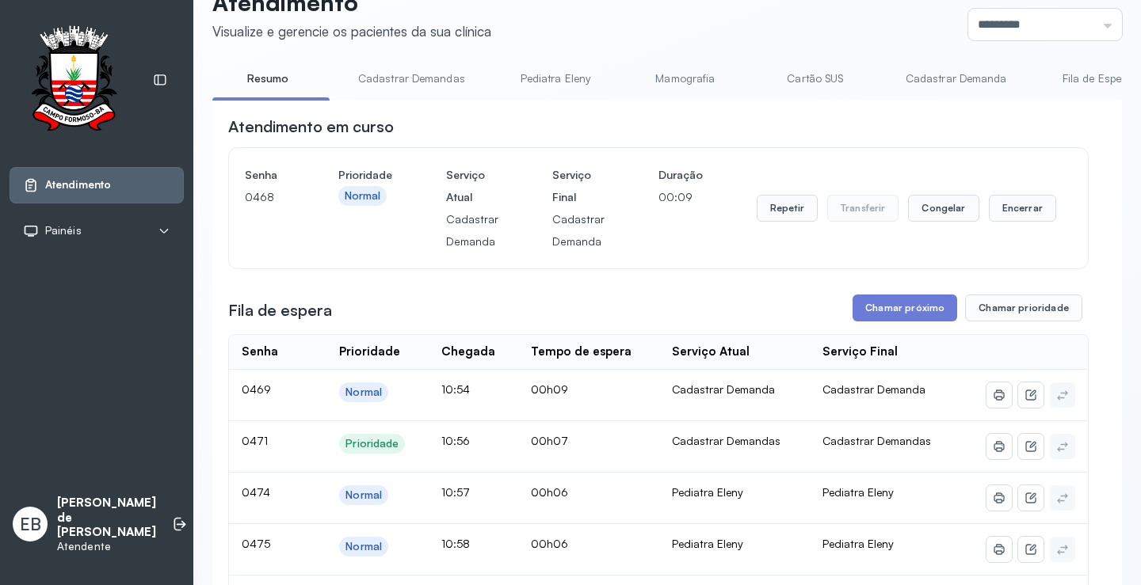
scroll to position [79, 0]
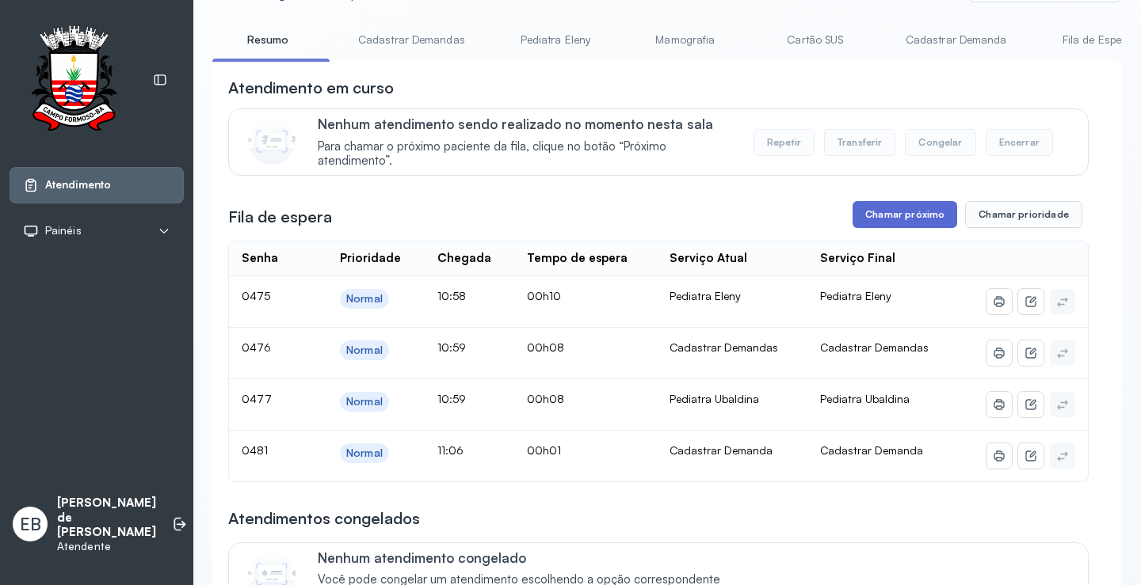
click at [920, 209] on button "Chamar próximo" at bounding box center [904, 214] width 105 height 27
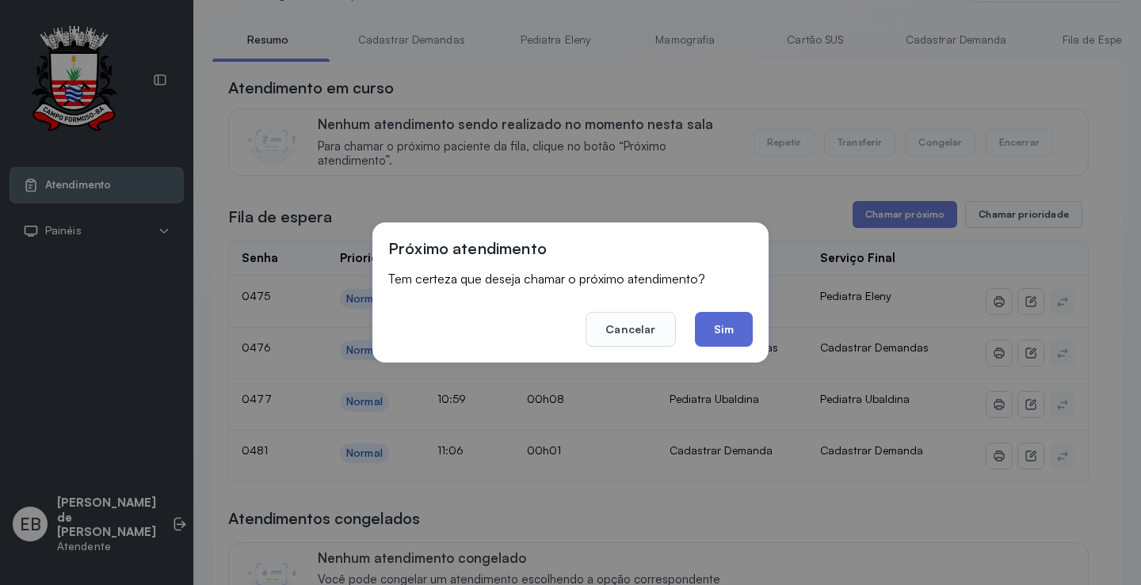
click at [727, 325] on button "Sim" at bounding box center [724, 329] width 58 height 35
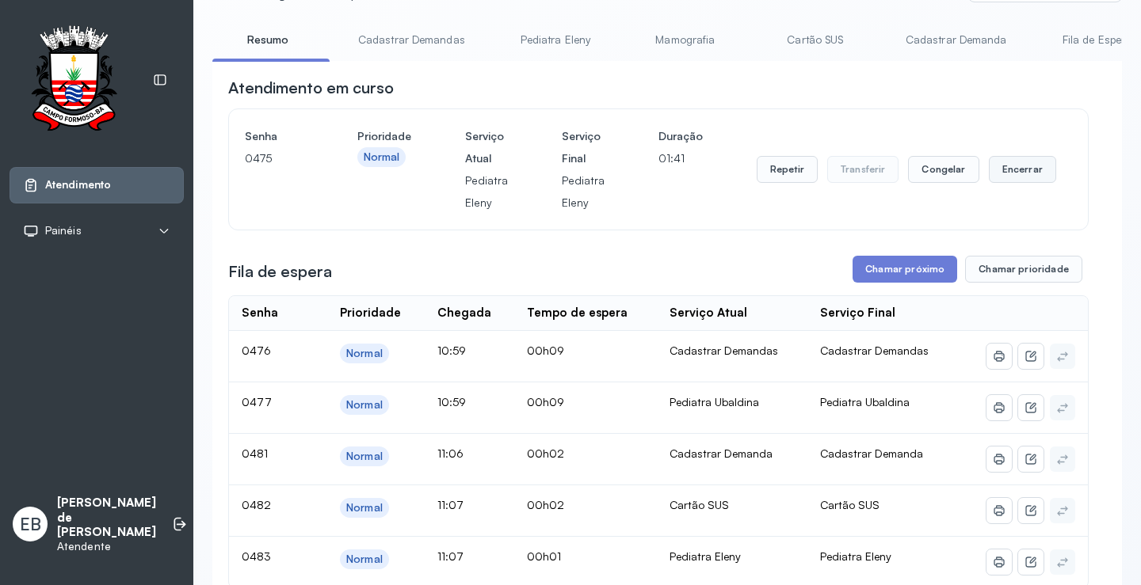
click at [1021, 162] on button "Encerrar" at bounding box center [1021, 169] width 67 height 27
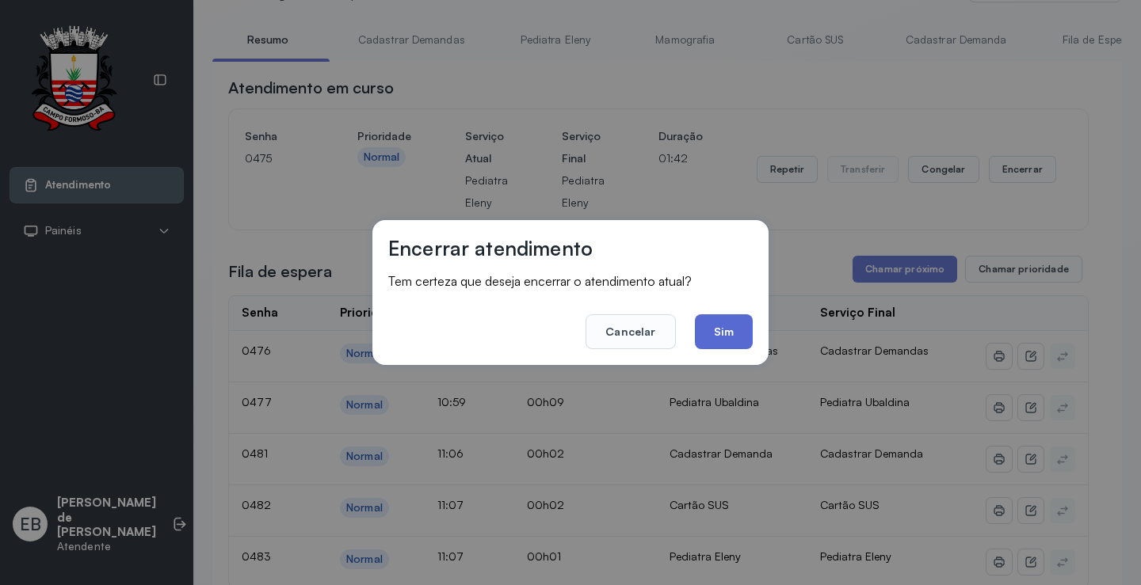
click at [721, 341] on button "Sim" at bounding box center [724, 331] width 58 height 35
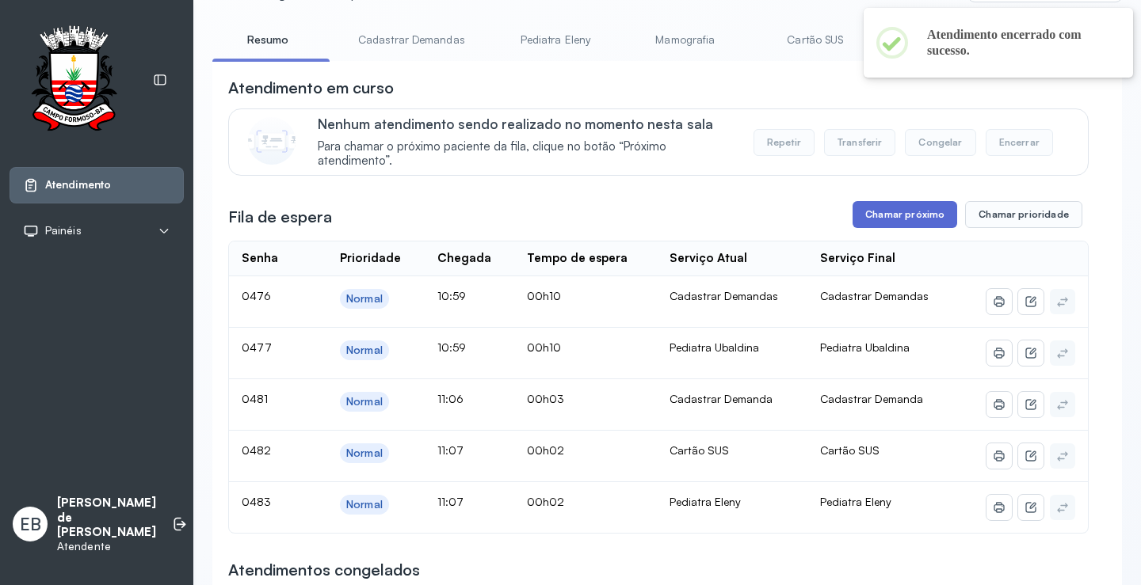
click at [911, 223] on button "Chamar próximo" at bounding box center [904, 214] width 105 height 27
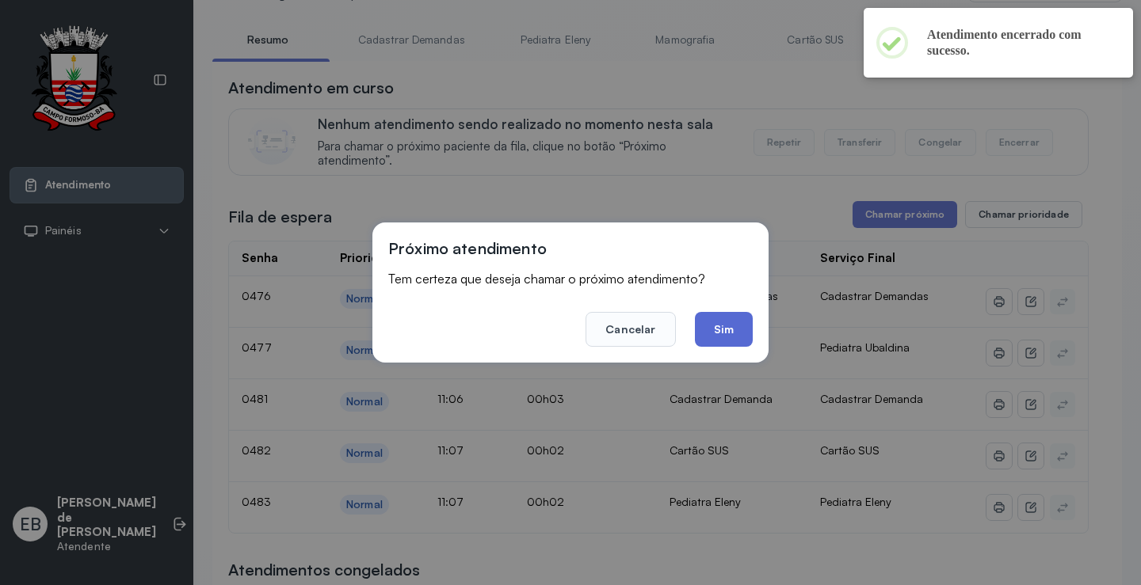
click at [715, 326] on button "Sim" at bounding box center [724, 329] width 58 height 35
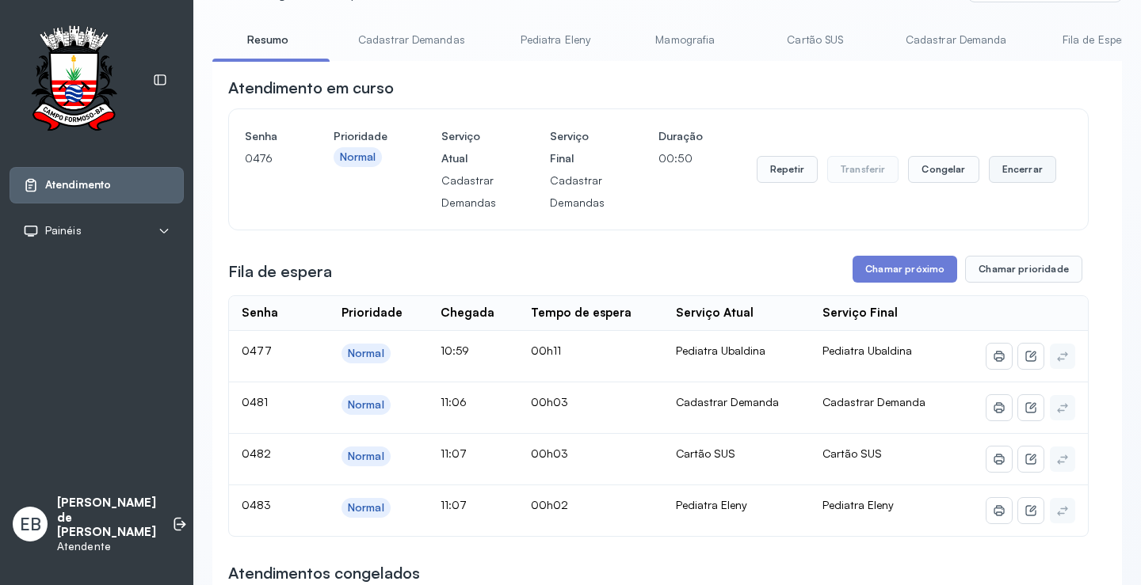
click at [1002, 173] on button "Encerrar" at bounding box center [1021, 169] width 67 height 27
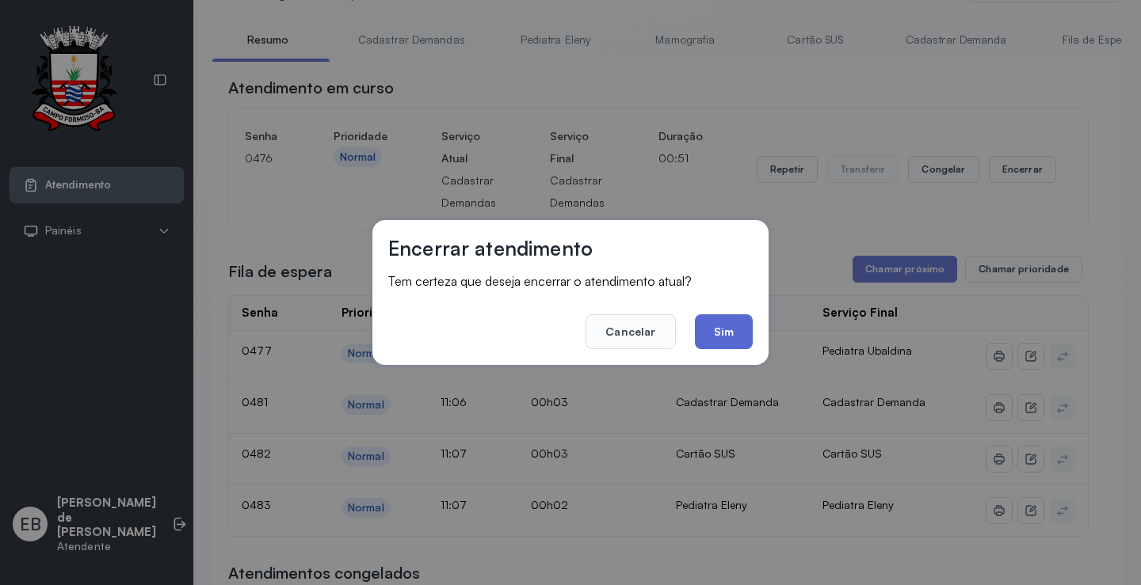
click at [719, 341] on button "Sim" at bounding box center [724, 331] width 58 height 35
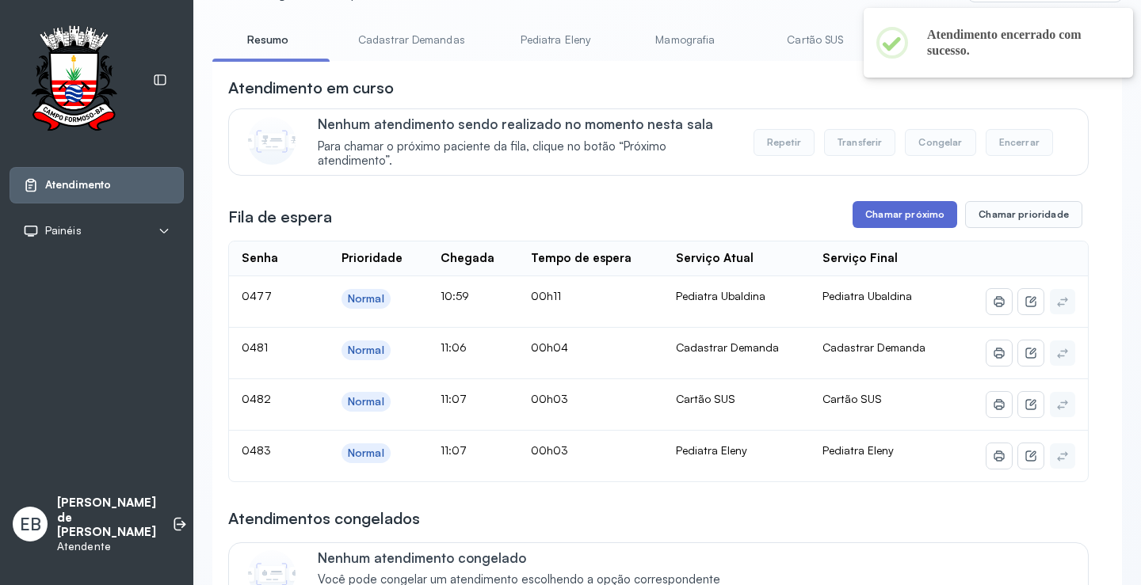
click at [889, 228] on button "Chamar próximo" at bounding box center [904, 214] width 105 height 27
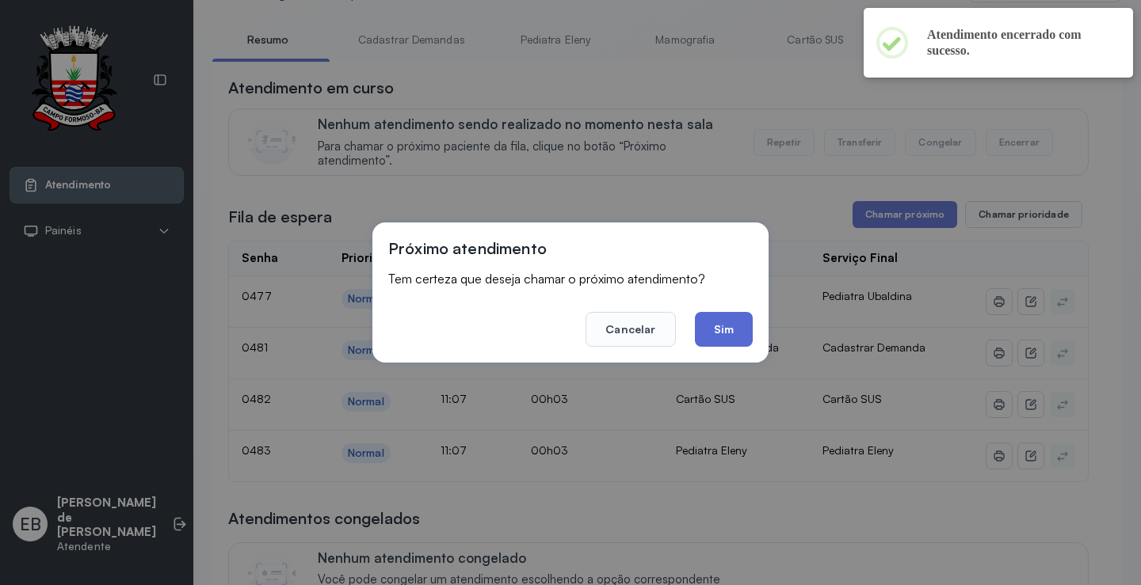
click at [719, 333] on button "Sim" at bounding box center [724, 329] width 58 height 35
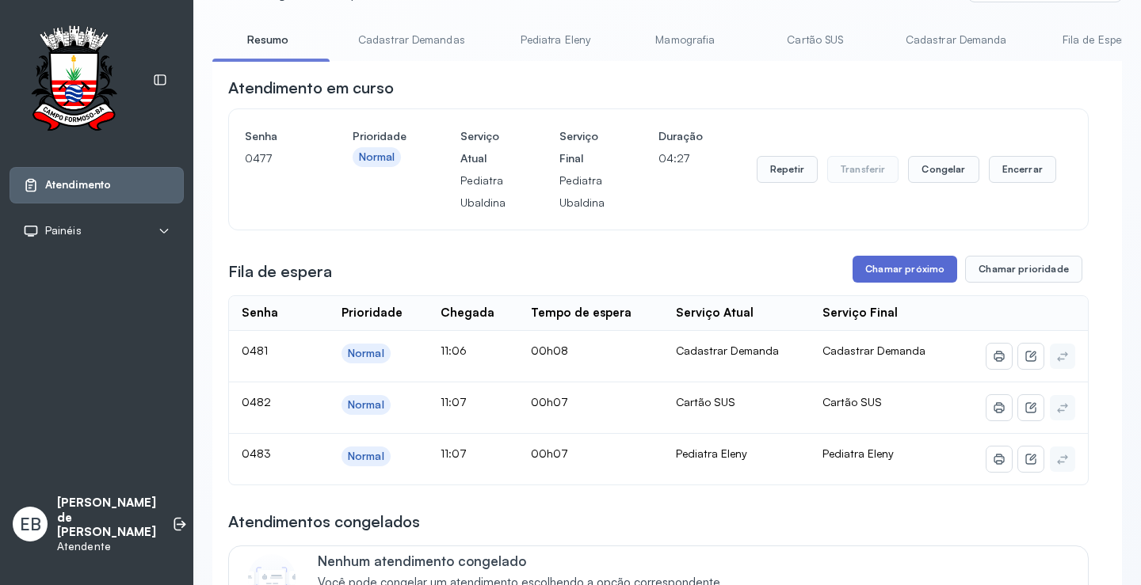
click at [915, 272] on button "Chamar próximo" at bounding box center [904, 269] width 105 height 27
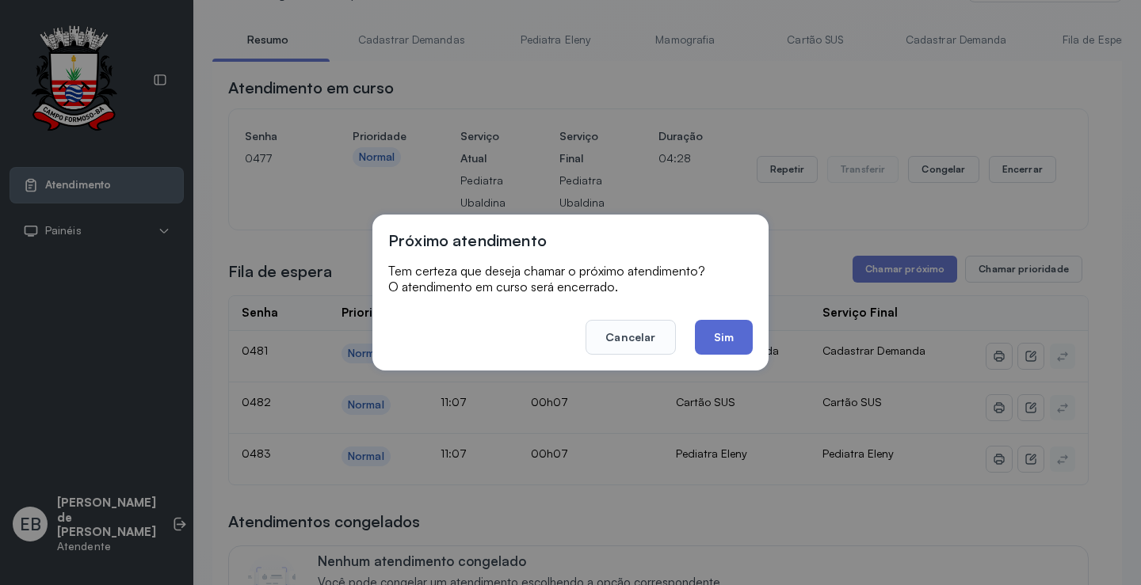
click at [745, 351] on button "Sim" at bounding box center [724, 337] width 58 height 35
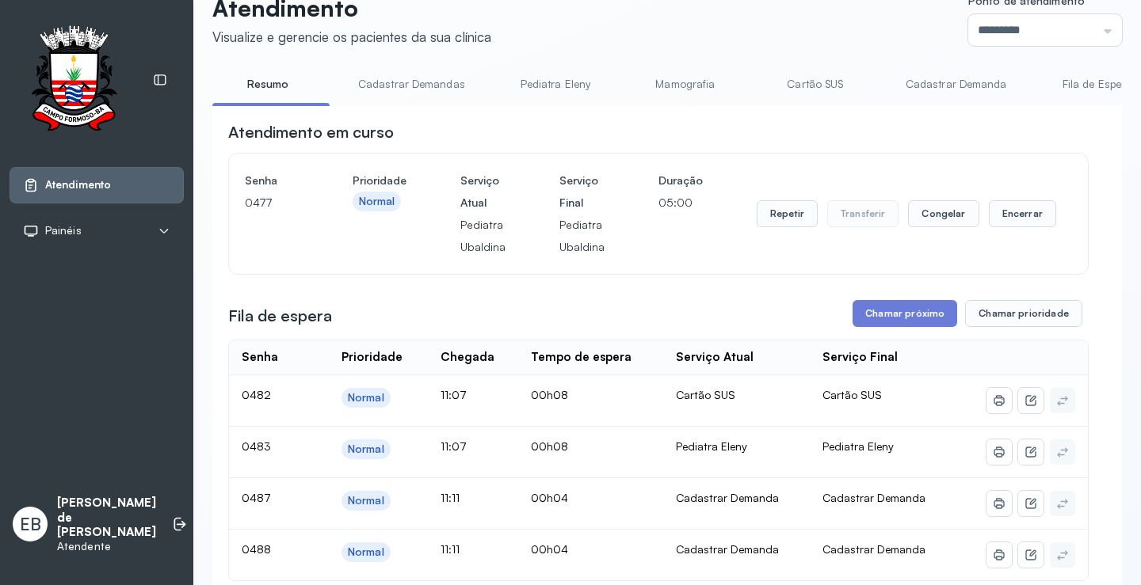
scroll to position [0, 0]
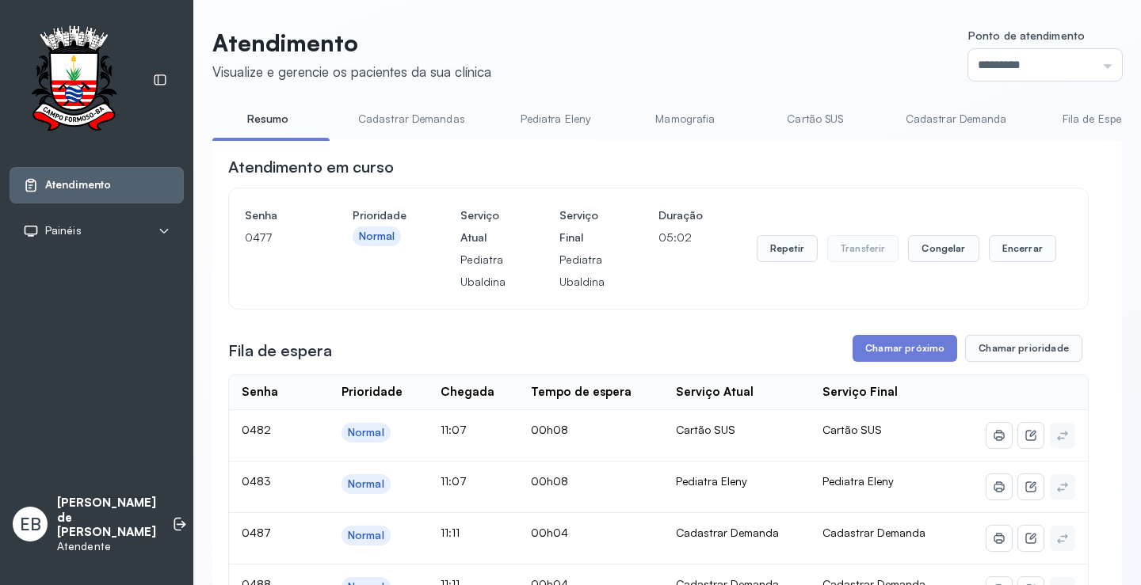
click at [570, 116] on link "Pediatra Eleny" at bounding box center [555, 119] width 111 height 26
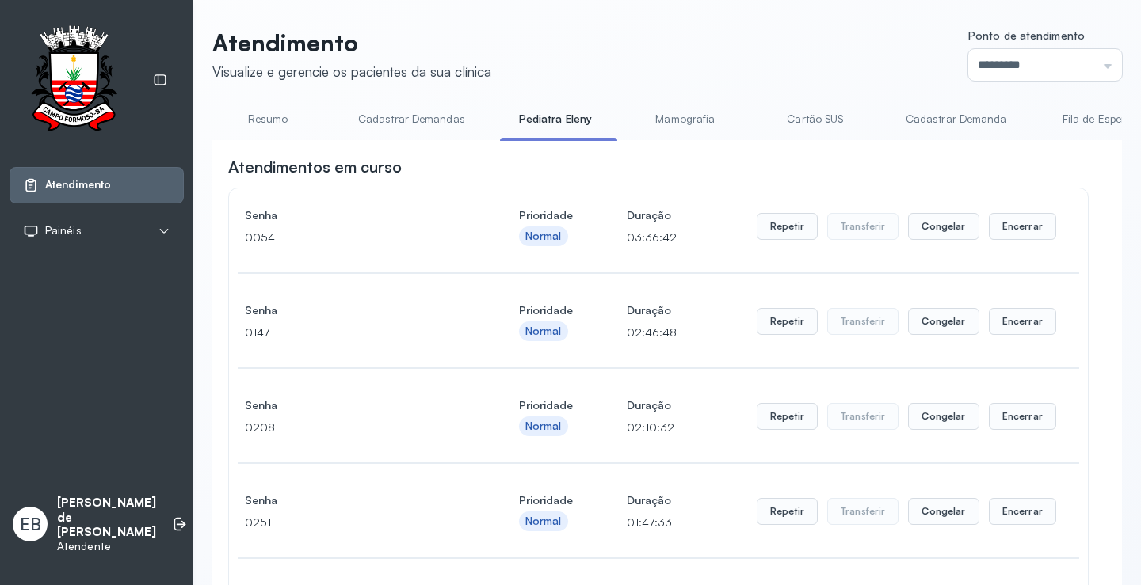
click at [279, 116] on link "Resumo" at bounding box center [267, 119] width 111 height 26
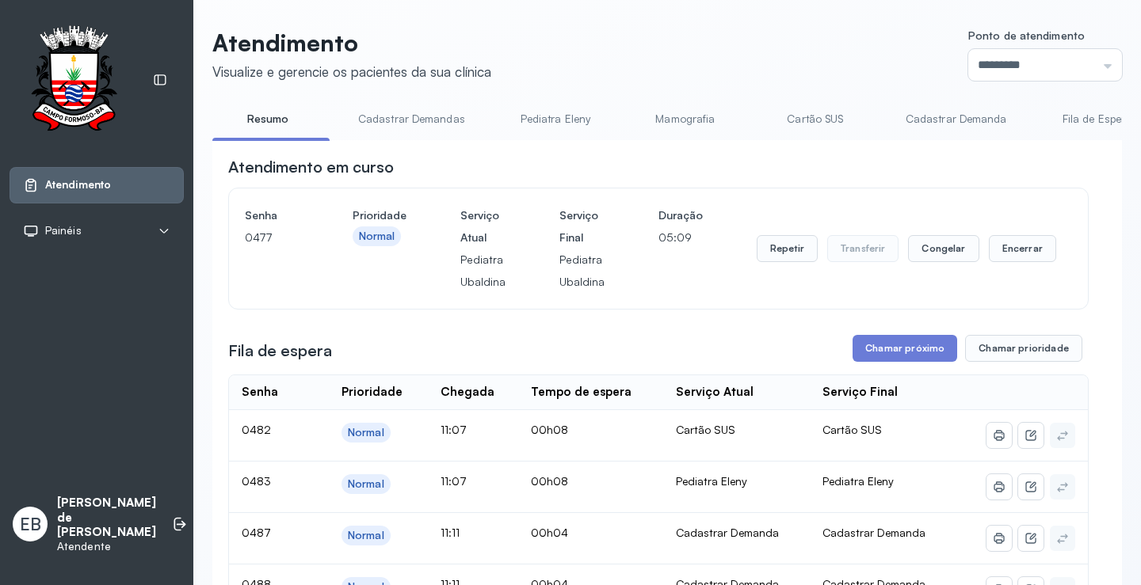
click at [532, 116] on link "Pediatra Eleny" at bounding box center [555, 119] width 111 height 26
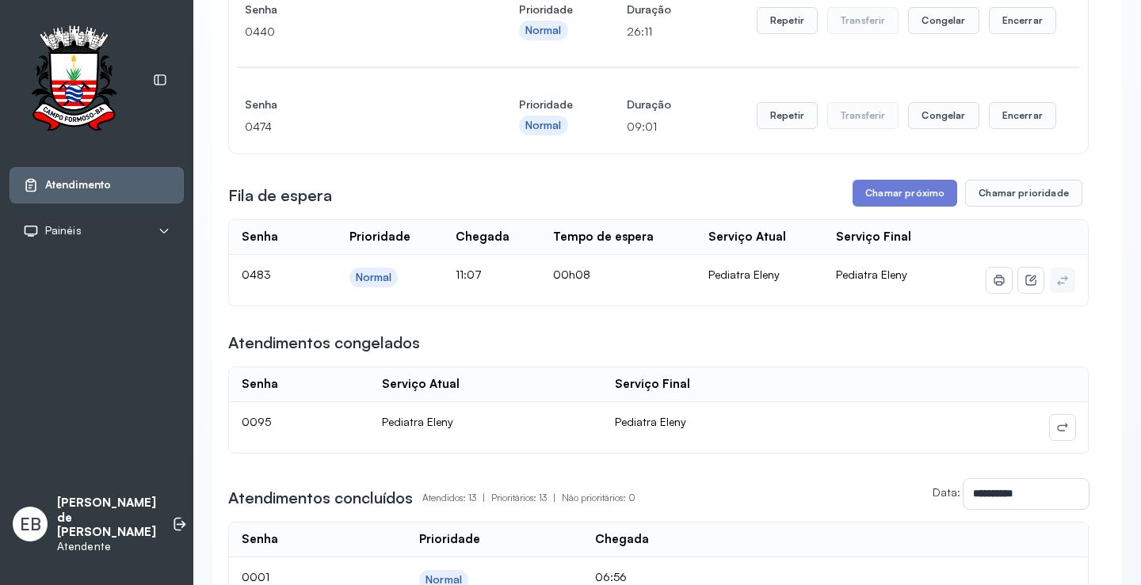
scroll to position [792, 0]
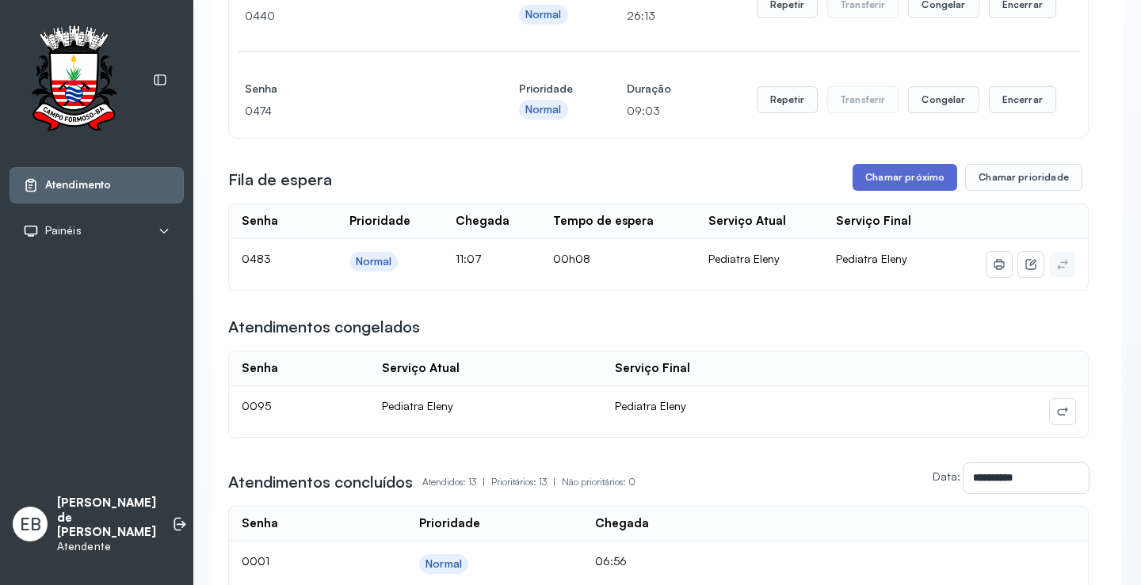
click at [877, 186] on button "Chamar próximo" at bounding box center [904, 177] width 105 height 27
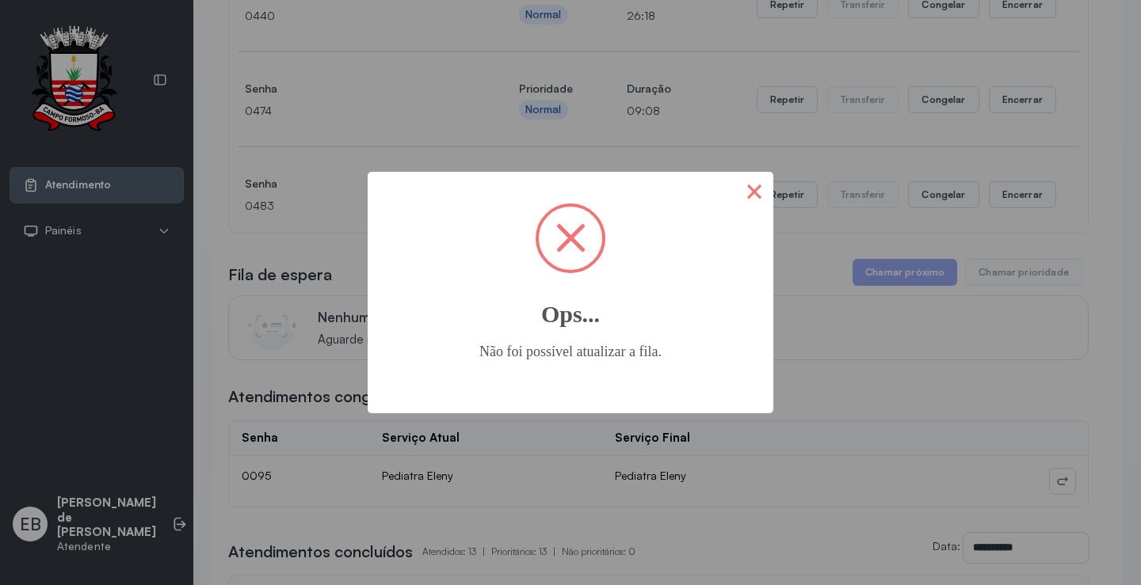
click at [765, 192] on button "×" at bounding box center [754, 191] width 38 height 38
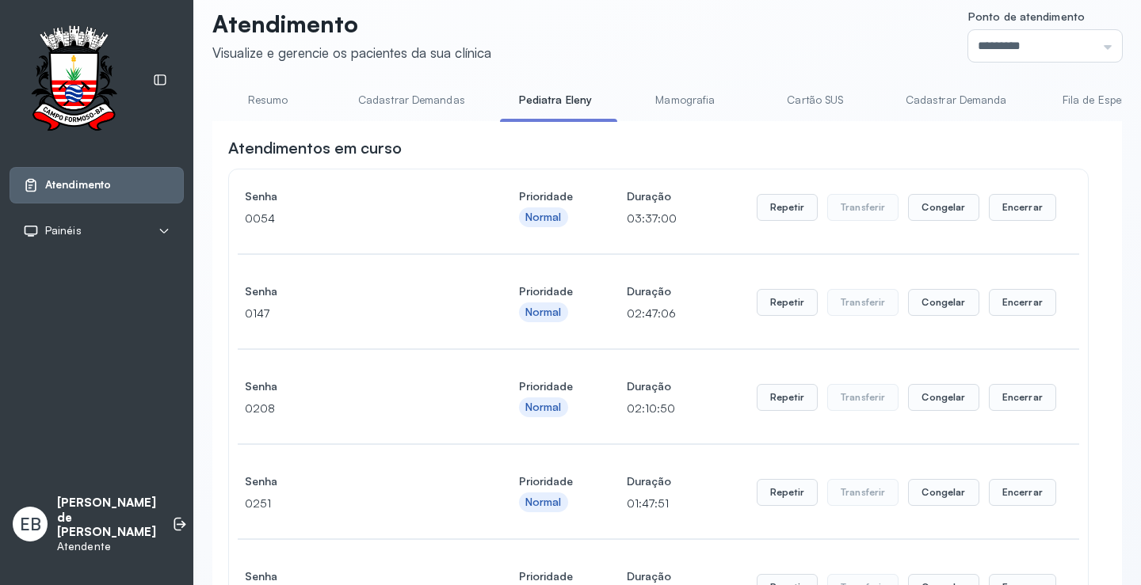
scroll to position [0, 0]
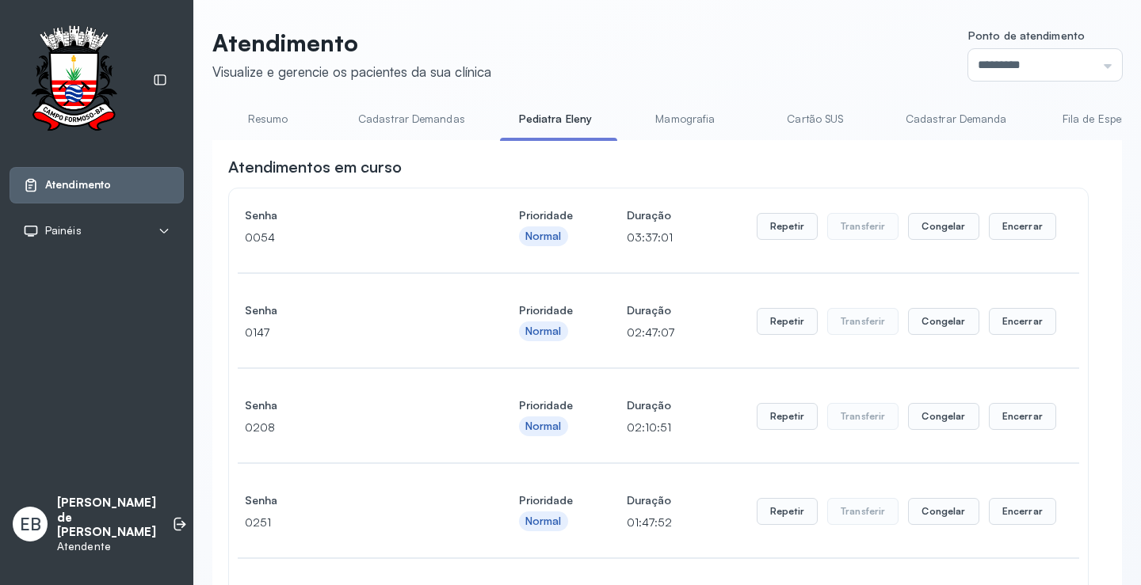
click at [273, 115] on link "Resumo" at bounding box center [267, 119] width 111 height 26
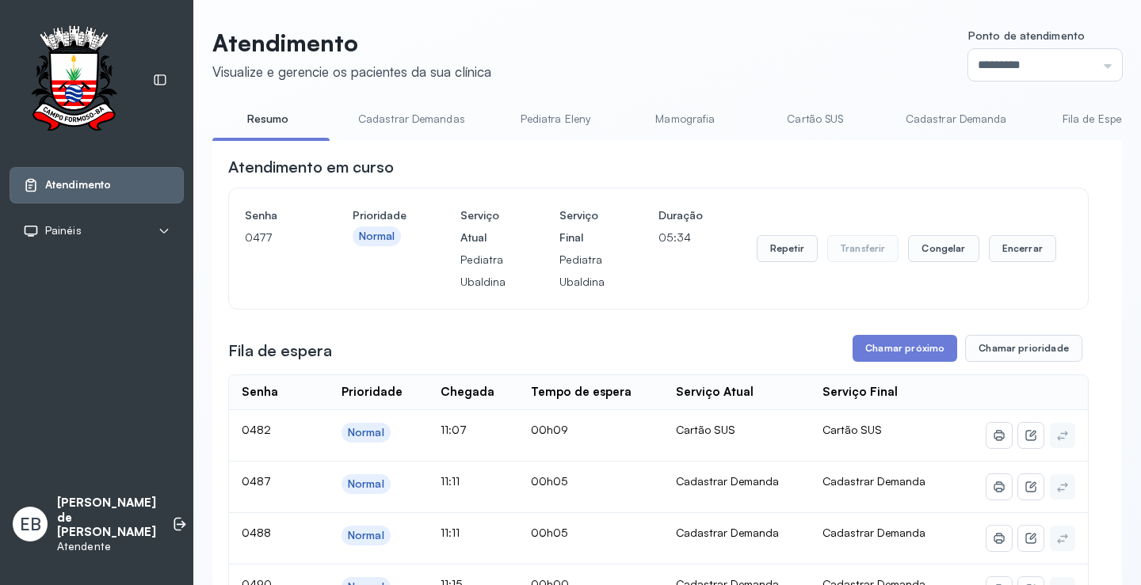
click at [374, 113] on link "Cadastrar Demandas" at bounding box center [411, 119] width 139 height 26
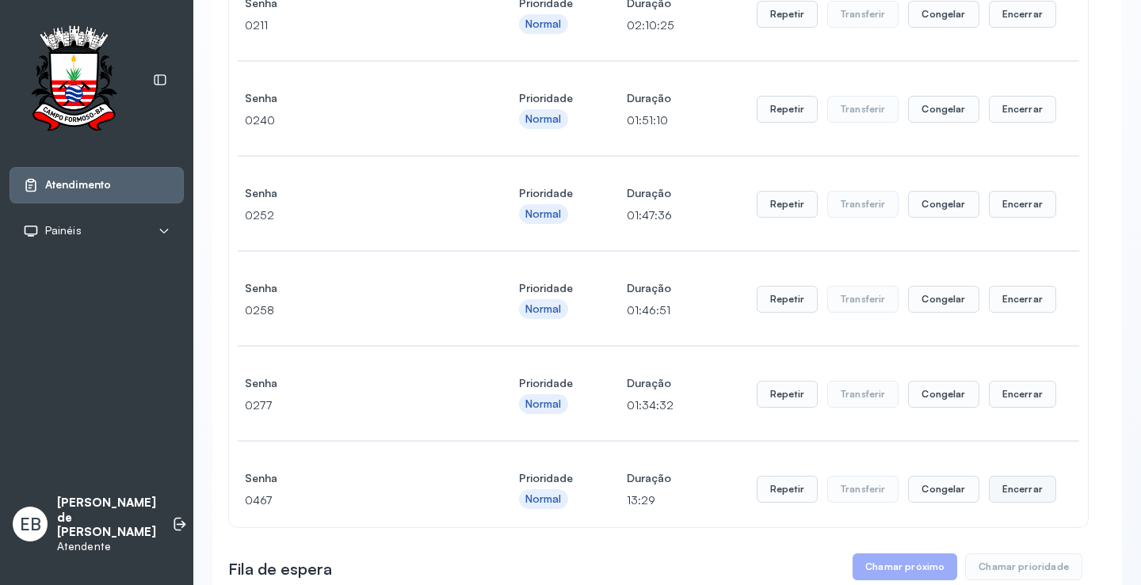
scroll to position [713, 0]
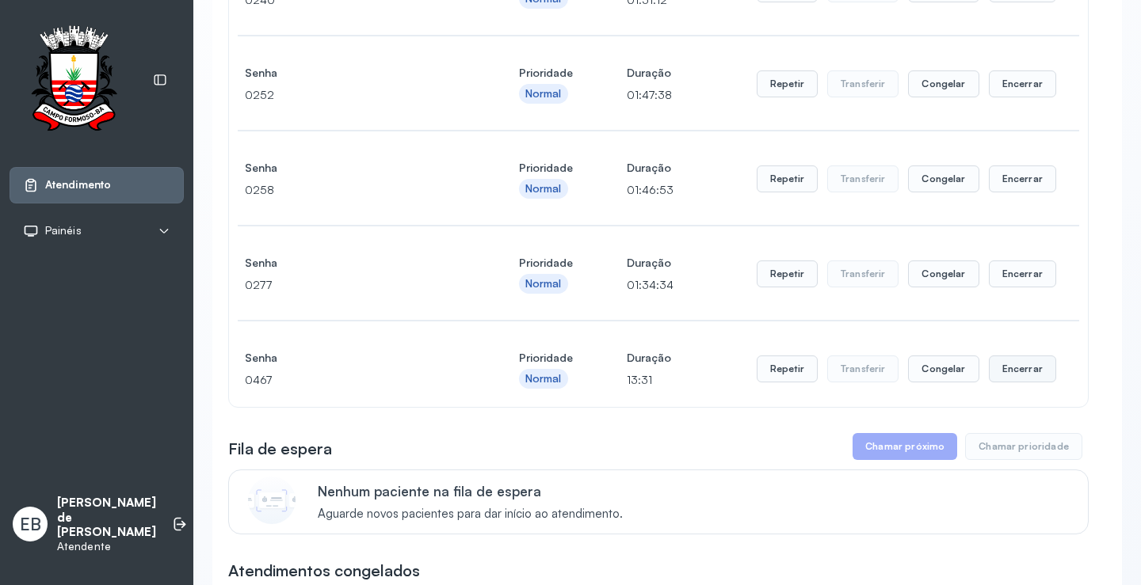
click at [1010, 369] on button "Encerrar" at bounding box center [1021, 369] width 67 height 27
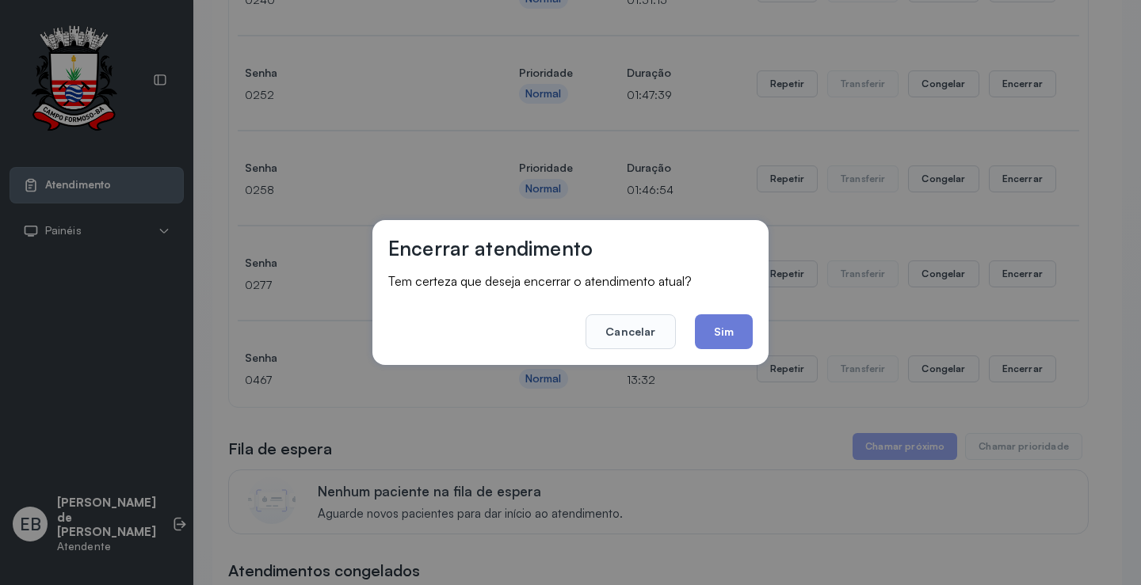
drag, startPoint x: 735, startPoint y: 331, endPoint x: 774, endPoint y: 334, distance: 38.9
click at [735, 329] on button "Sim" at bounding box center [724, 331] width 58 height 35
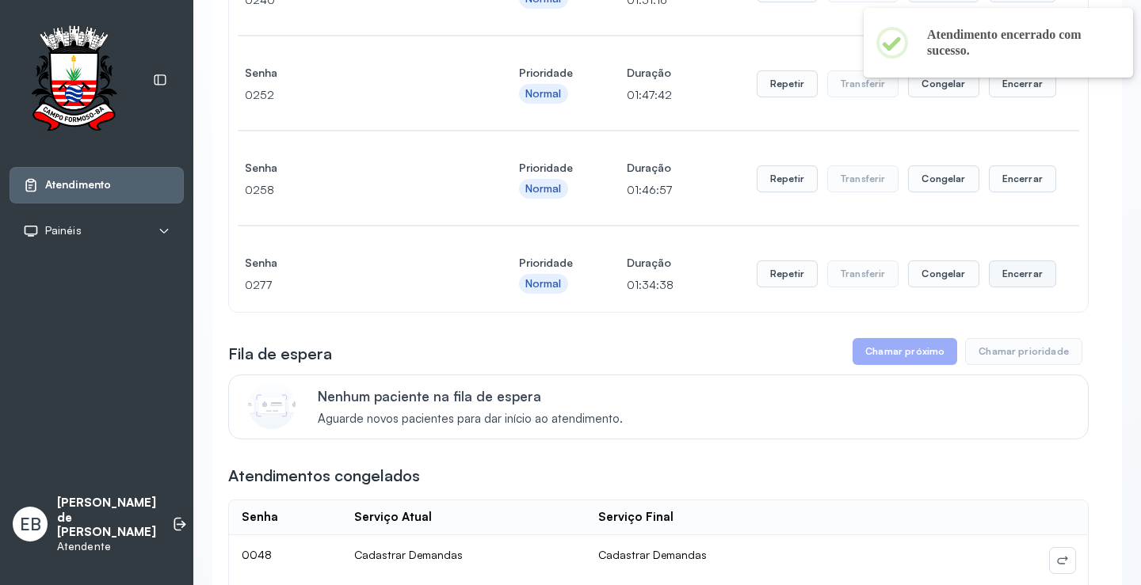
click at [1011, 272] on button "Encerrar" at bounding box center [1021, 274] width 67 height 27
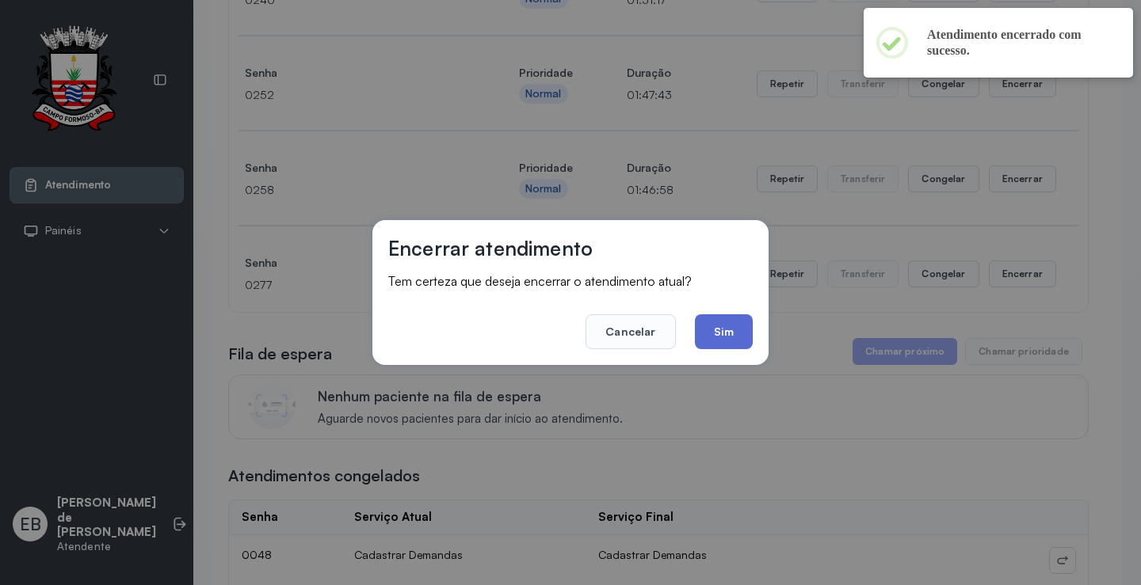
click at [721, 329] on button "Sim" at bounding box center [724, 331] width 58 height 35
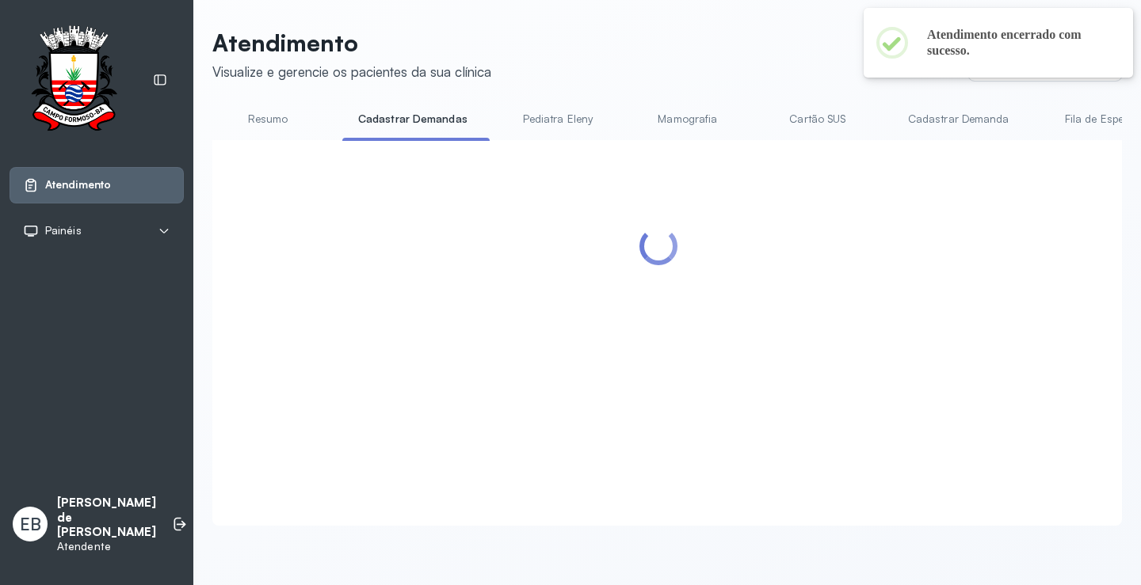
scroll to position [0, 0]
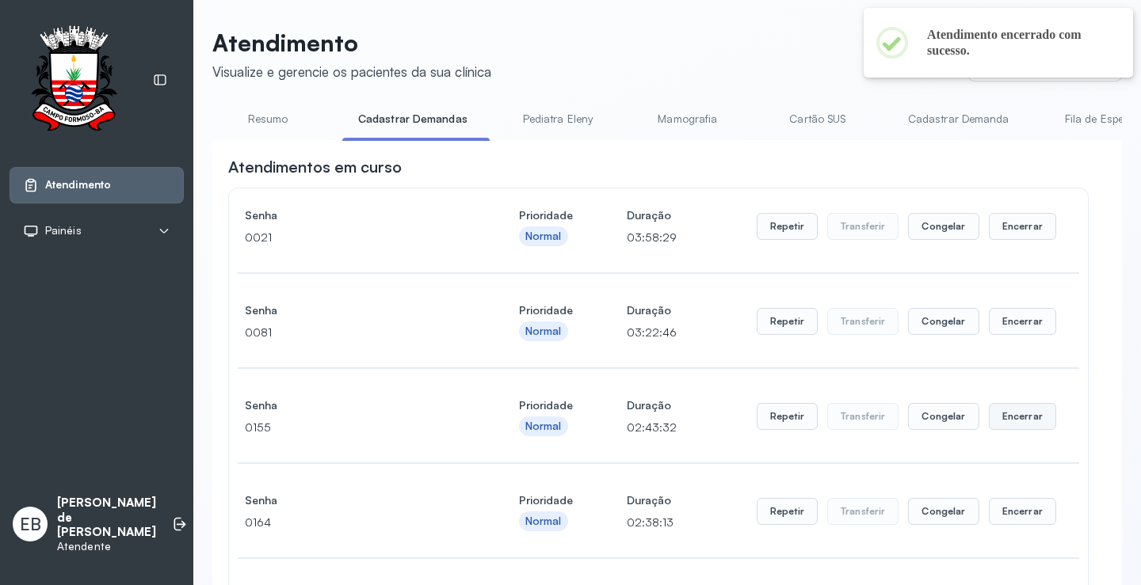
click at [999, 424] on button "Encerrar" at bounding box center [1021, 416] width 67 height 27
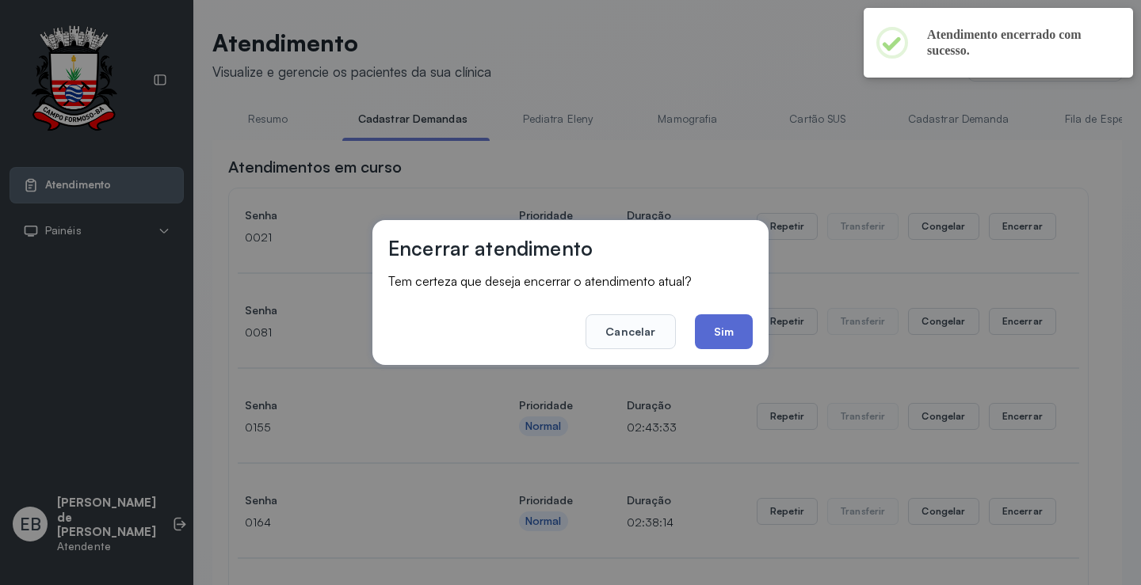
click at [725, 336] on button "Sim" at bounding box center [724, 331] width 58 height 35
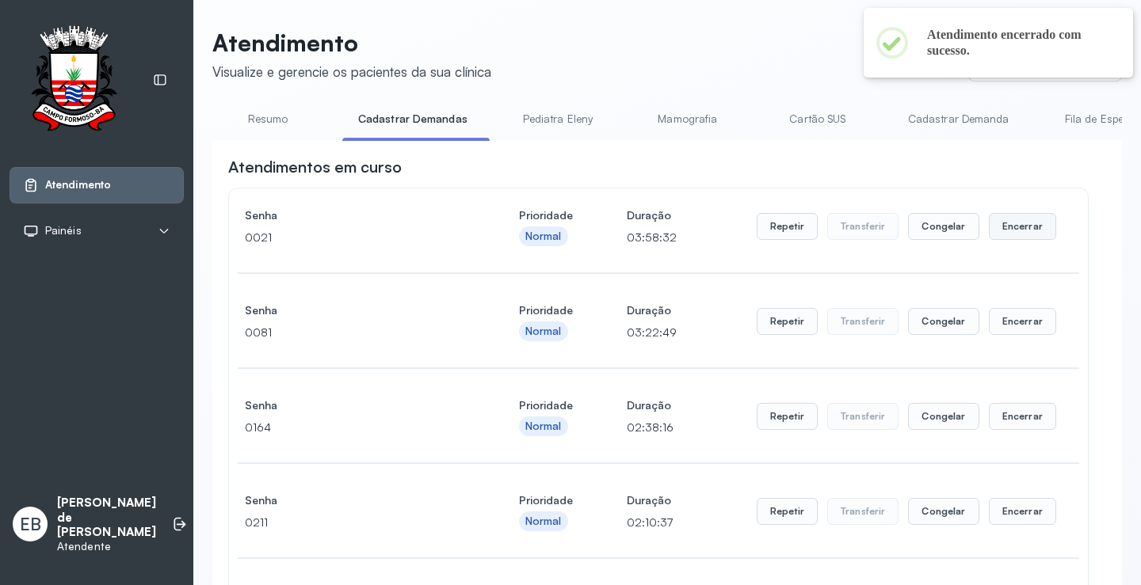
click at [988, 227] on button "Encerrar" at bounding box center [1021, 226] width 67 height 27
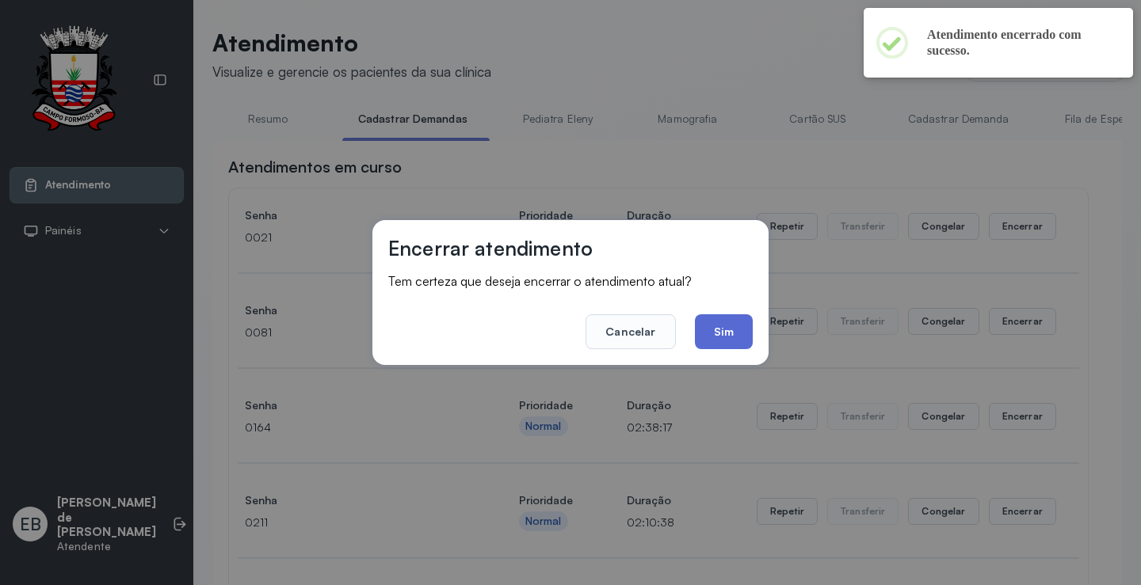
click at [730, 335] on button "Sim" at bounding box center [724, 331] width 58 height 35
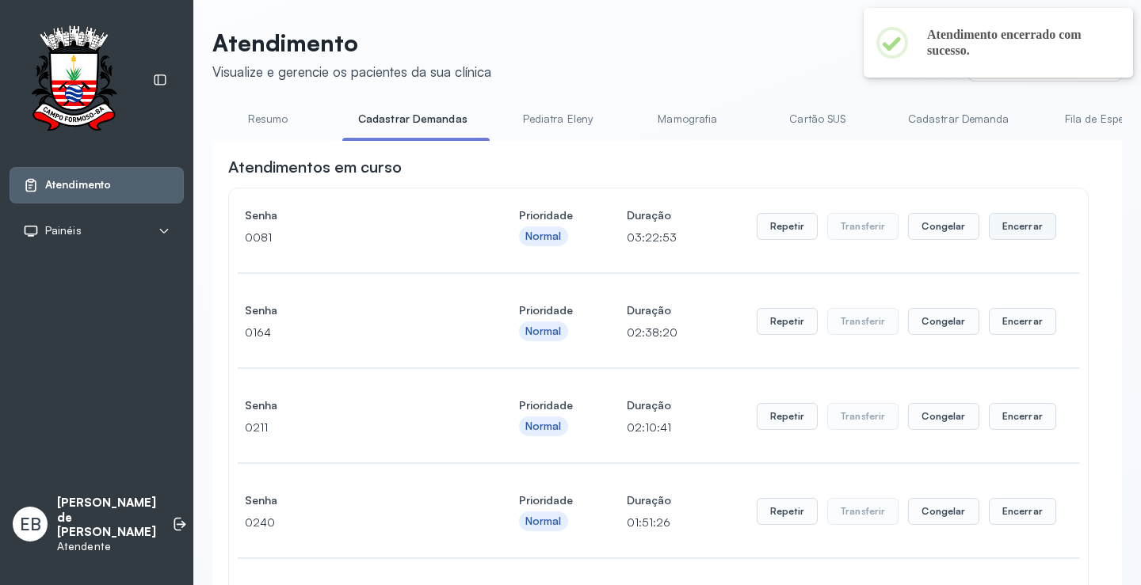
click at [1031, 227] on button "Encerrar" at bounding box center [1021, 226] width 67 height 27
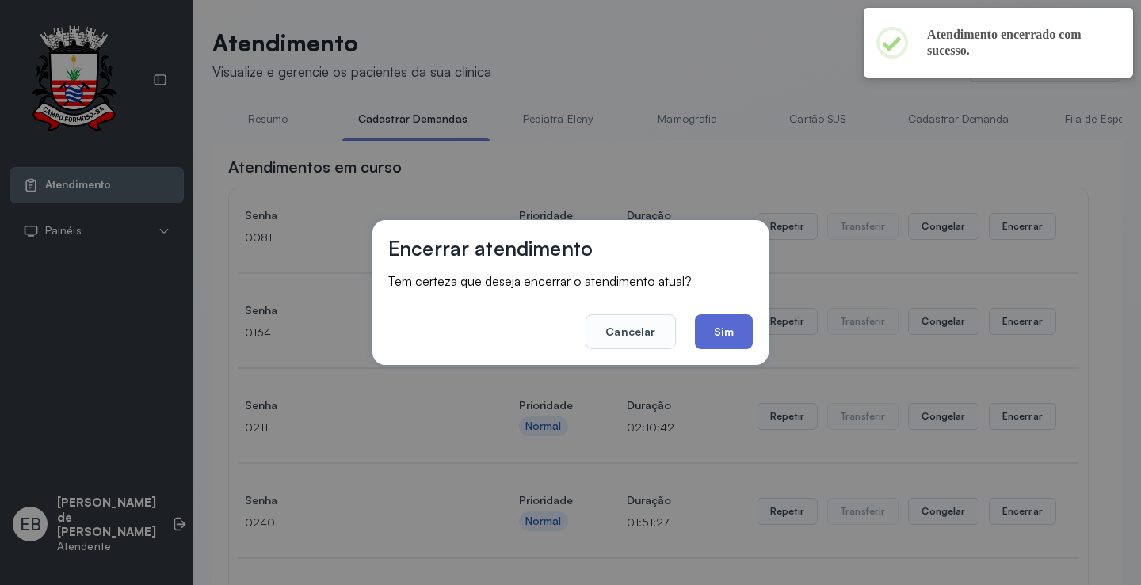
click at [737, 329] on button "Sim" at bounding box center [724, 331] width 58 height 35
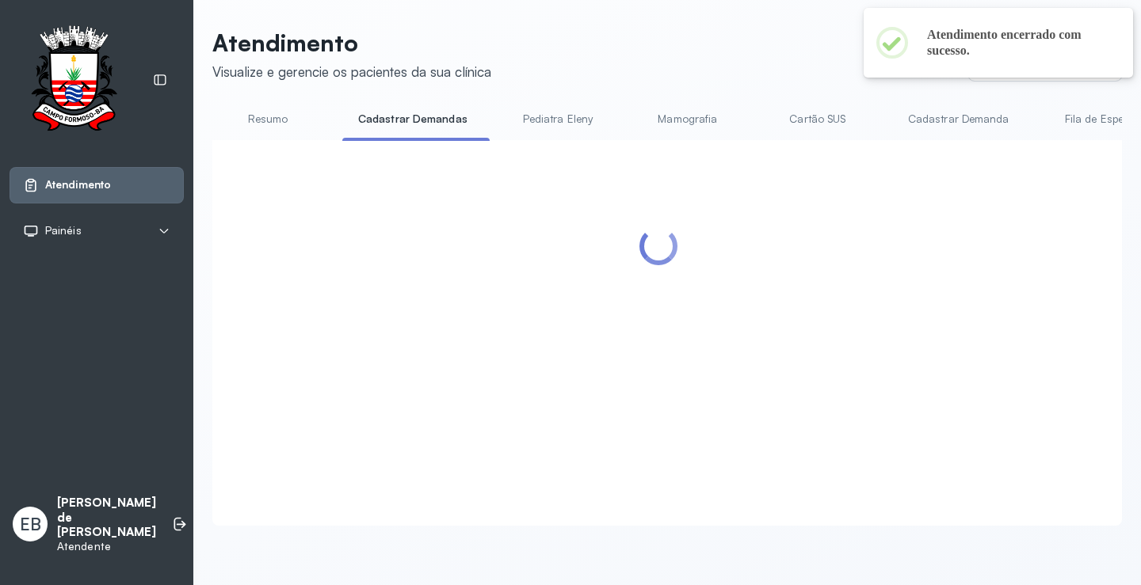
scroll to position [1, 0]
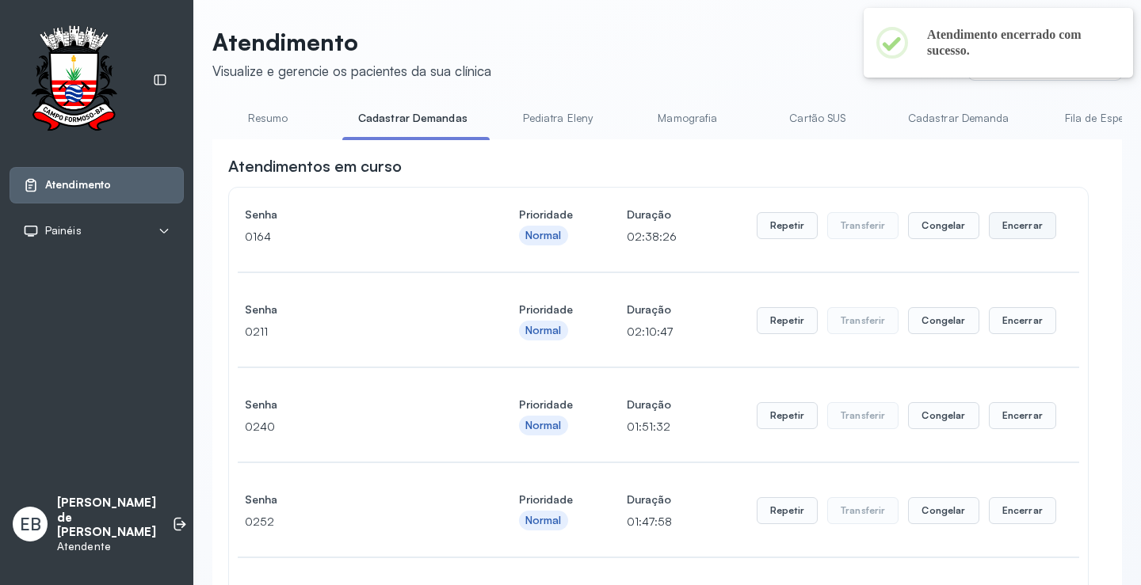
click at [1004, 230] on button "Encerrar" at bounding box center [1021, 225] width 67 height 27
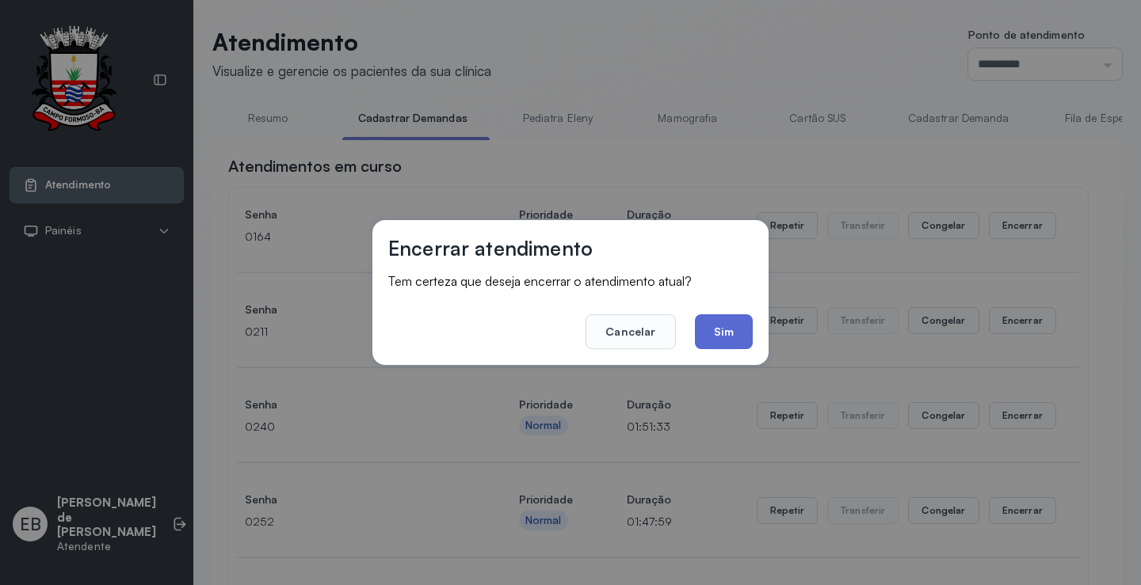
click at [722, 344] on button "Sim" at bounding box center [724, 331] width 58 height 35
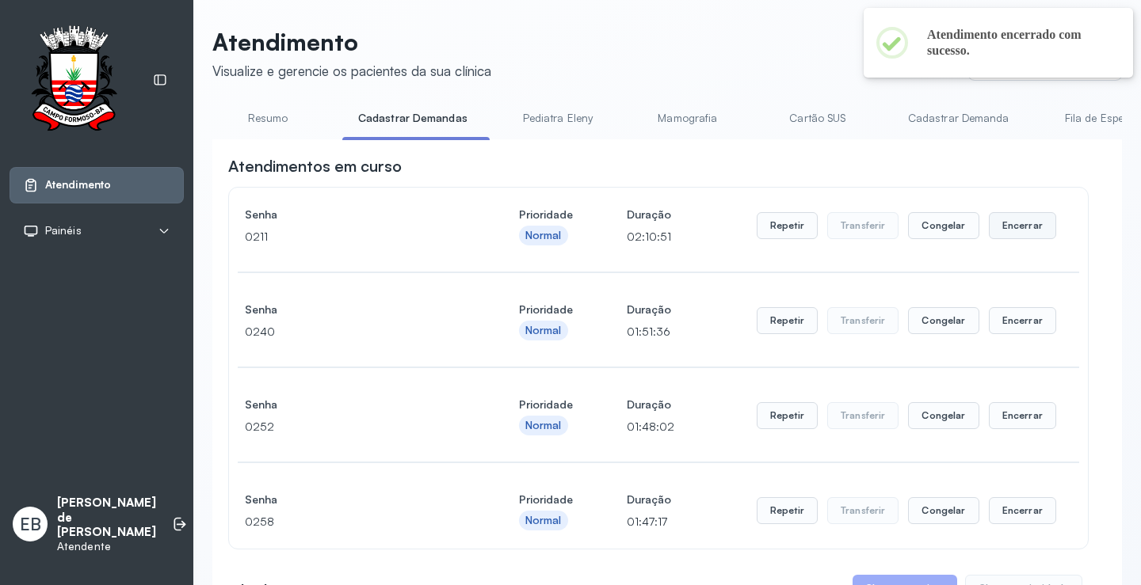
click at [1012, 228] on button "Encerrar" at bounding box center [1021, 225] width 67 height 27
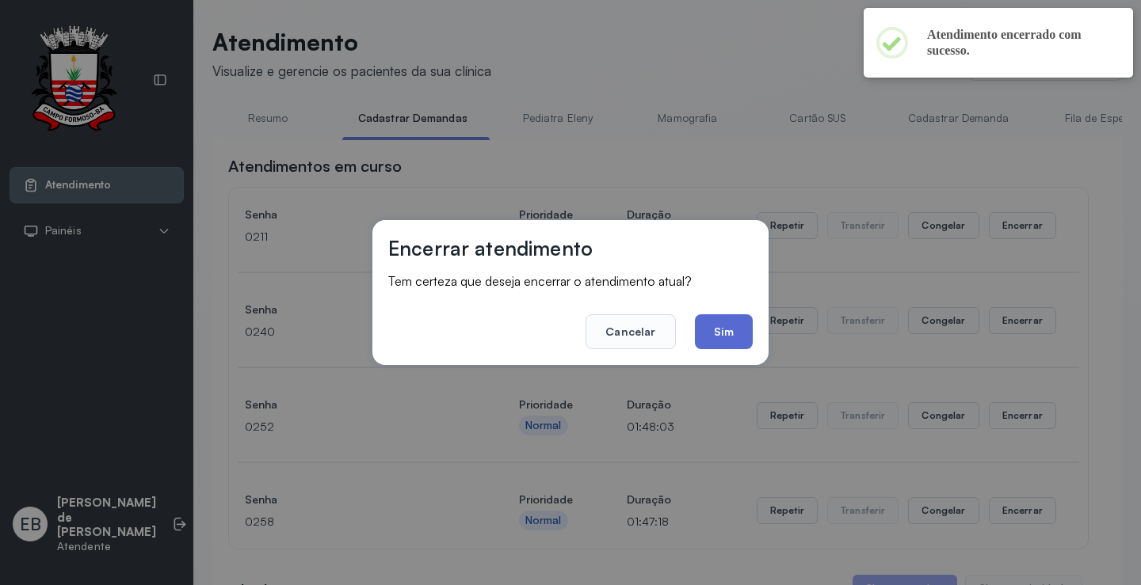
click at [713, 331] on button "Sim" at bounding box center [724, 331] width 58 height 35
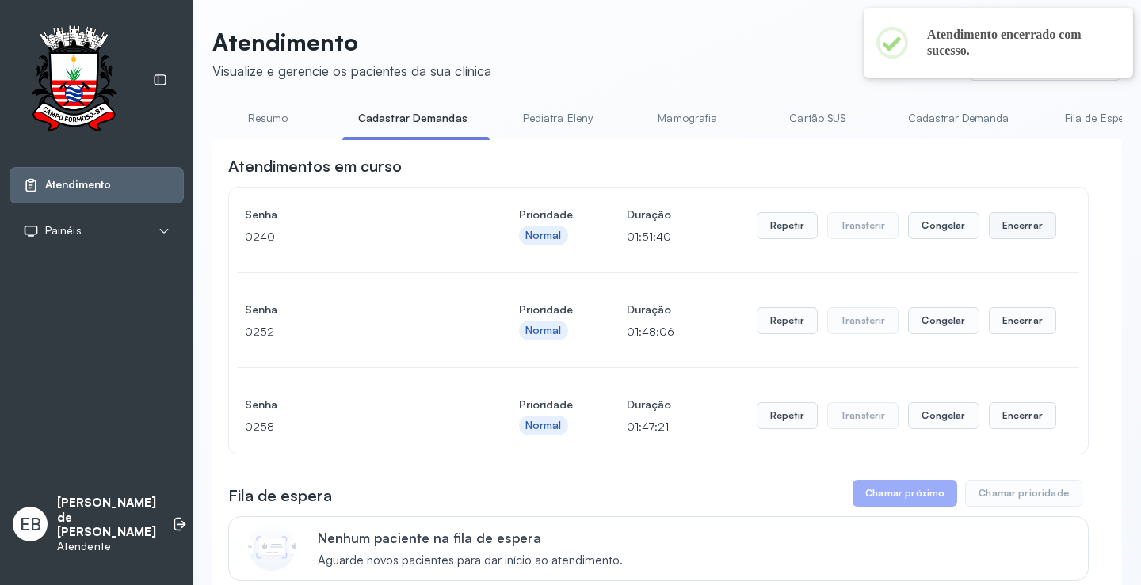
click at [999, 238] on button "Encerrar" at bounding box center [1021, 225] width 67 height 27
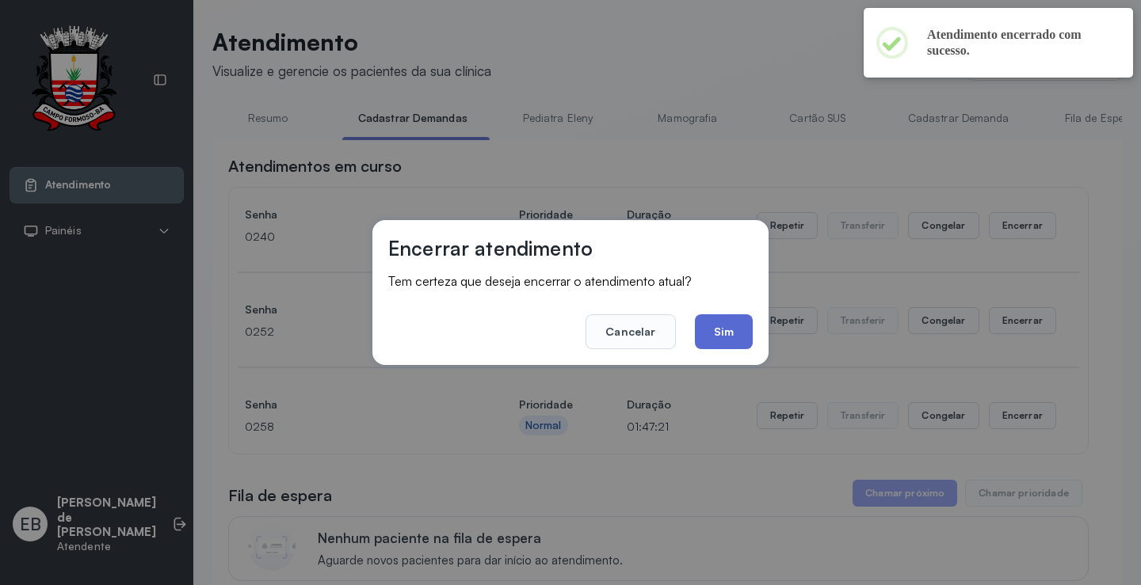
click at [706, 331] on button "Sim" at bounding box center [724, 331] width 58 height 35
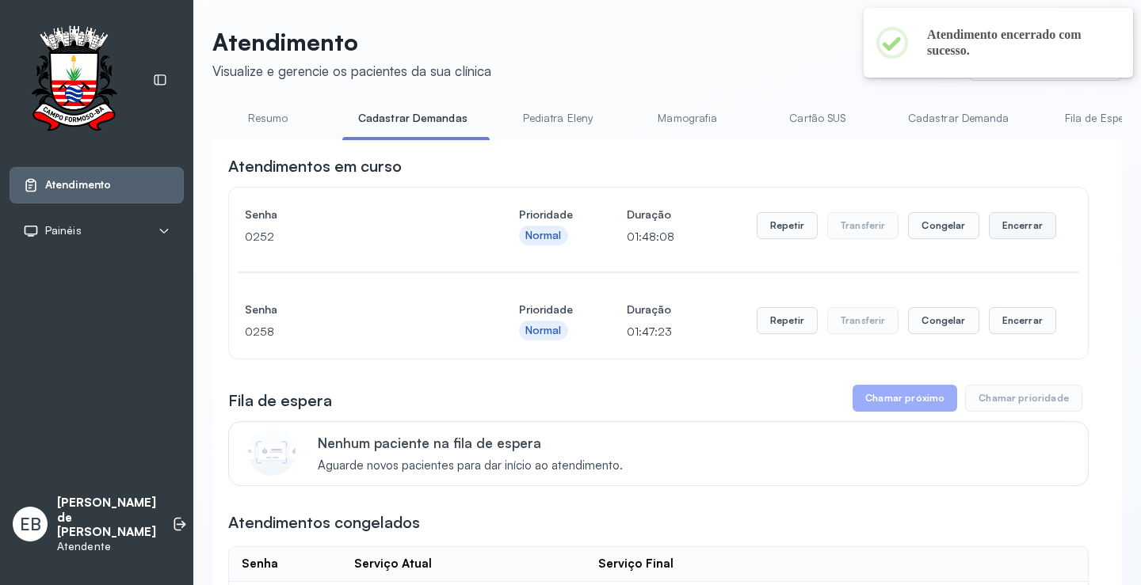
click at [1003, 220] on button "Encerrar" at bounding box center [1021, 225] width 67 height 27
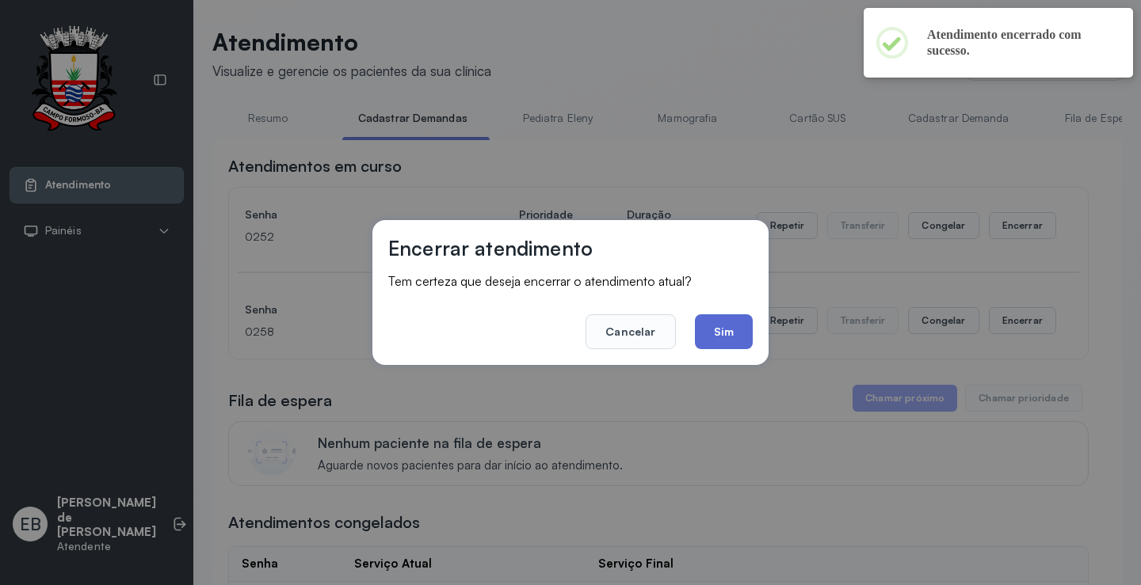
click at [742, 327] on button "Sim" at bounding box center [724, 331] width 58 height 35
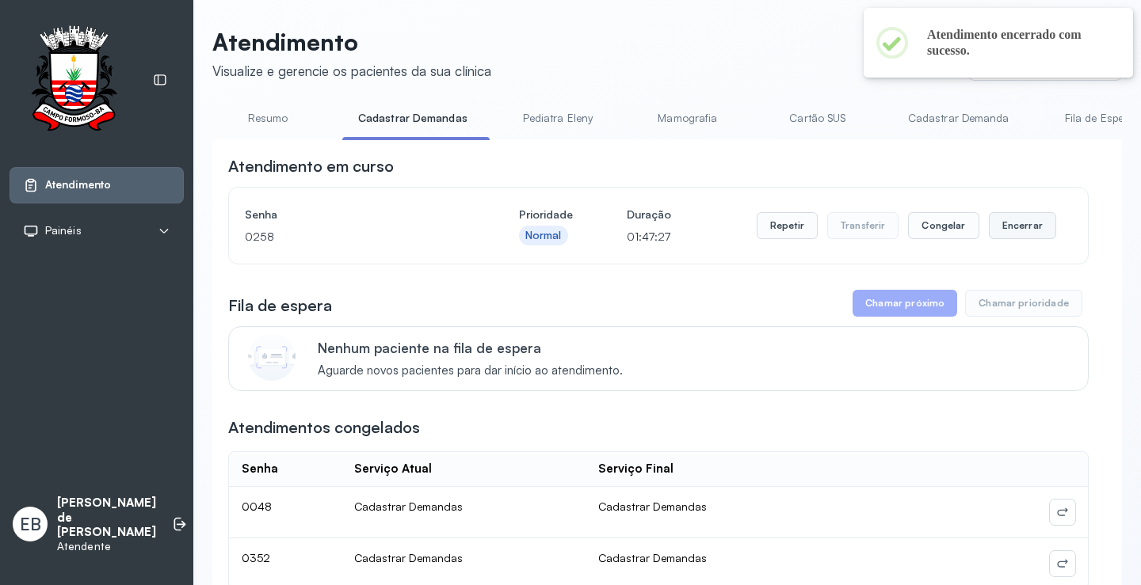
click at [1025, 239] on button "Encerrar" at bounding box center [1021, 225] width 67 height 27
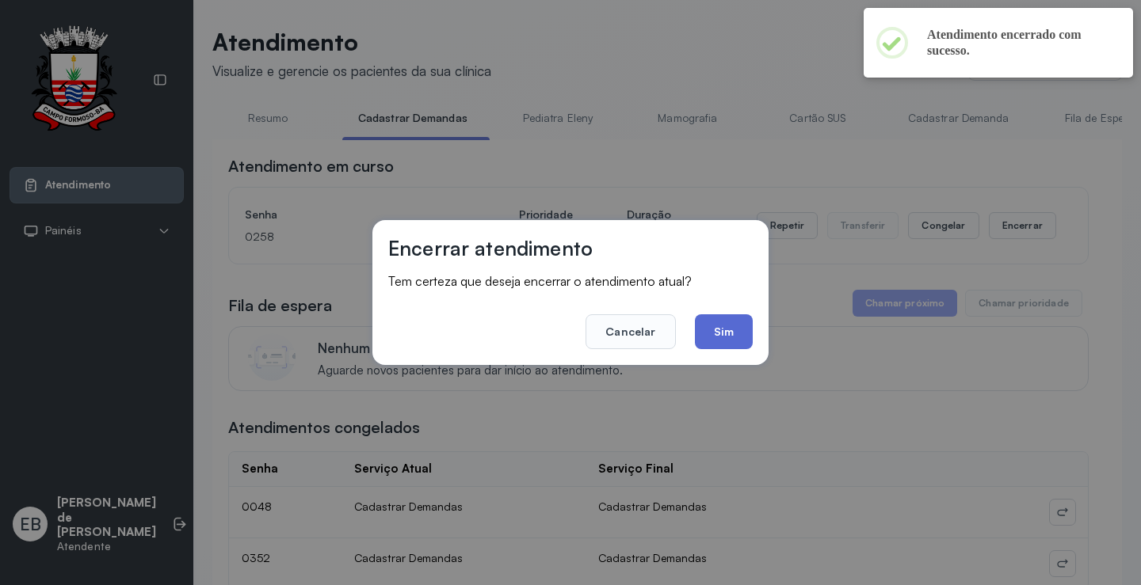
click at [751, 330] on button "Sim" at bounding box center [724, 331] width 58 height 35
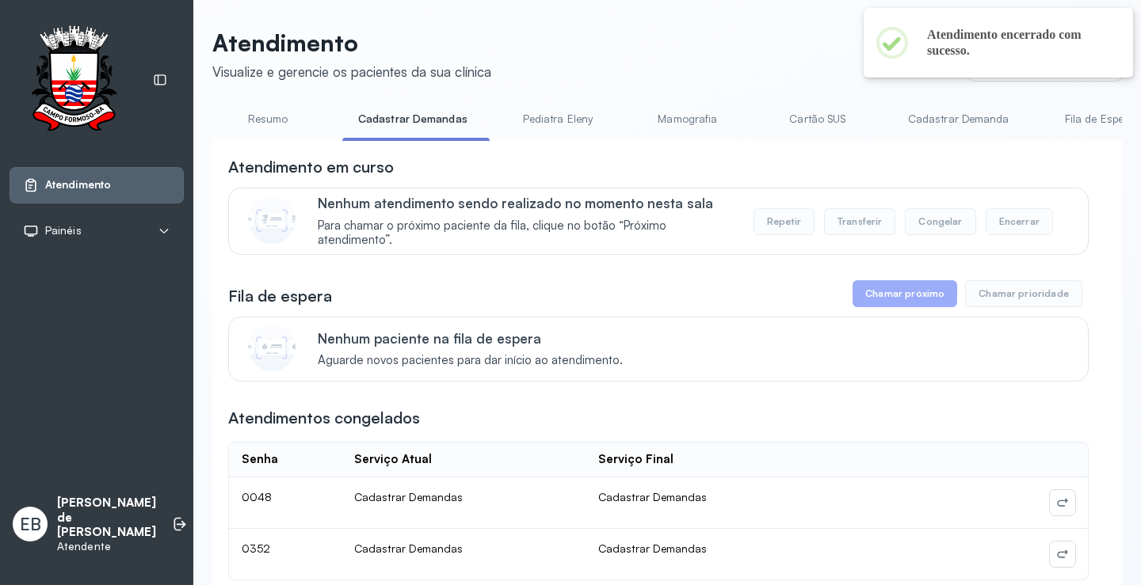
scroll to position [0, 0]
click at [259, 118] on link "Resumo" at bounding box center [267, 119] width 111 height 26
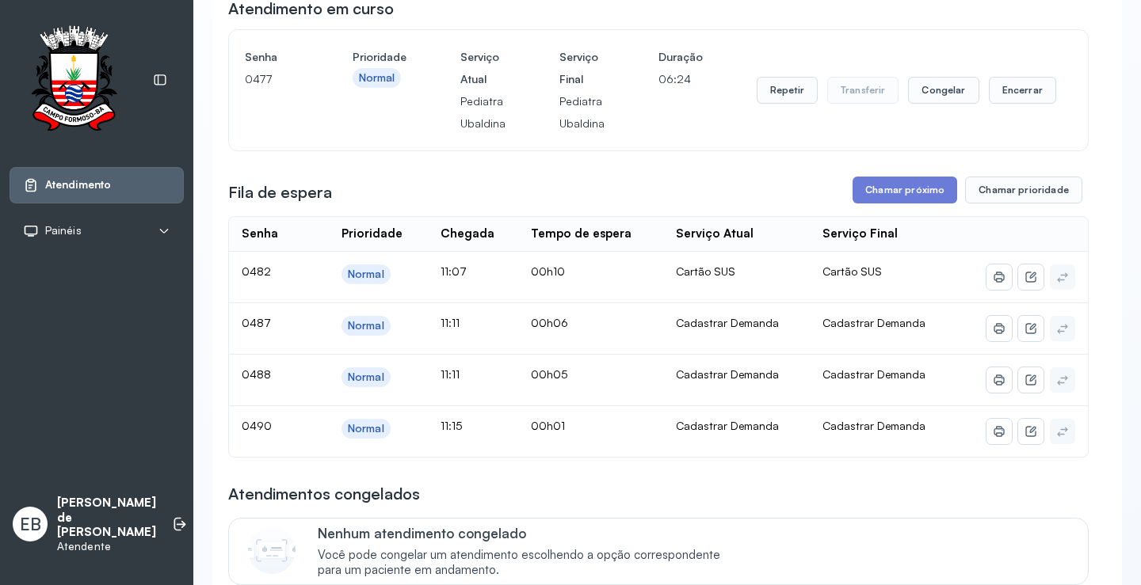
scroll to position [79, 0]
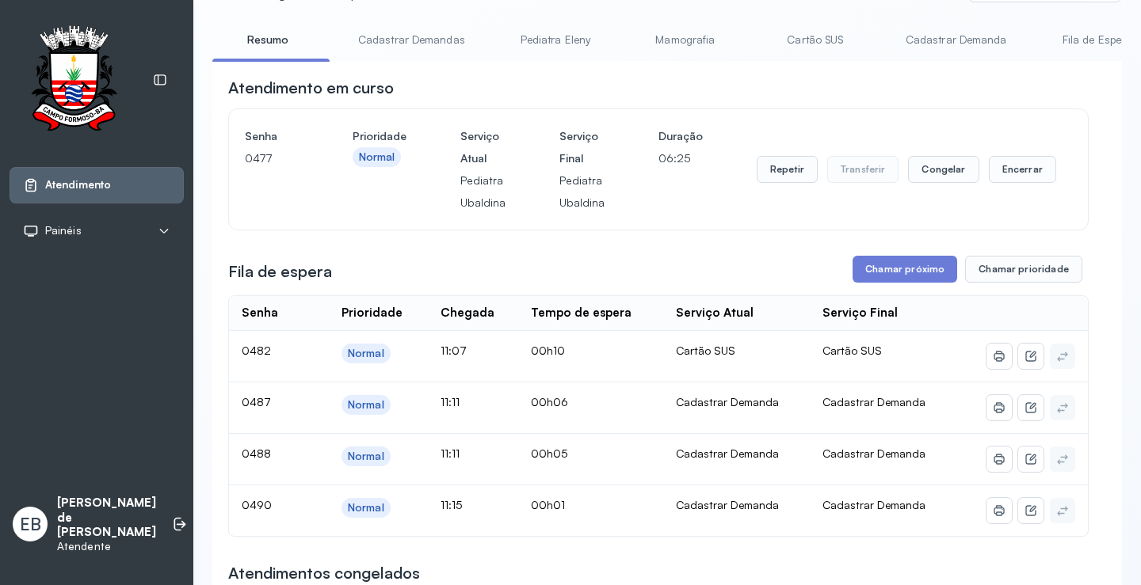
click at [435, 42] on link "Cadastrar Demandas" at bounding box center [411, 40] width 139 height 26
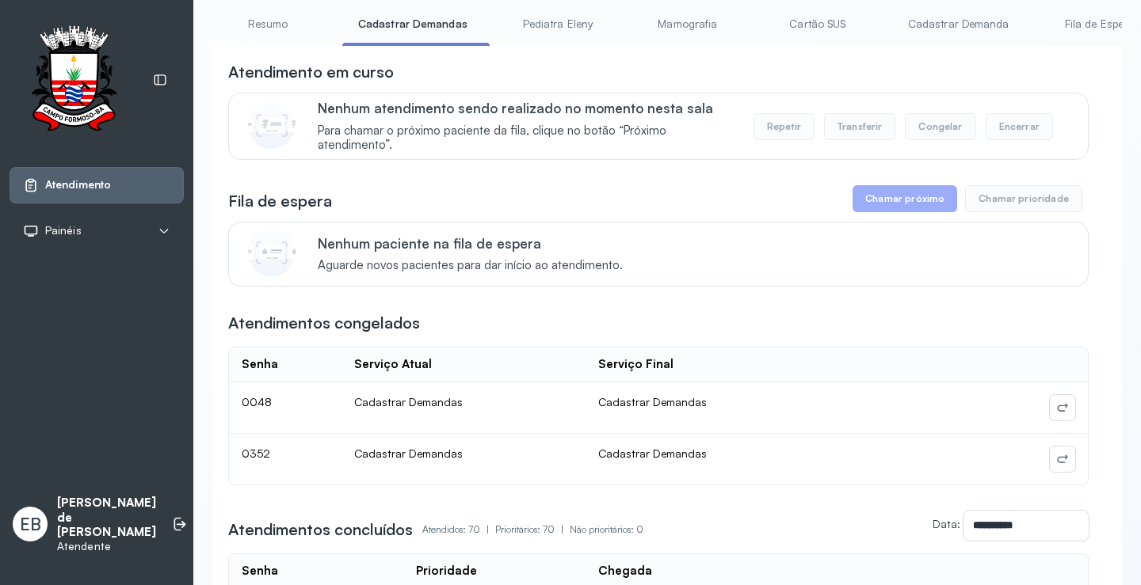
scroll to position [0, 0]
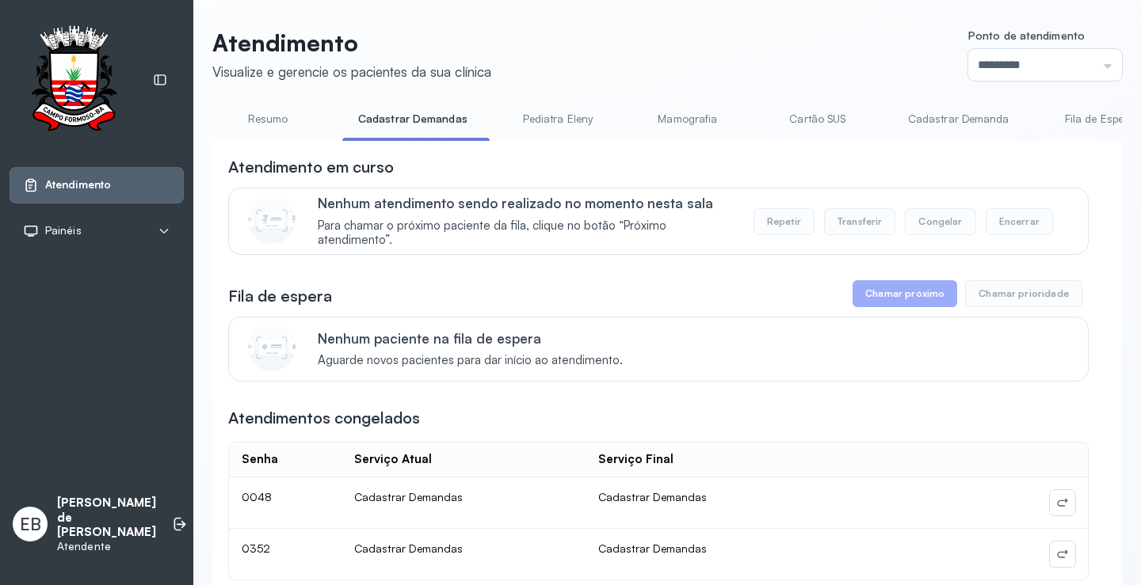
click at [915, 121] on link "Cadastrar Demanda" at bounding box center [958, 119] width 133 height 26
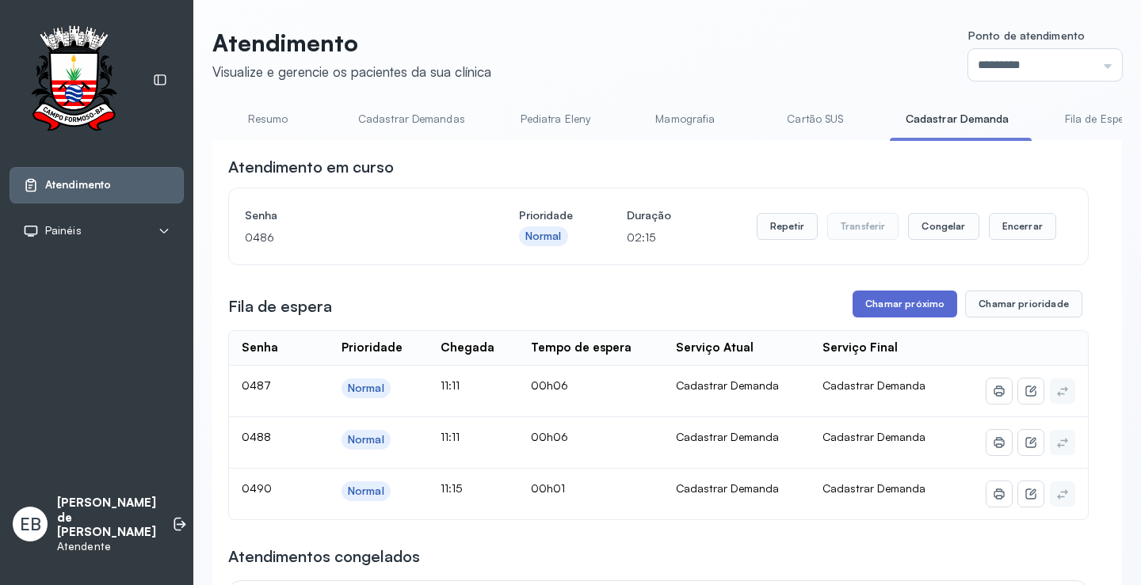
click at [912, 315] on button "Chamar próximo" at bounding box center [904, 304] width 105 height 27
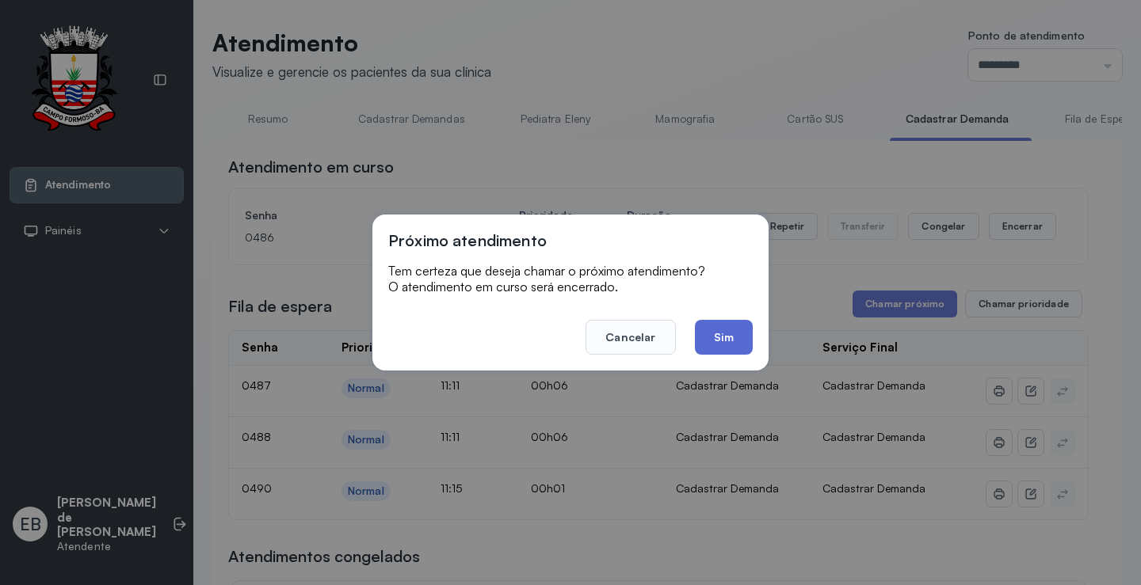
click at [722, 330] on button "Sim" at bounding box center [724, 337] width 58 height 35
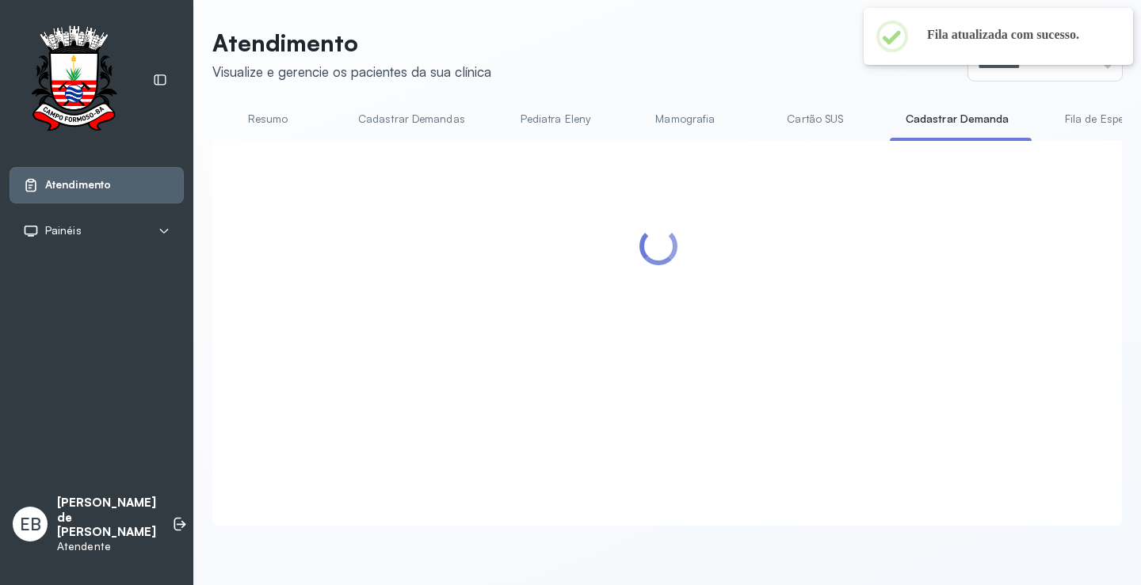
click at [290, 124] on link "Resumo" at bounding box center [267, 119] width 111 height 26
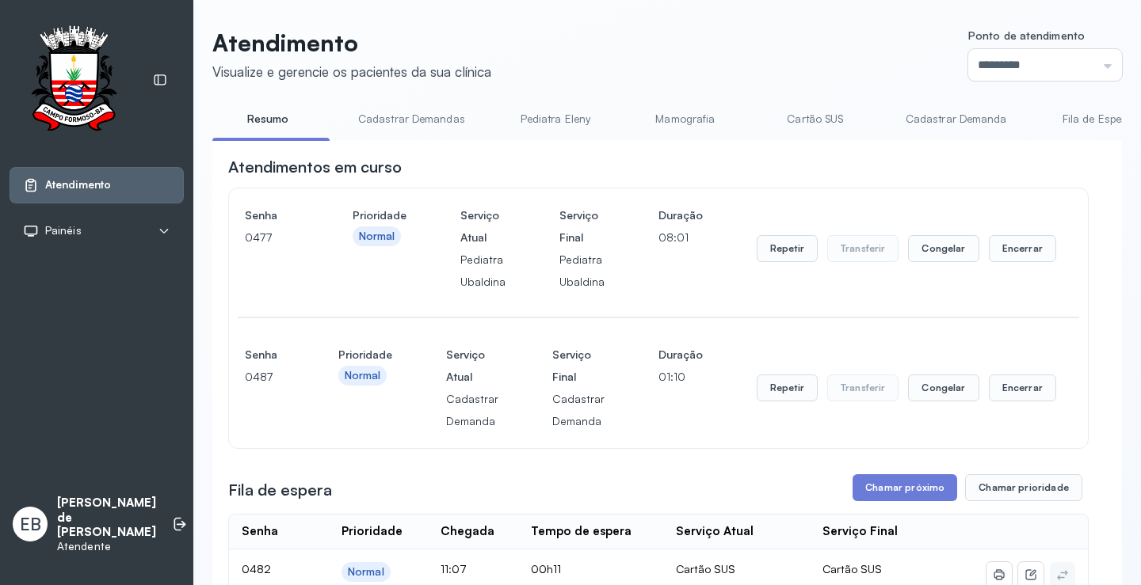
click at [402, 120] on link "Cadastrar Demandas" at bounding box center [411, 119] width 139 height 26
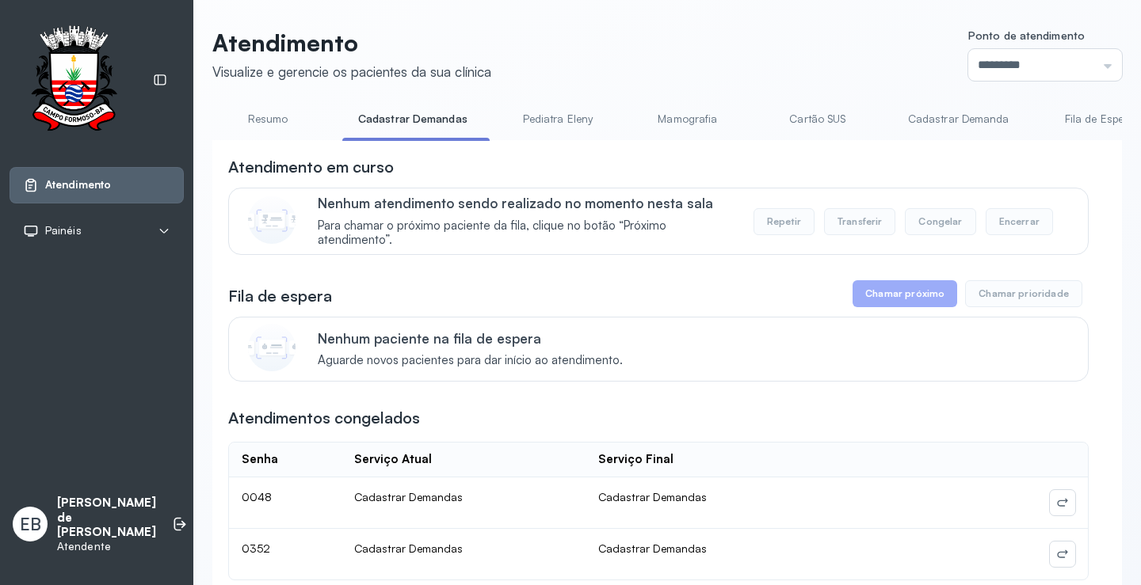
click at [985, 123] on link "Cadastrar Demanda" at bounding box center [958, 119] width 133 height 26
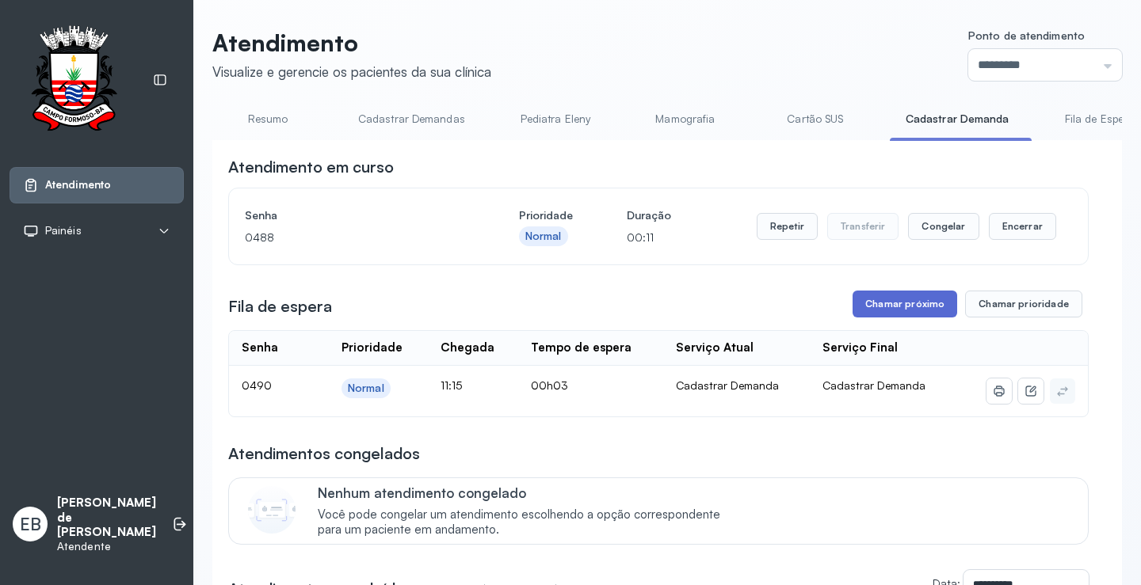
click at [916, 305] on button "Chamar próximo" at bounding box center [904, 304] width 105 height 27
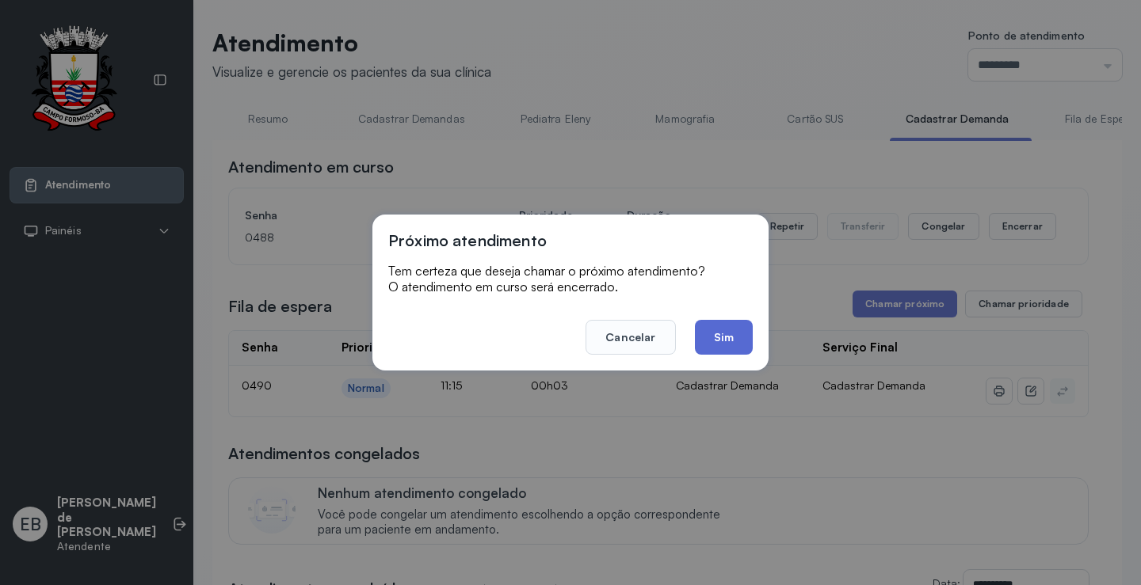
click at [706, 335] on button "Sim" at bounding box center [724, 337] width 58 height 35
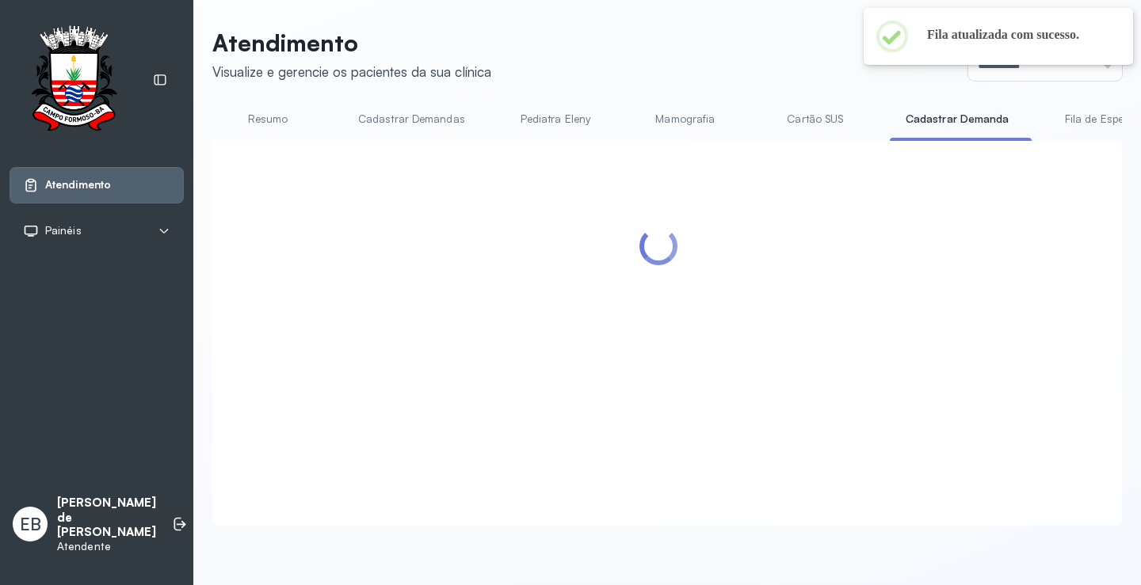
click at [269, 120] on link "Resumo" at bounding box center [267, 119] width 111 height 26
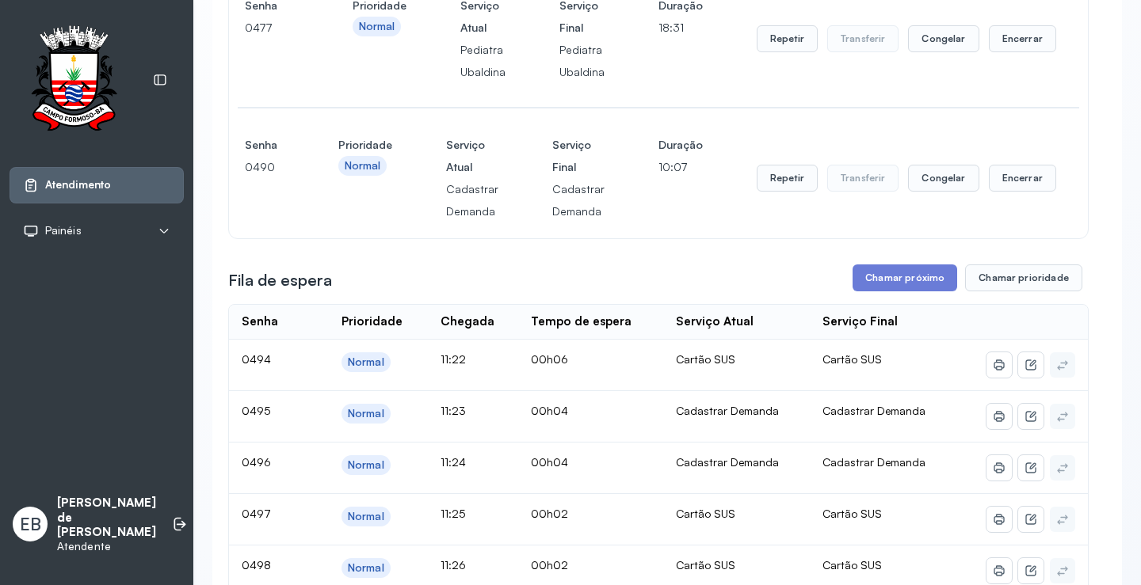
scroll to position [238, 0]
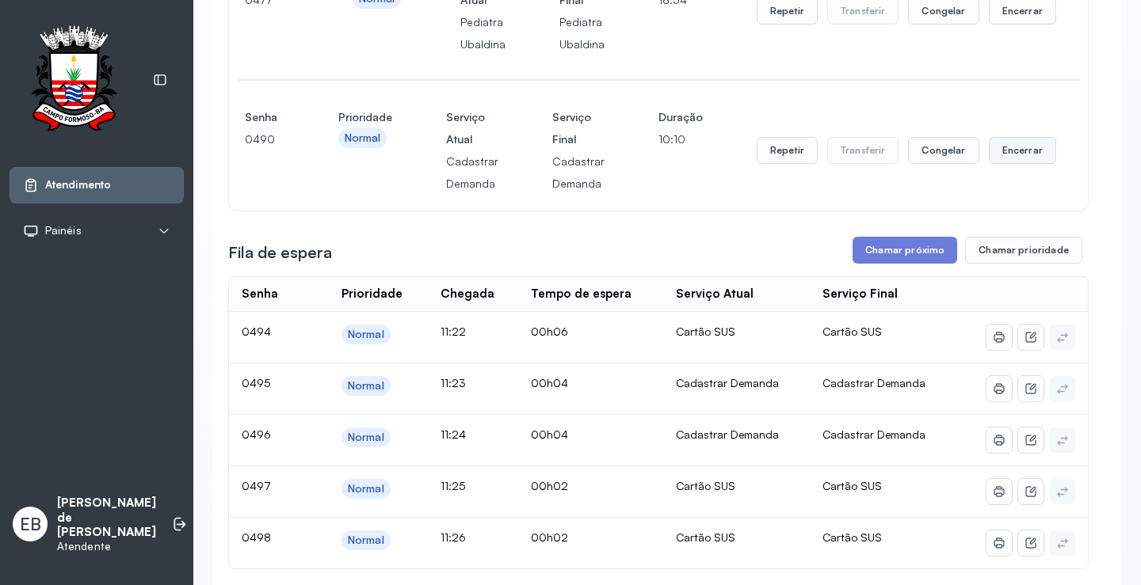
click at [1001, 158] on button "Encerrar" at bounding box center [1021, 150] width 67 height 27
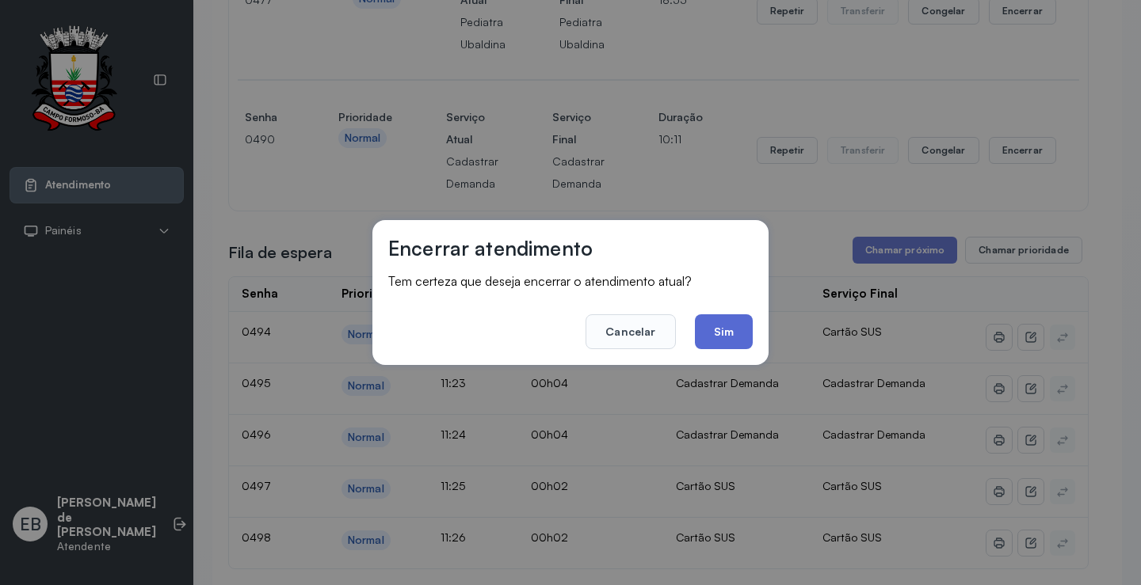
click at [727, 333] on button "Sim" at bounding box center [724, 331] width 58 height 35
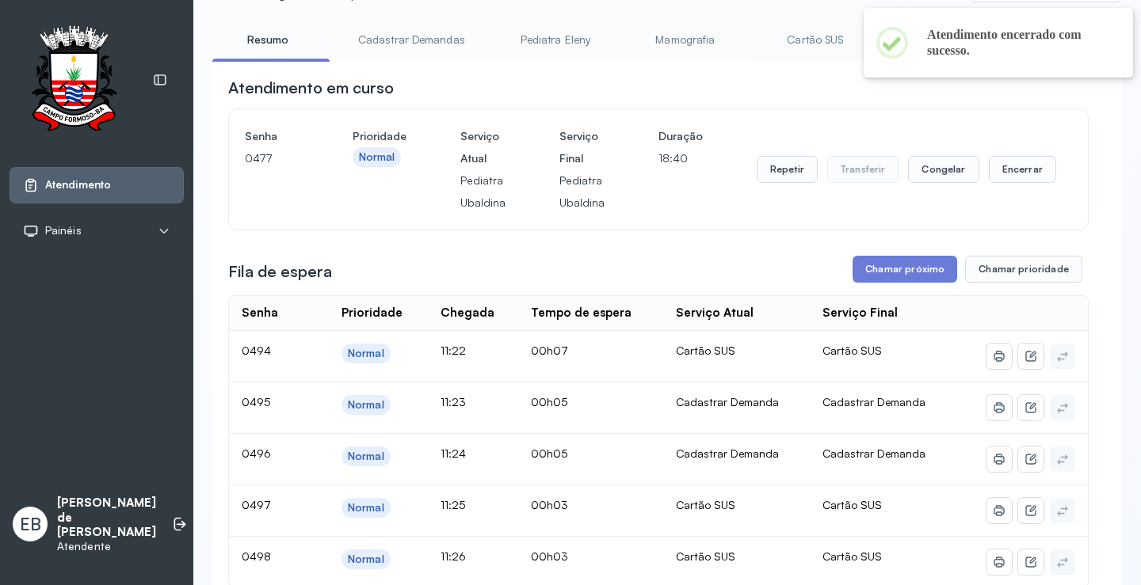
scroll to position [0, 0]
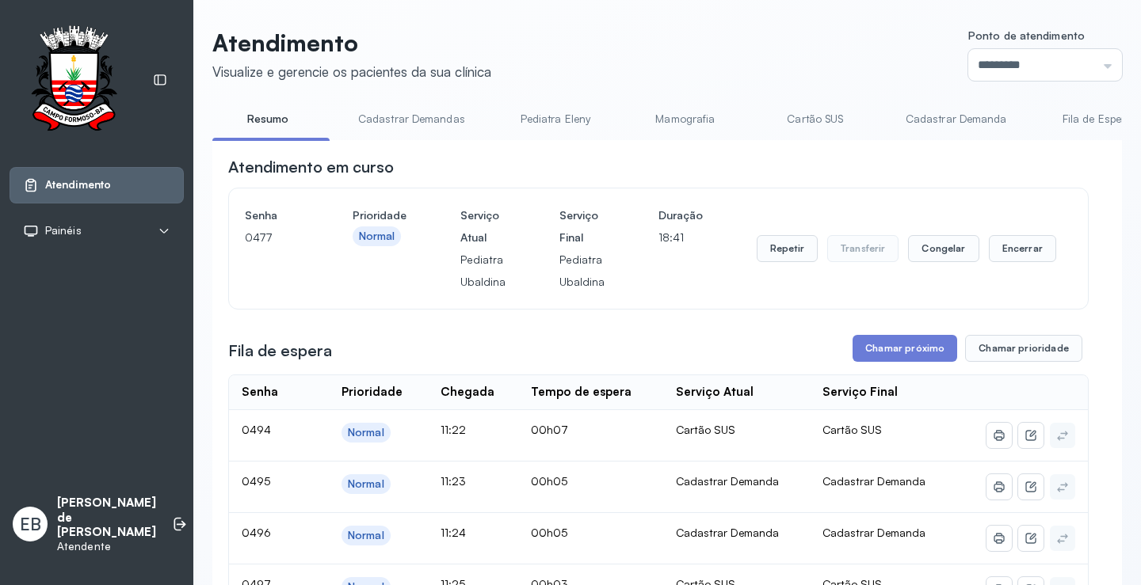
click at [415, 125] on link "Cadastrar Demandas" at bounding box center [411, 119] width 139 height 26
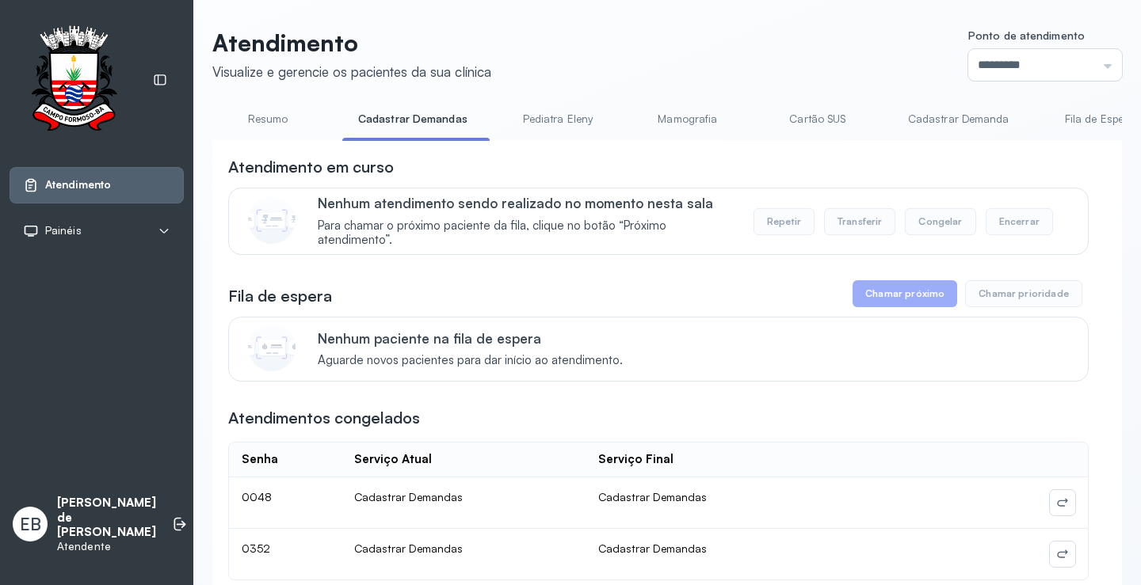
click at [270, 123] on link "Resumo" at bounding box center [267, 119] width 111 height 26
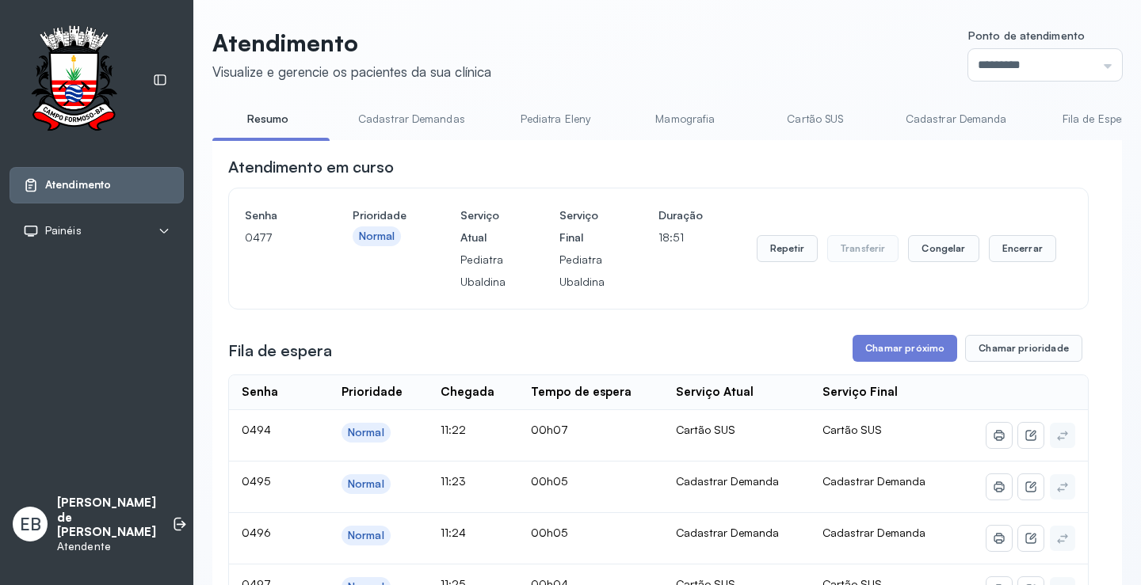
click at [916, 124] on link "Cadastrar Demanda" at bounding box center [955, 119] width 133 height 26
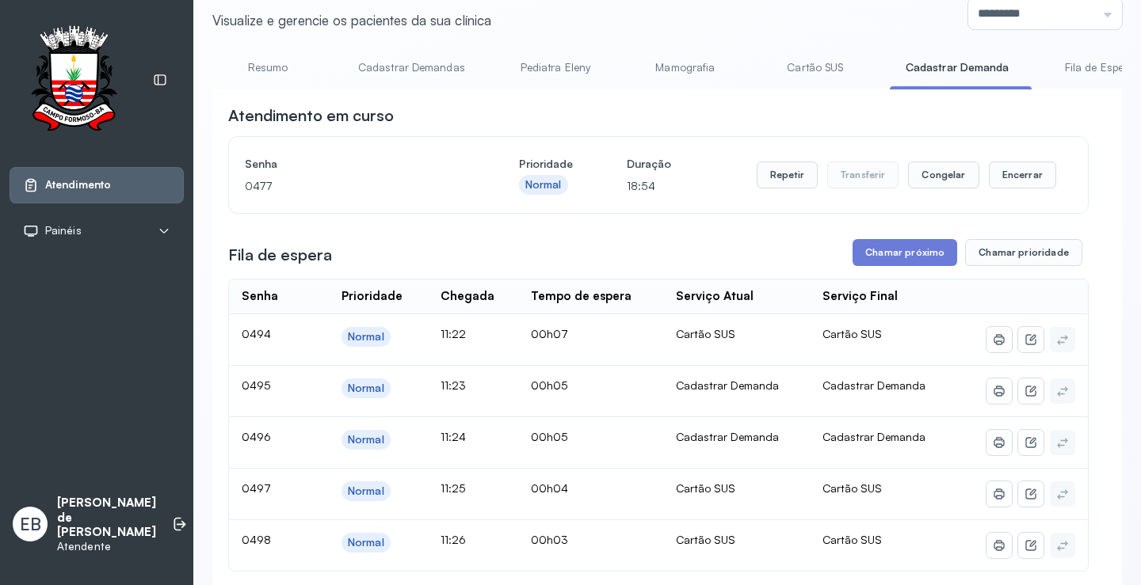
scroll to position [79, 0]
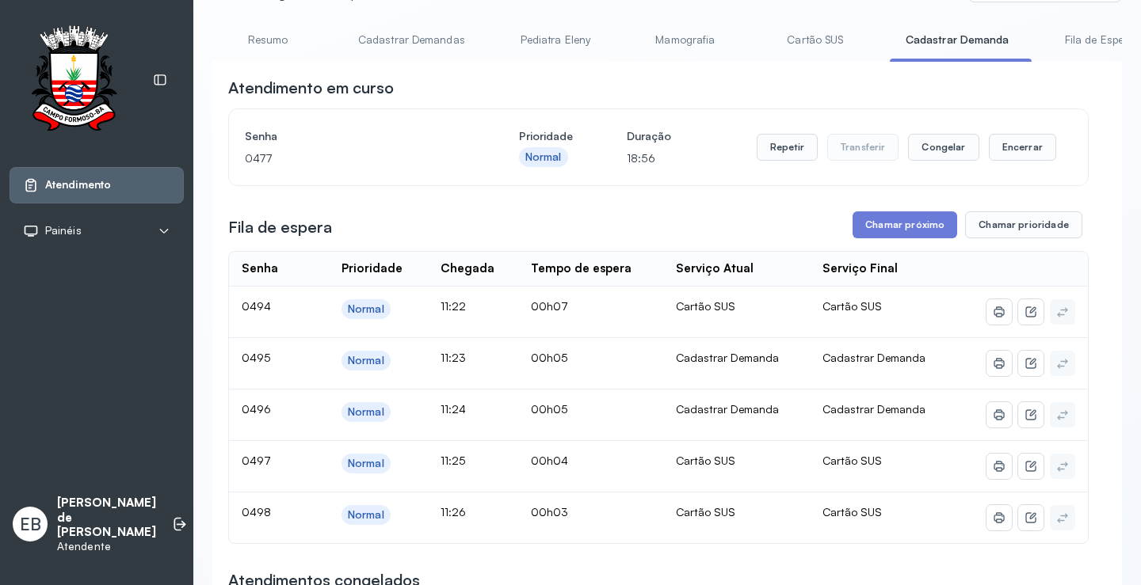
click at [434, 42] on link "Cadastrar Demandas" at bounding box center [411, 40] width 139 height 26
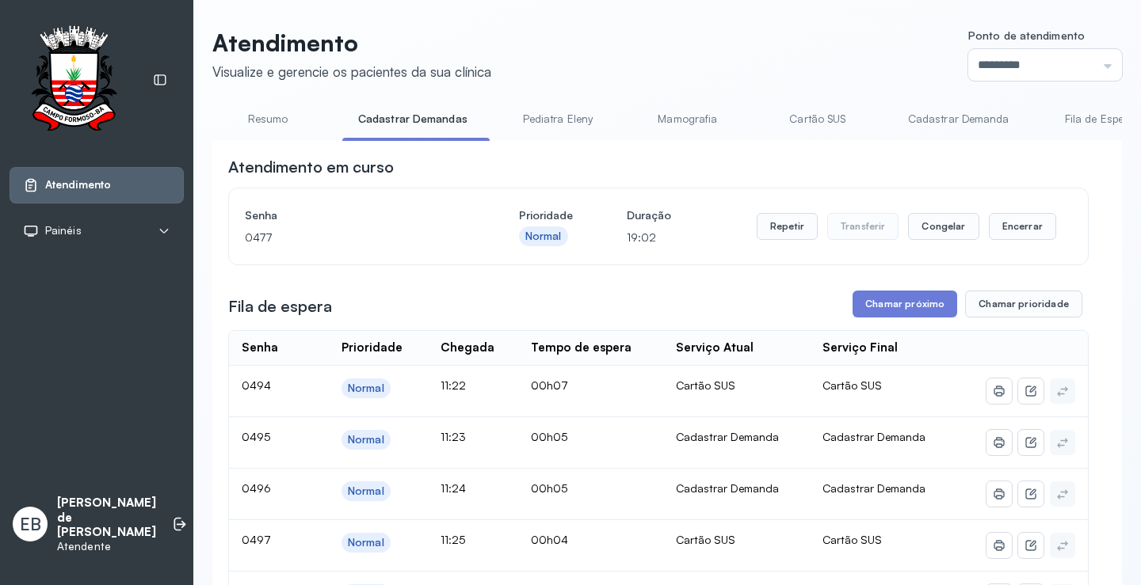
click at [926, 117] on link "Cadastrar Demanda" at bounding box center [958, 119] width 133 height 26
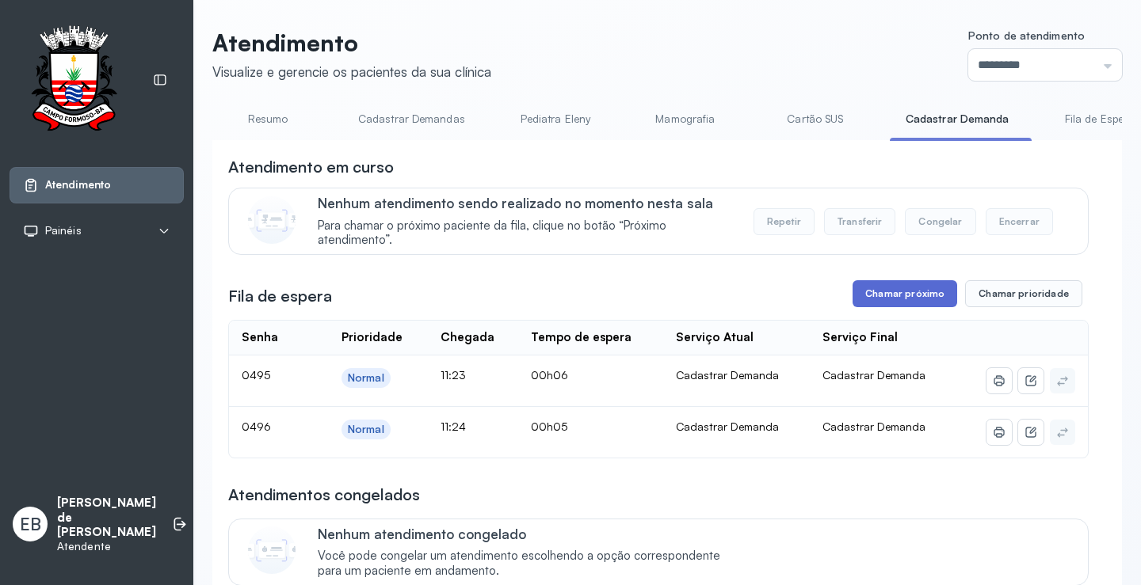
click at [903, 298] on button "Chamar próximo" at bounding box center [904, 293] width 105 height 27
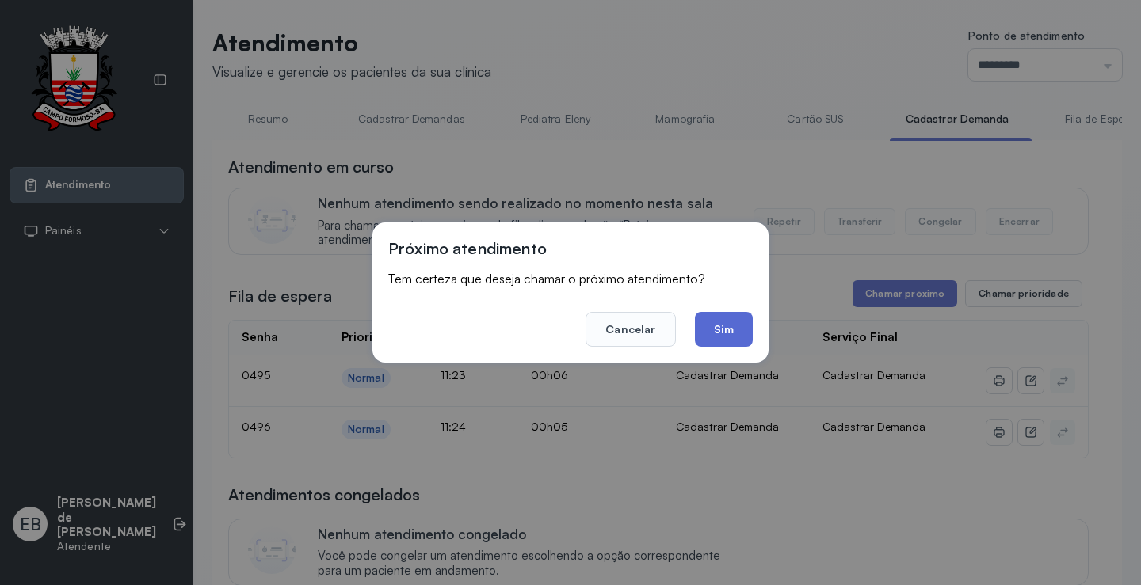
click at [733, 333] on button "Sim" at bounding box center [724, 329] width 58 height 35
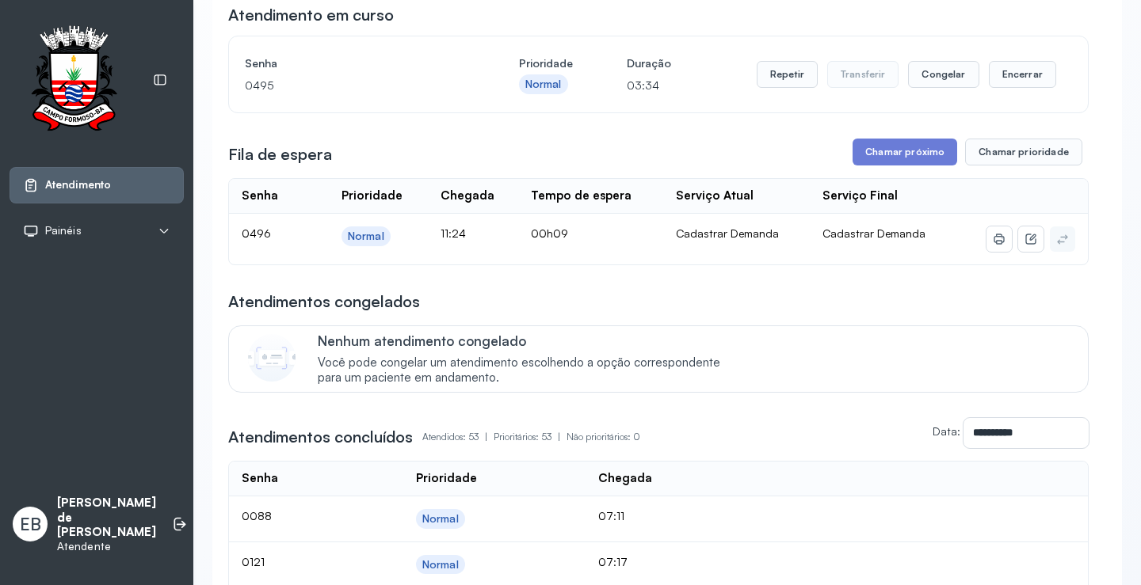
scroll to position [158, 0]
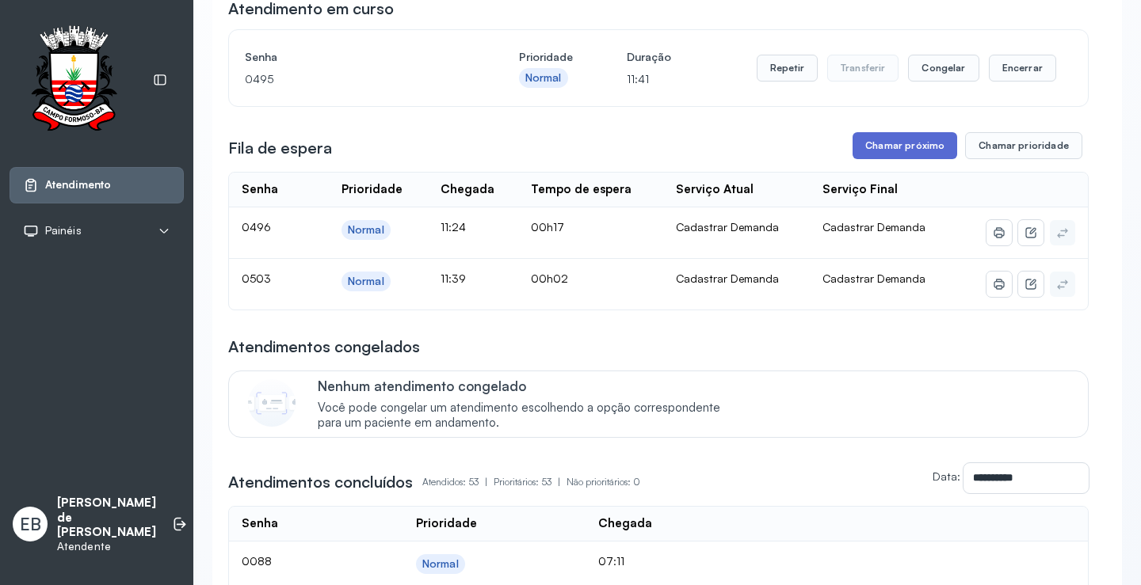
click at [893, 152] on button "Chamar próximo" at bounding box center [904, 145] width 105 height 27
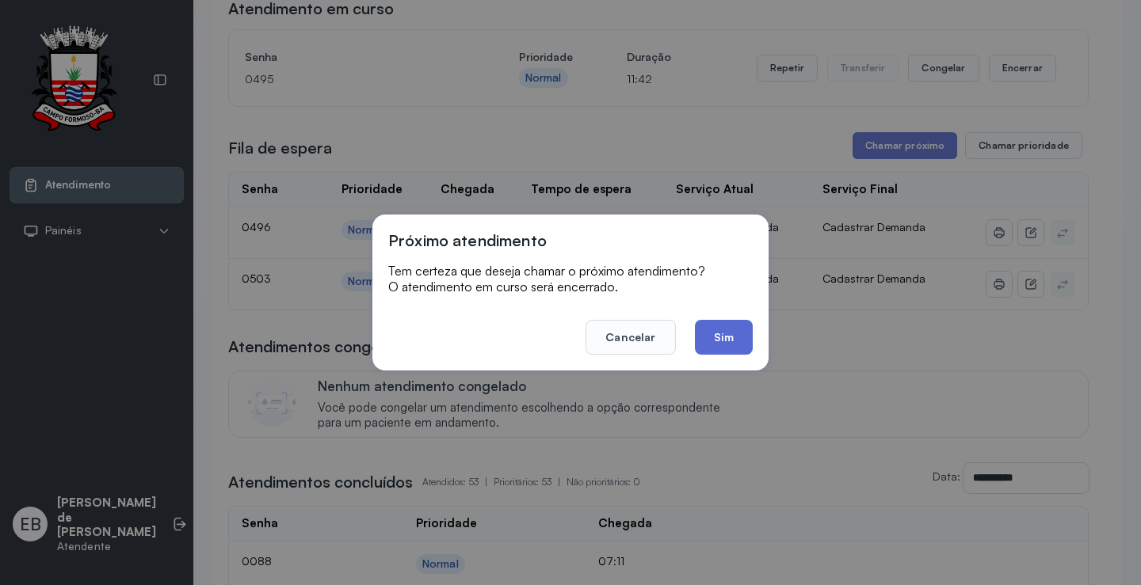
click at [720, 345] on button "Sim" at bounding box center [724, 337] width 58 height 35
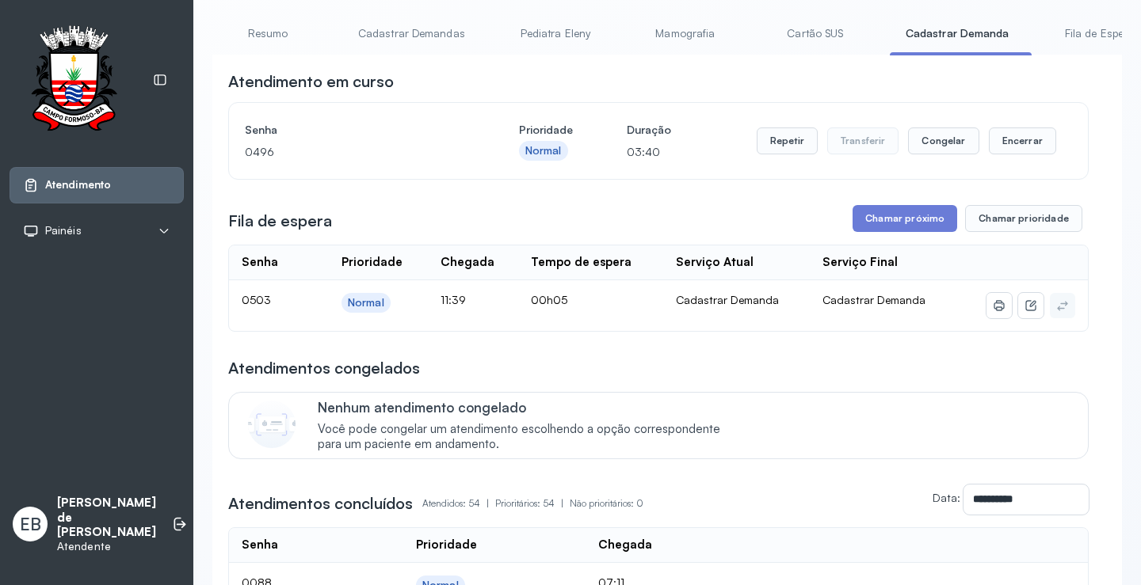
scroll to position [79, 0]
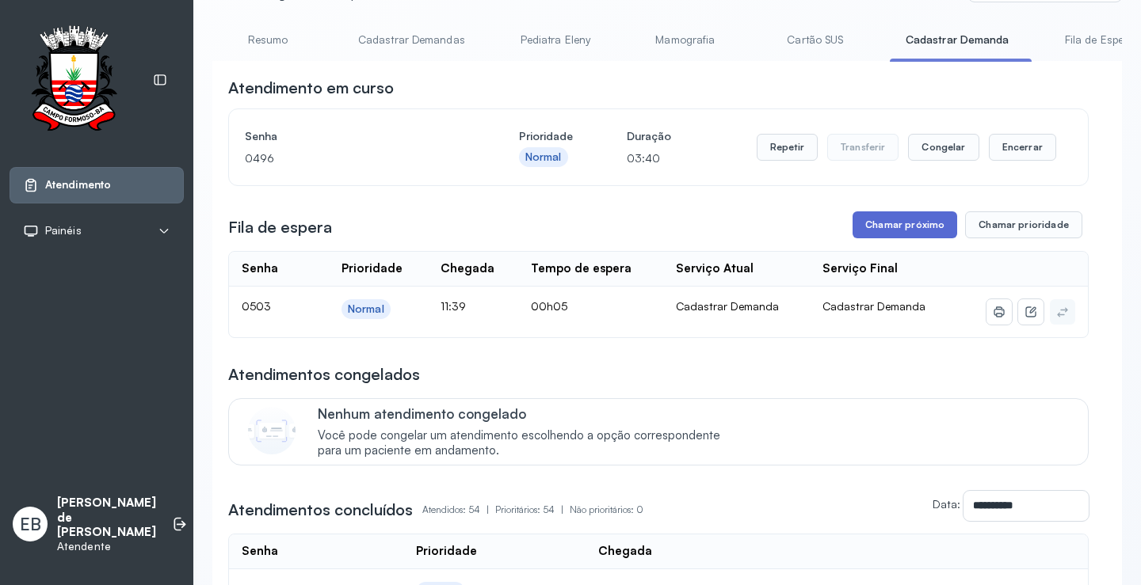
click at [867, 224] on button "Chamar próximo" at bounding box center [904, 224] width 105 height 27
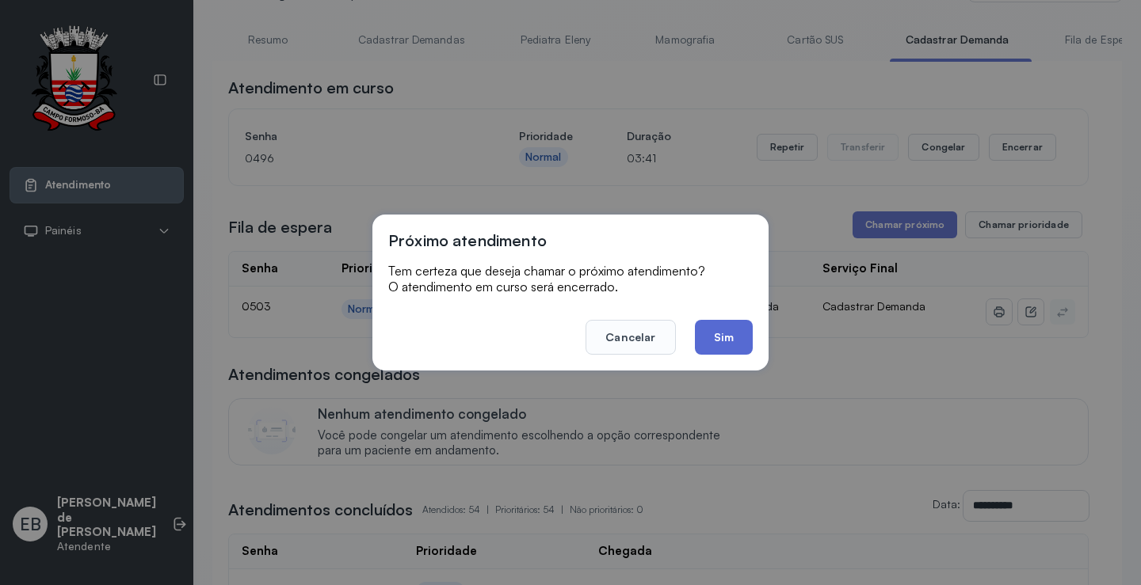
click at [725, 338] on button "Sim" at bounding box center [724, 337] width 58 height 35
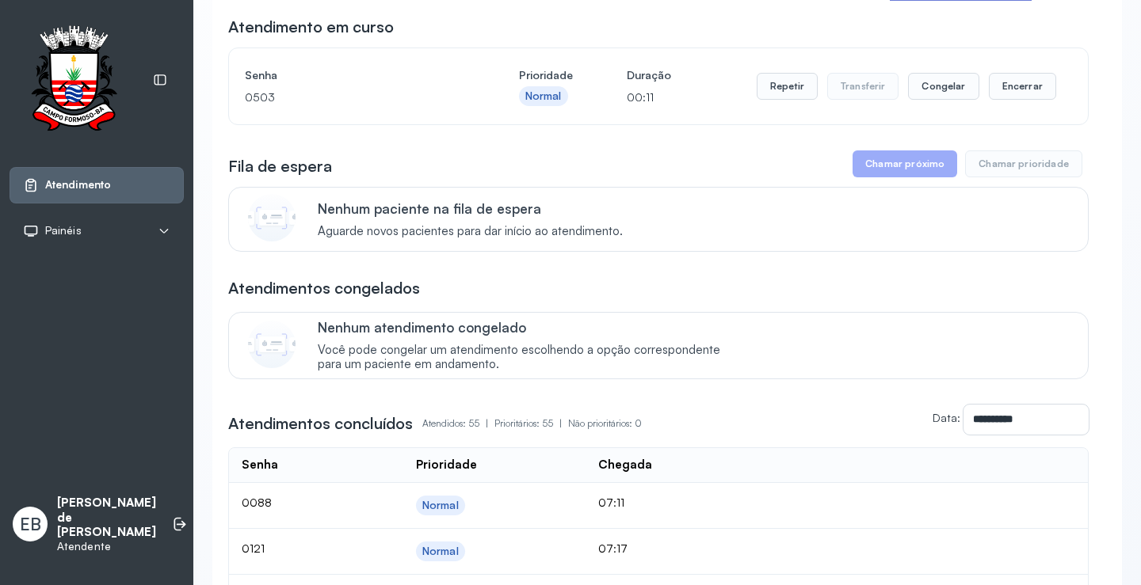
scroll to position [0, 0]
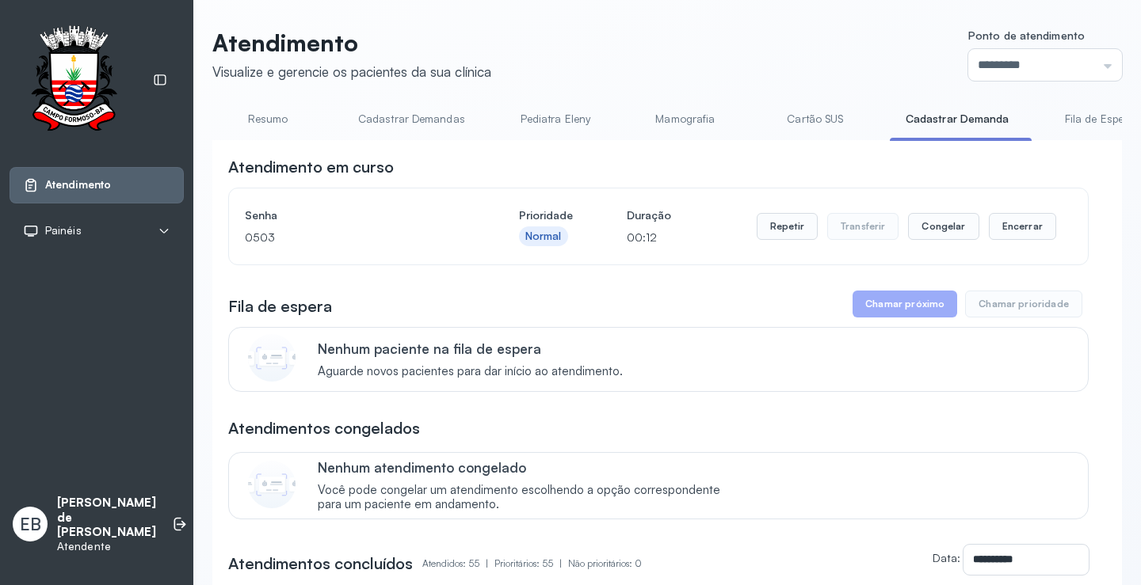
click at [261, 120] on link "Resumo" at bounding box center [267, 119] width 111 height 26
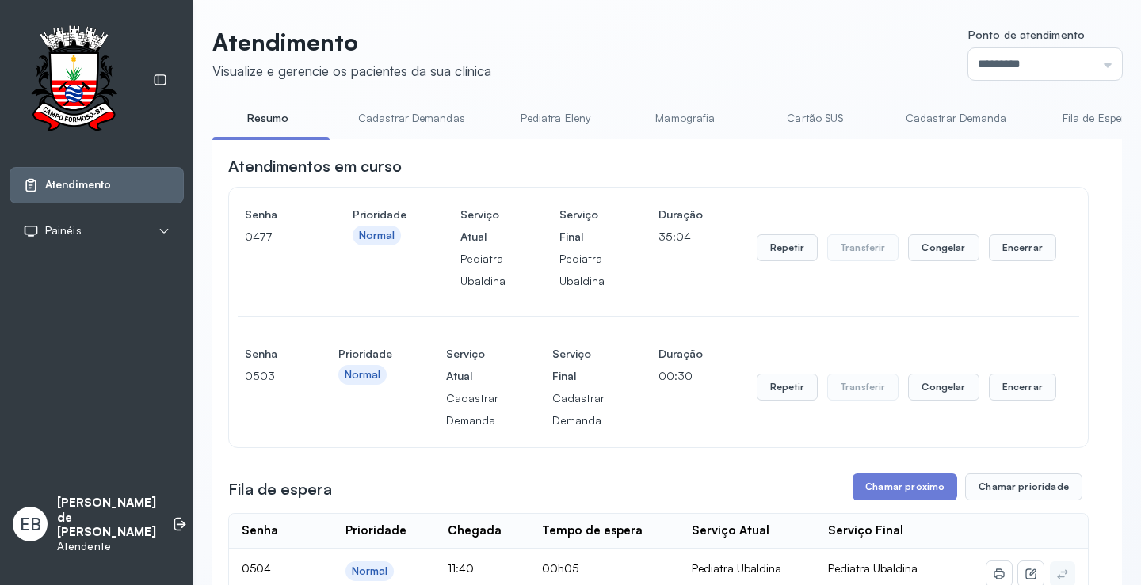
scroll to position [238, 0]
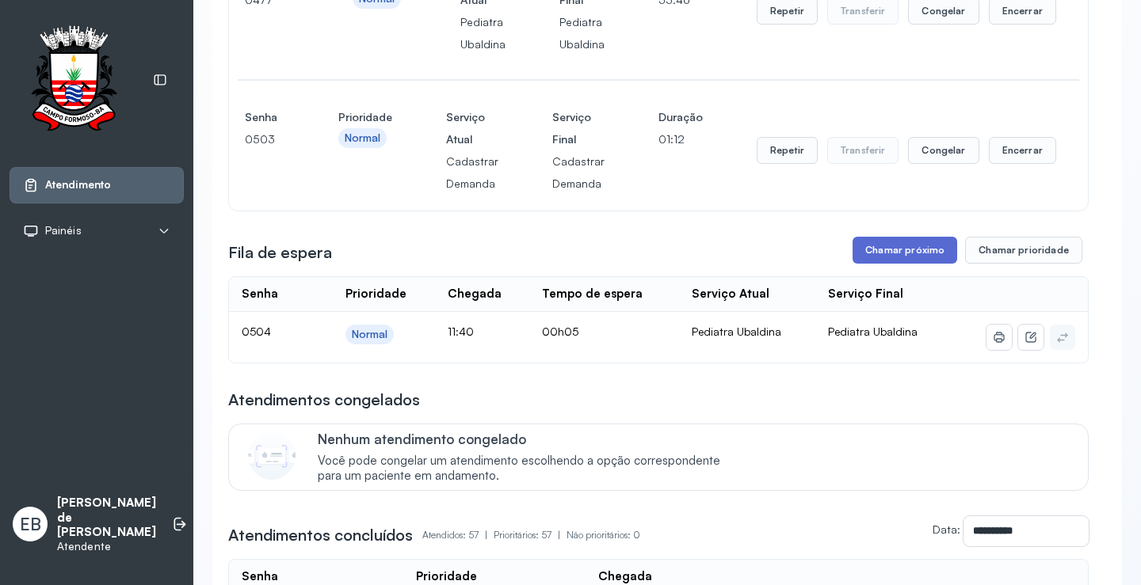
click at [926, 253] on button "Chamar próximo" at bounding box center [904, 250] width 105 height 27
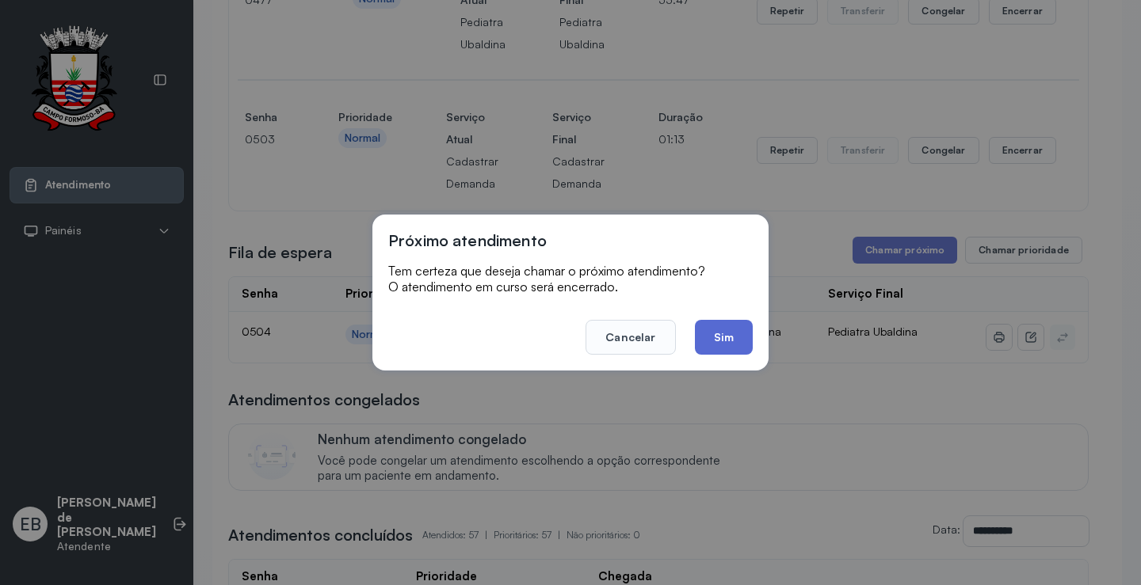
click at [739, 325] on button "Sim" at bounding box center [724, 337] width 58 height 35
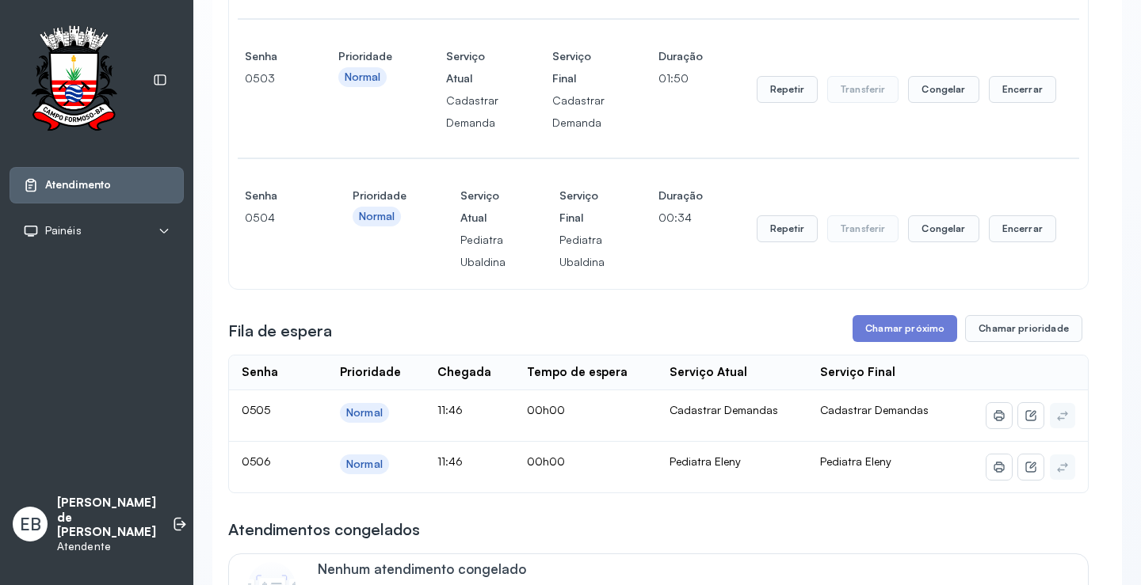
scroll to position [475, 0]
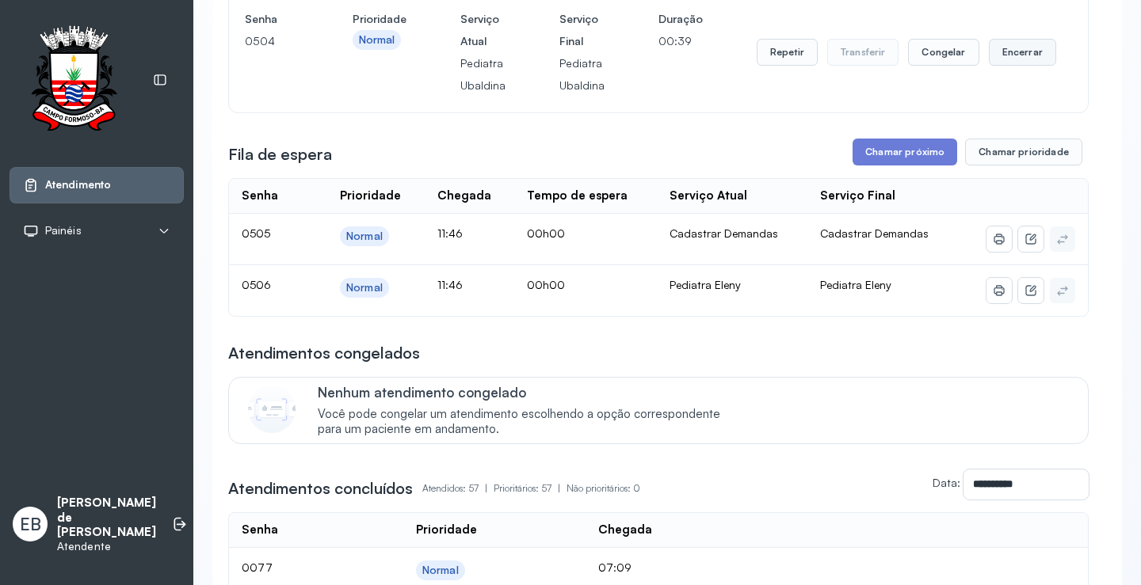
click at [1021, 53] on button "Encerrar" at bounding box center [1021, 52] width 67 height 27
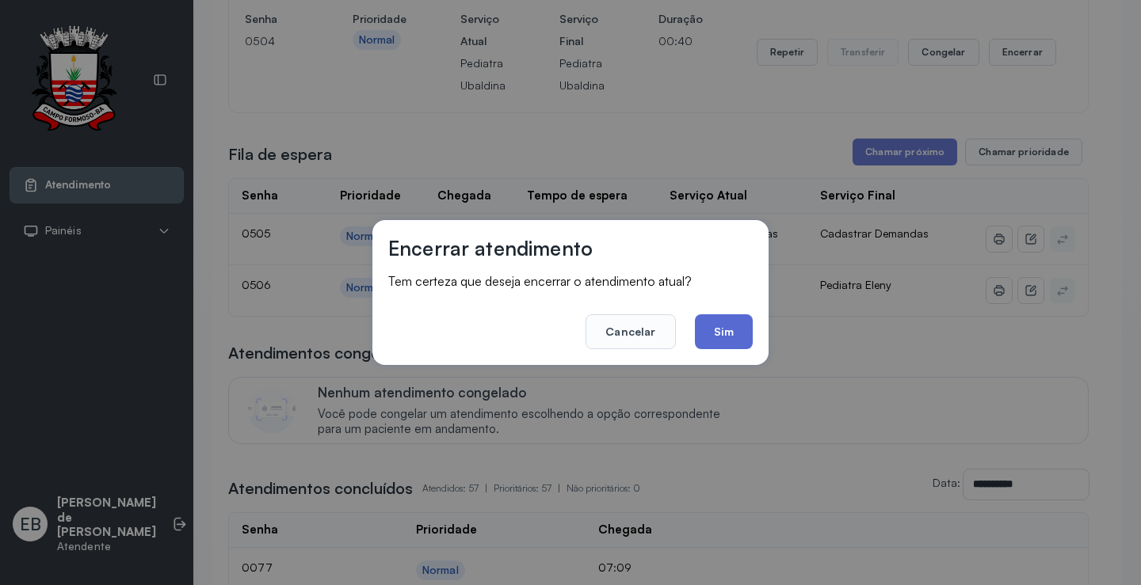
click at [715, 340] on button "Sim" at bounding box center [724, 331] width 58 height 35
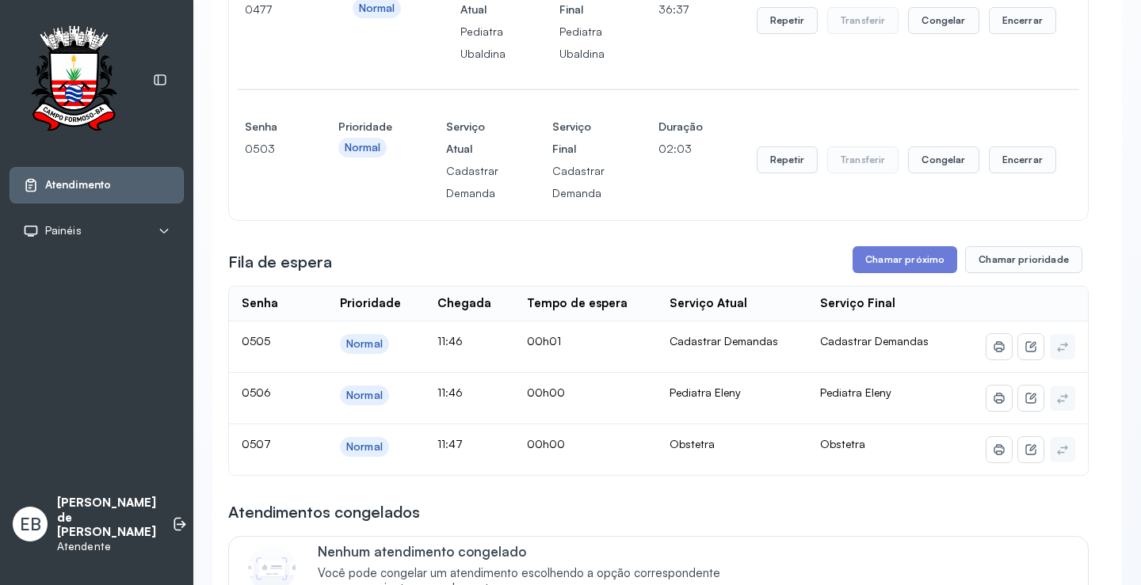
scroll to position [238, 0]
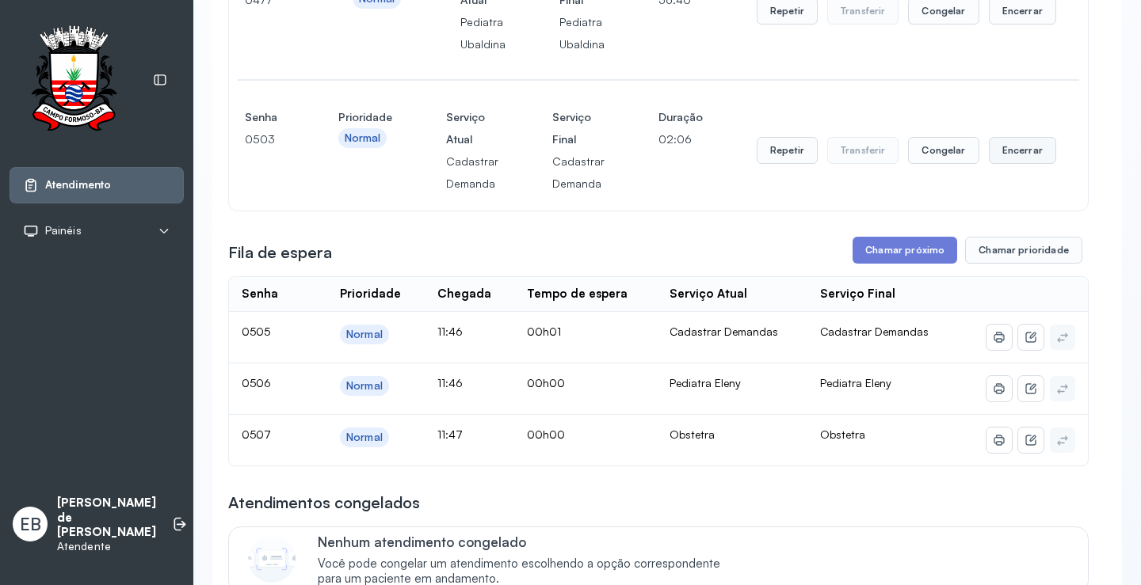
click at [1007, 154] on button "Encerrar" at bounding box center [1021, 150] width 67 height 27
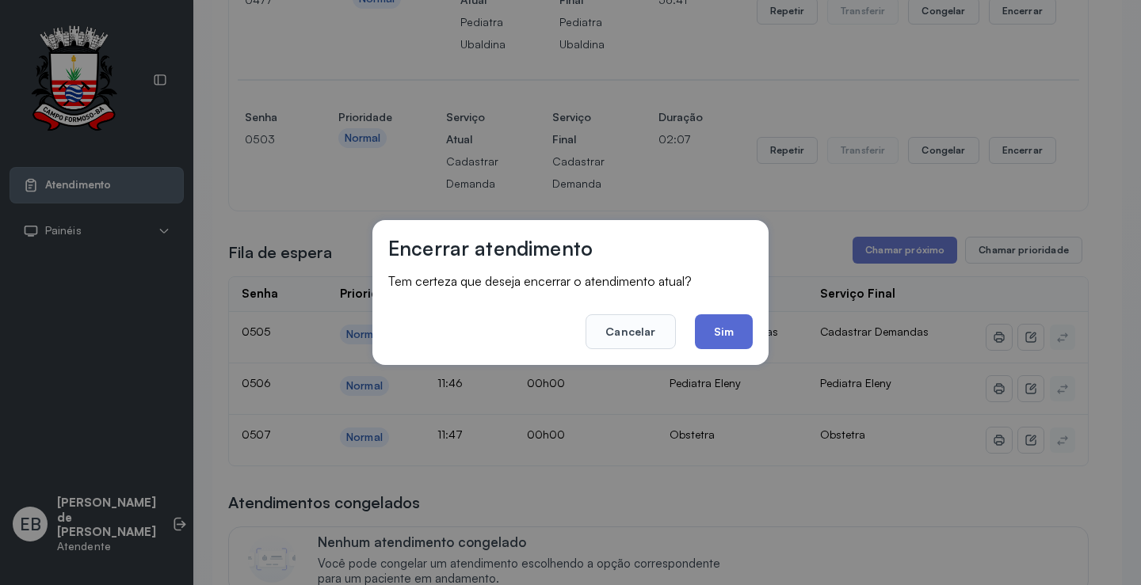
click at [714, 337] on button "Sim" at bounding box center [724, 331] width 58 height 35
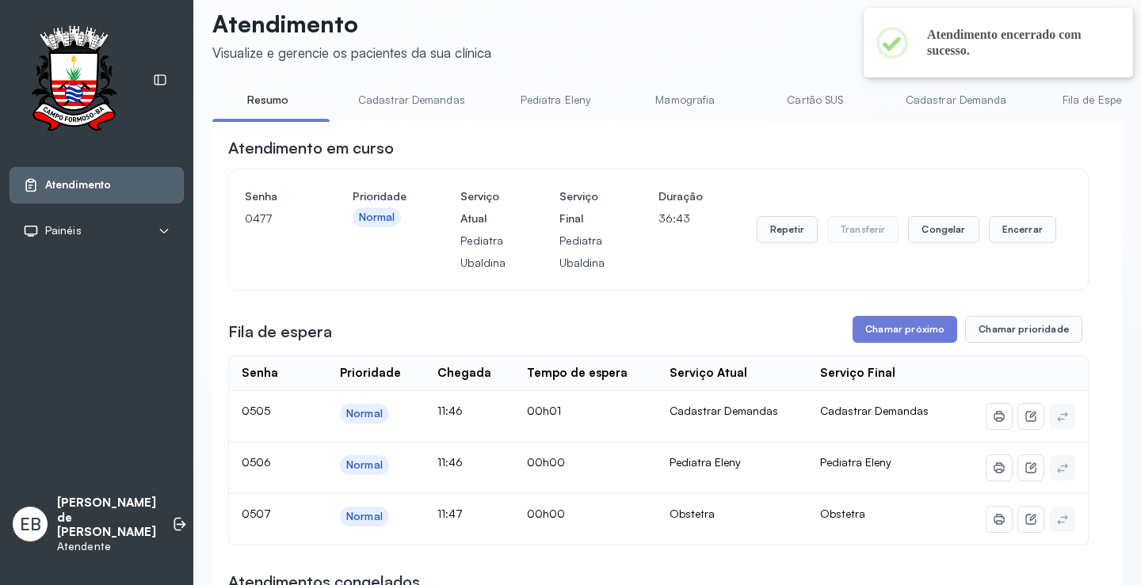
scroll to position [0, 0]
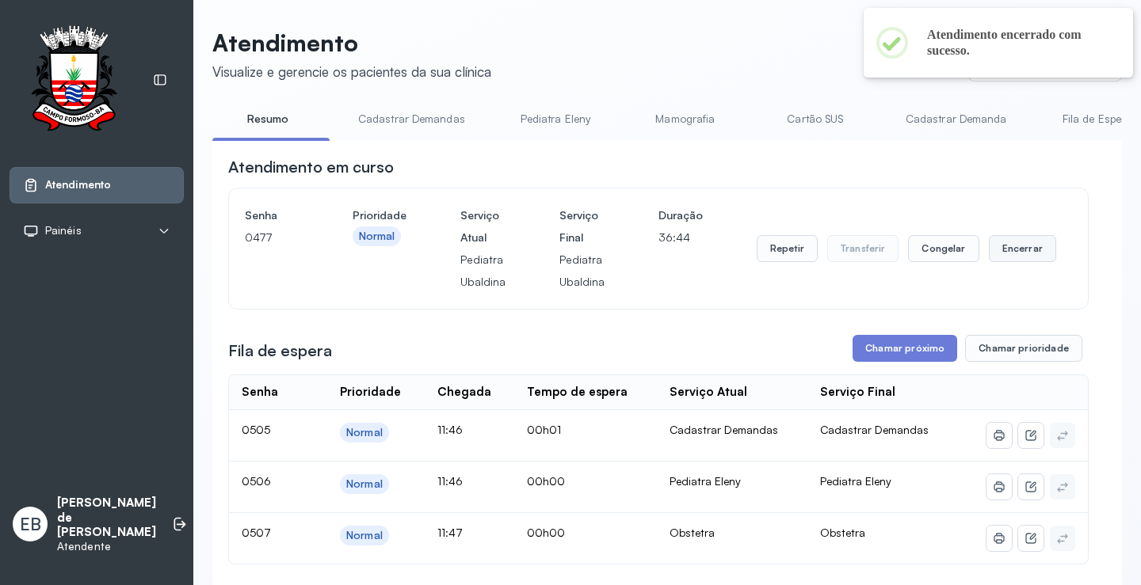
click at [991, 257] on button "Encerrar" at bounding box center [1021, 248] width 67 height 27
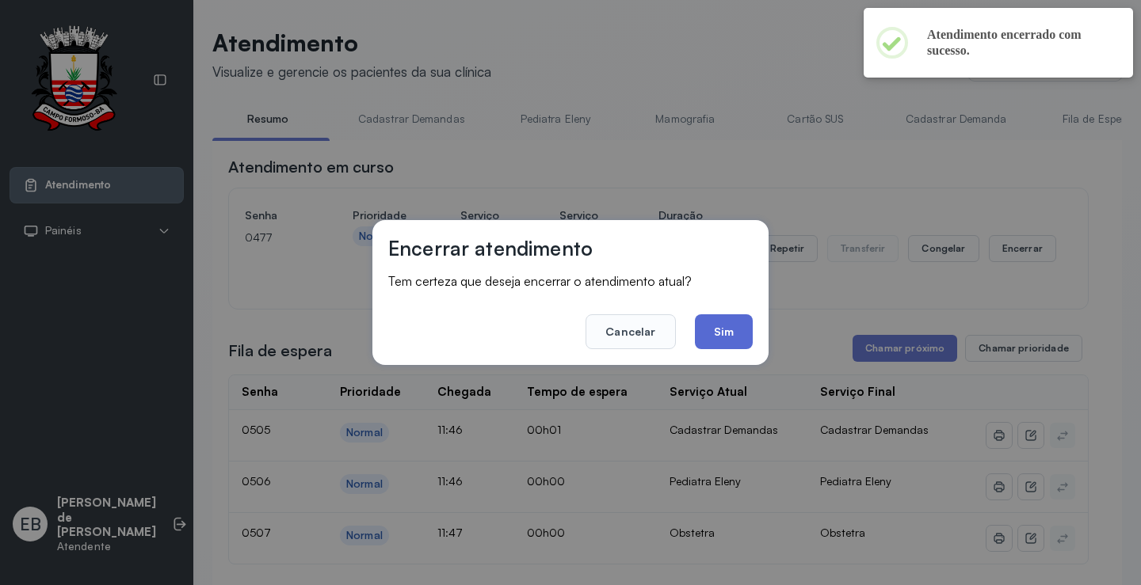
click at [748, 331] on button "Sim" at bounding box center [724, 331] width 58 height 35
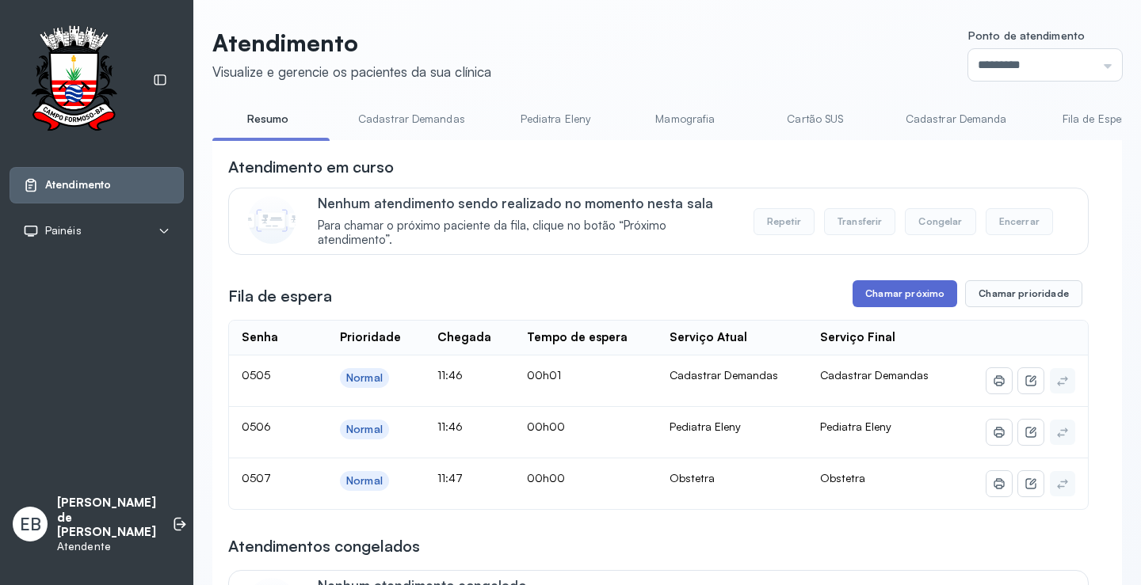
click at [892, 302] on button "Chamar próximo" at bounding box center [904, 293] width 105 height 27
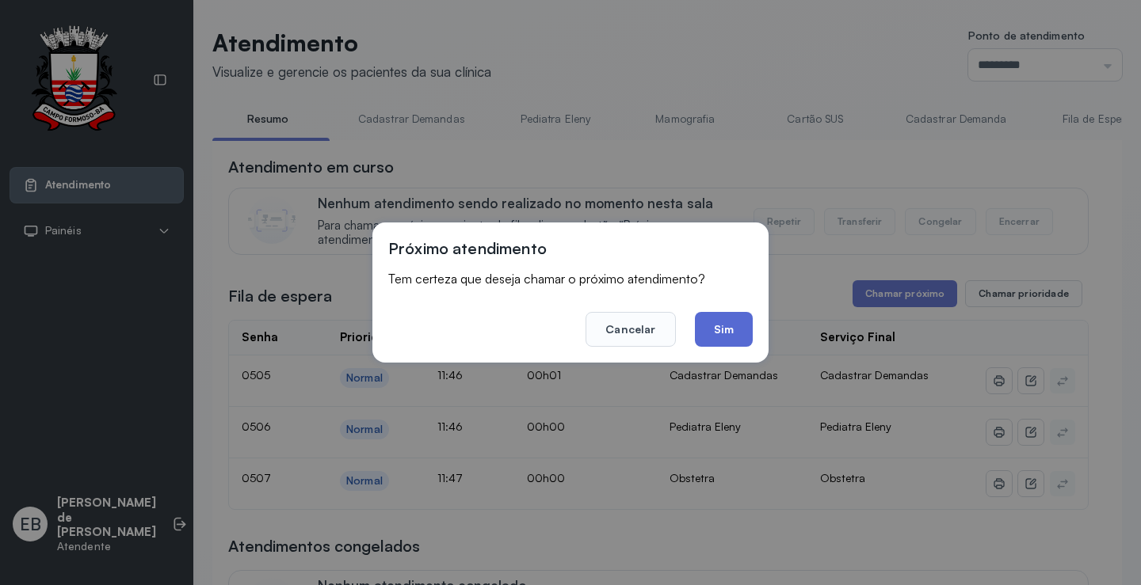
click at [732, 338] on button "Sim" at bounding box center [724, 329] width 58 height 35
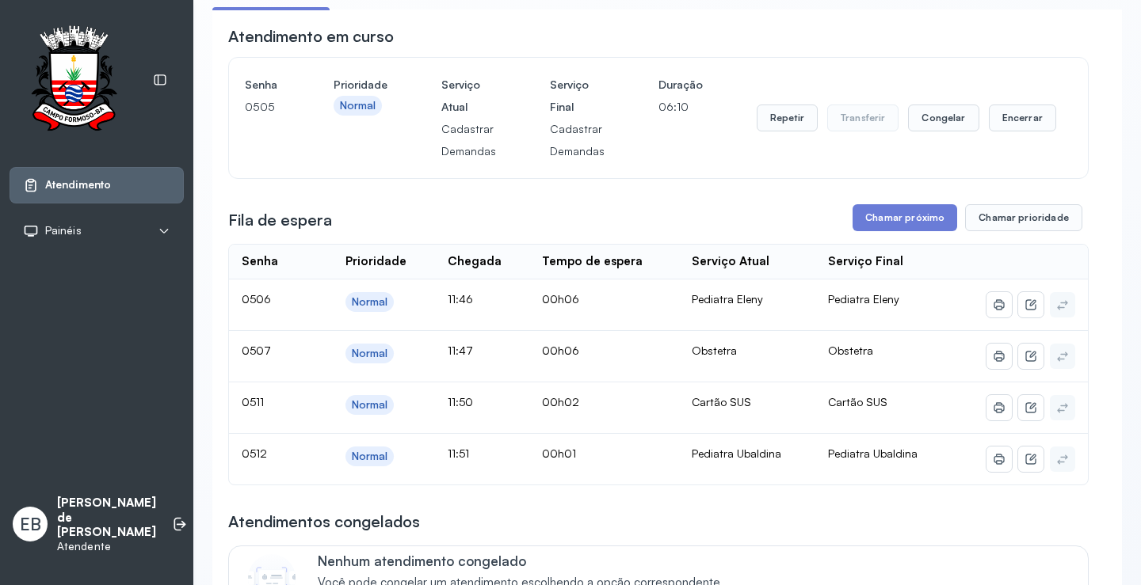
scroll to position [158, 0]
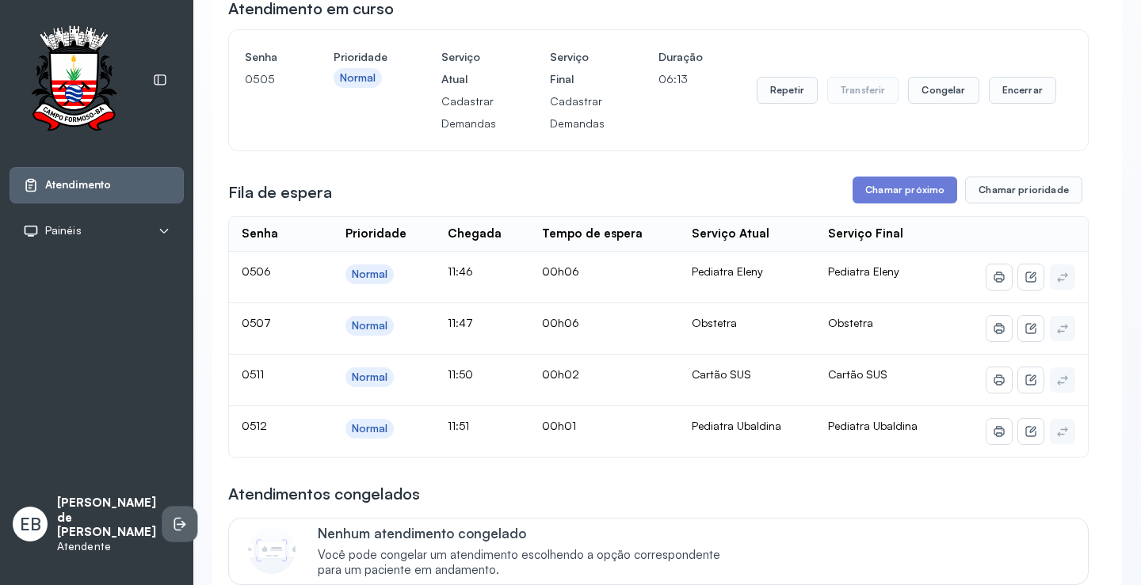
click at [172, 529] on icon at bounding box center [180, 524] width 16 height 16
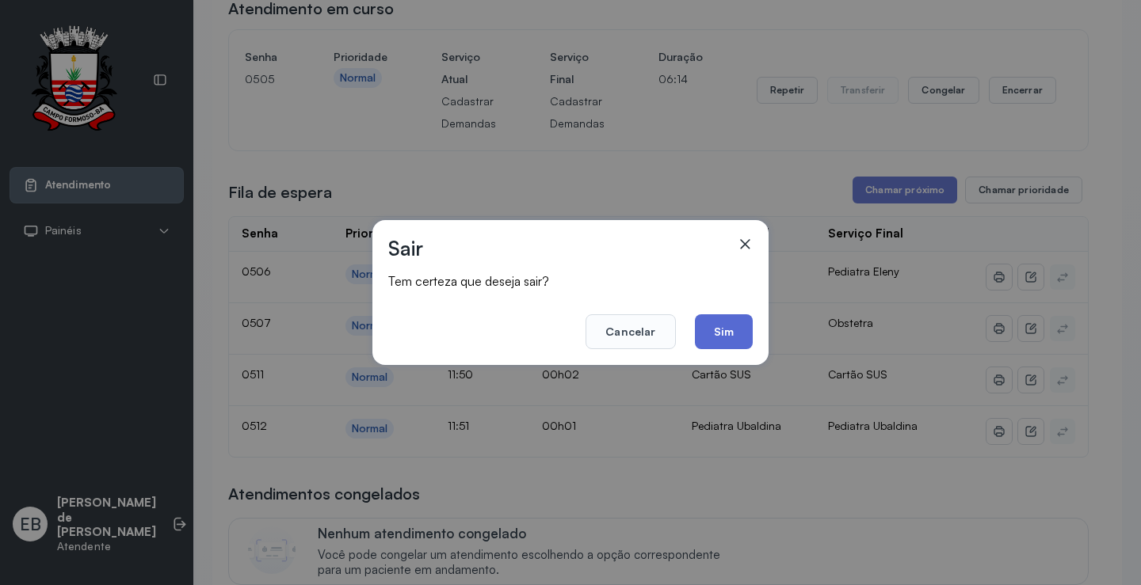
click at [715, 329] on button "Sim" at bounding box center [724, 331] width 58 height 35
